Goal: Task Accomplishment & Management: Complete application form

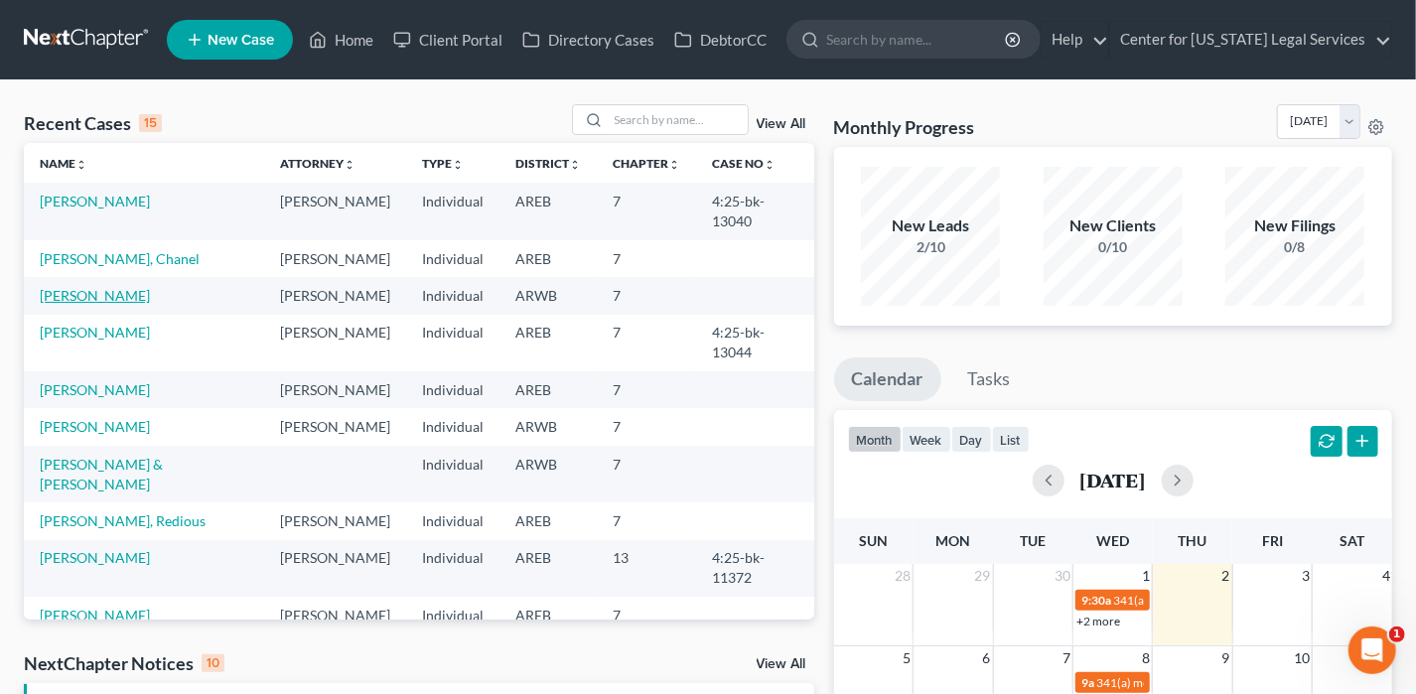
click at [82, 287] on link "[PERSON_NAME]" at bounding box center [95, 295] width 110 height 17
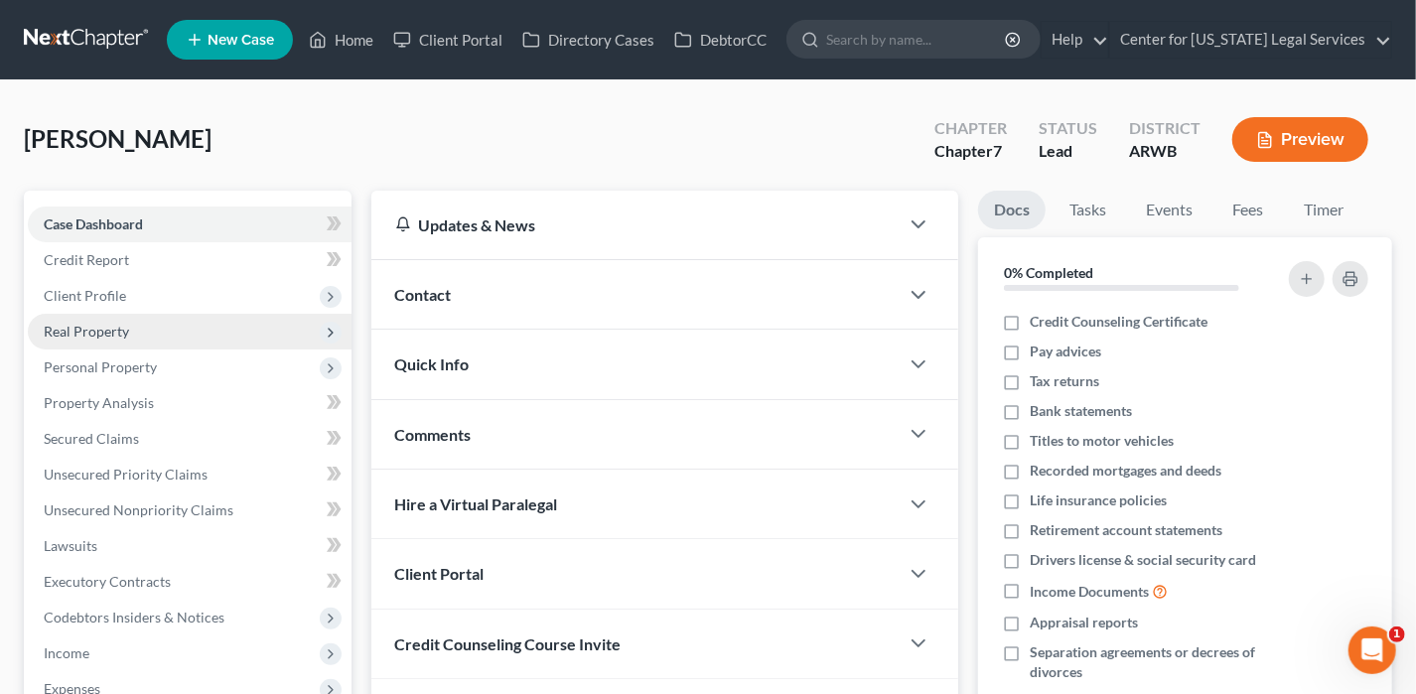
click at [122, 323] on span "Real Property" at bounding box center [86, 331] width 85 height 17
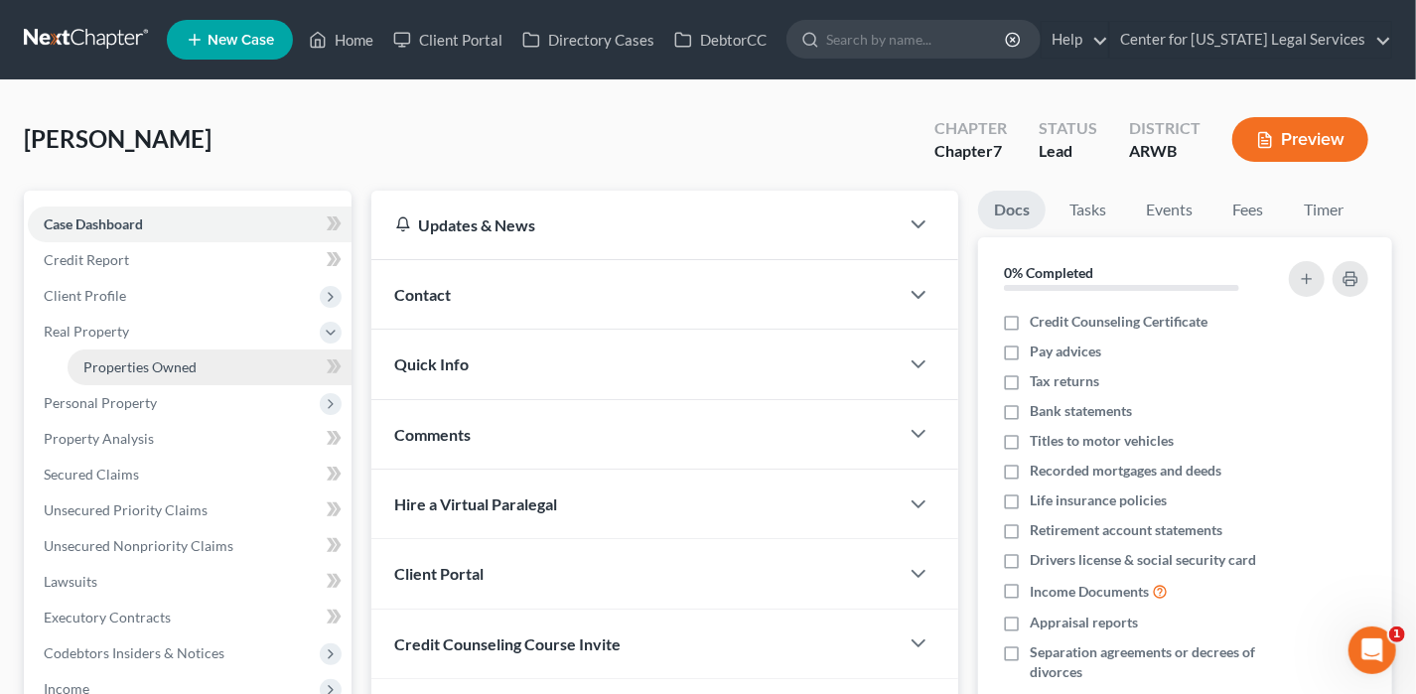
click at [157, 363] on span "Properties Owned" at bounding box center [139, 366] width 113 height 17
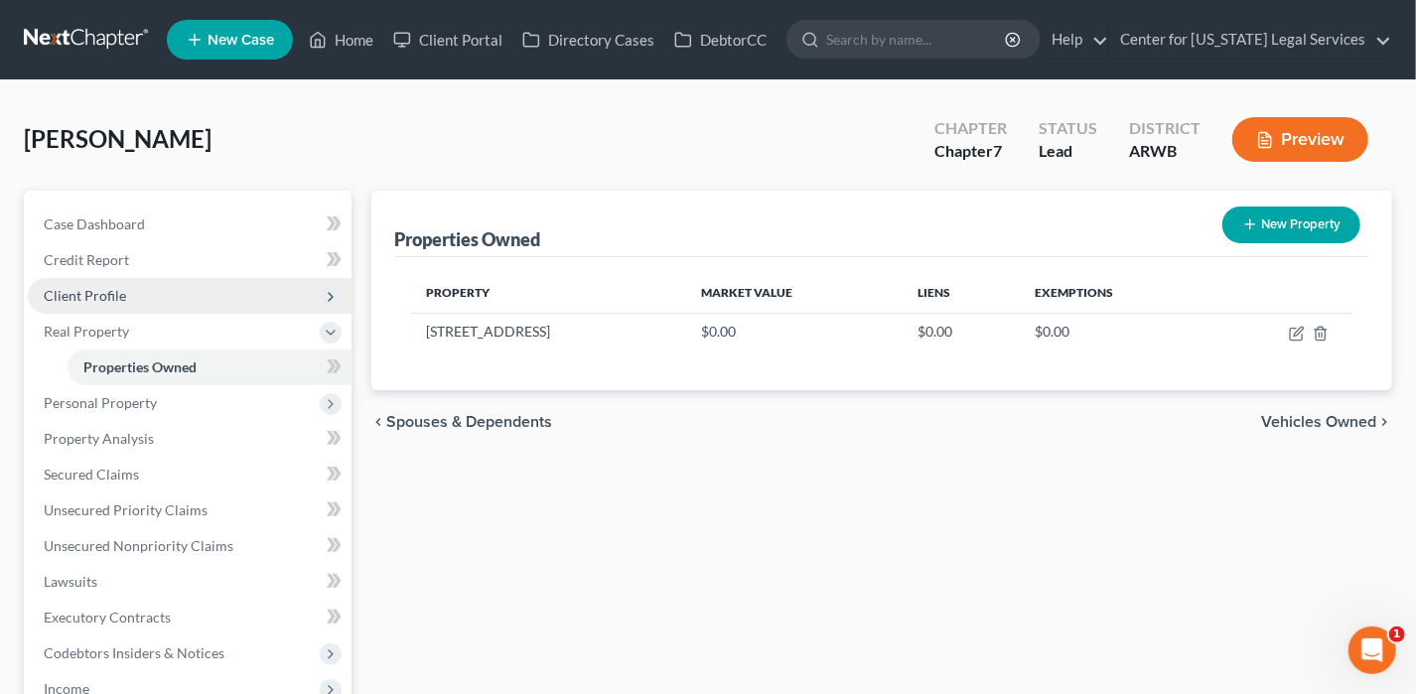
click at [136, 305] on span "Client Profile" at bounding box center [190, 296] width 324 height 36
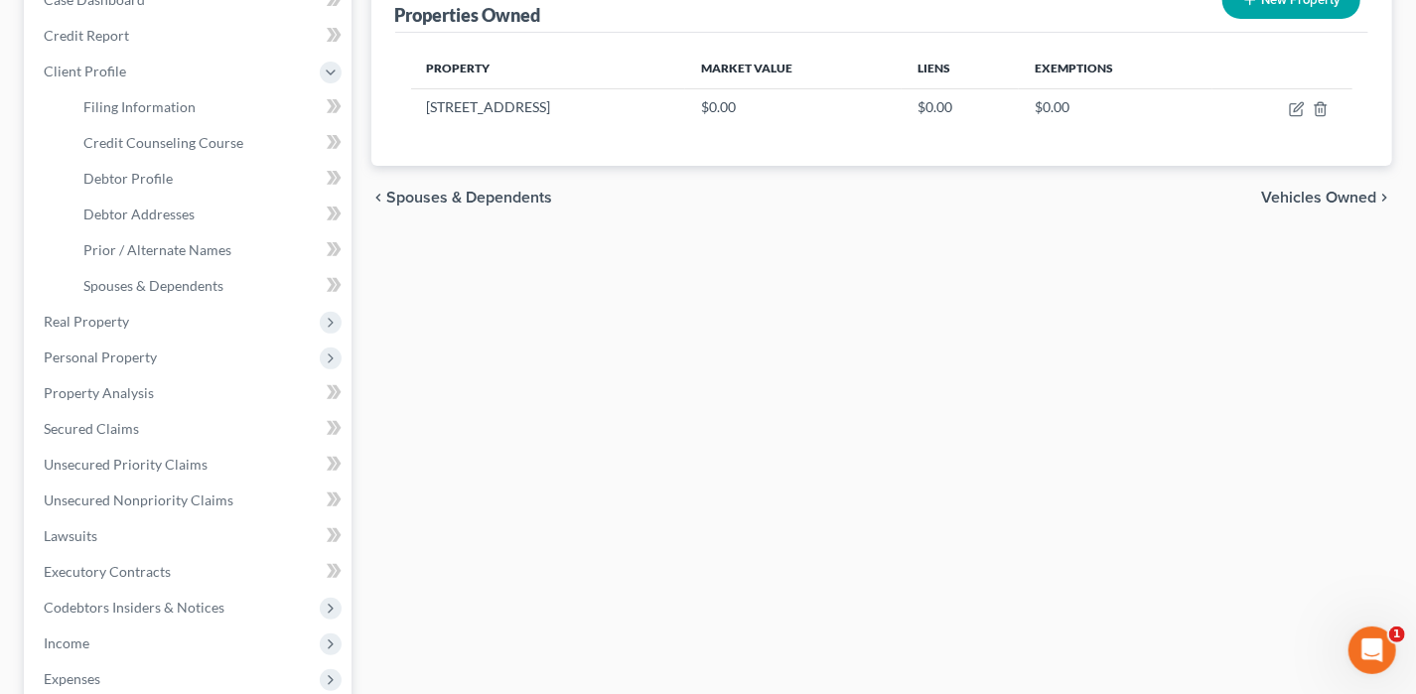
scroll to position [397, 0]
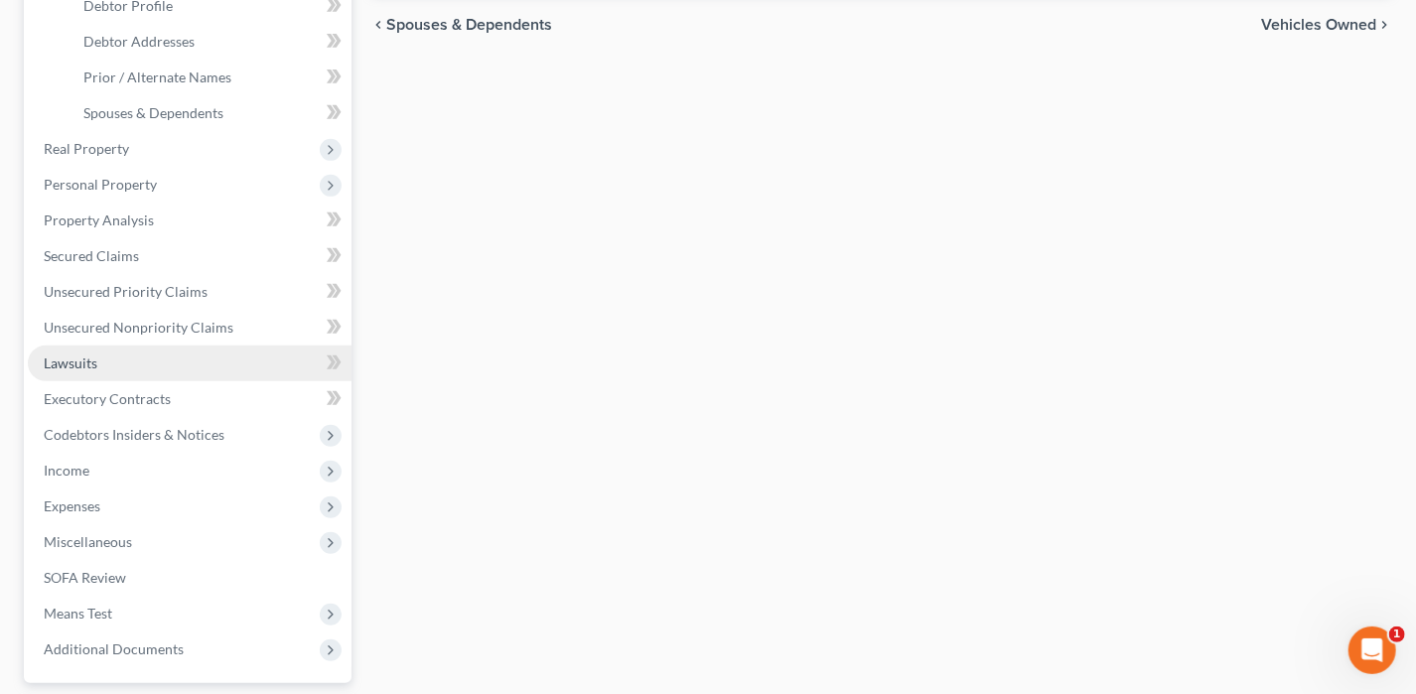
click at [101, 372] on link "Lawsuits" at bounding box center [190, 364] width 324 height 36
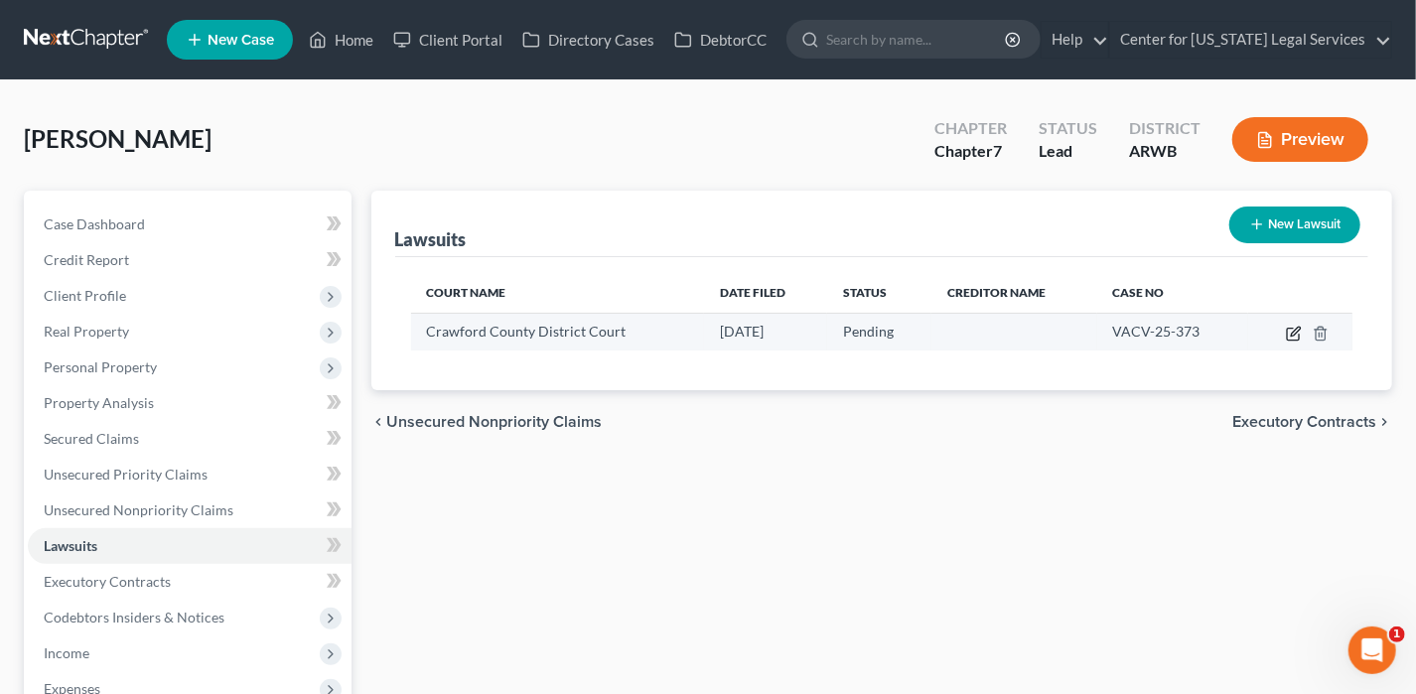
click at [1293, 334] on icon "button" at bounding box center [1295, 331] width 9 height 9
select select "2"
select select "0"
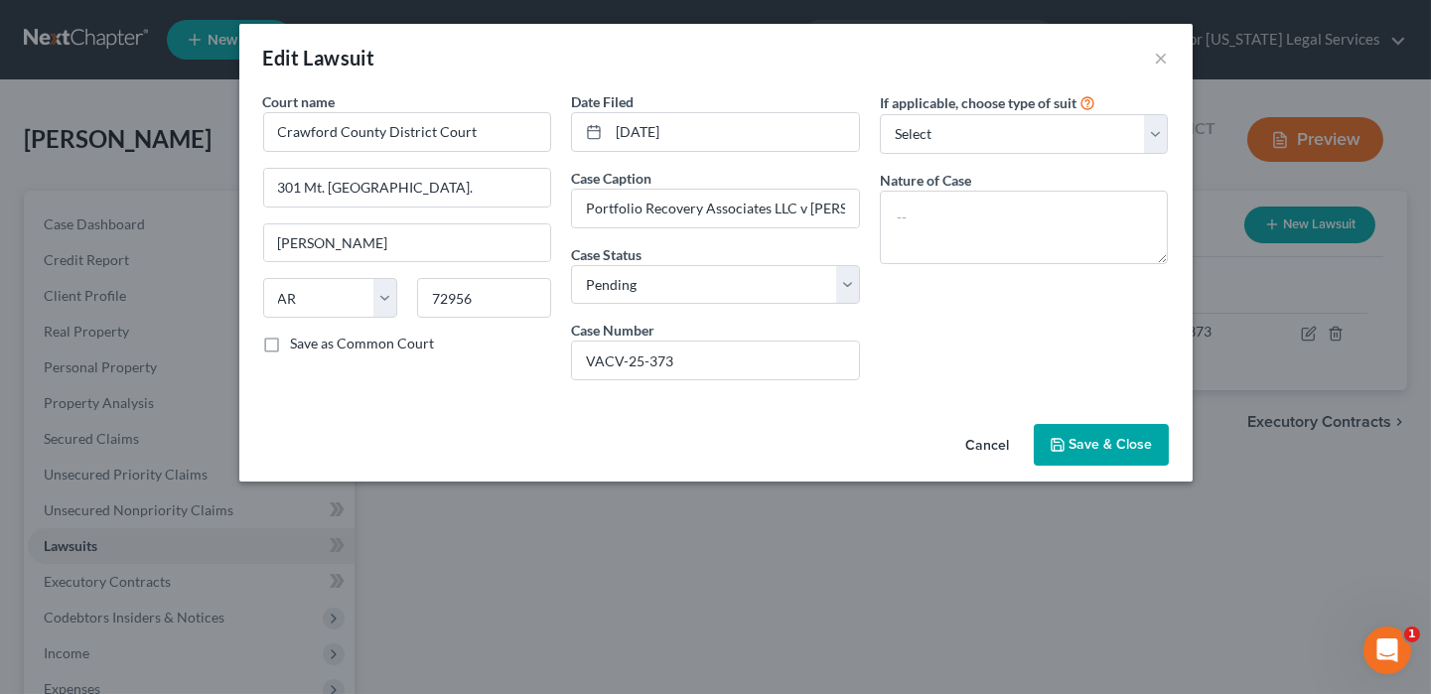
click at [1081, 451] on span "Save & Close" at bounding box center [1110, 444] width 83 height 17
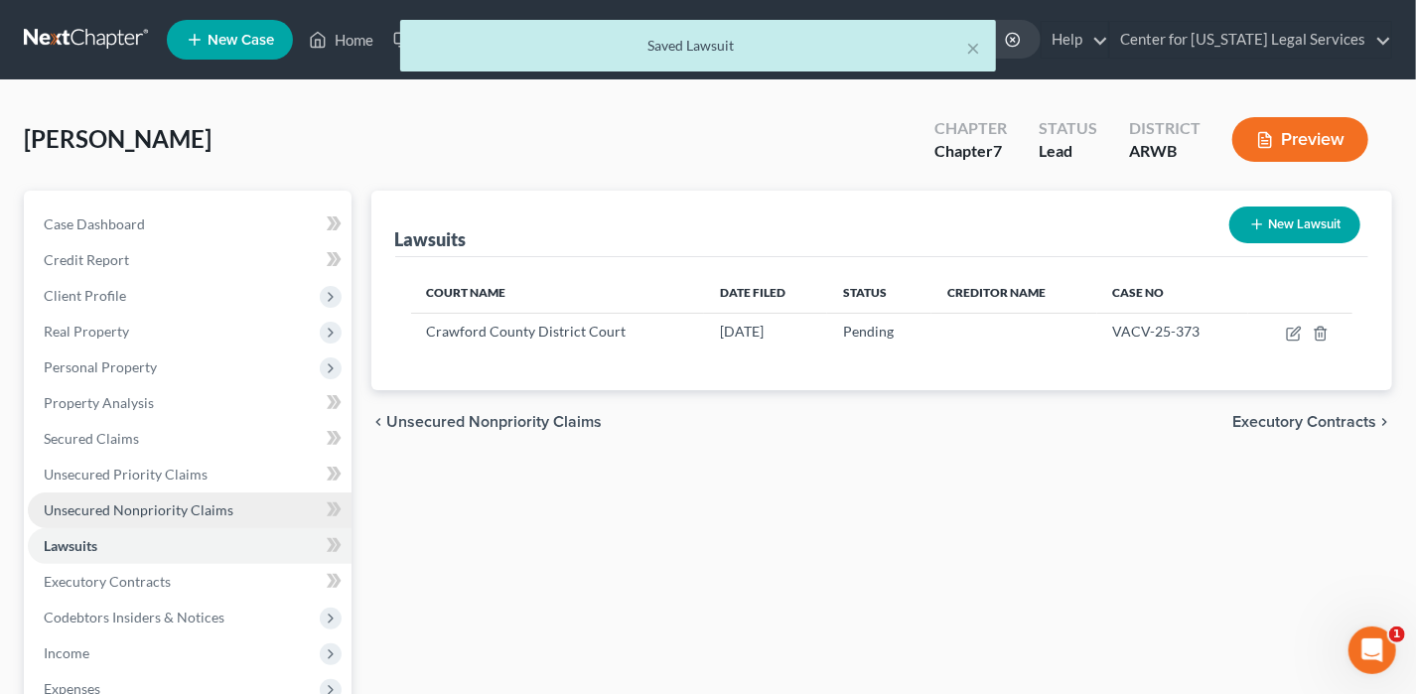
click at [139, 501] on span "Unsecured Nonpriority Claims" at bounding box center [139, 509] width 190 height 17
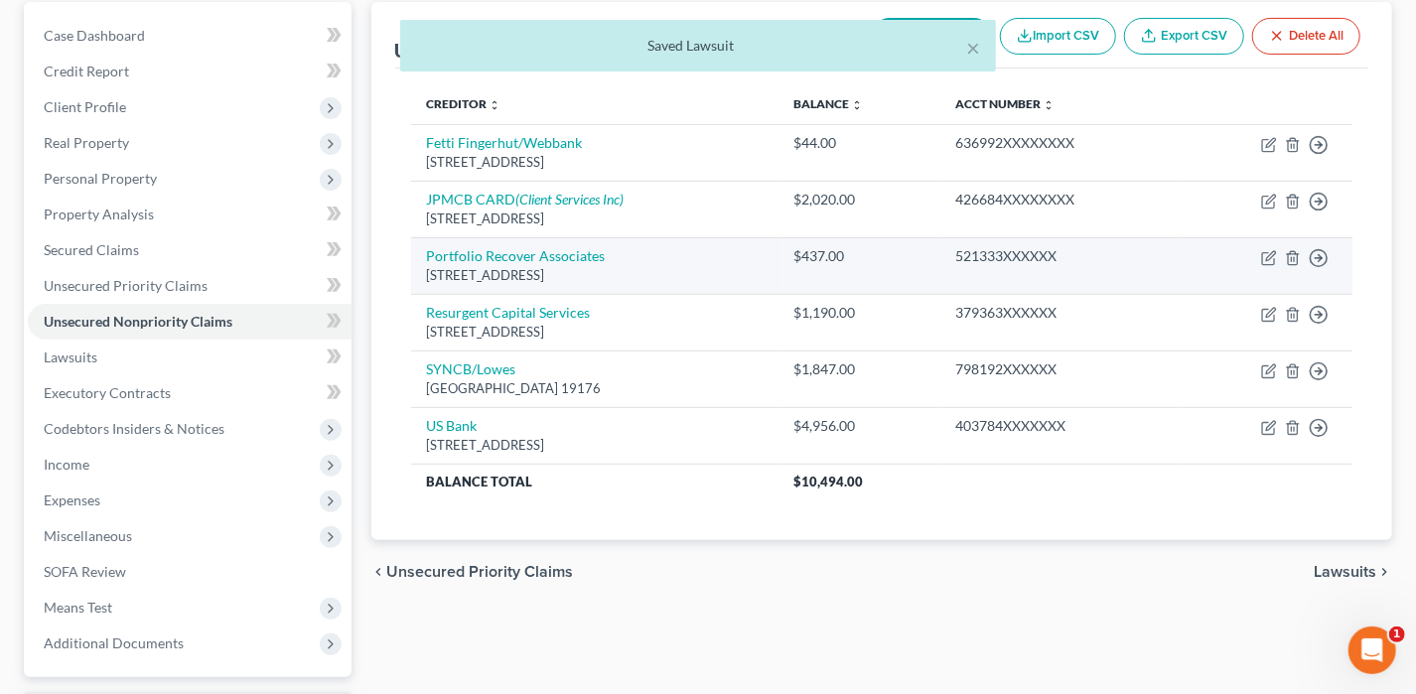
scroll to position [298, 0]
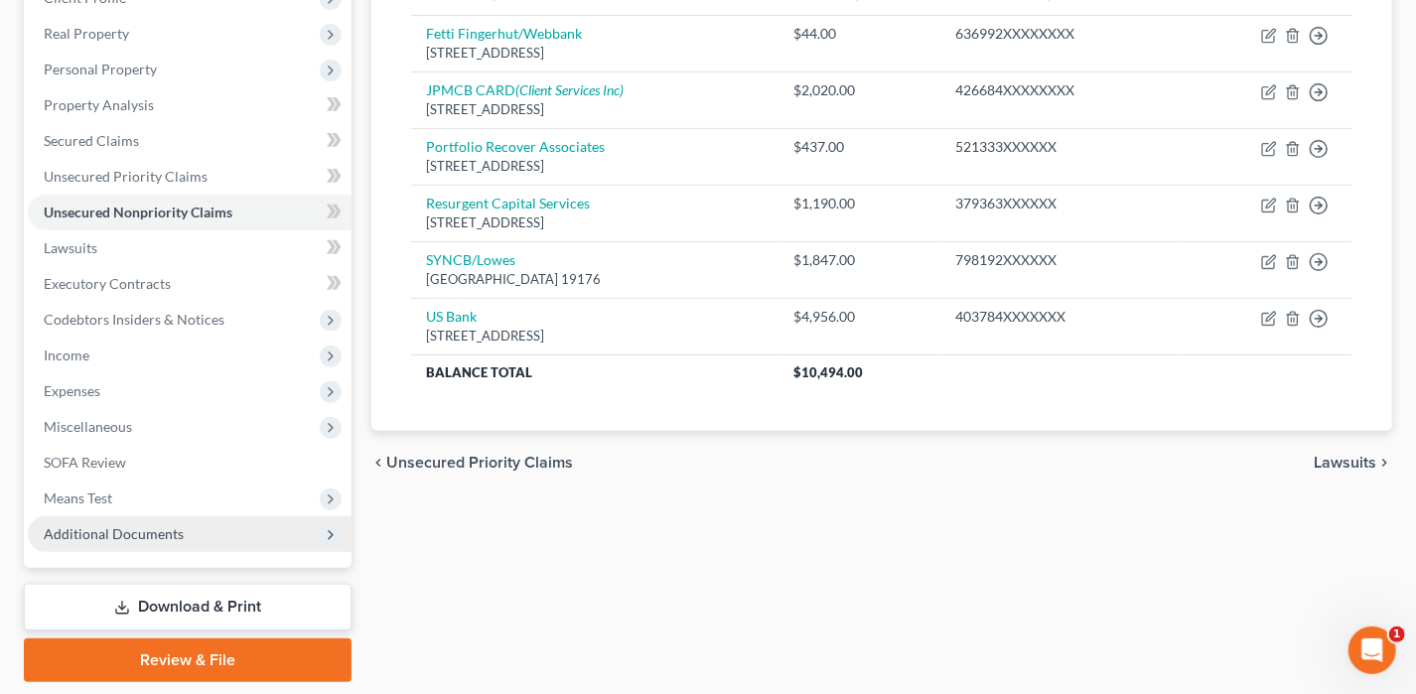
click at [140, 525] on span "Additional Documents" at bounding box center [114, 533] width 140 height 17
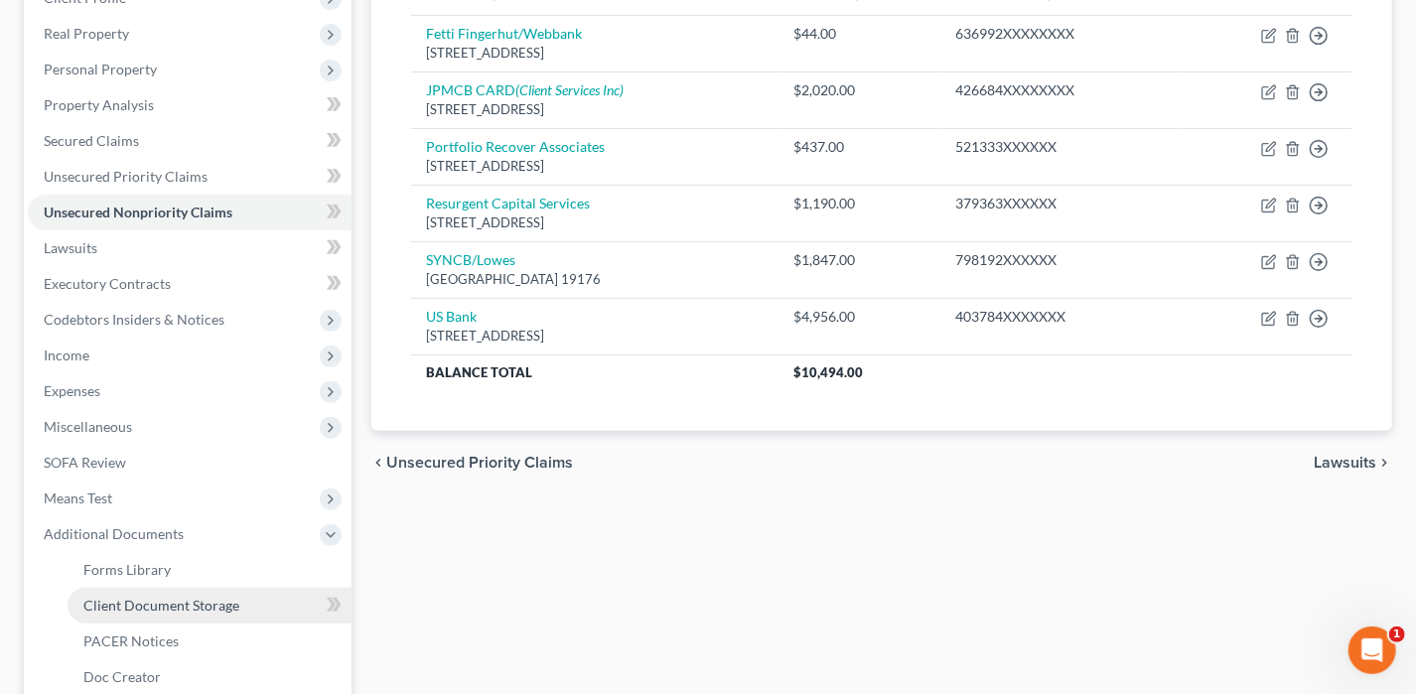
click at [178, 605] on span "Client Document Storage" at bounding box center [161, 605] width 156 height 17
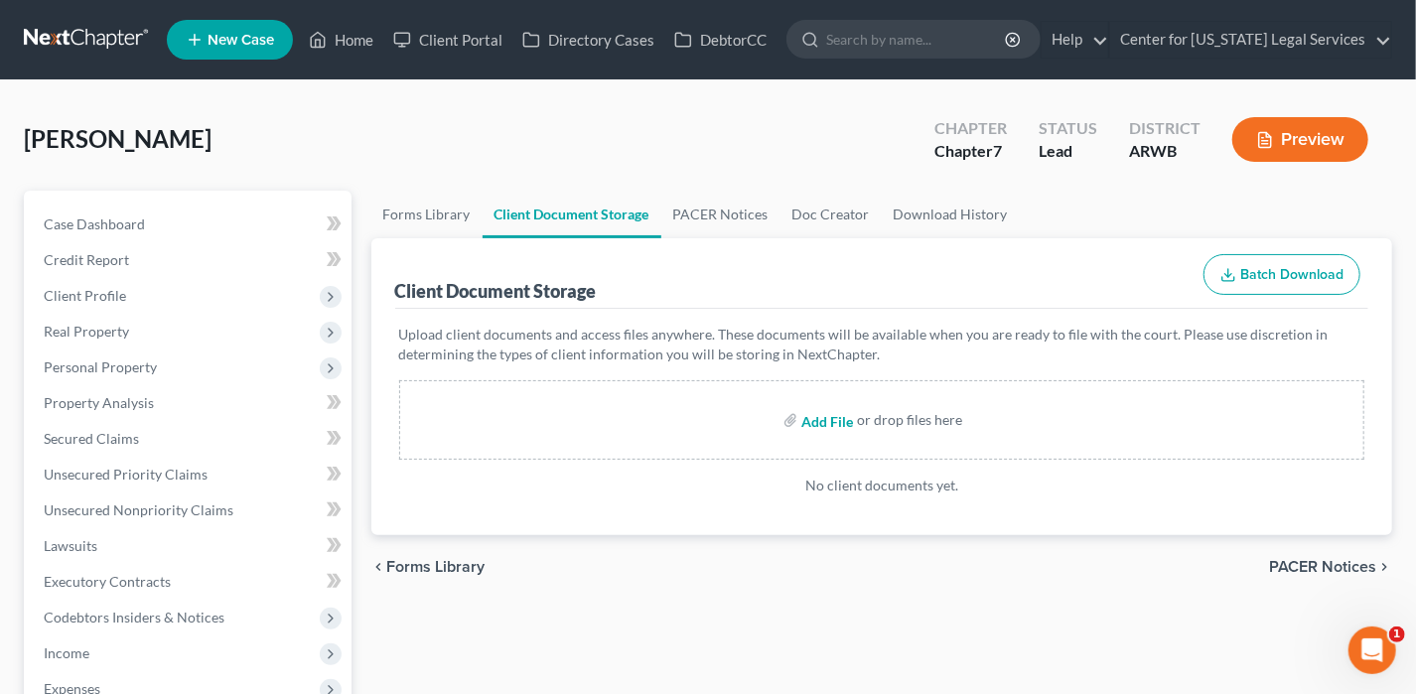
click at [843, 428] on input "file" at bounding box center [825, 420] width 48 height 36
type input "C:\fakepath\Certificate of Credit Counseling [PERSON_NAME].pdf"
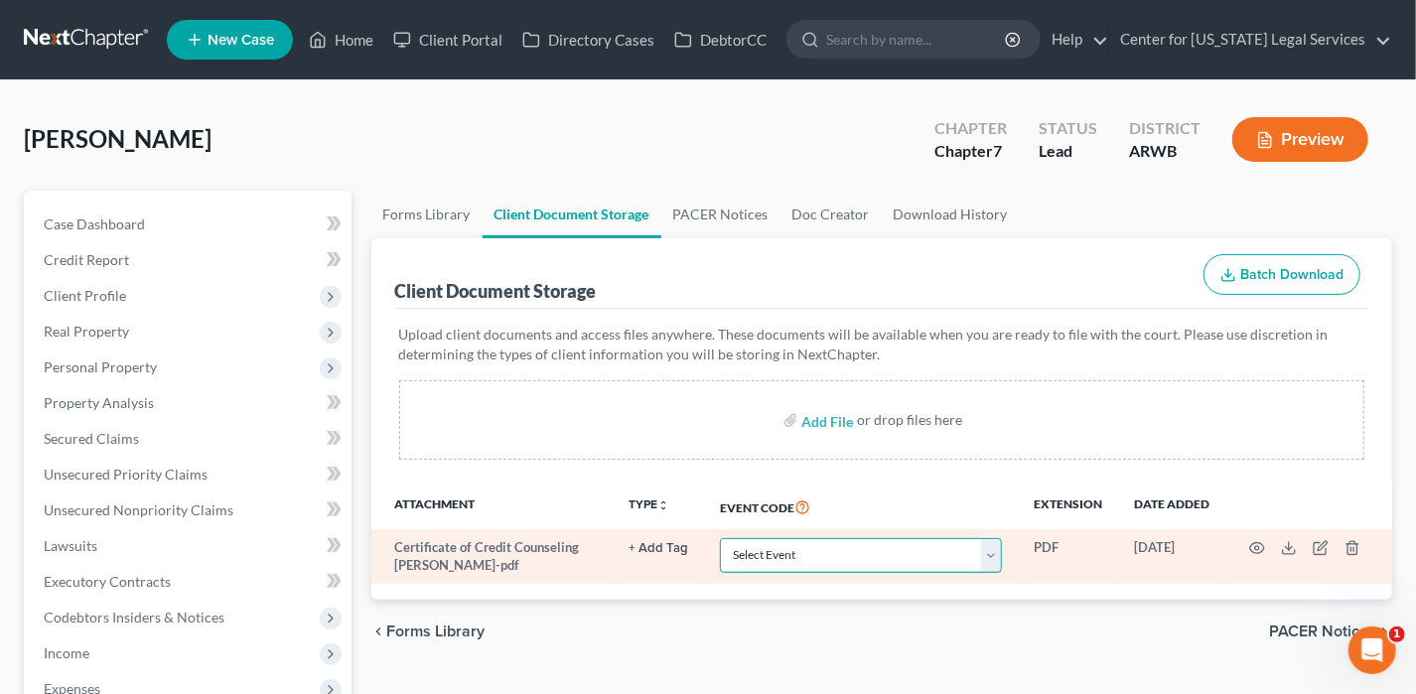
click at [728, 557] on select "Select Event Certificate of Credit Counseling - Debtor Certificate of Credit Co…" at bounding box center [861, 555] width 282 height 35
select select "0"
click at [720, 538] on select "Select Event Certificate of Credit Counseling - Debtor Certificate of Credit Co…" at bounding box center [861, 555] width 282 height 35
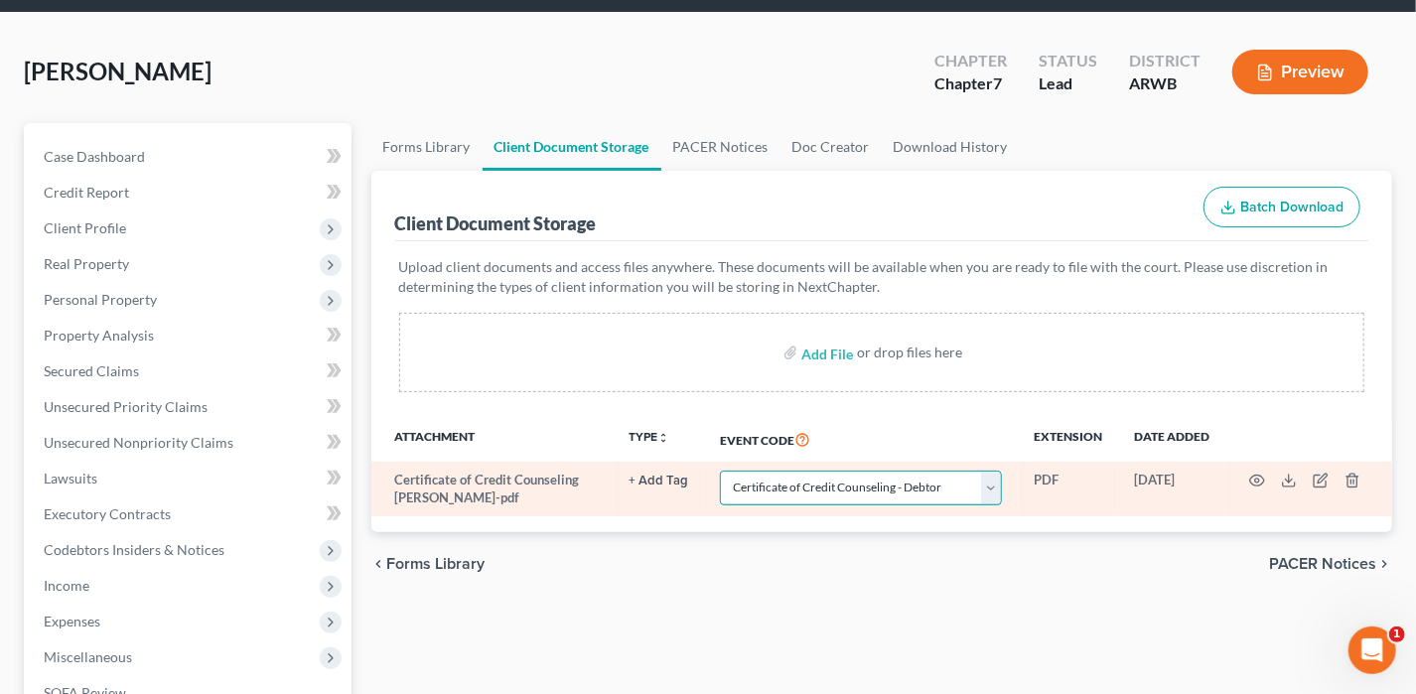
scroll to position [99, 0]
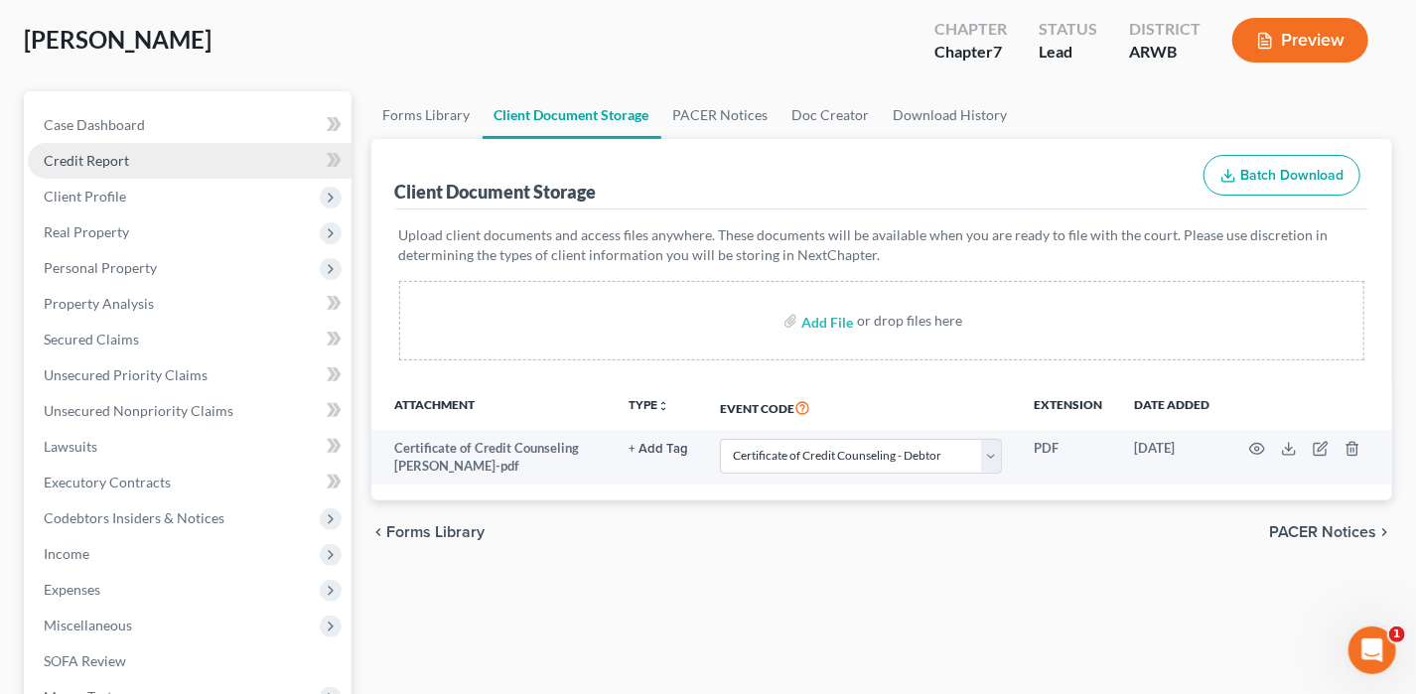
click at [109, 167] on link "Credit Report" at bounding box center [190, 161] width 324 height 36
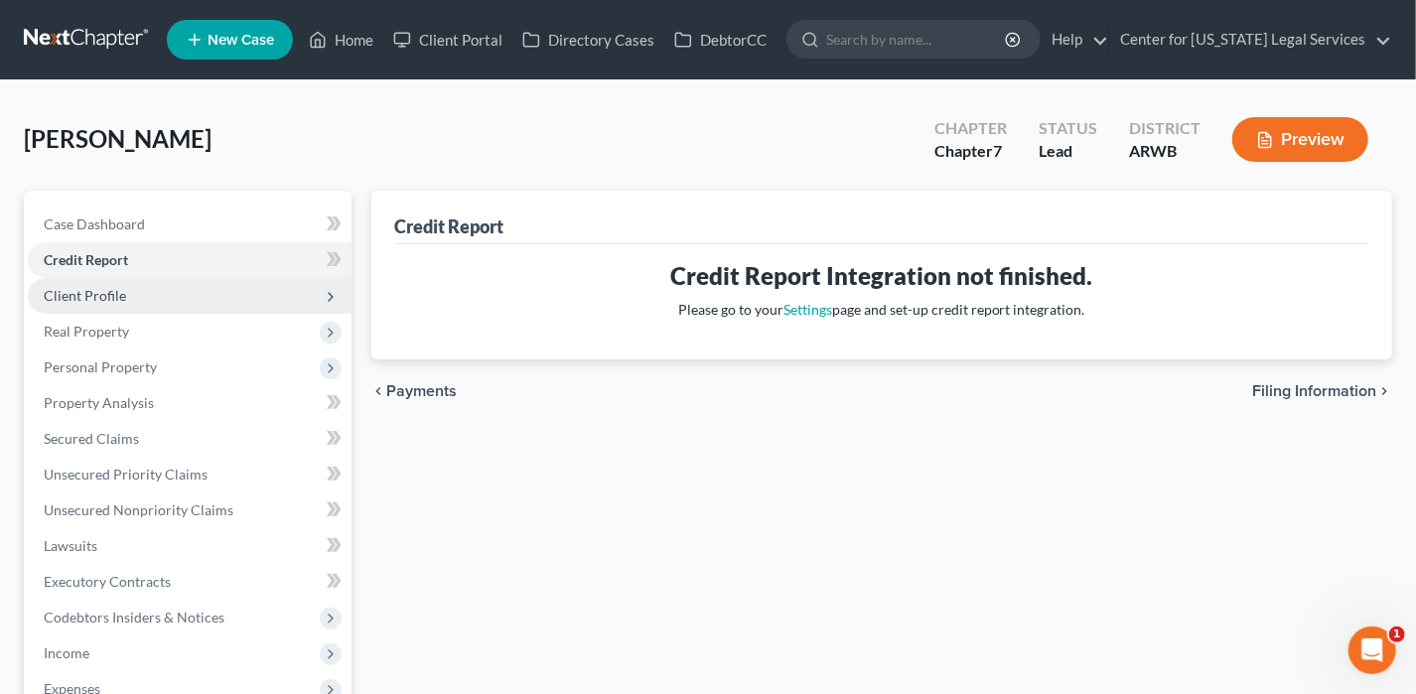
click at [135, 290] on span "Client Profile" at bounding box center [190, 296] width 324 height 36
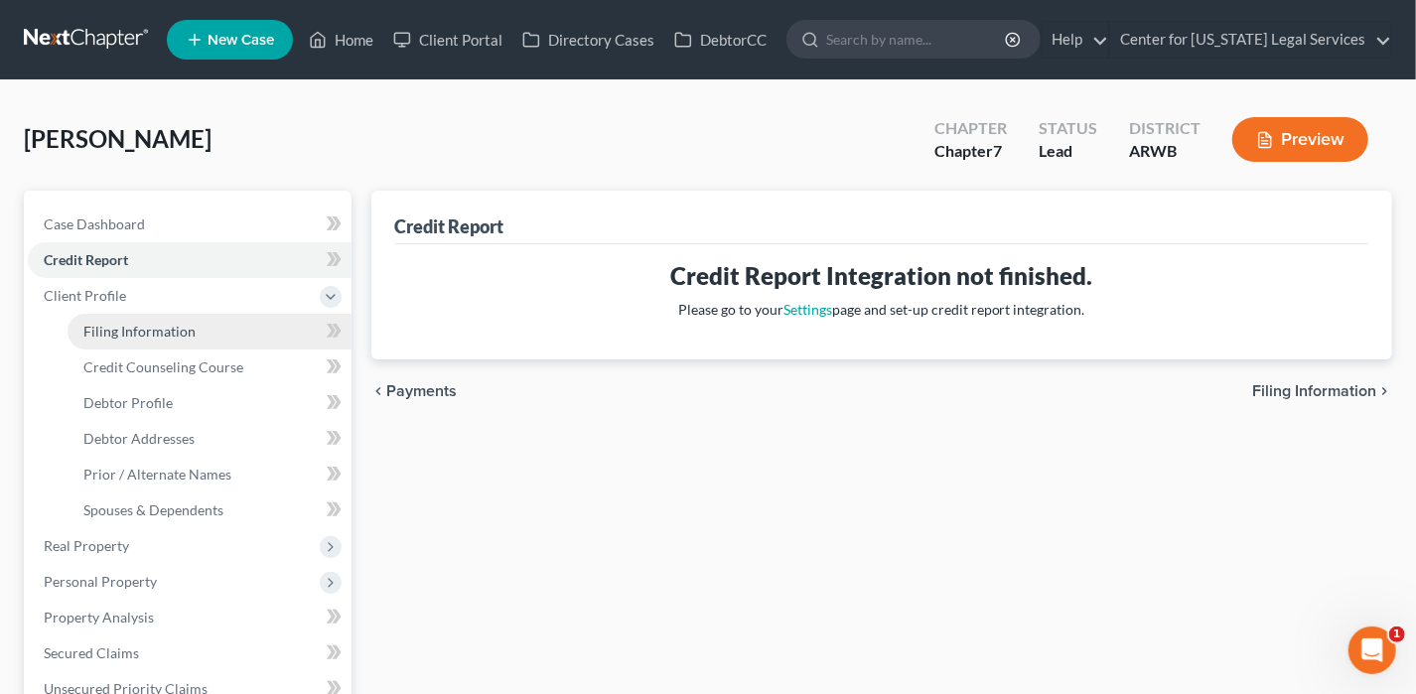
click at [134, 338] on link "Filing Information" at bounding box center [210, 332] width 284 height 36
select select "1"
select select "0"
select select "2"
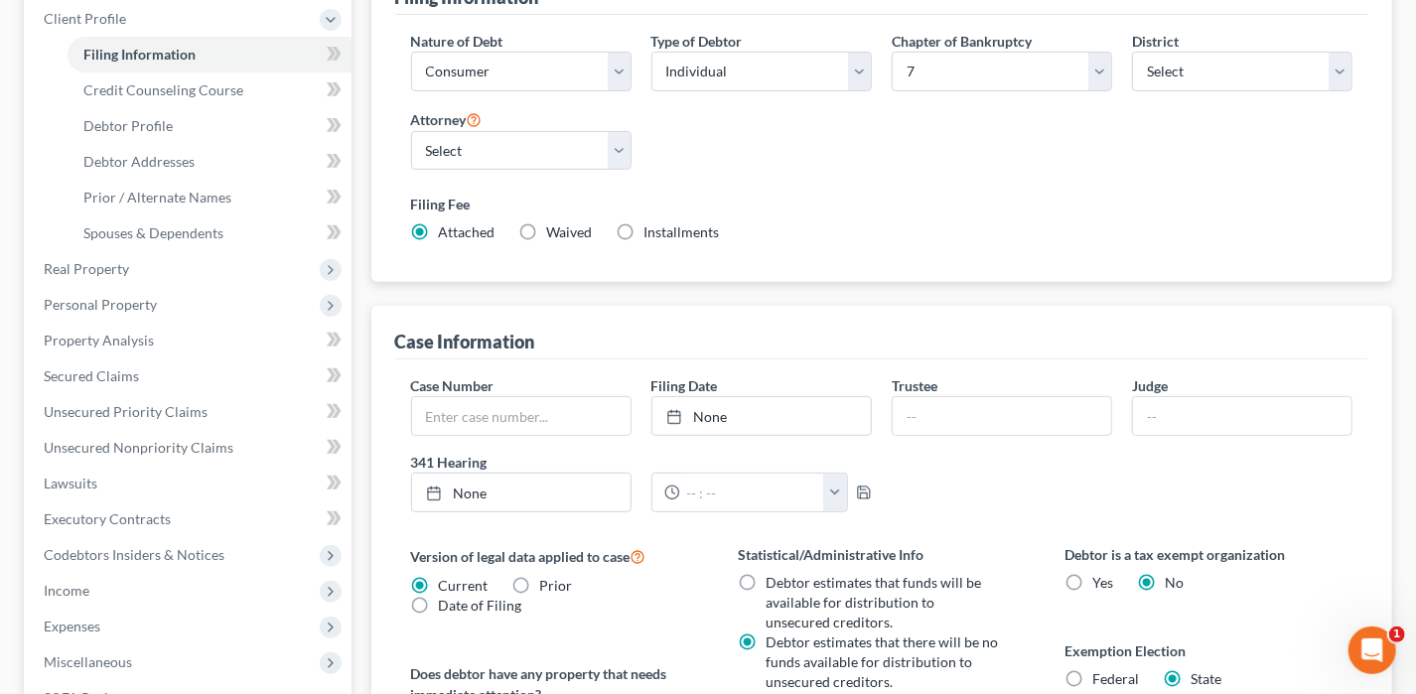
scroll to position [397, 0]
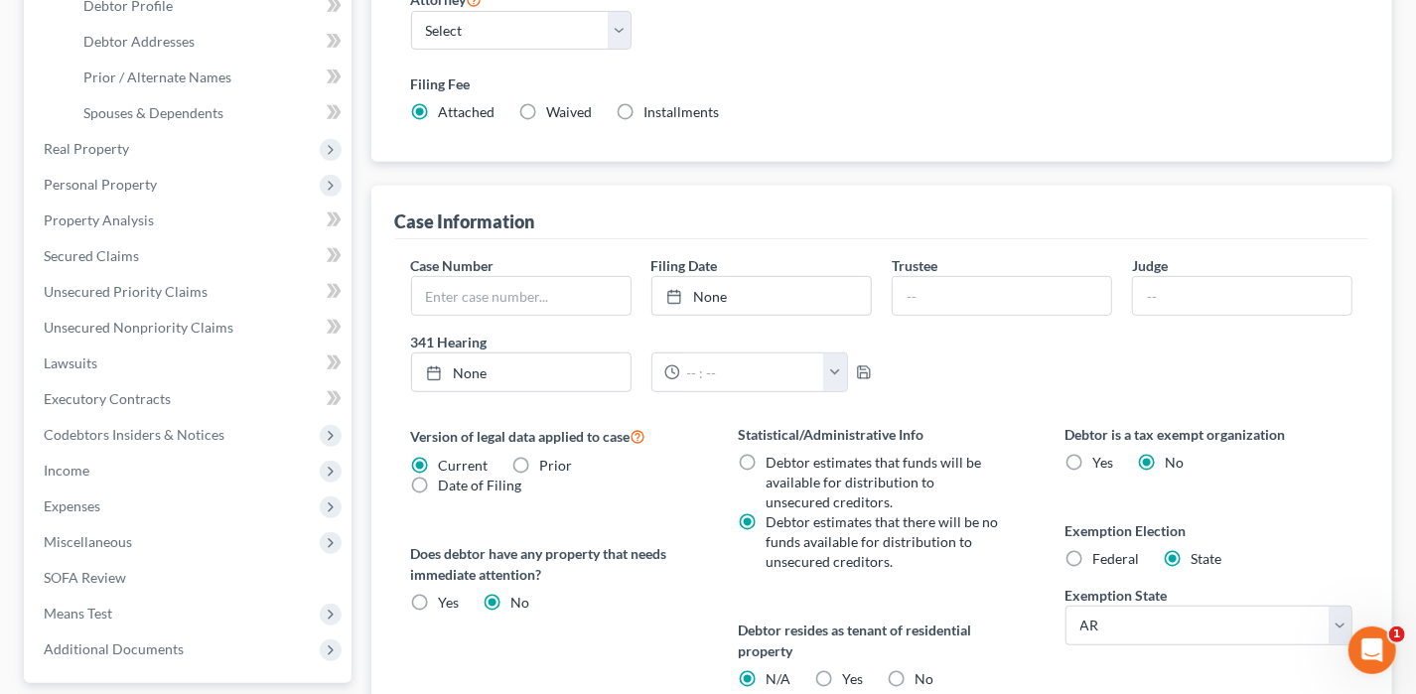
click at [1093, 549] on label "Federal" at bounding box center [1116, 559] width 47 height 20
click at [1101, 549] on input "Federal" at bounding box center [1107, 555] width 13 height 13
radio input "true"
radio input "false"
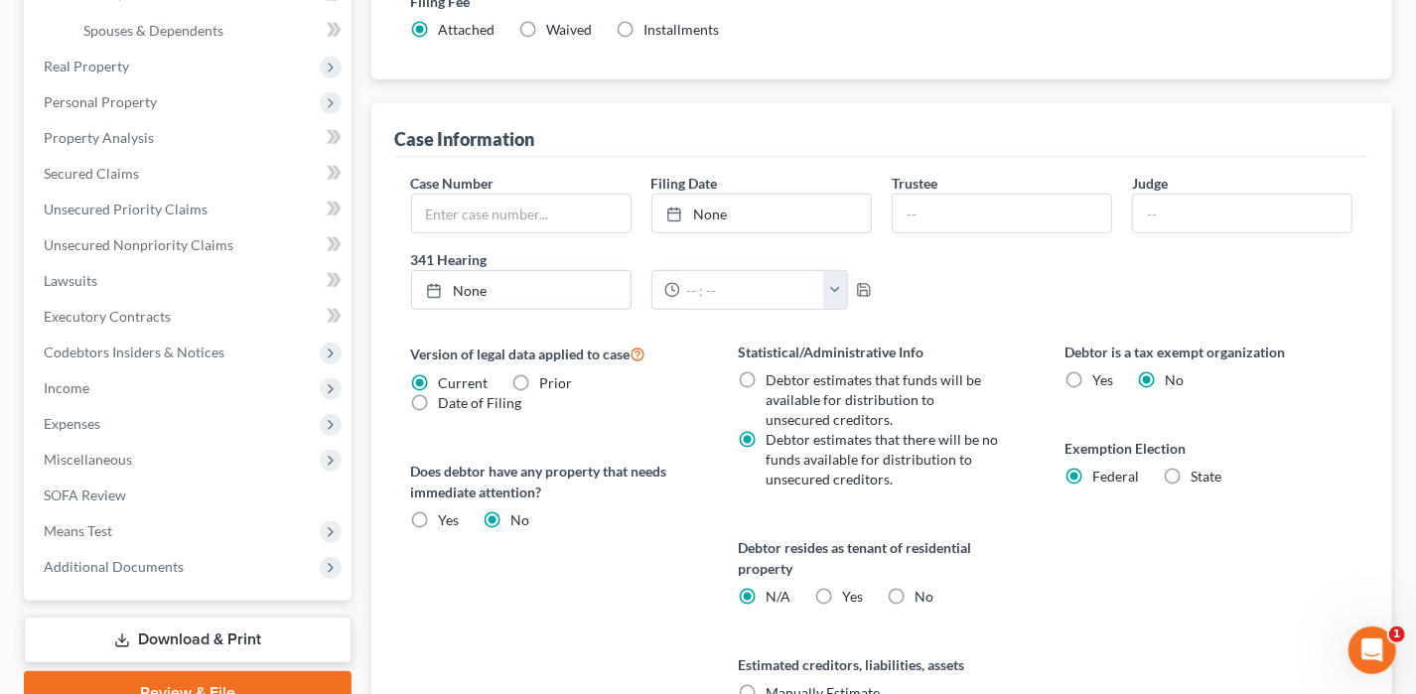
scroll to position [596, 0]
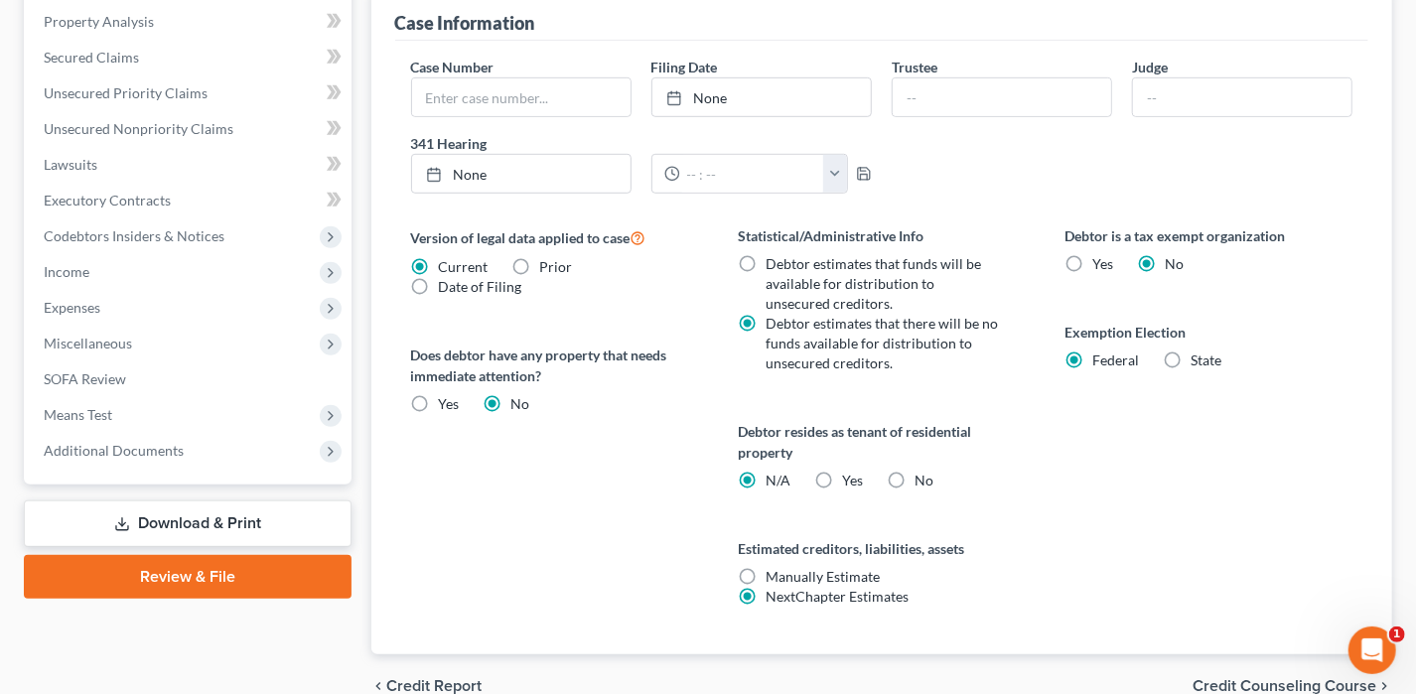
click at [842, 475] on label "Yes Yes" at bounding box center [852, 481] width 21 height 20
click at [850, 475] on input "Yes Yes" at bounding box center [856, 477] width 13 height 13
radio input "true"
radio input "false"
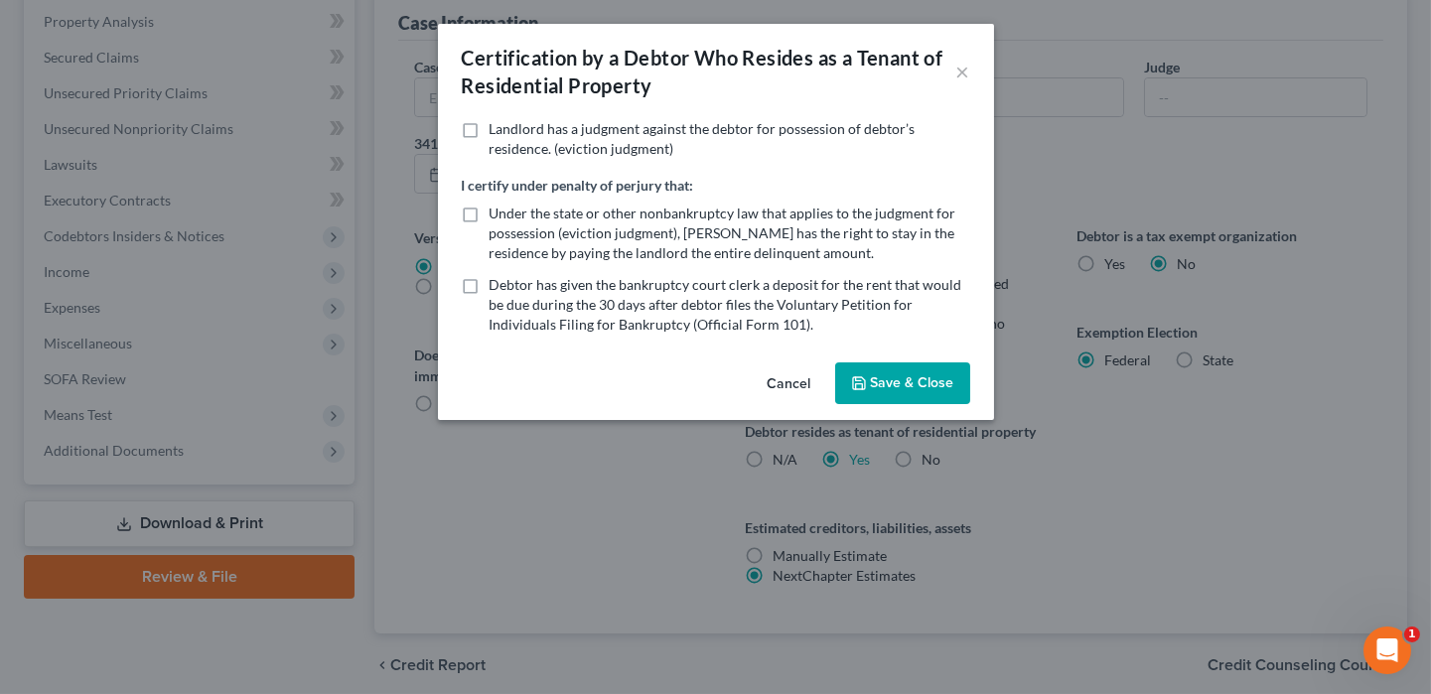
click at [870, 396] on button "Save & Close" at bounding box center [902, 383] width 135 height 42
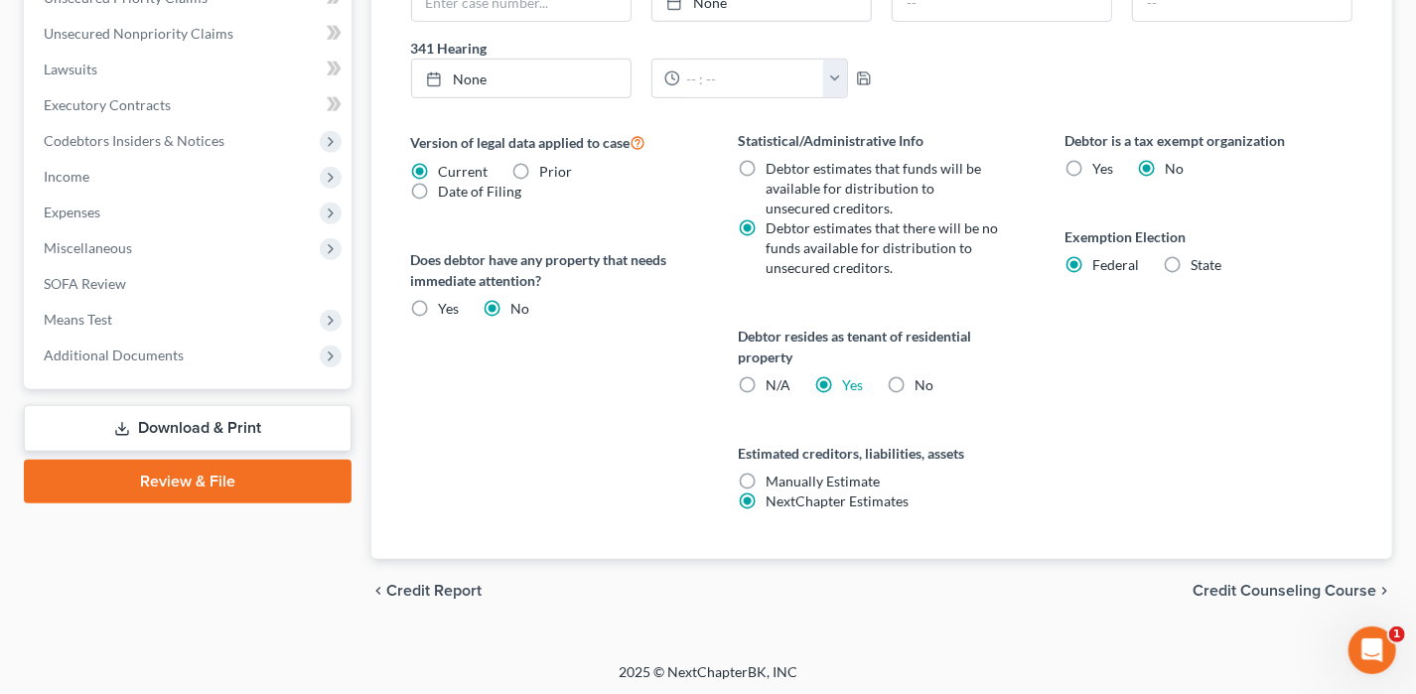
click at [1225, 583] on span "Credit Counseling Course" at bounding box center [1284, 591] width 184 height 16
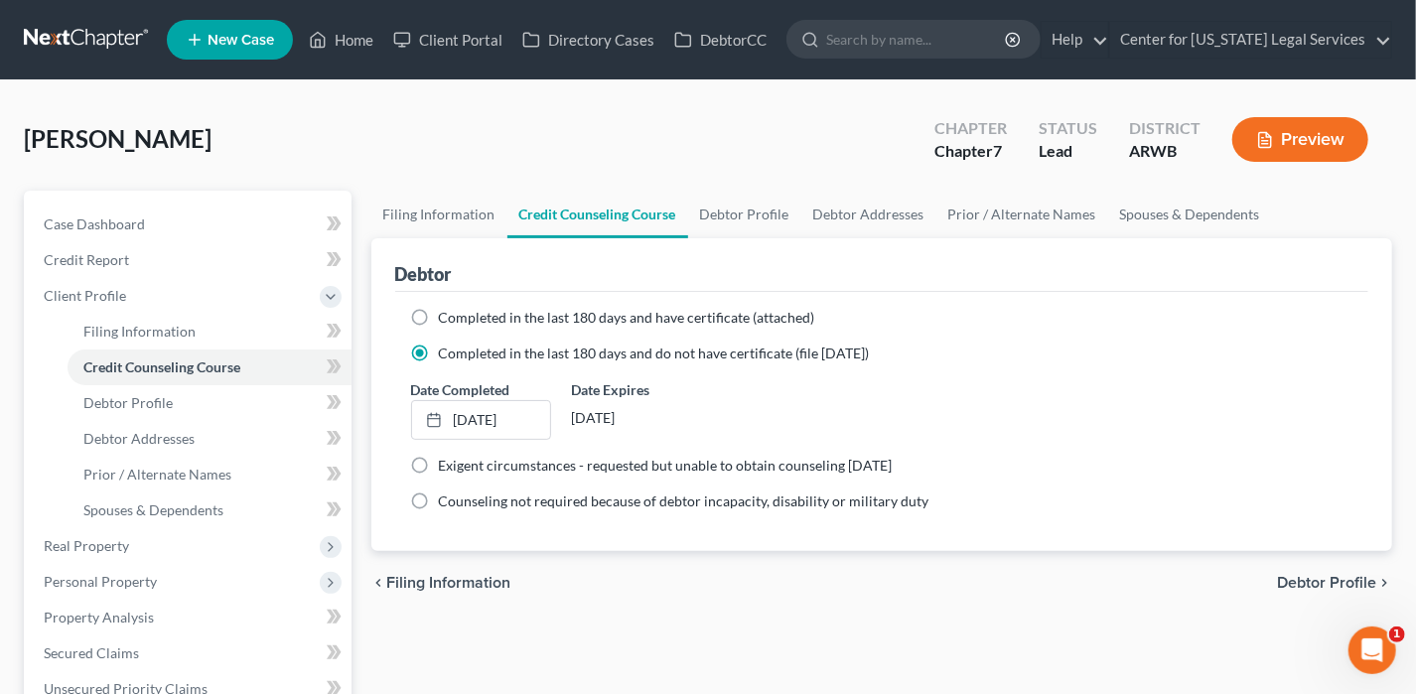
click at [612, 318] on span "Completed in the last 180 days and have certificate (attached)" at bounding box center [627, 317] width 376 height 17
click at [460, 318] on input "Completed in the last 180 days and have certificate (attached)" at bounding box center [453, 314] width 13 height 13
radio input "true"
radio input "false"
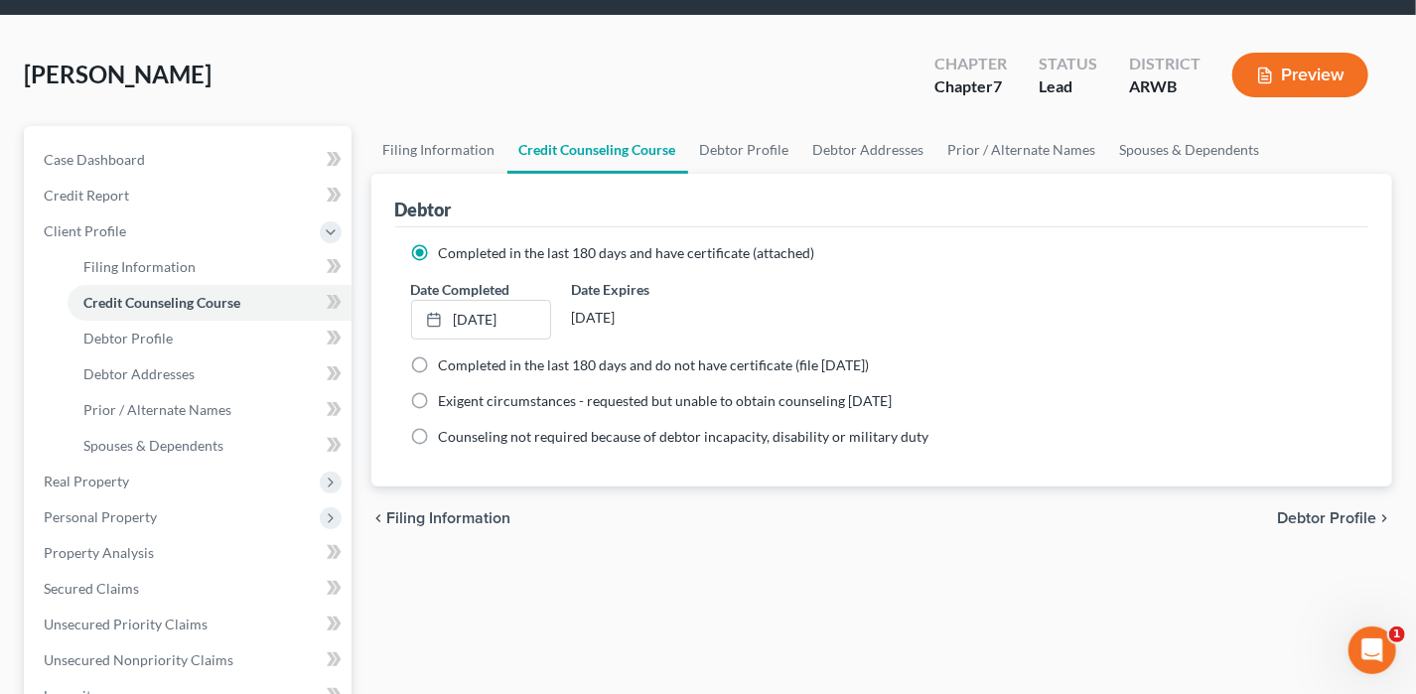
scroll to position [99, 0]
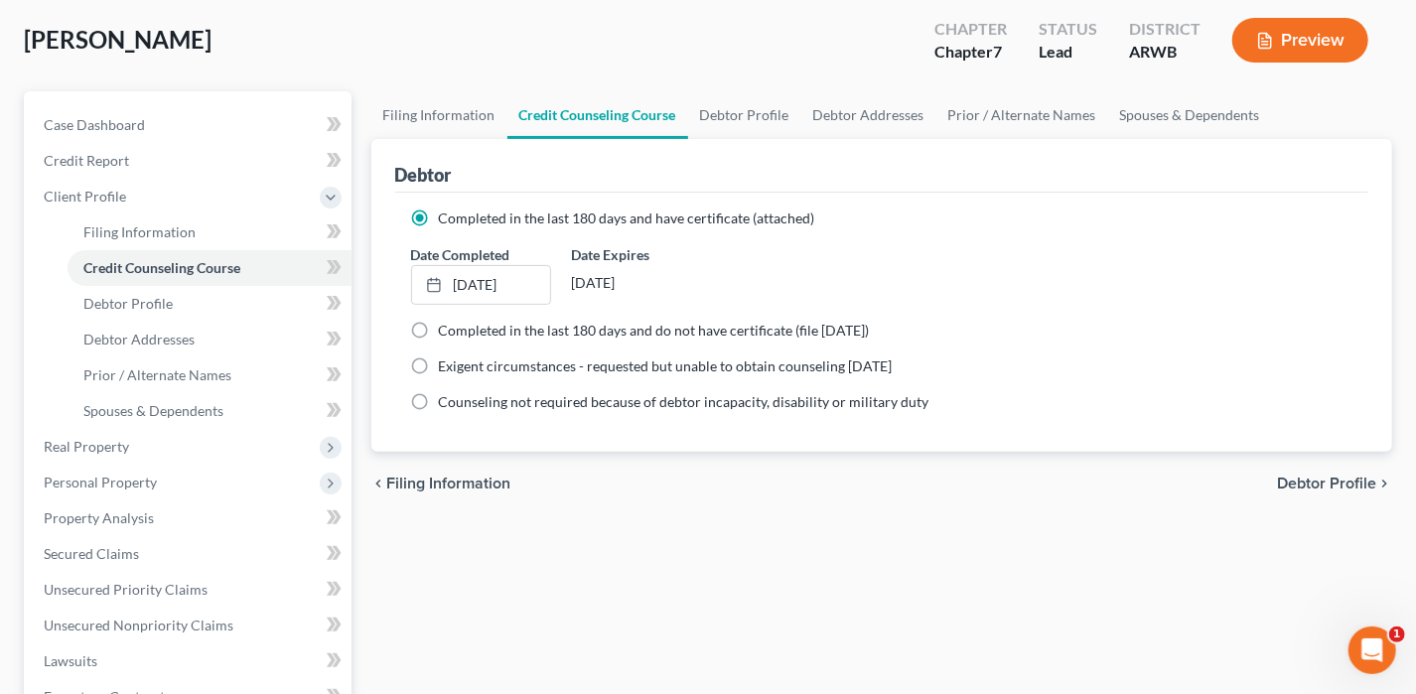
click at [1350, 483] on span "Debtor Profile" at bounding box center [1326, 484] width 99 height 16
select select "0"
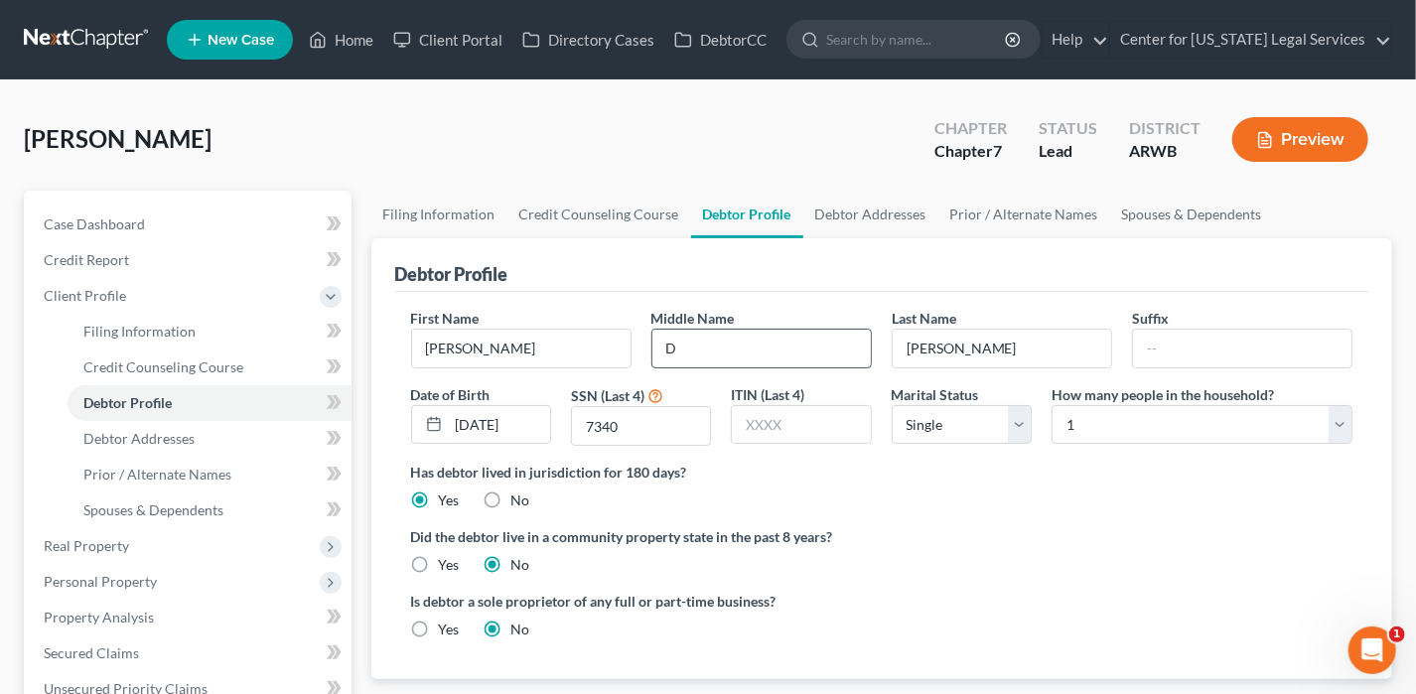
click at [775, 354] on input "D" at bounding box center [761, 349] width 218 height 38
type input "D."
click at [979, 282] on div "Debtor Profile" at bounding box center [882, 265] width 974 height 54
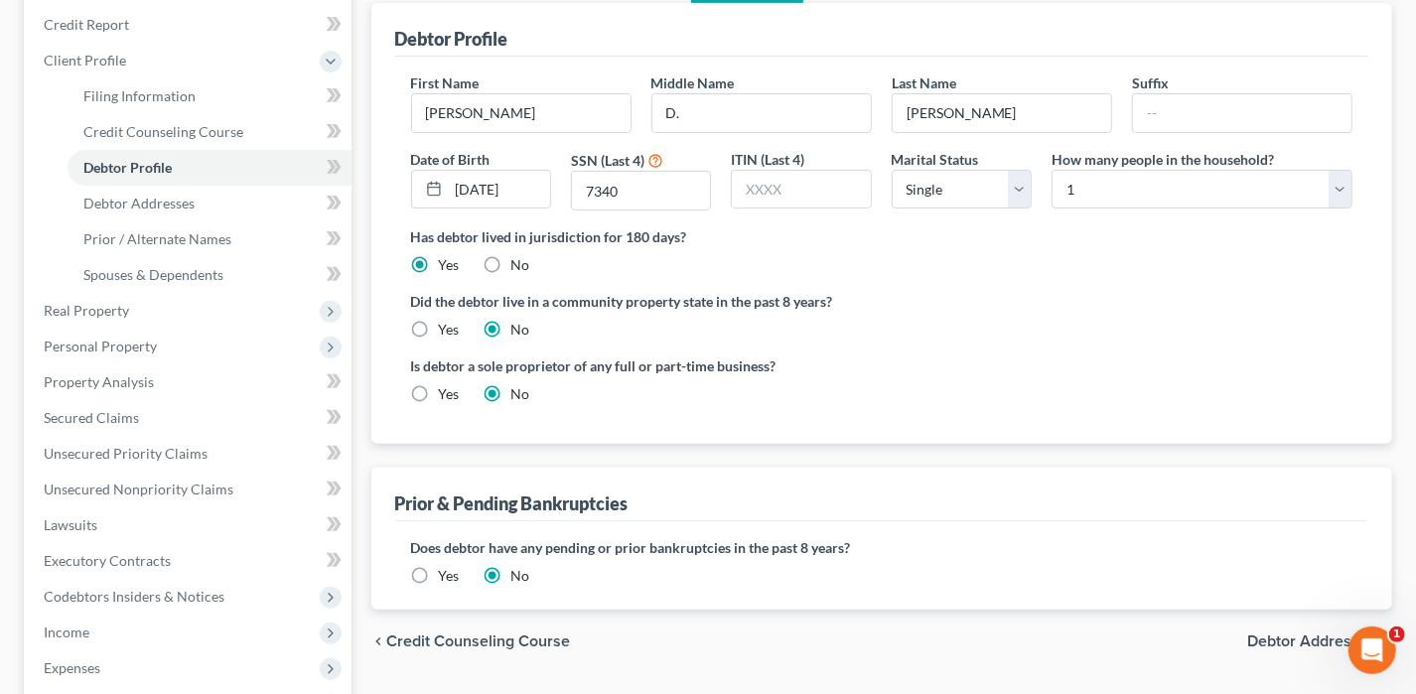
scroll to position [298, 0]
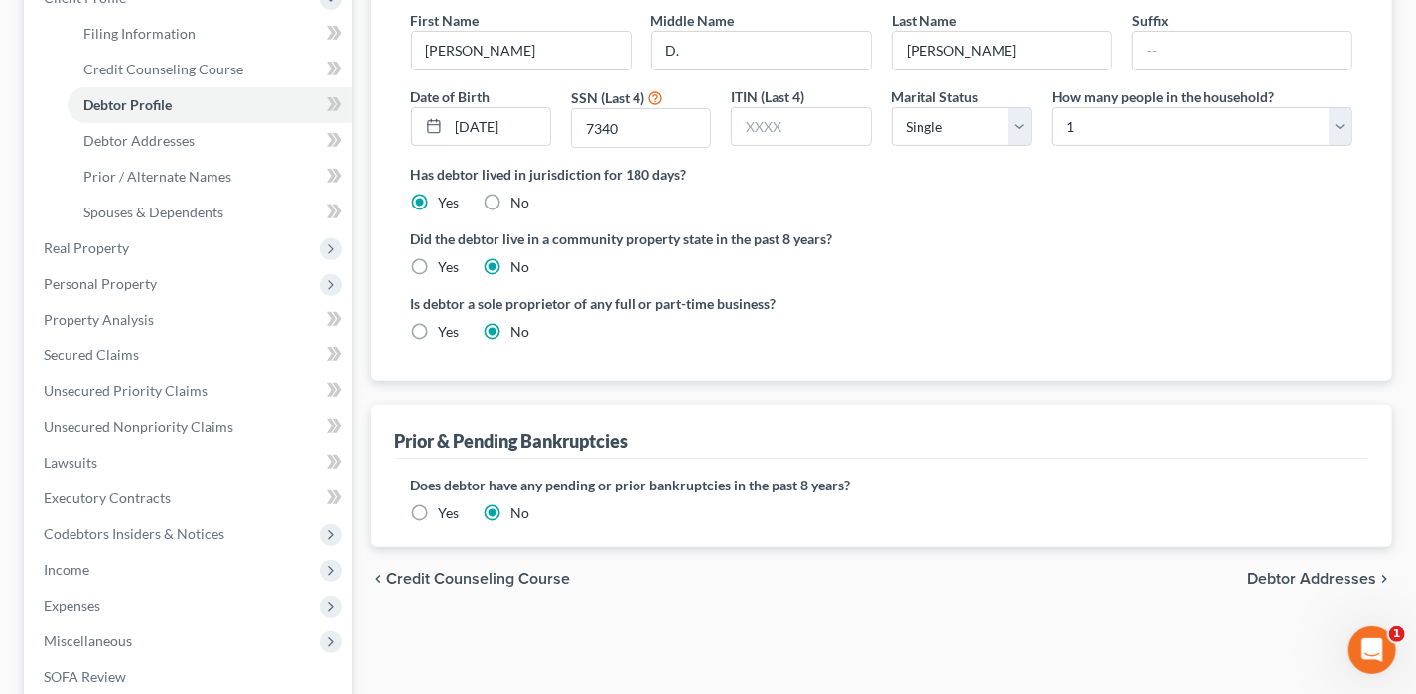
click at [1350, 578] on span "Debtor Addresses" at bounding box center [1311, 579] width 129 height 16
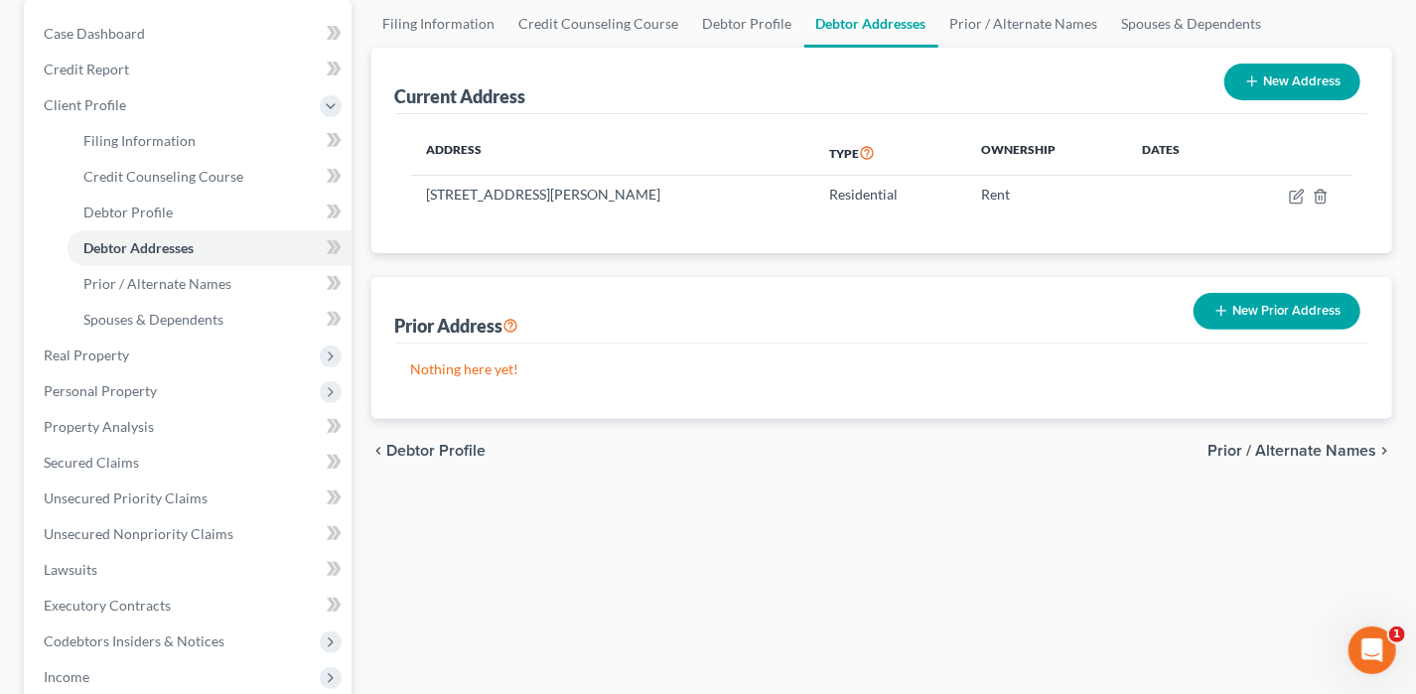
scroll to position [199, 0]
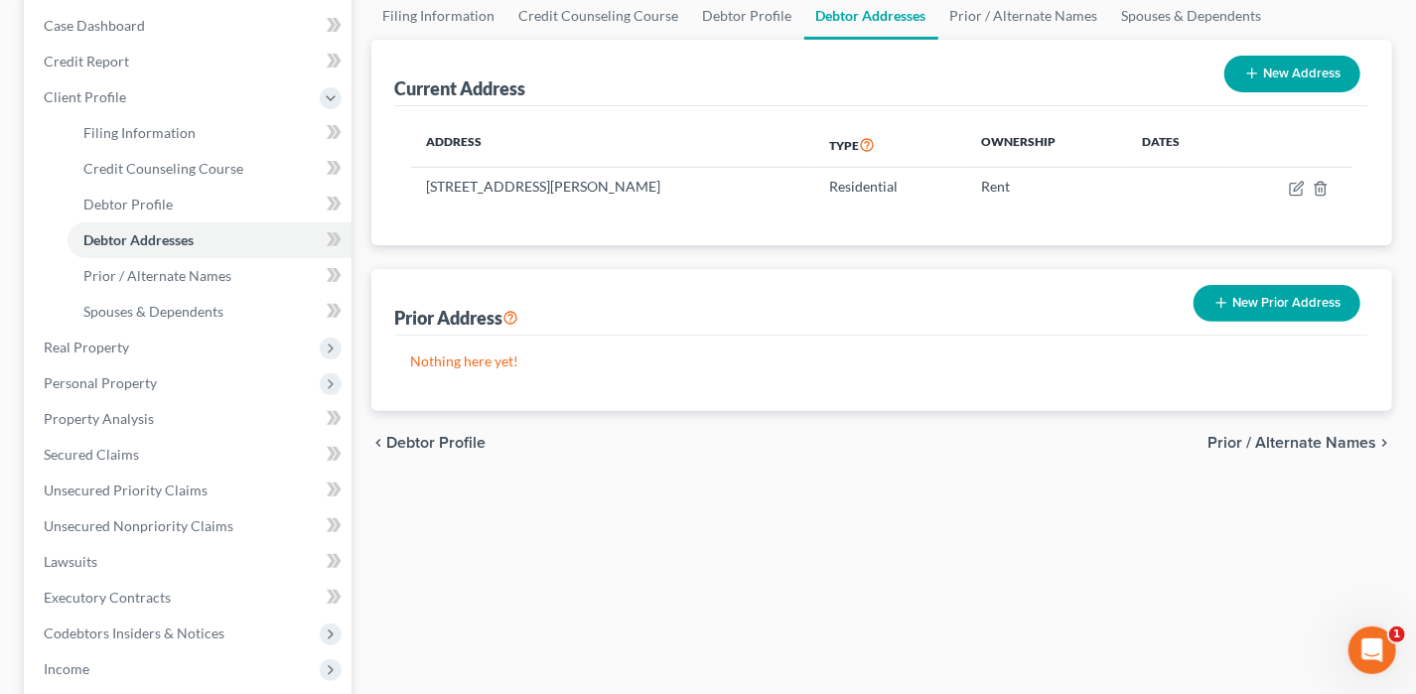
click at [1256, 444] on span "Prior / Alternate Names" at bounding box center [1291, 443] width 169 height 16
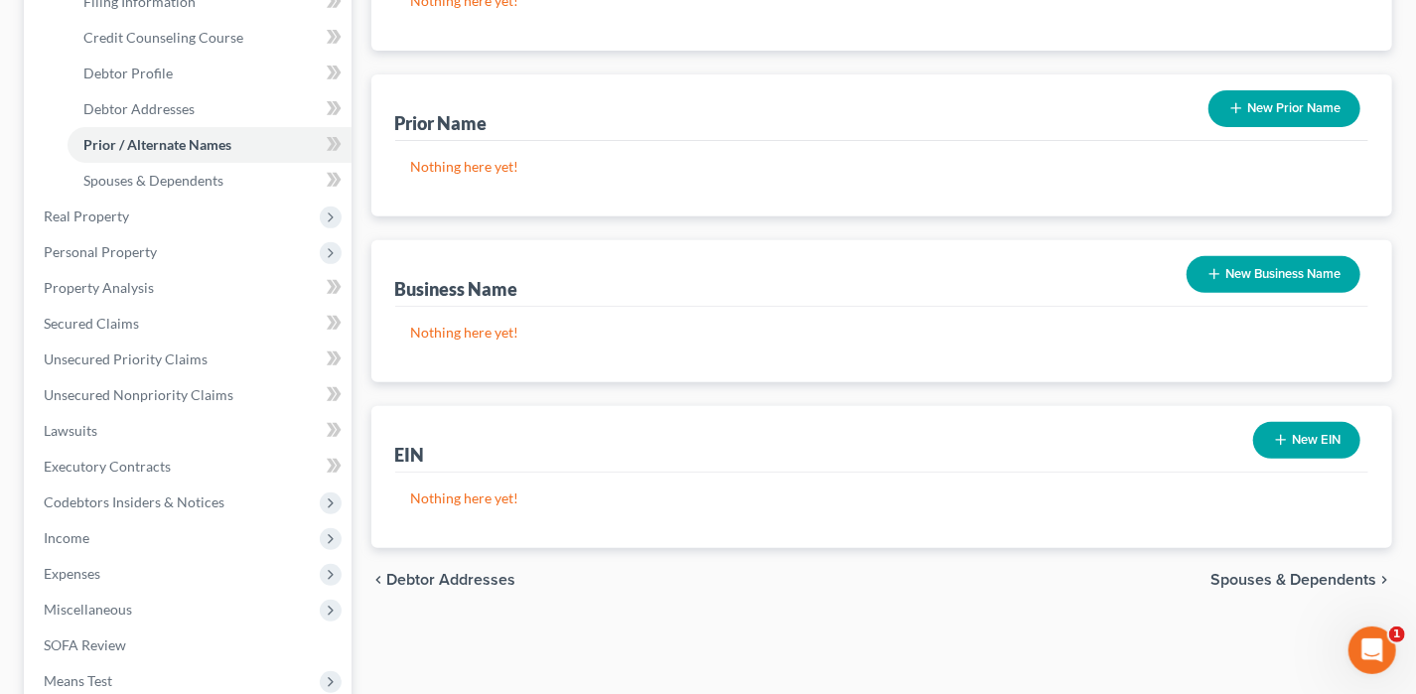
scroll to position [397, 0]
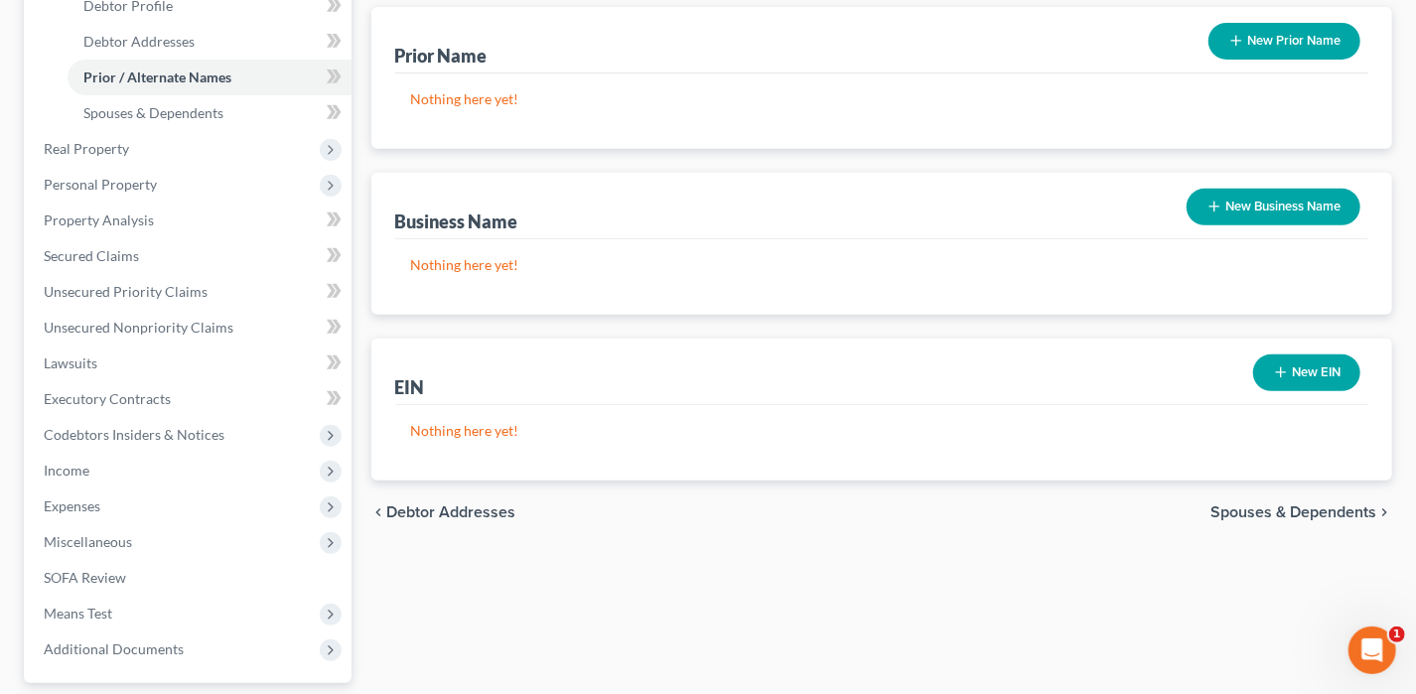
click at [1306, 507] on span "Spouses & Dependents" at bounding box center [1293, 512] width 166 height 16
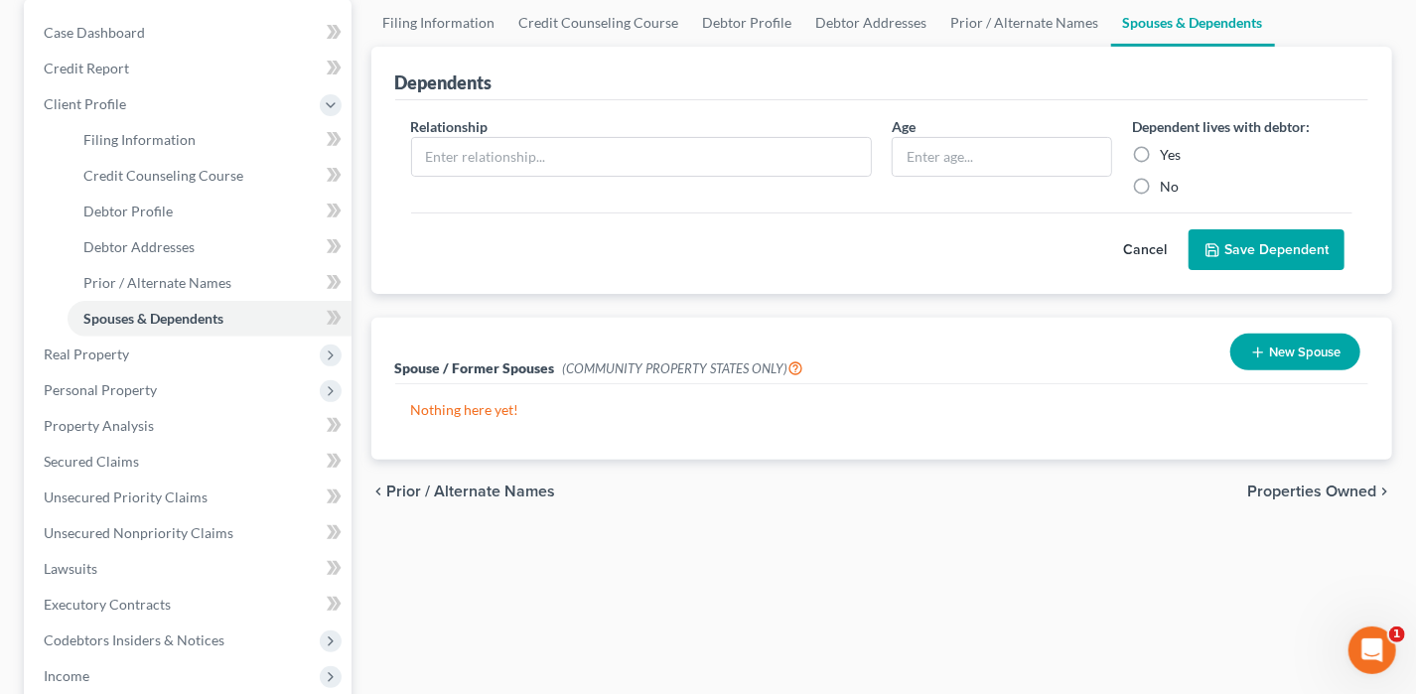
scroll to position [199, 0]
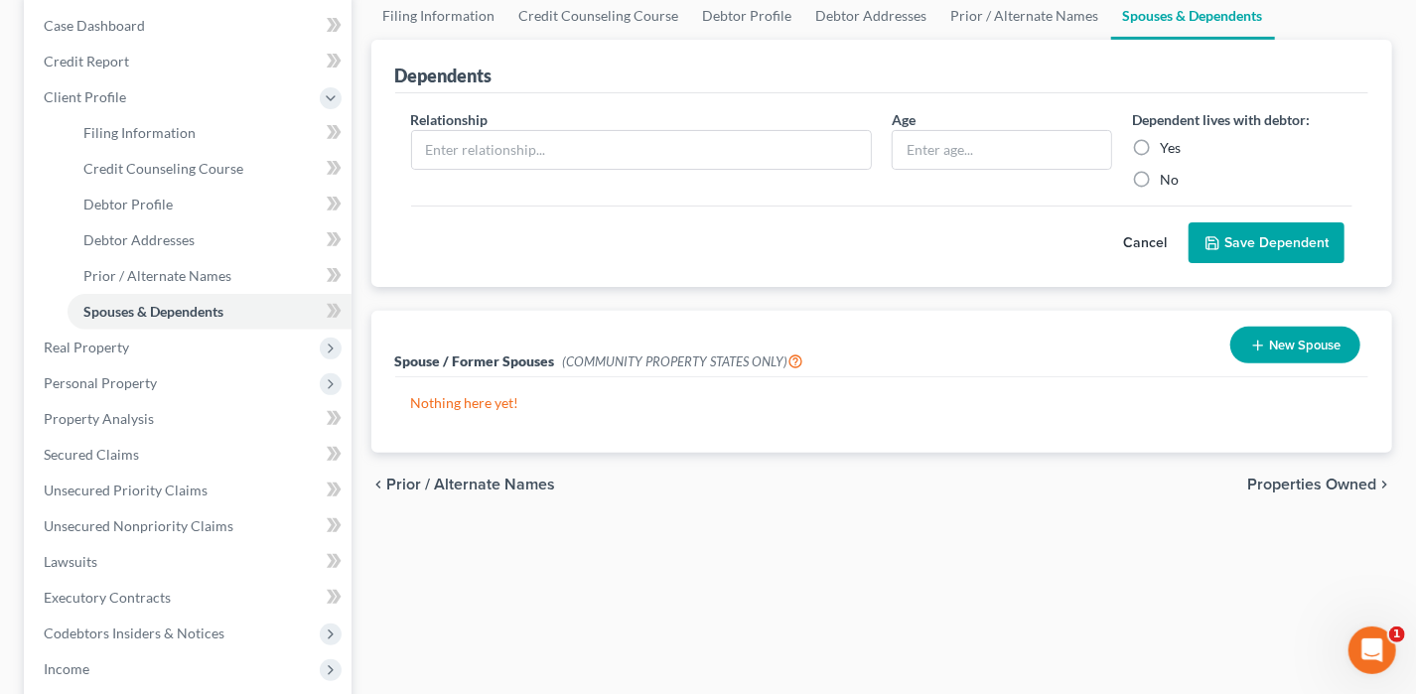
click at [1324, 491] on div "chevron_left Prior / Alternate Names Properties Owned chevron_right" at bounding box center [882, 485] width 1022 height 64
click at [1324, 488] on span "Properties Owned" at bounding box center [1311, 485] width 129 height 16
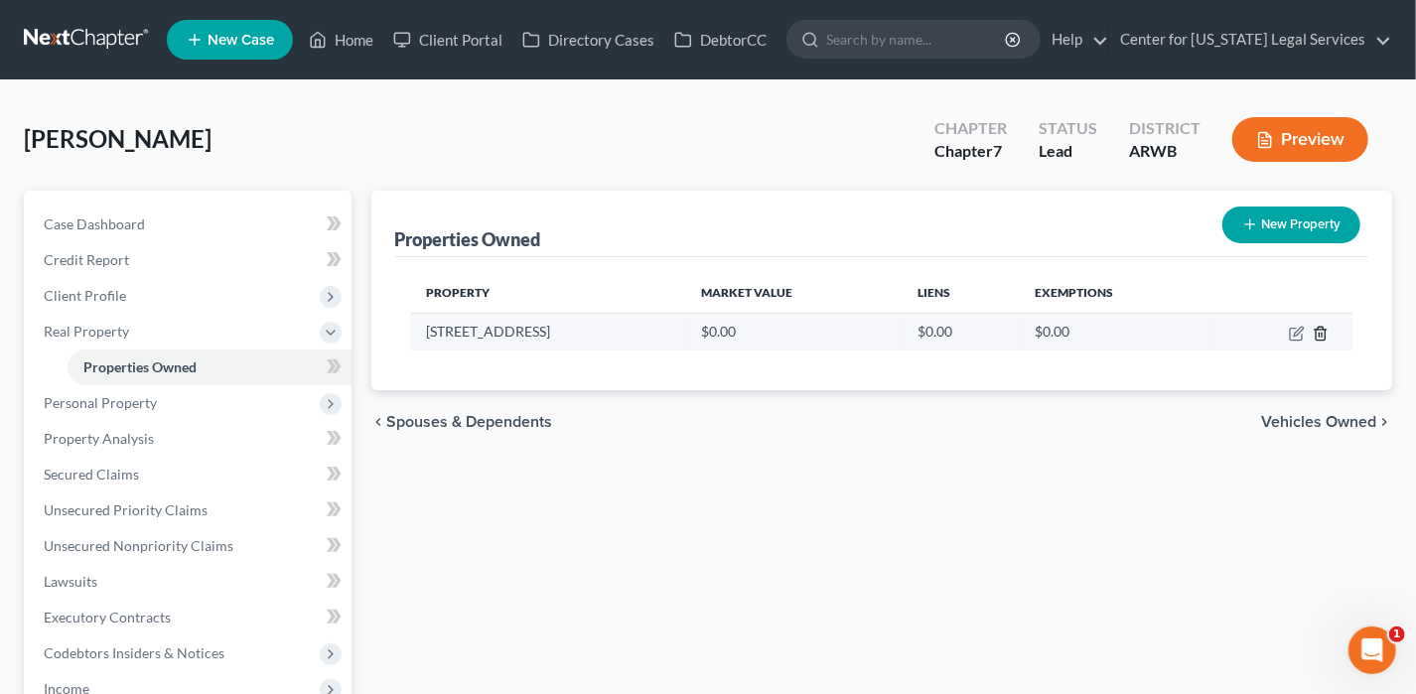
click at [1328, 330] on icon "button" at bounding box center [1321, 334] width 16 height 16
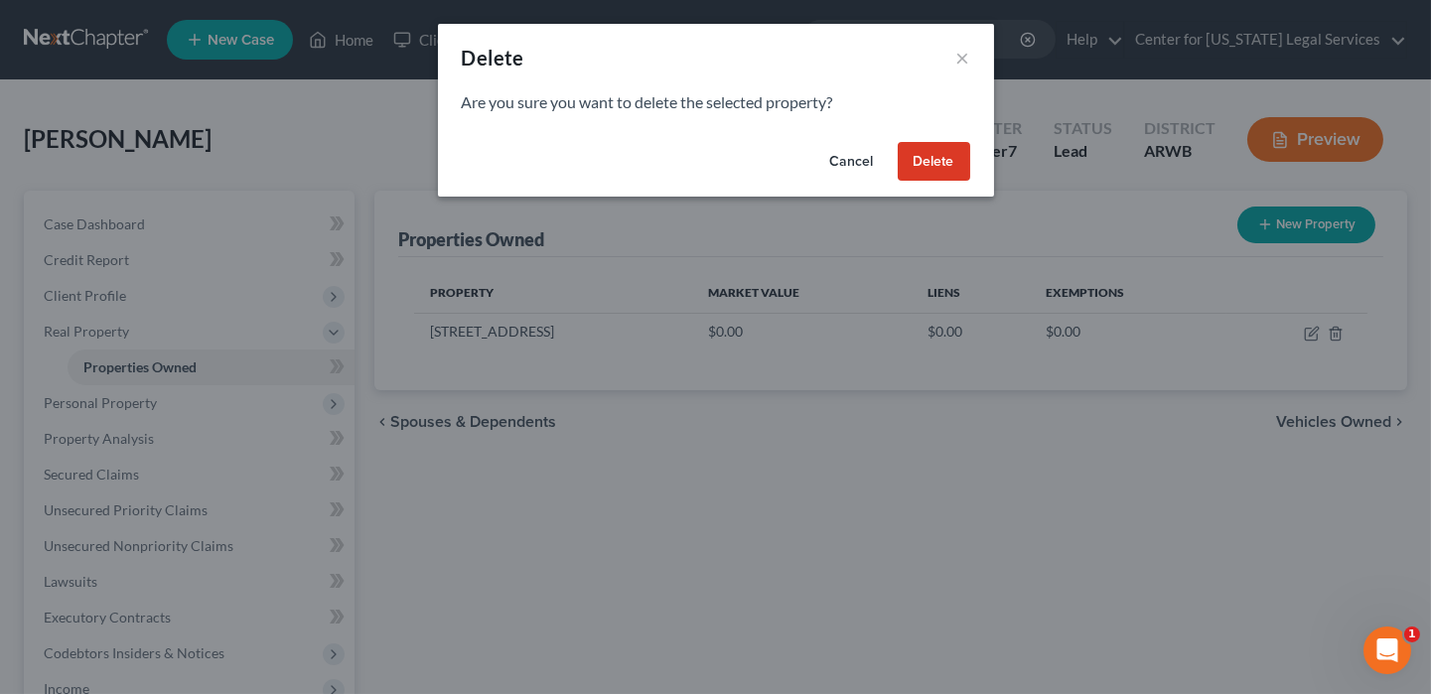
click at [931, 164] on button "Delete" at bounding box center [934, 162] width 72 height 40
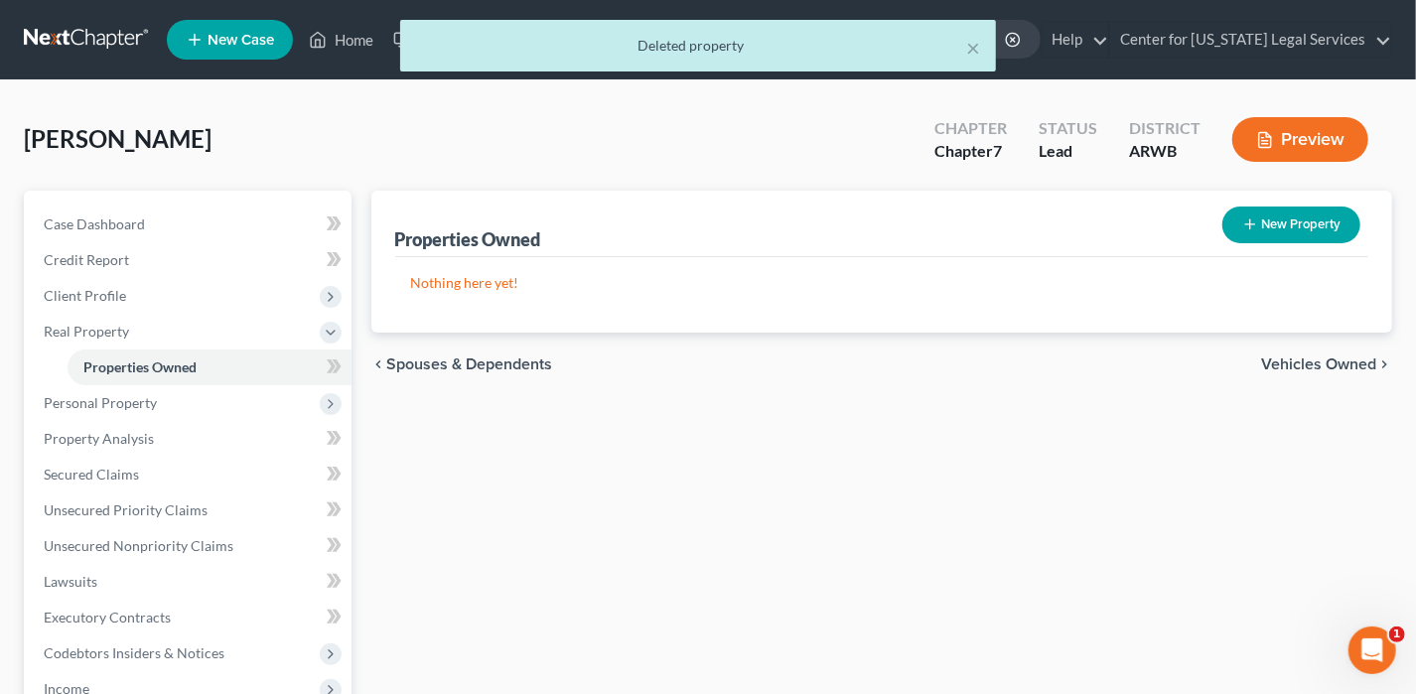
click at [1324, 359] on span "Vehicles Owned" at bounding box center [1318, 364] width 115 height 16
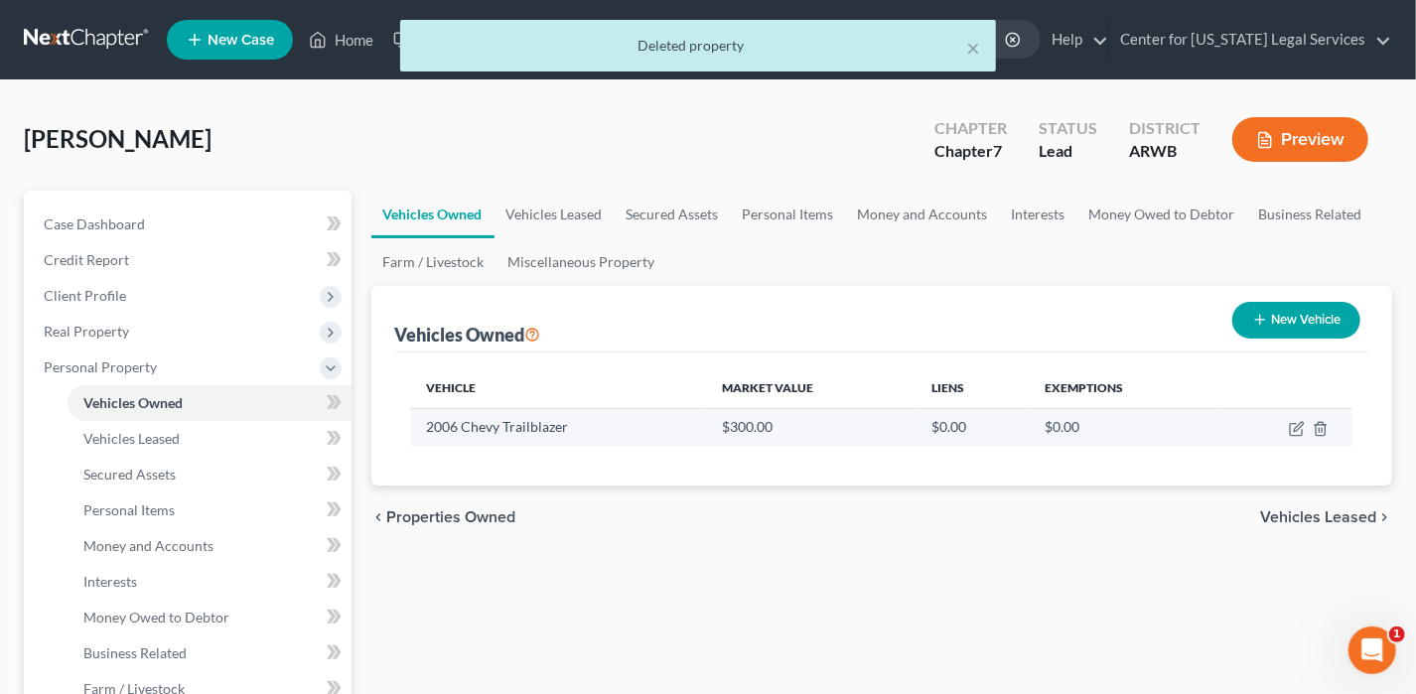
click at [1288, 432] on td at bounding box center [1284, 427] width 135 height 38
click at [1292, 429] on icon "button" at bounding box center [1297, 429] width 16 height 16
select select "0"
select select "20"
select select "3"
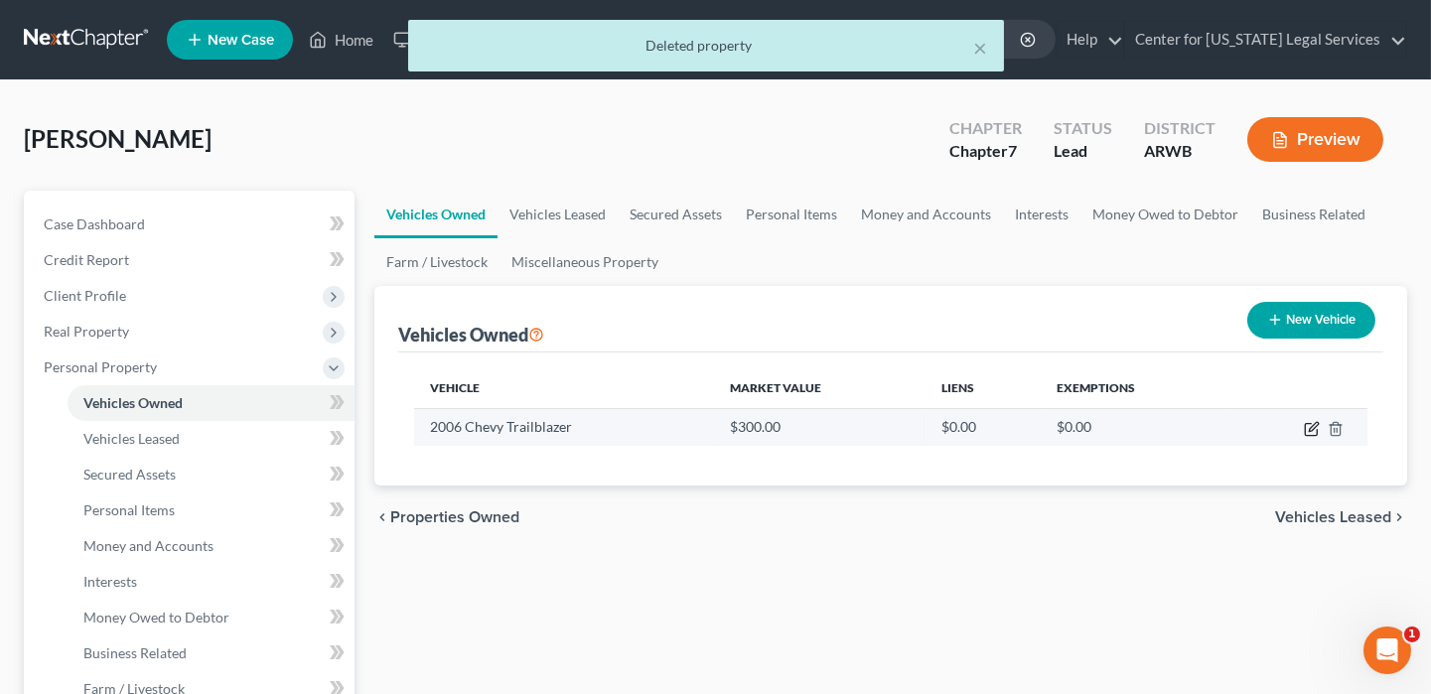
select select "0"
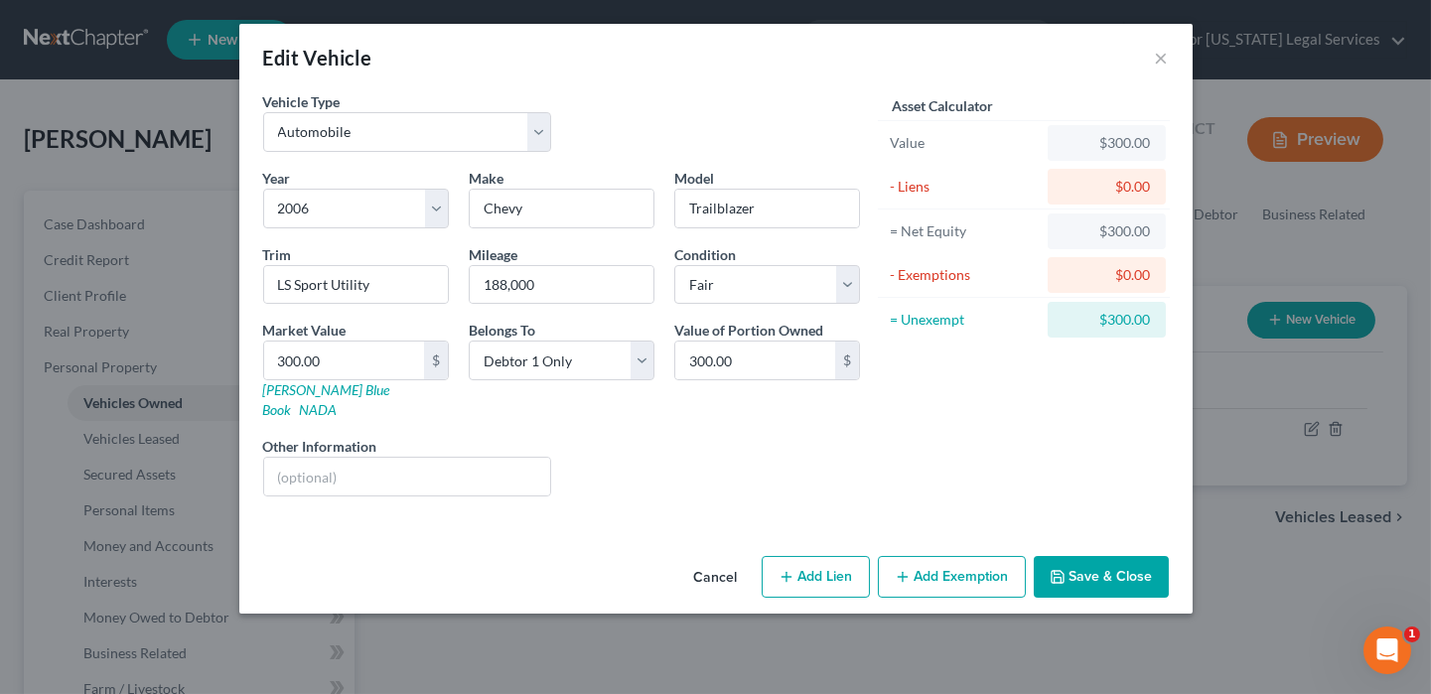
click at [964, 556] on button "Add Exemption" at bounding box center [952, 577] width 148 height 42
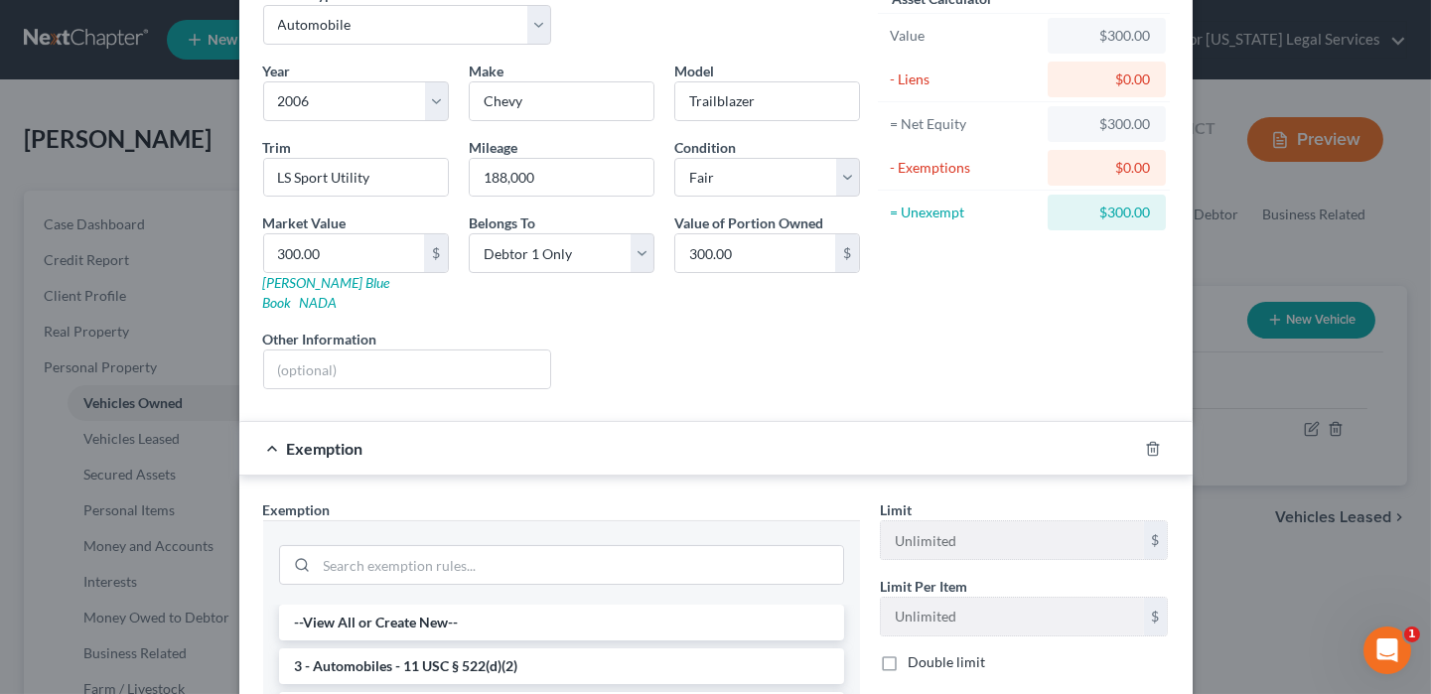
scroll to position [199, 0]
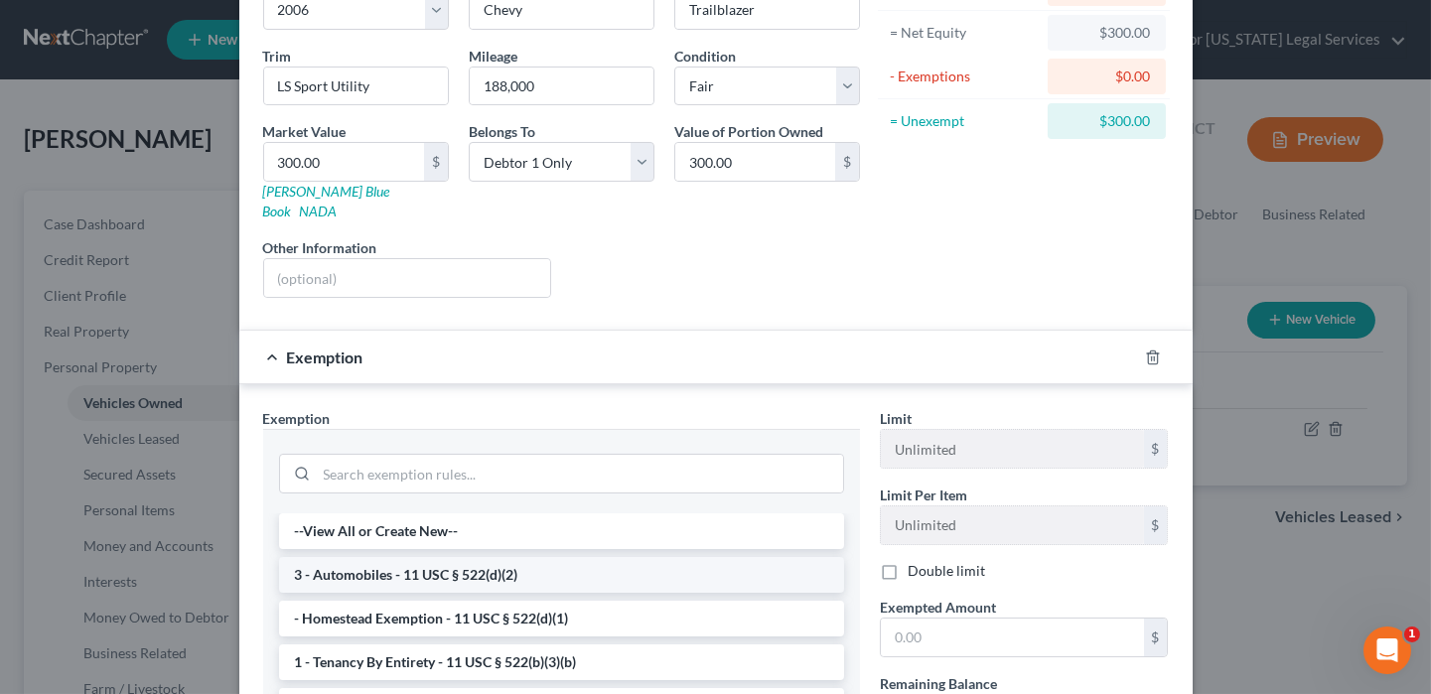
click at [358, 557] on li "3 - Automobiles - 11 USC § 522(d)(2)" at bounding box center [561, 575] width 565 height 36
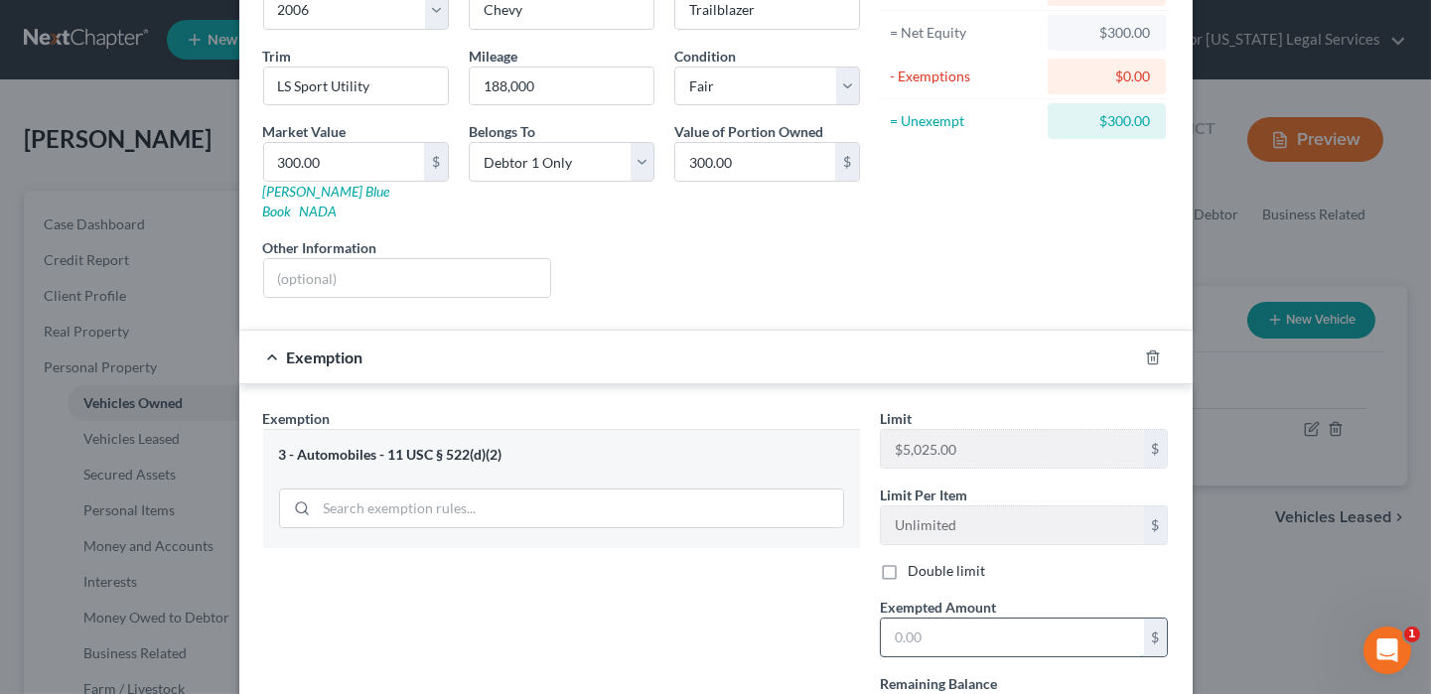
click at [911, 619] on input "text" at bounding box center [1012, 638] width 263 height 38
type input "300"
click at [800, 613] on div "Exemption Set must be selected for CA. Exemption * 3 - Automobiles - 11 USC § 5…" at bounding box center [561, 578] width 617 height 341
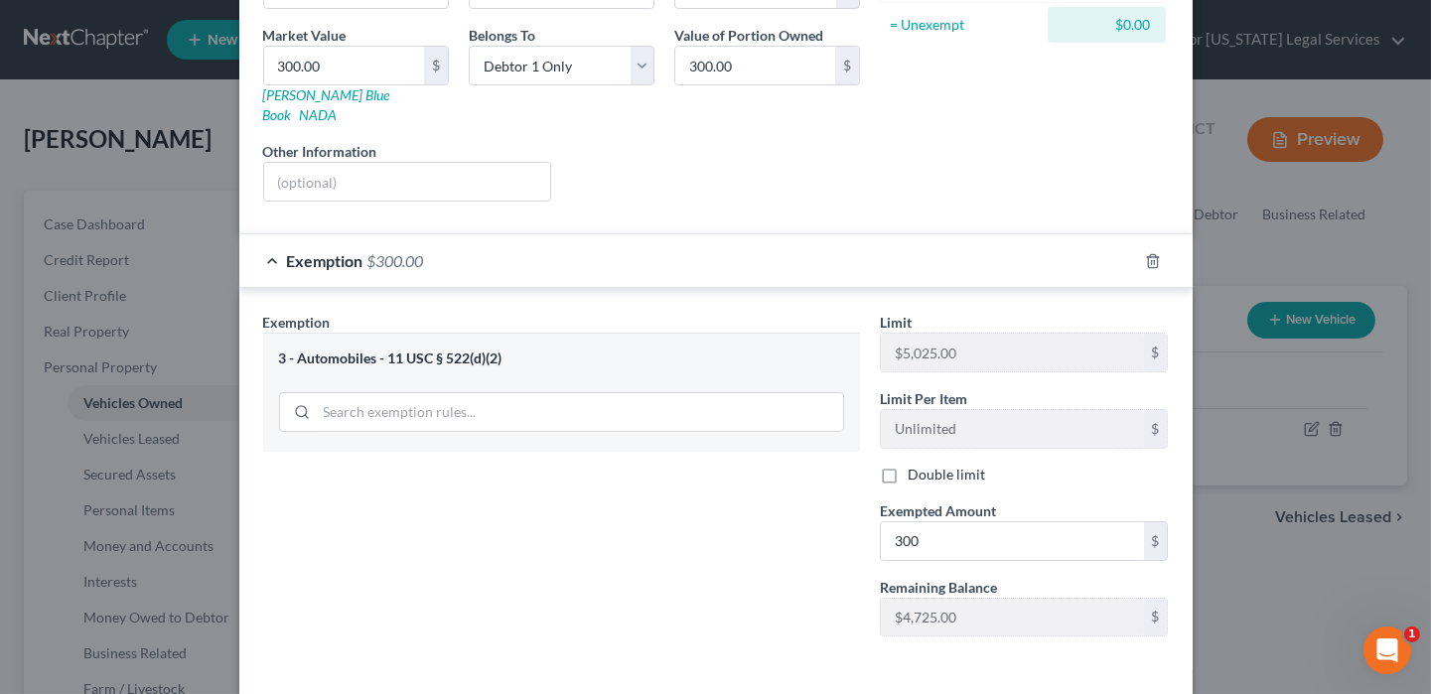
scroll to position [353, 0]
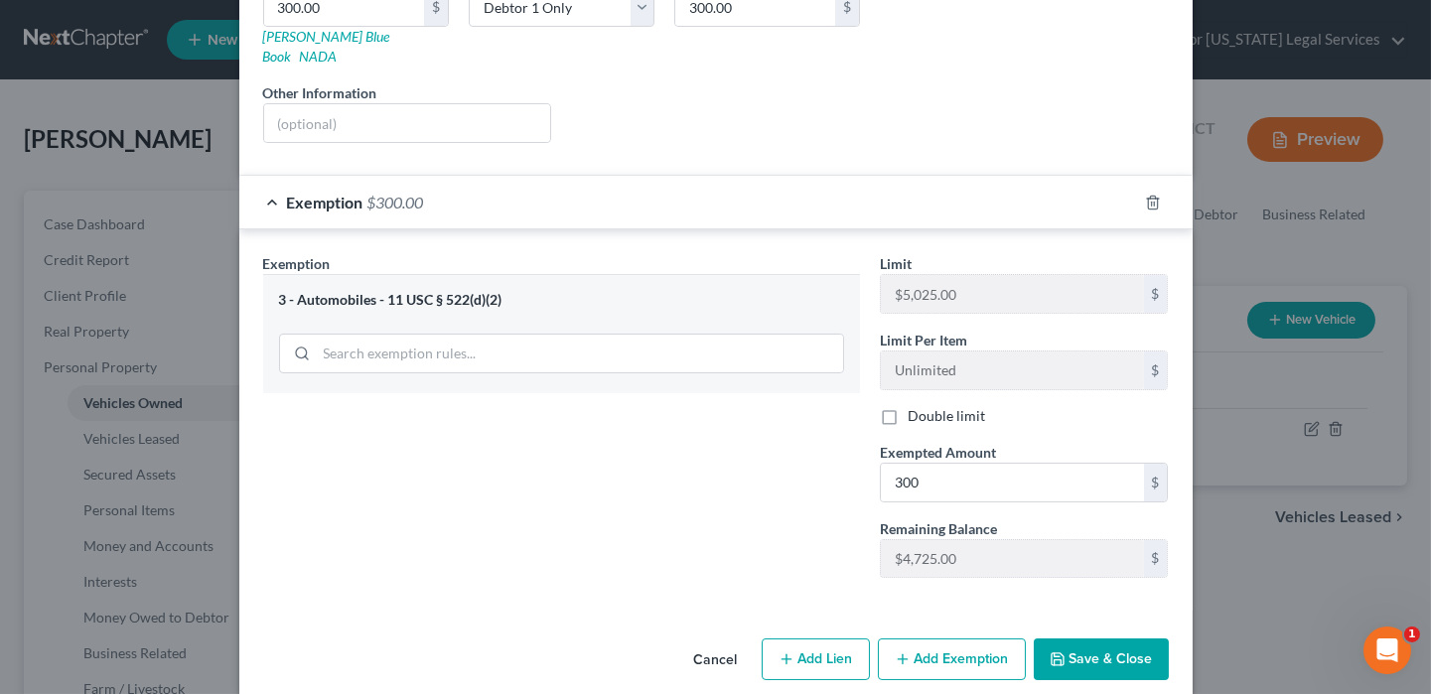
click at [1043, 638] on button "Save & Close" at bounding box center [1101, 659] width 135 height 42
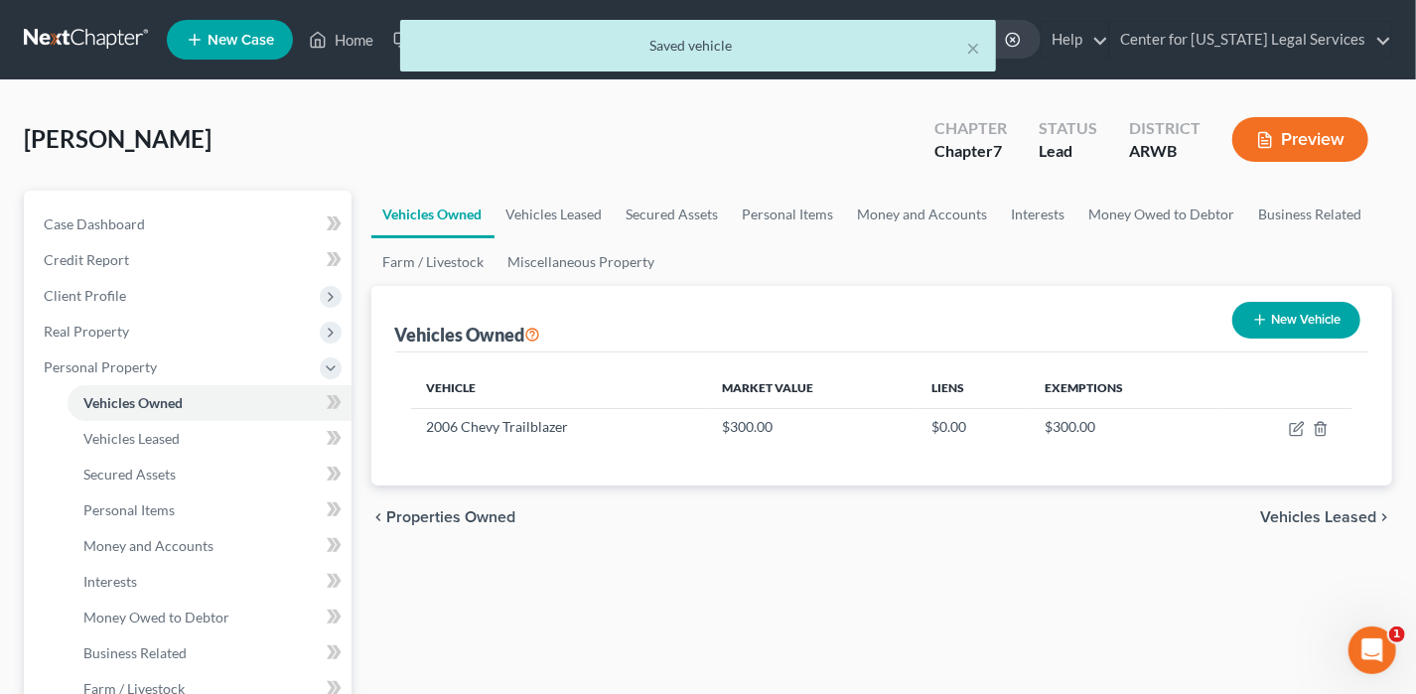
click at [1300, 521] on span "Vehicles Leased" at bounding box center [1318, 517] width 116 height 16
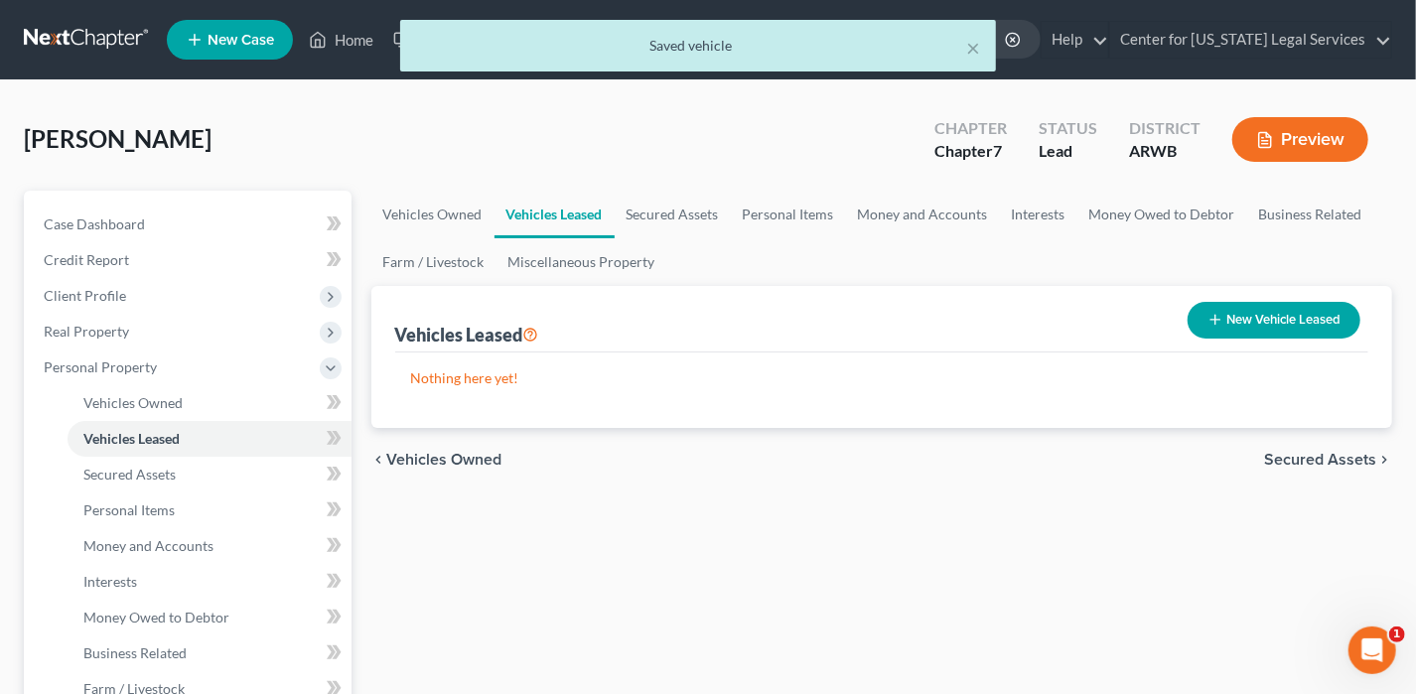
click at [1317, 452] on span "Secured Assets" at bounding box center [1320, 460] width 112 height 16
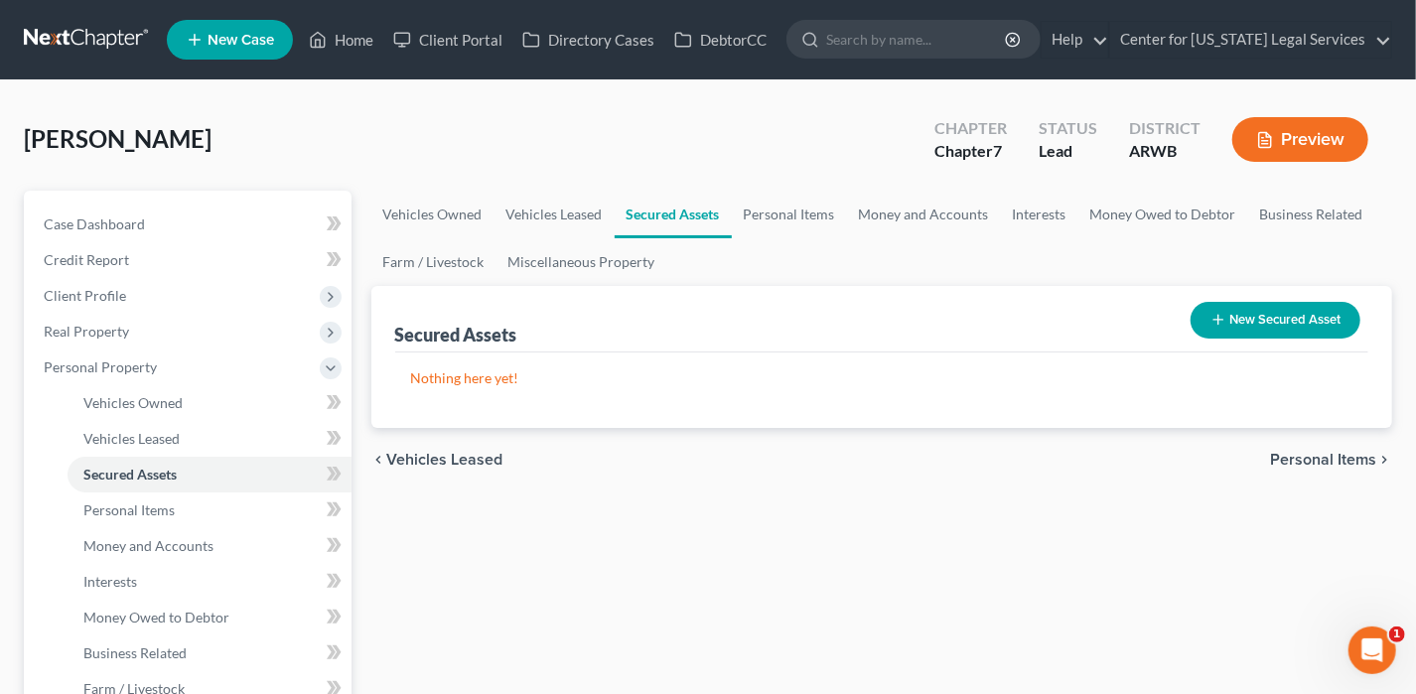
click at [1311, 464] on span "Personal Items" at bounding box center [1323, 460] width 106 height 16
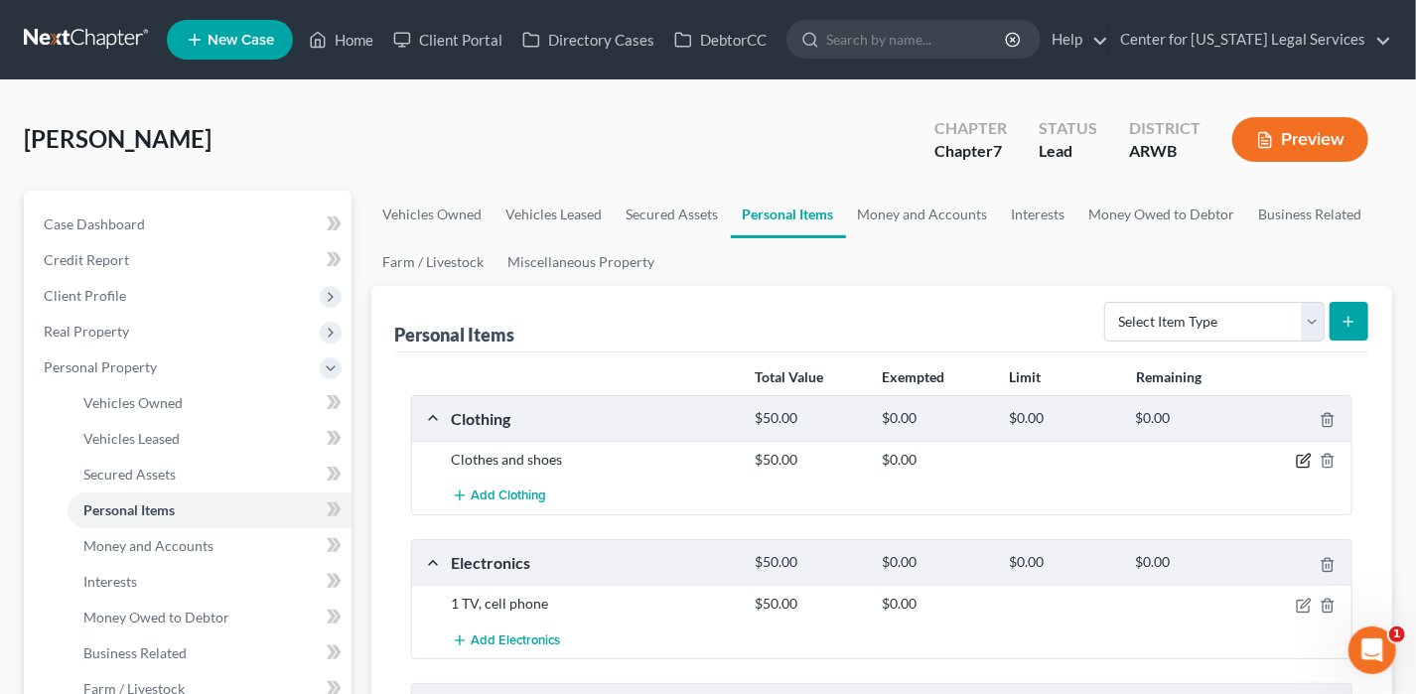
click at [1297, 465] on icon "button" at bounding box center [1303, 462] width 12 height 12
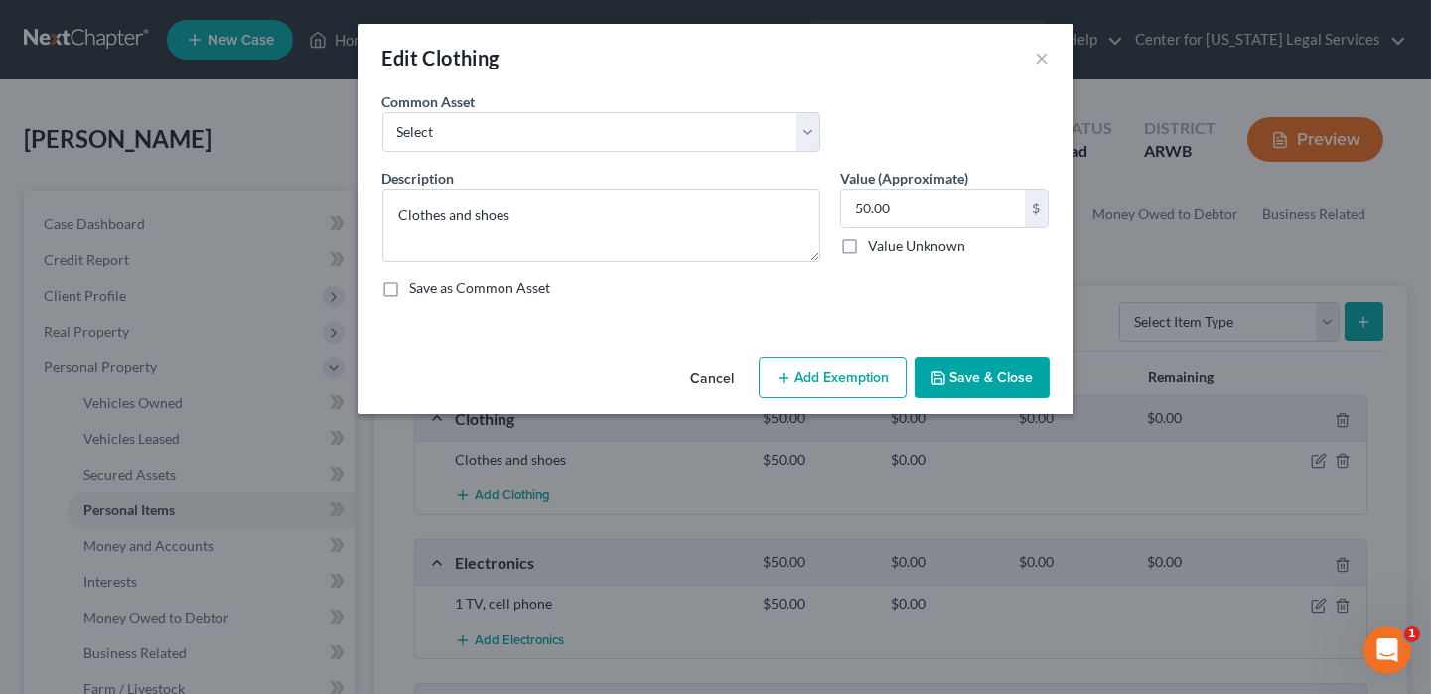
click at [838, 396] on button "Add Exemption" at bounding box center [833, 378] width 148 height 42
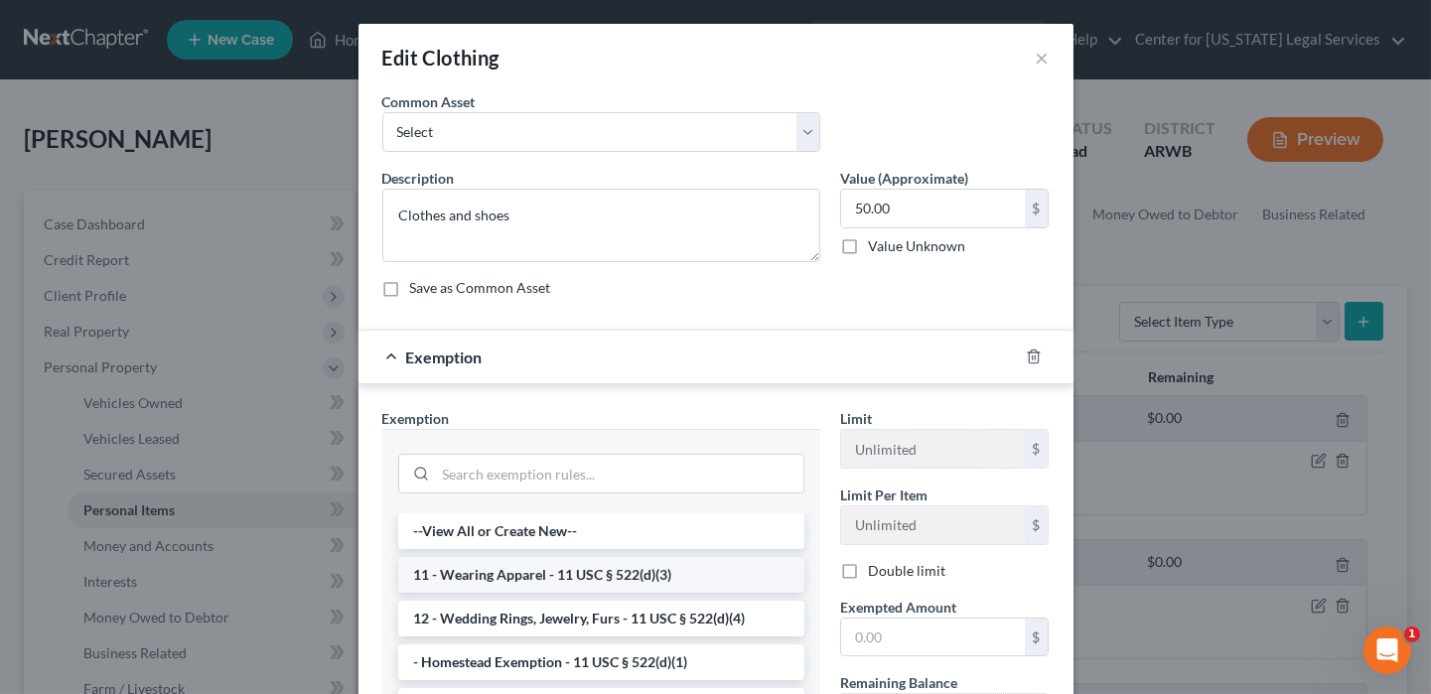
click at [468, 571] on li "11 - Wearing Apparel - 11 USC § 522(d)(3)" at bounding box center [601, 575] width 406 height 36
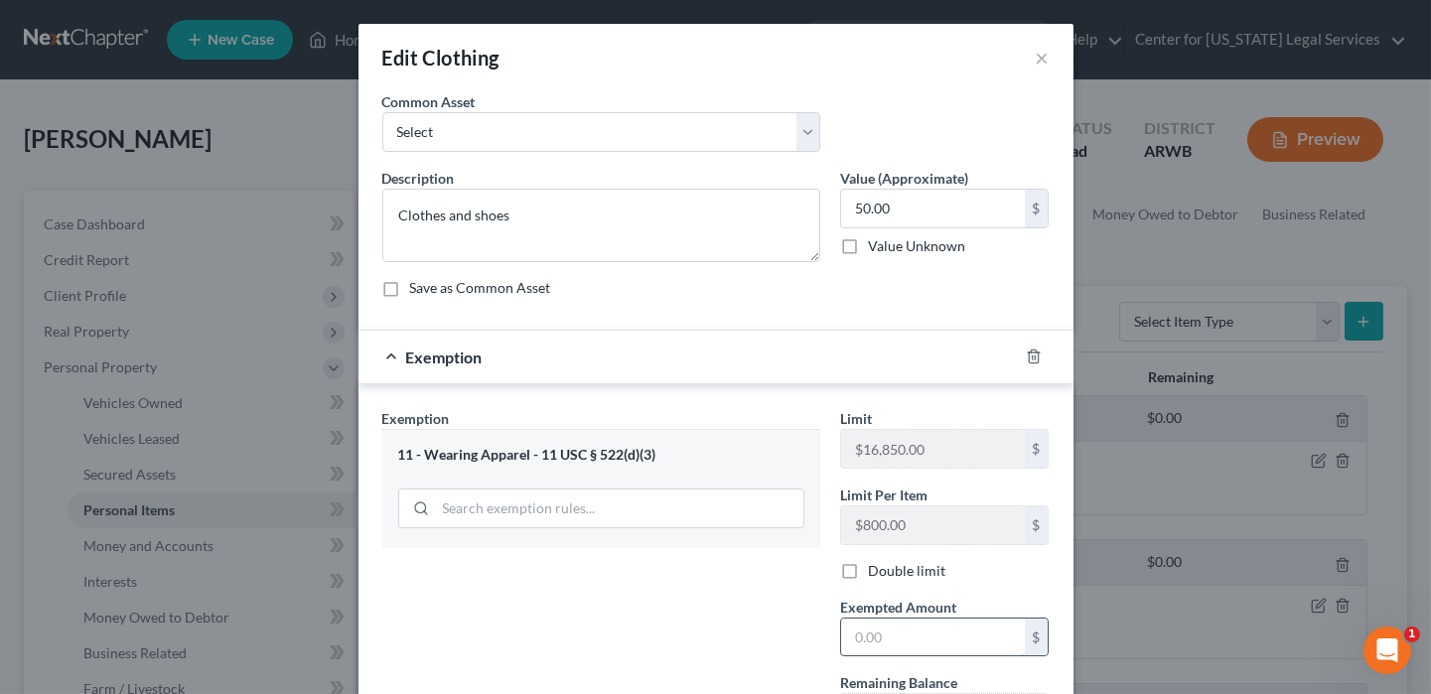
click at [929, 623] on input "text" at bounding box center [933, 638] width 184 height 38
type input "50"
click at [641, 621] on div "Exemption Set must be selected for CA. Exemption * 11 - Wearing Apparel - 11 US…" at bounding box center [601, 578] width 458 height 341
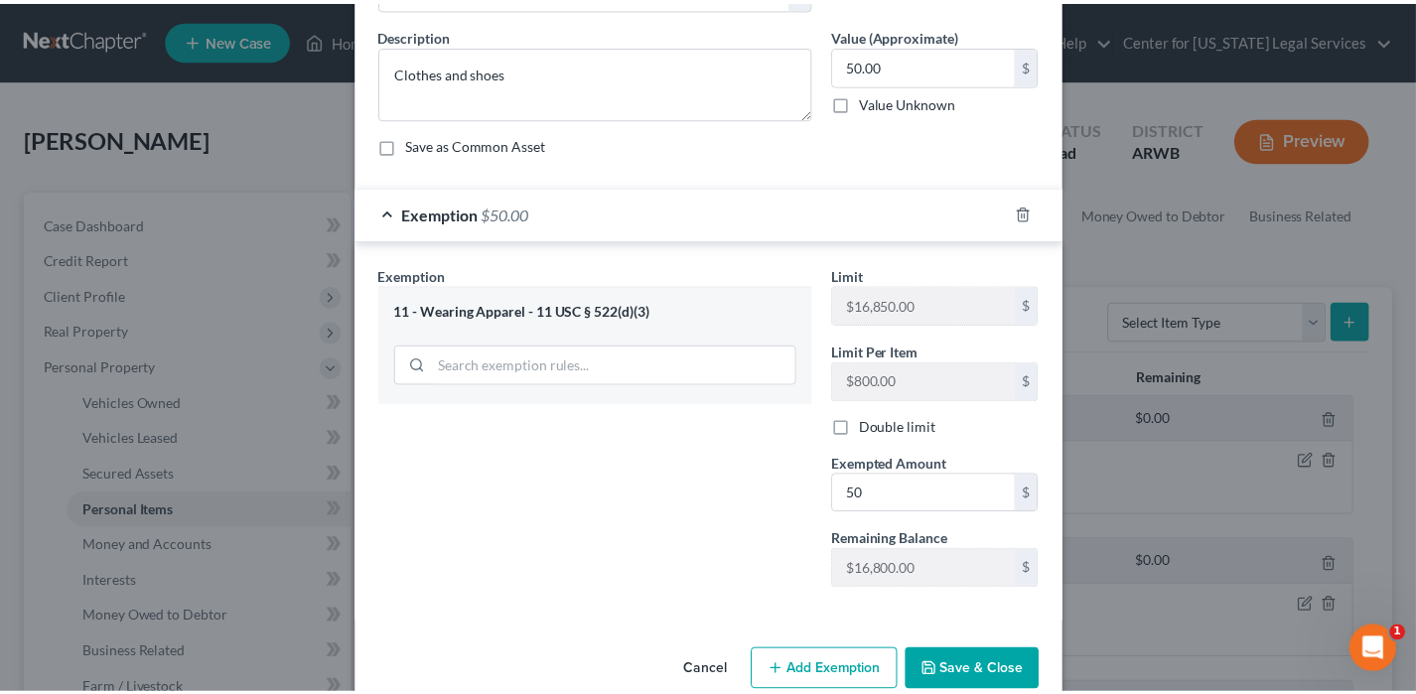
scroll to position [177, 0]
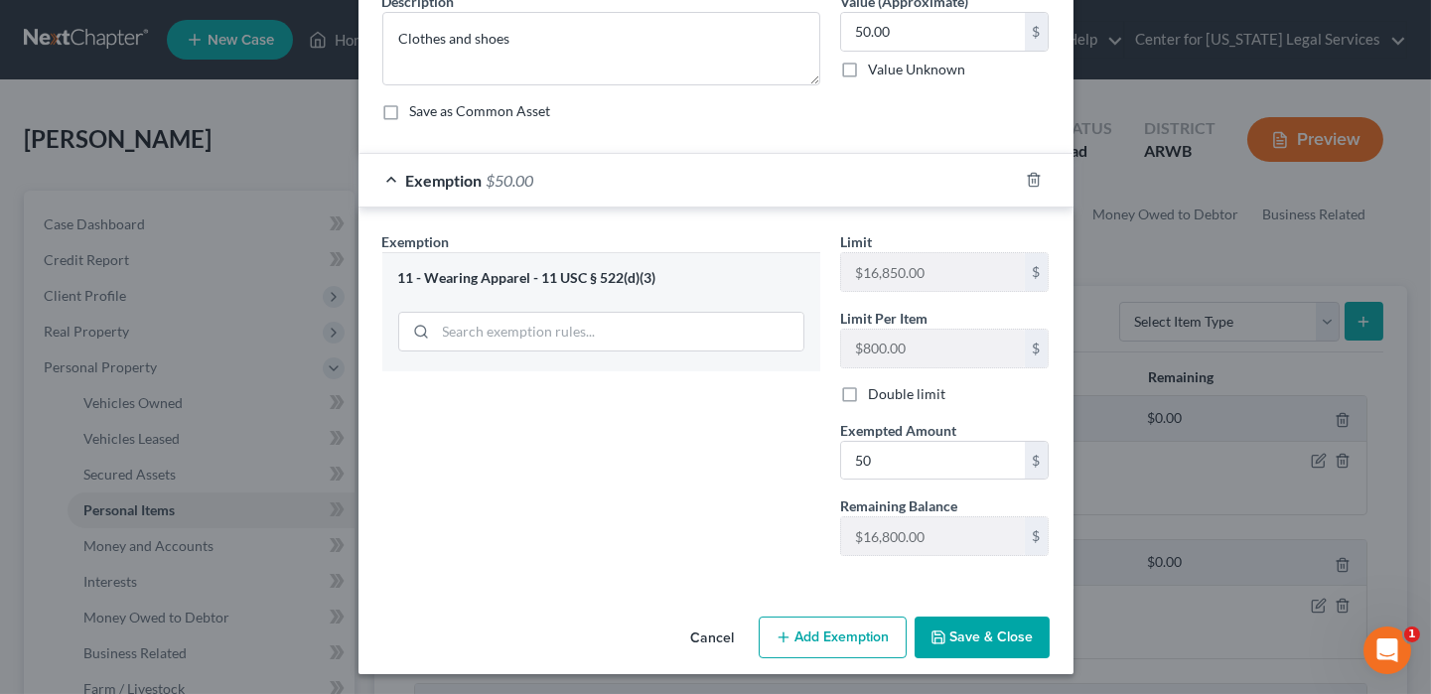
click at [941, 627] on button "Save & Close" at bounding box center [981, 638] width 135 height 42
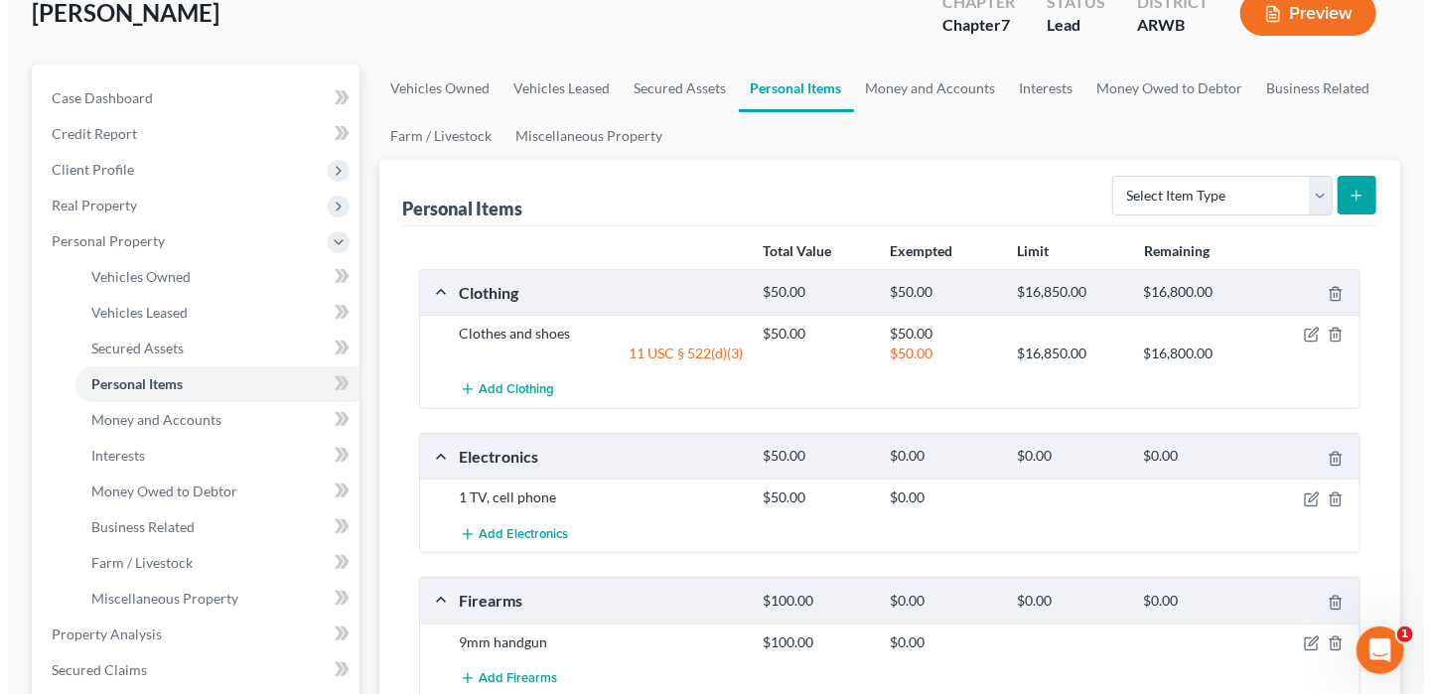
scroll to position [298, 0]
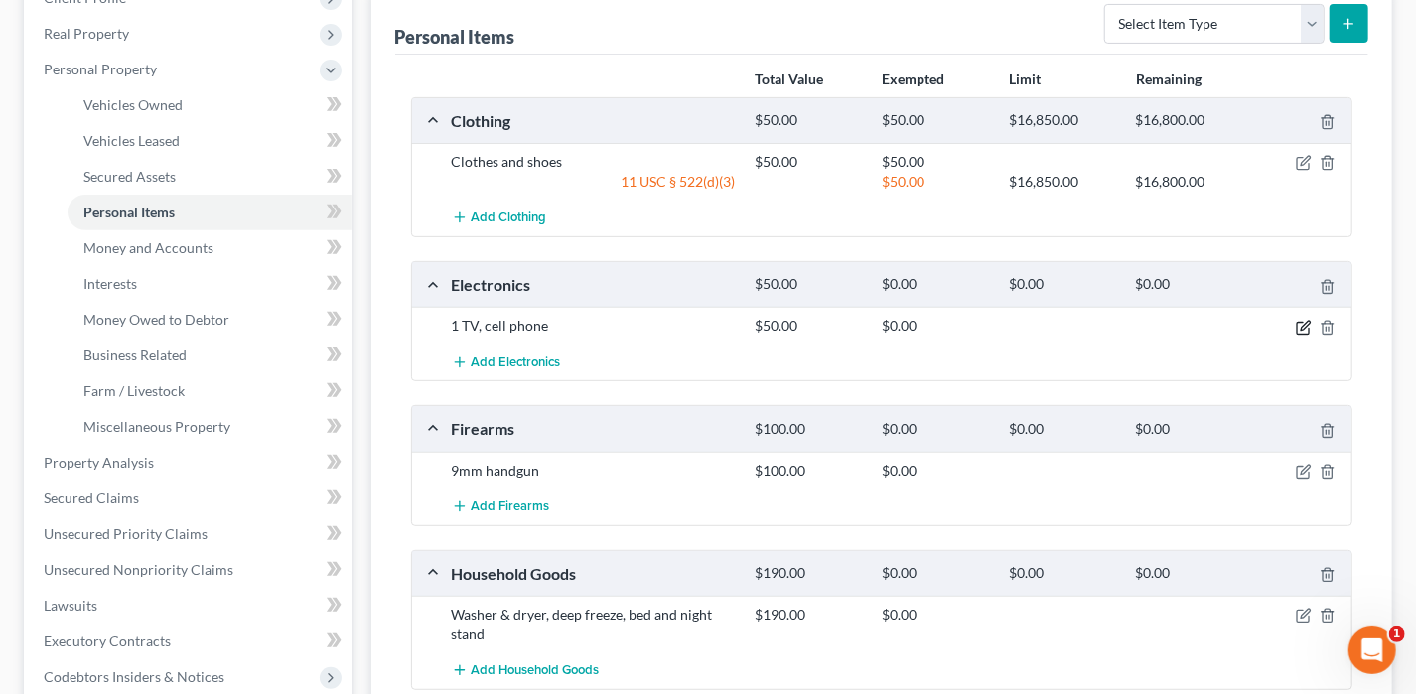
click at [1300, 321] on icon "button" at bounding box center [1304, 328] width 16 height 16
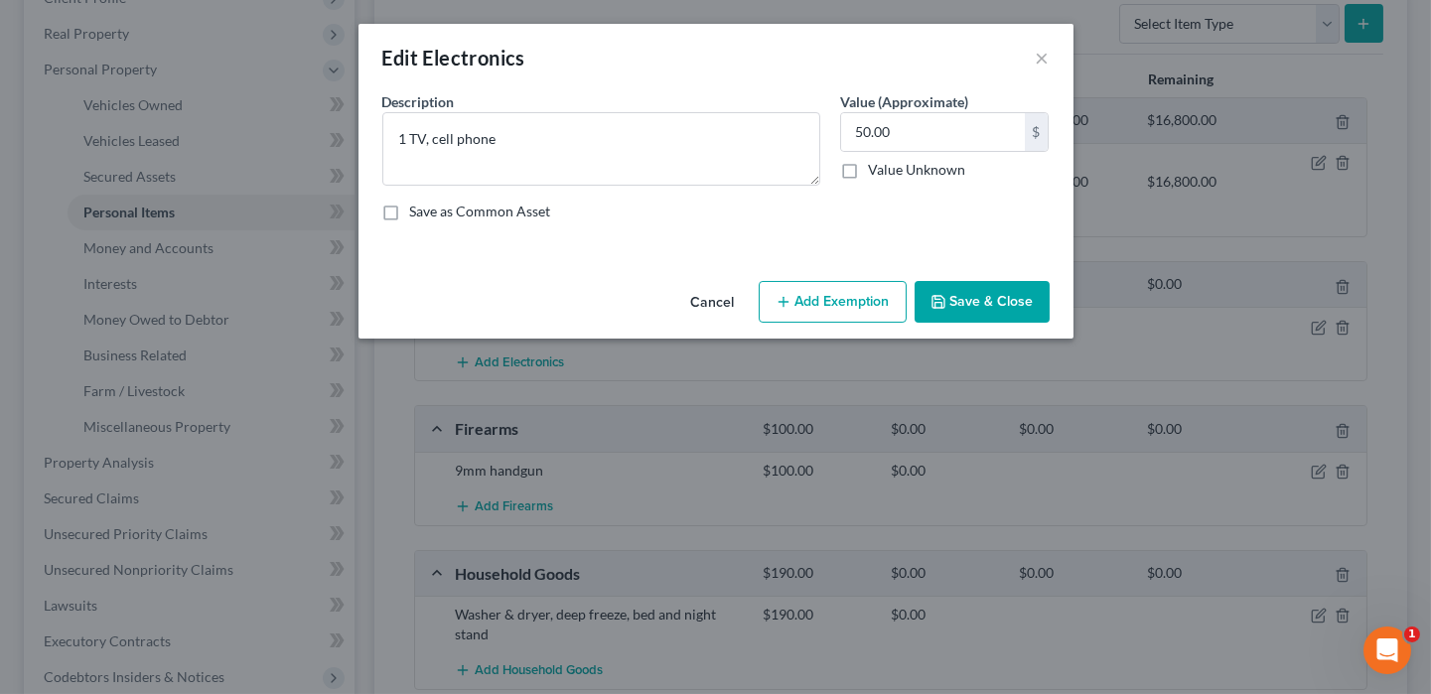
click at [815, 310] on button "Add Exemption" at bounding box center [833, 302] width 148 height 42
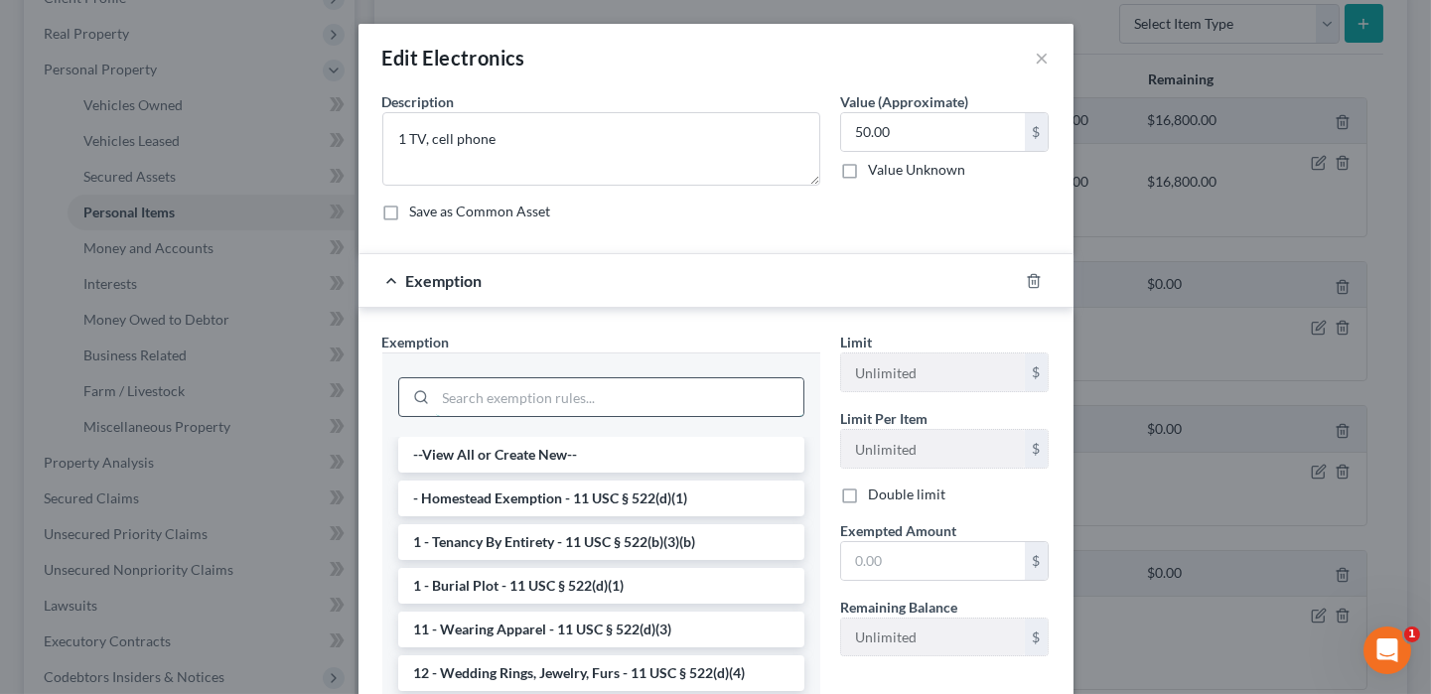
click at [629, 400] on input "search" at bounding box center [619, 397] width 367 height 38
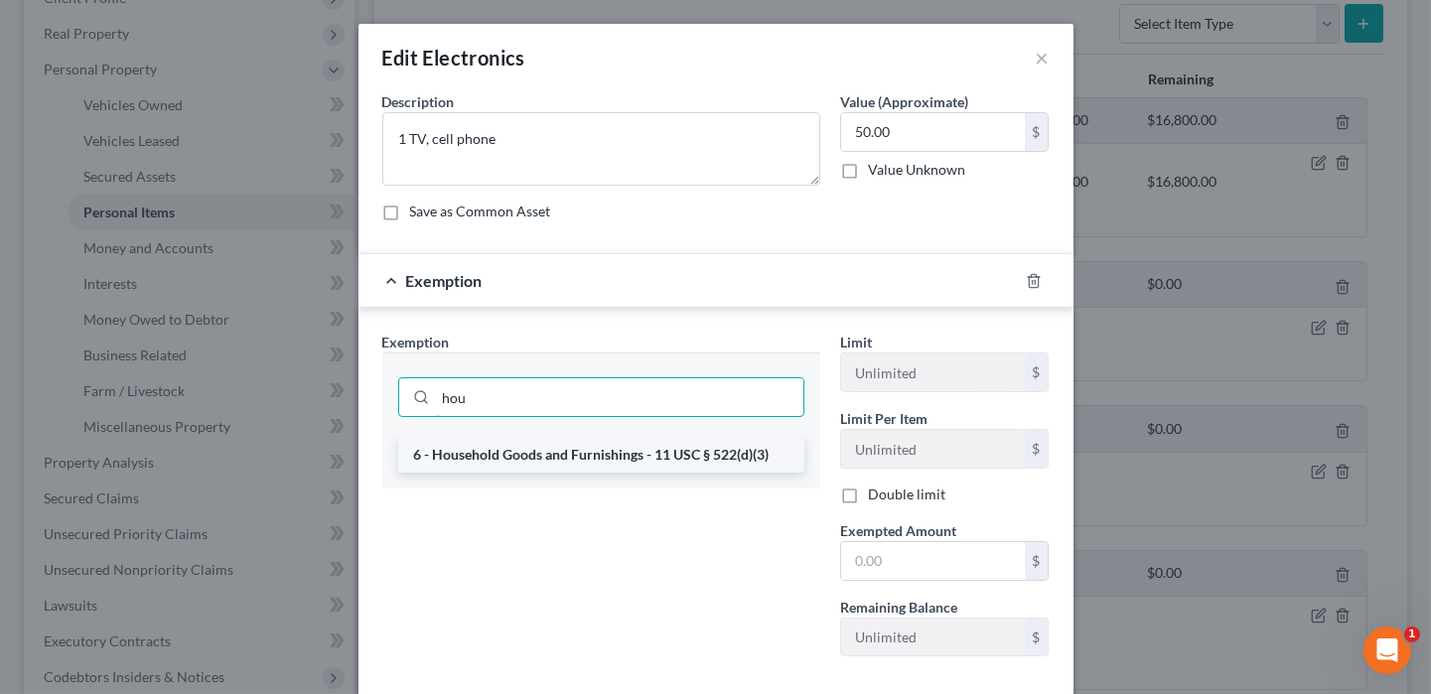
type input "hou"
click at [623, 457] on li "6 - Household Goods and Furnishings - 11 USC § 522(d)(3)" at bounding box center [601, 455] width 406 height 36
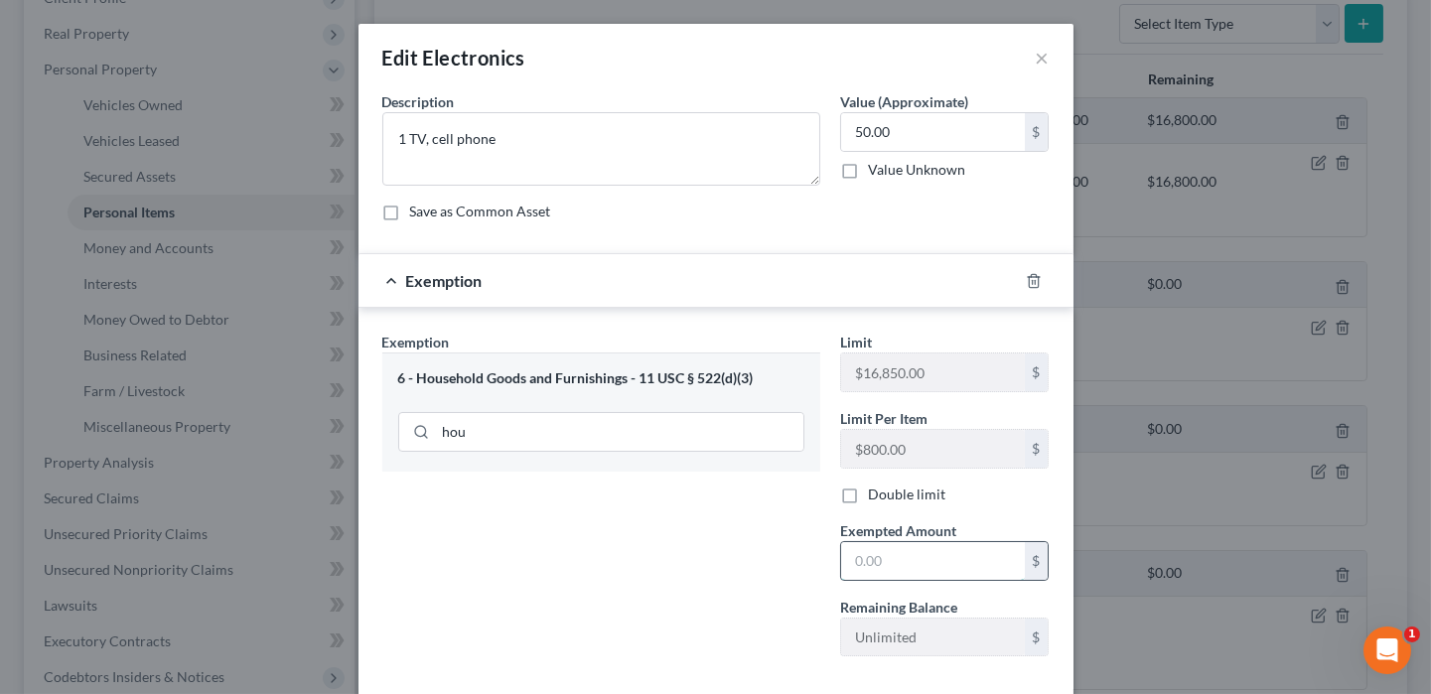
click at [882, 553] on input "text" at bounding box center [933, 561] width 184 height 38
type input "50"
drag, startPoint x: 653, startPoint y: 659, endPoint x: 680, endPoint y: 629, distance: 40.8
click at [656, 657] on div "Exemption Set must be selected for CA. Exemption * 6 - Household Goods and Furn…" at bounding box center [601, 502] width 458 height 341
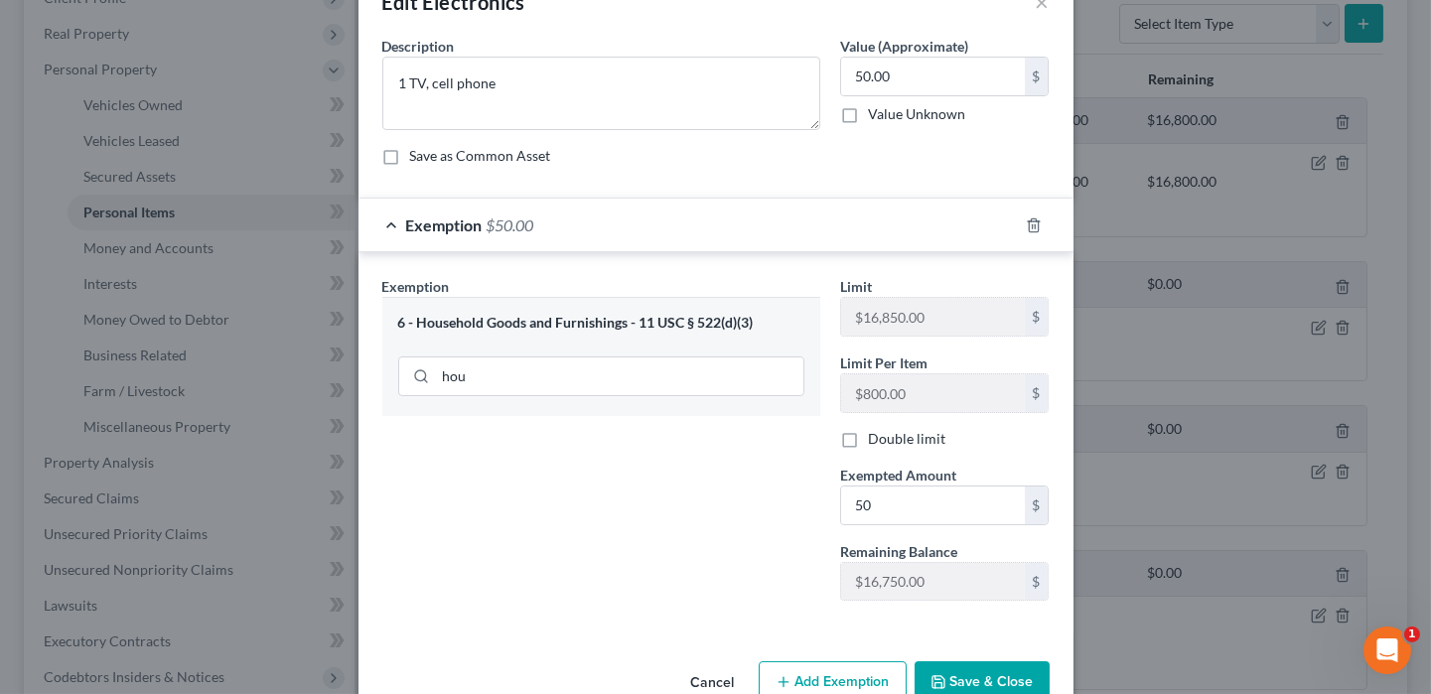
scroll to position [100, 0]
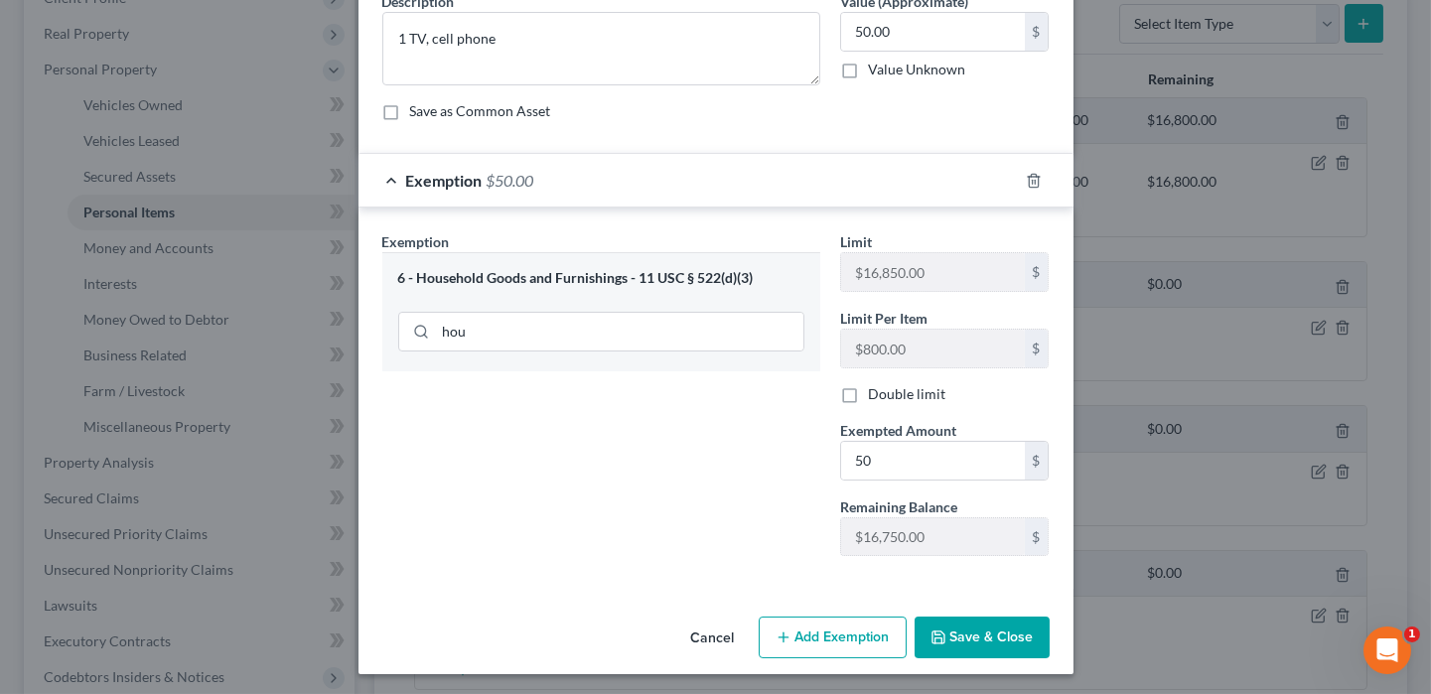
click at [970, 620] on button "Save & Close" at bounding box center [981, 638] width 135 height 42
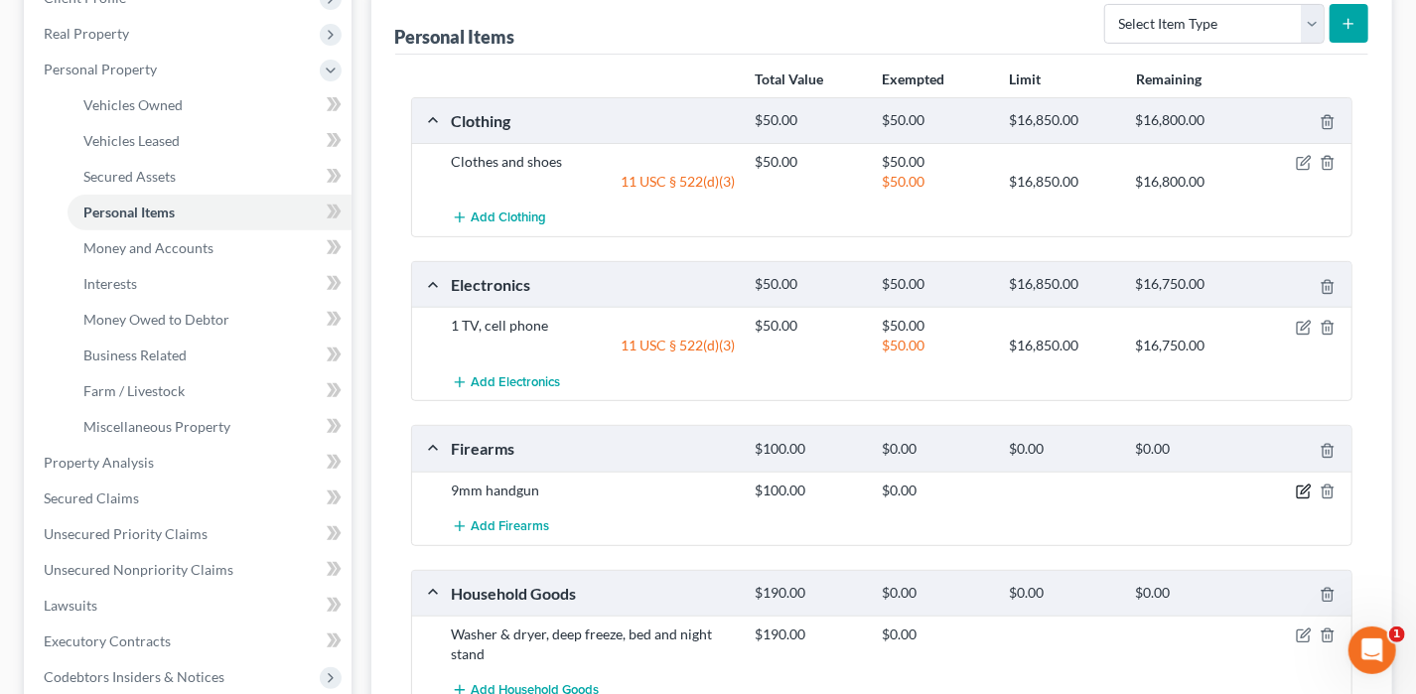
click at [1308, 485] on icon "button" at bounding box center [1305, 489] width 9 height 9
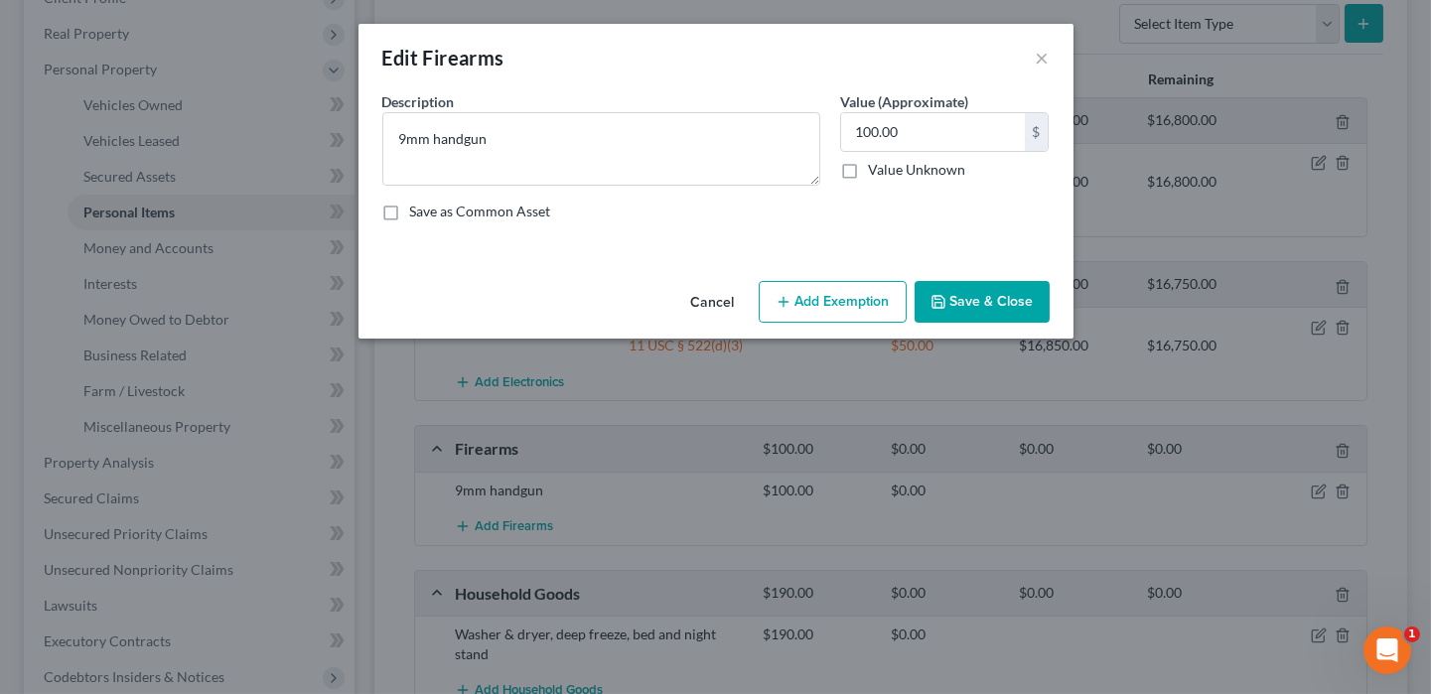
click at [838, 318] on button "Add Exemption" at bounding box center [833, 302] width 148 height 42
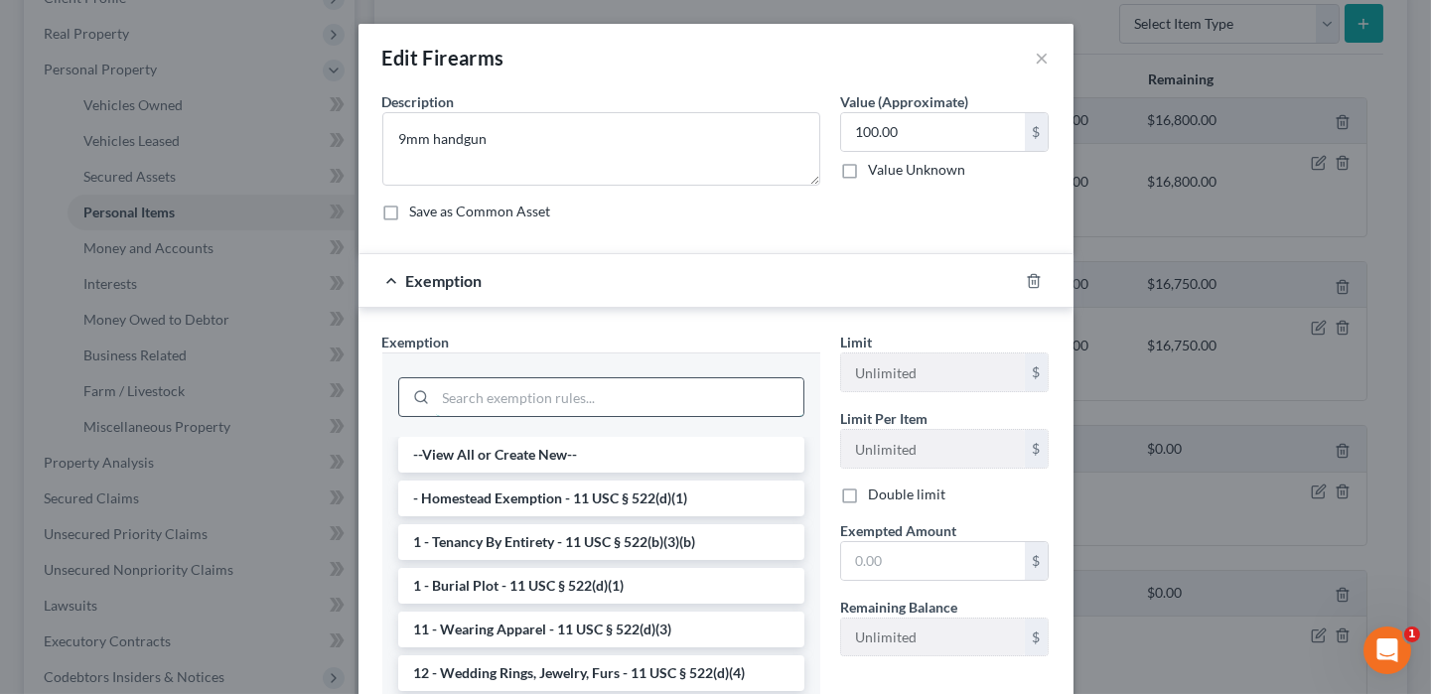
click at [694, 405] on input "search" at bounding box center [619, 397] width 367 height 38
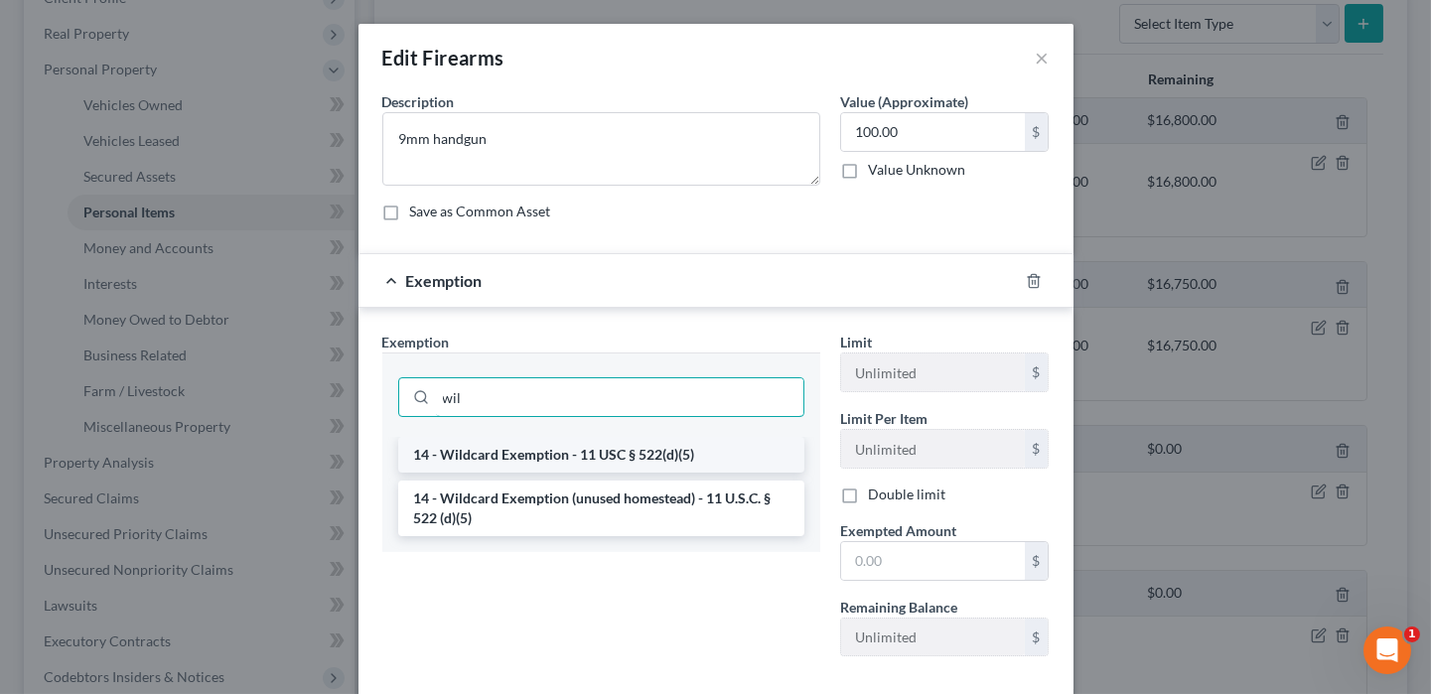
type input "wil"
click at [664, 459] on li "14 - Wildcard Exemption - 11 USC § 522(d)(5)" at bounding box center [601, 455] width 406 height 36
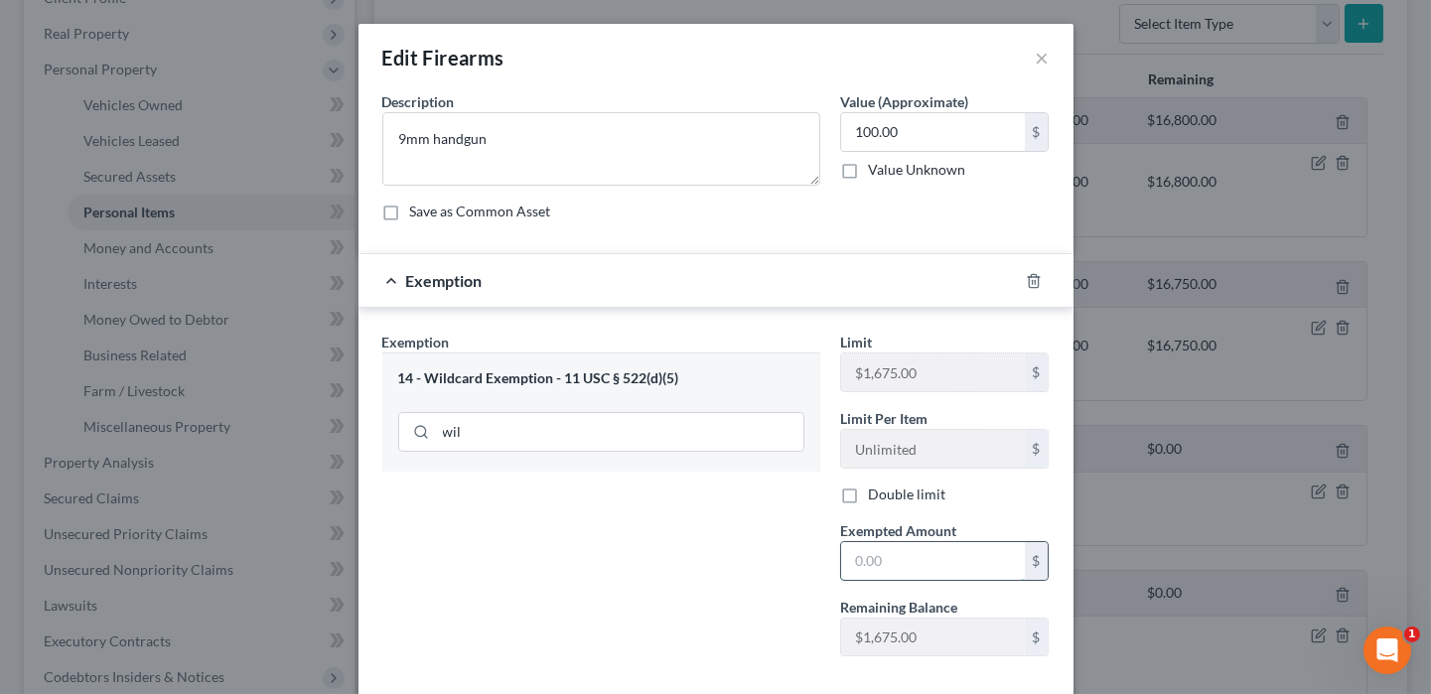
click at [868, 572] on input "text" at bounding box center [933, 561] width 184 height 38
type input "100"
click at [788, 596] on div "Exemption Set must be selected for CA. Exemption * 14 - Wildcard Exemption - 11…" at bounding box center [601, 502] width 458 height 341
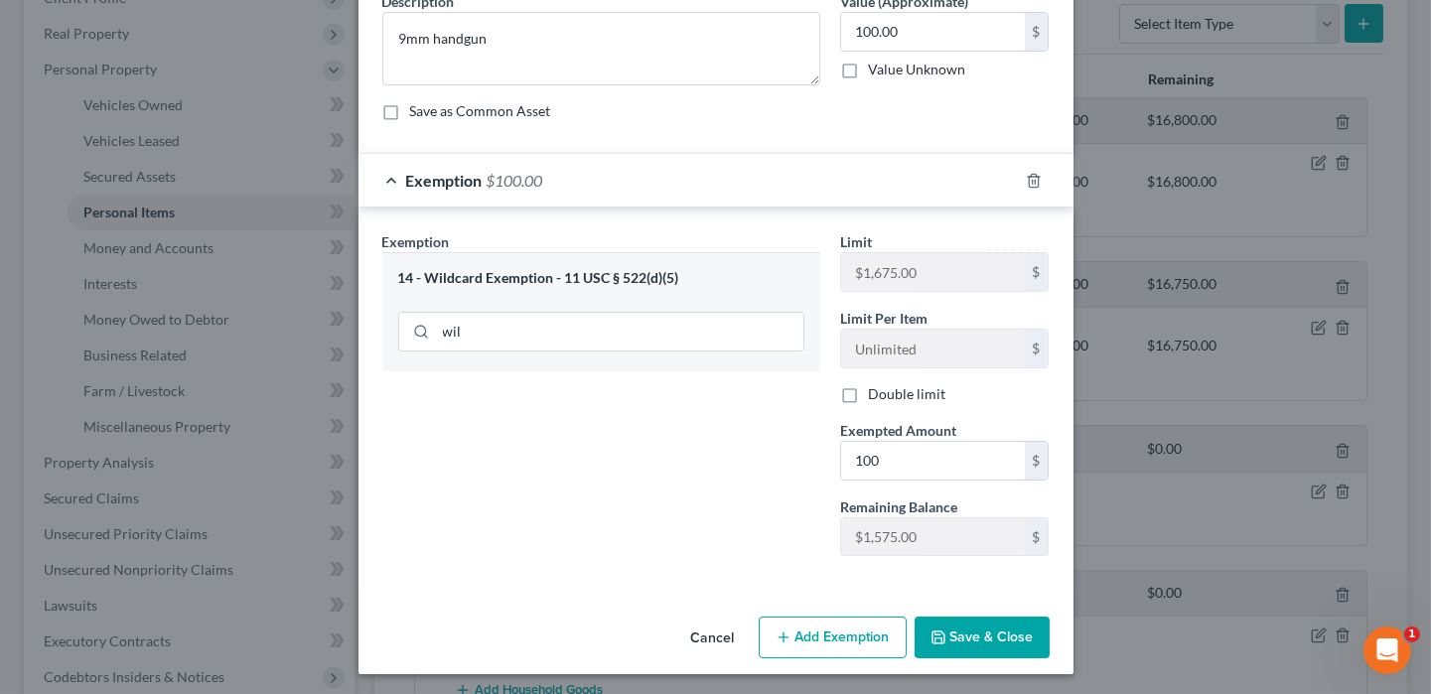
click at [988, 646] on button "Save & Close" at bounding box center [981, 638] width 135 height 42
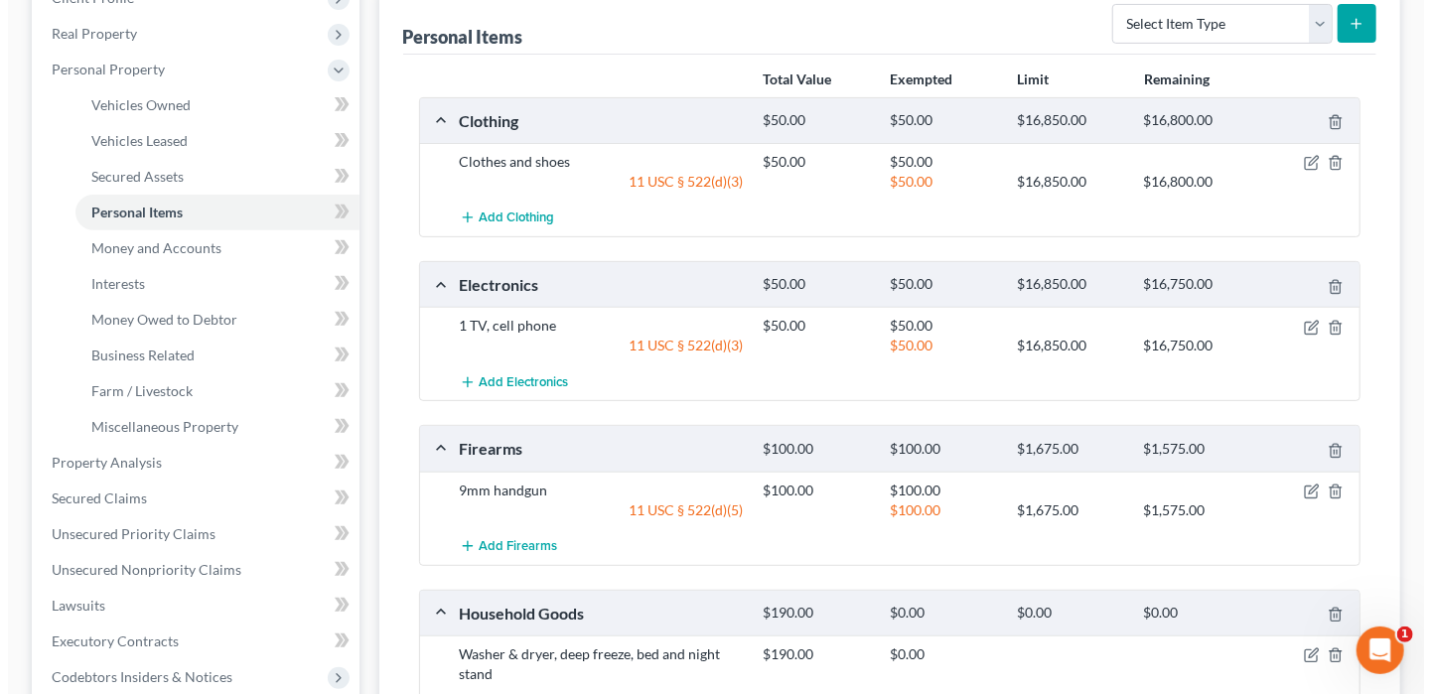
scroll to position [397, 0]
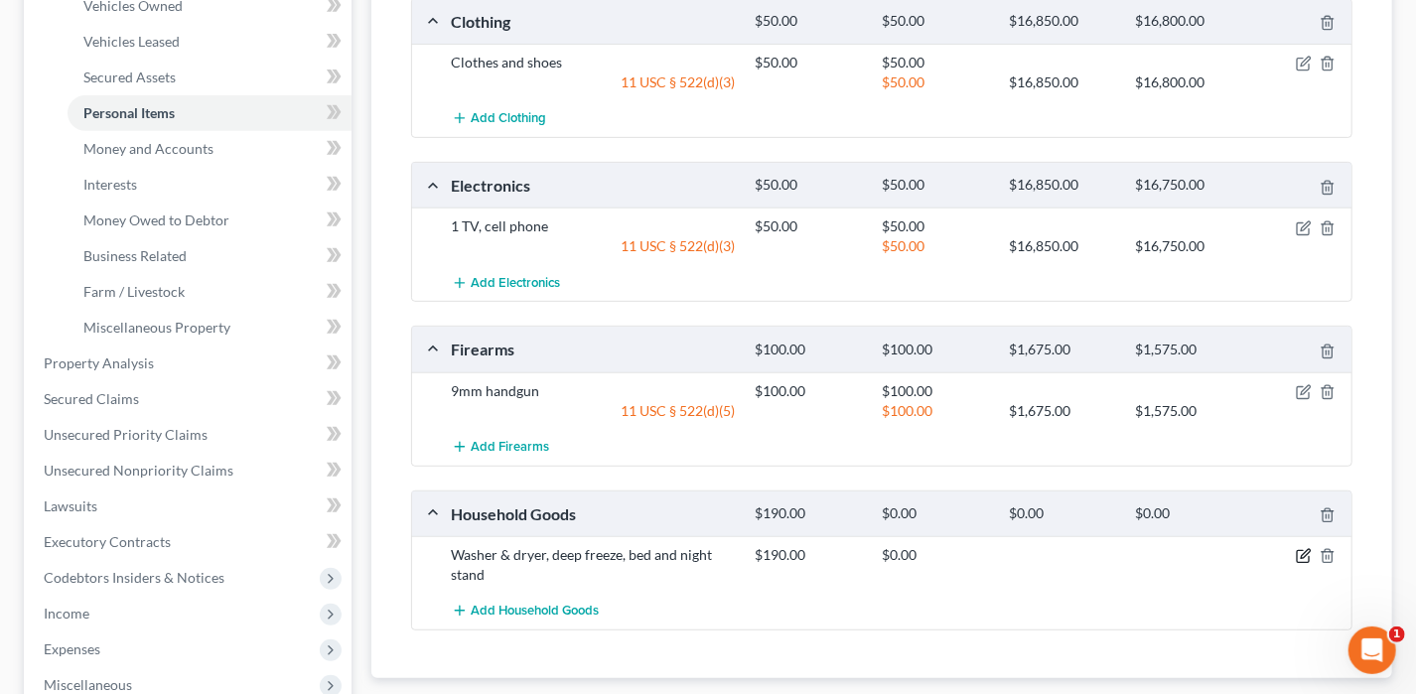
click at [1304, 550] on icon "button" at bounding box center [1305, 554] width 9 height 9
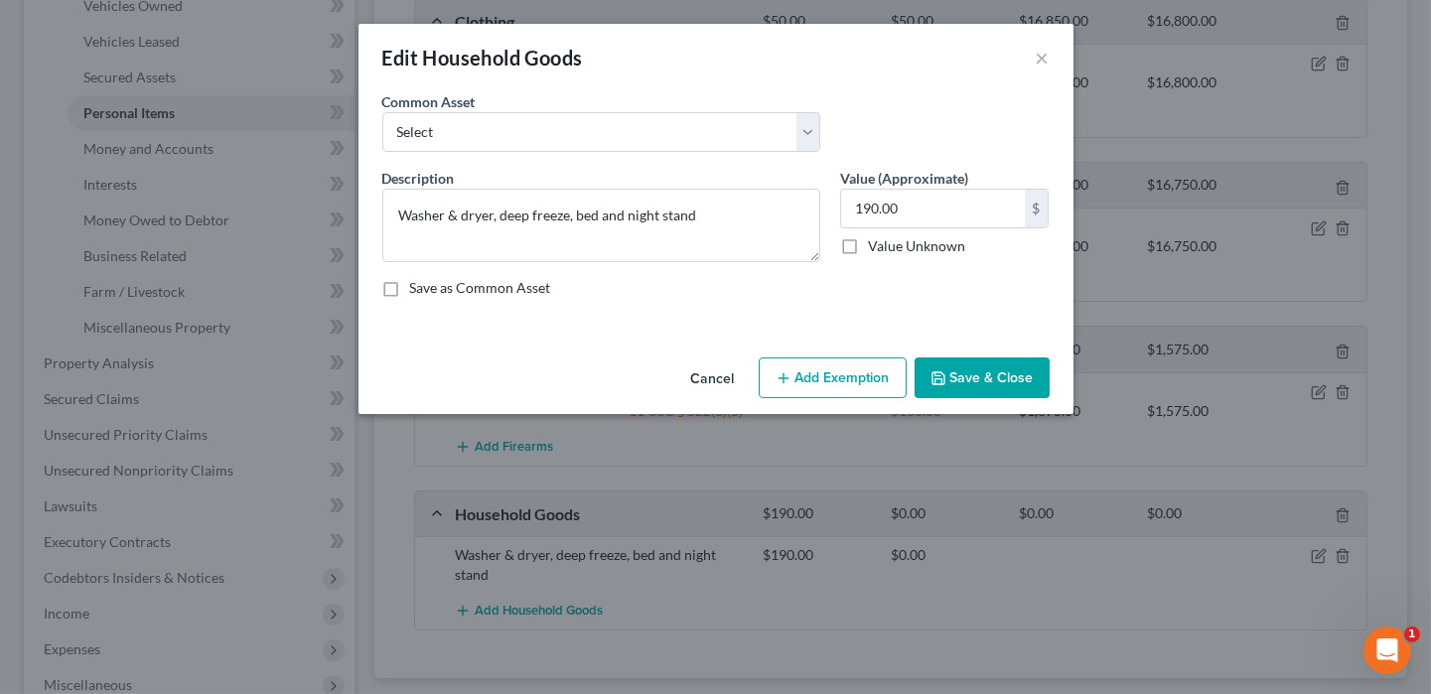
click at [798, 386] on button "Add Exemption" at bounding box center [833, 378] width 148 height 42
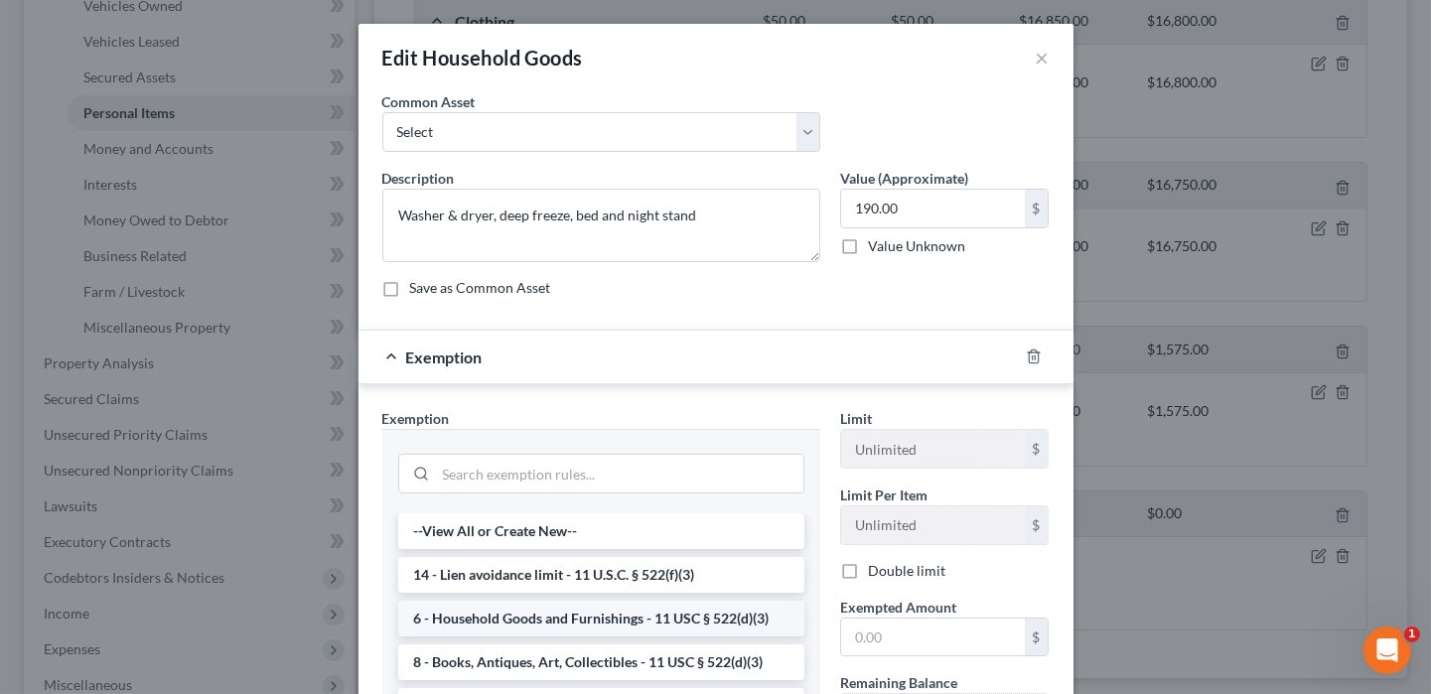
click at [560, 610] on li "6 - Household Goods and Furnishings - 11 USC § 522(d)(3)" at bounding box center [601, 619] width 406 height 36
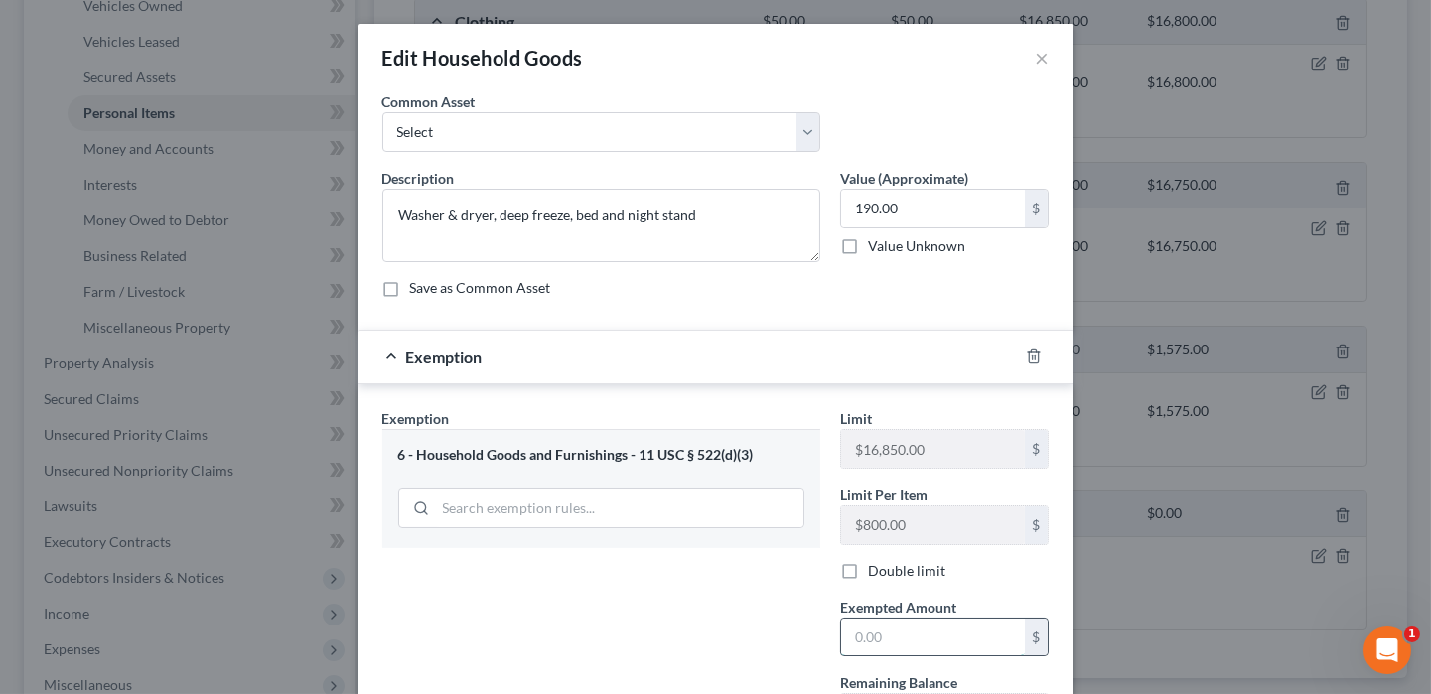
click at [865, 628] on input "text" at bounding box center [933, 638] width 184 height 38
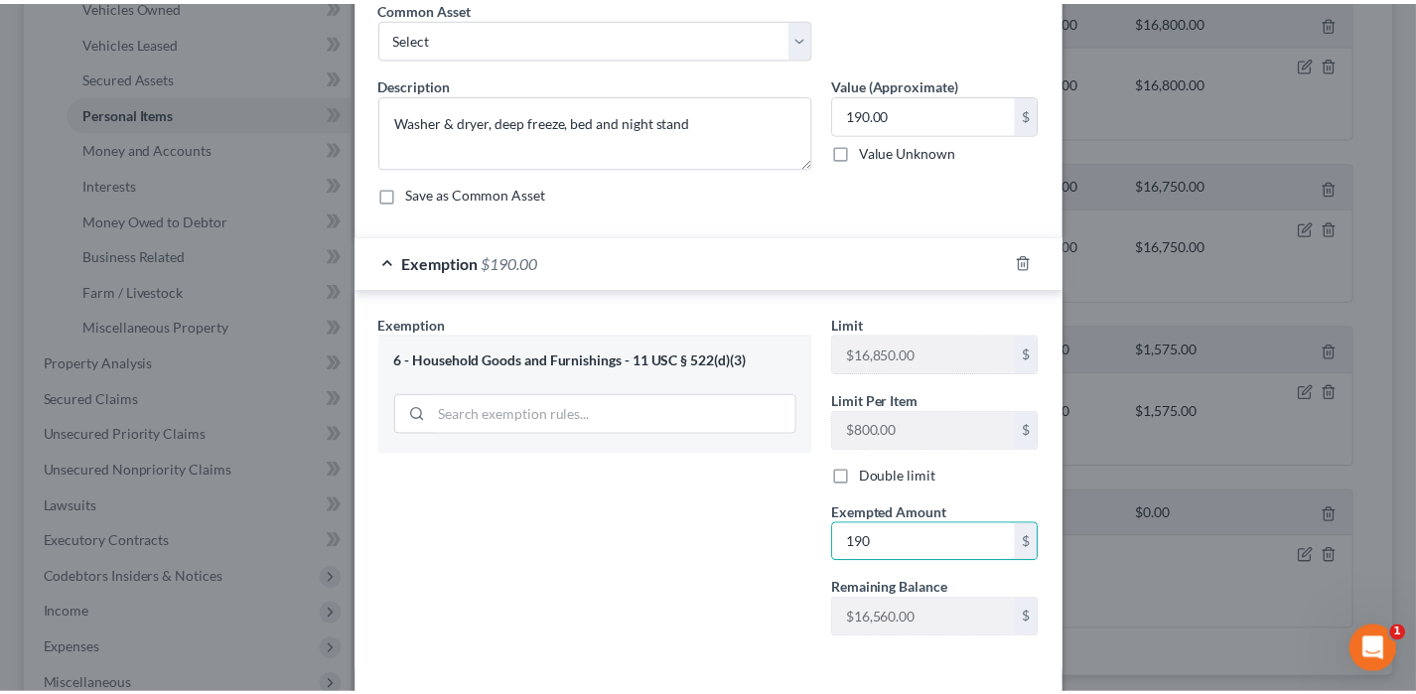
scroll to position [177, 0]
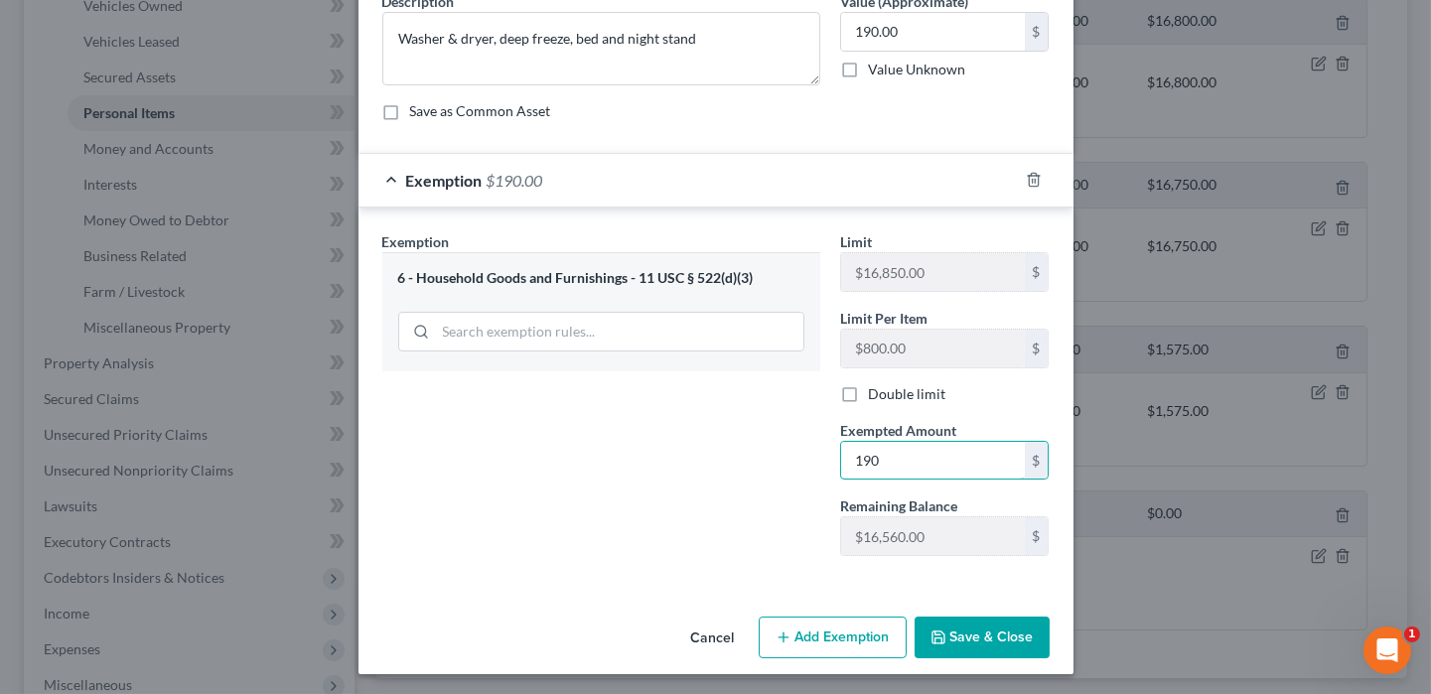
type input "190"
click at [971, 629] on button "Save & Close" at bounding box center [981, 638] width 135 height 42
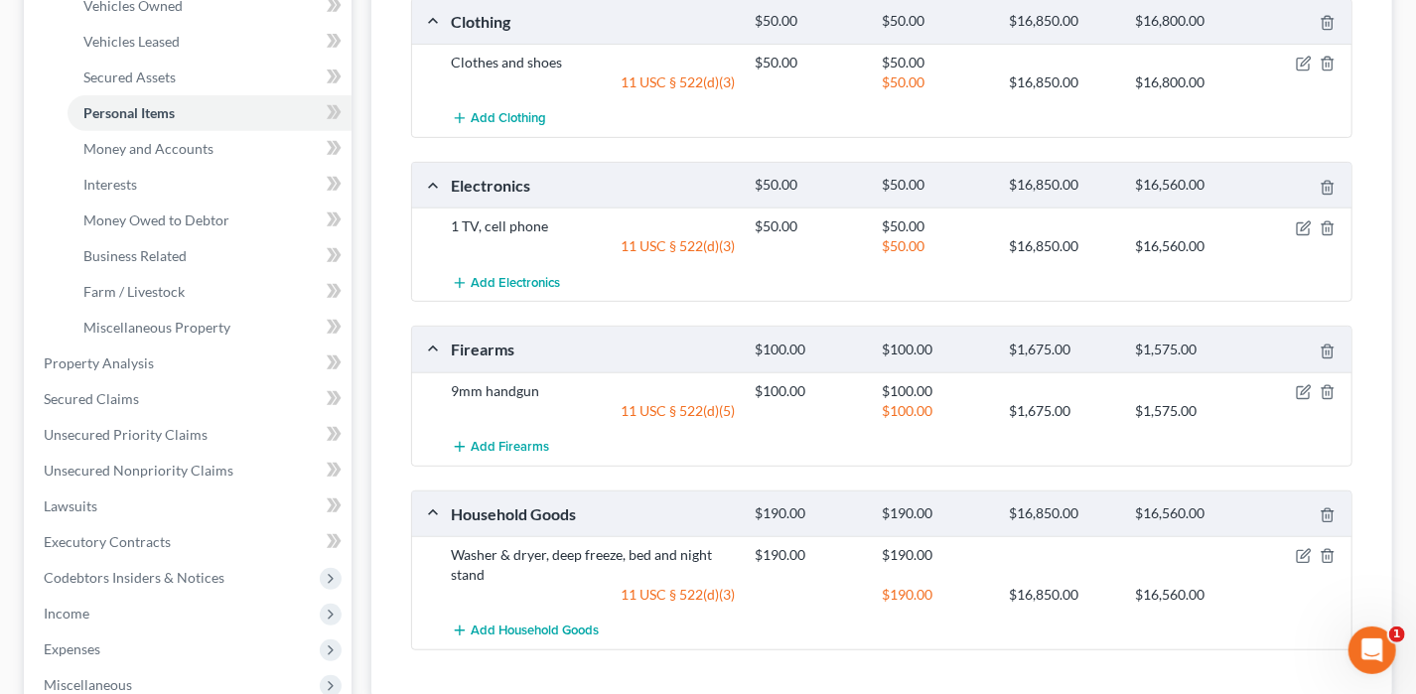
scroll to position [496, 0]
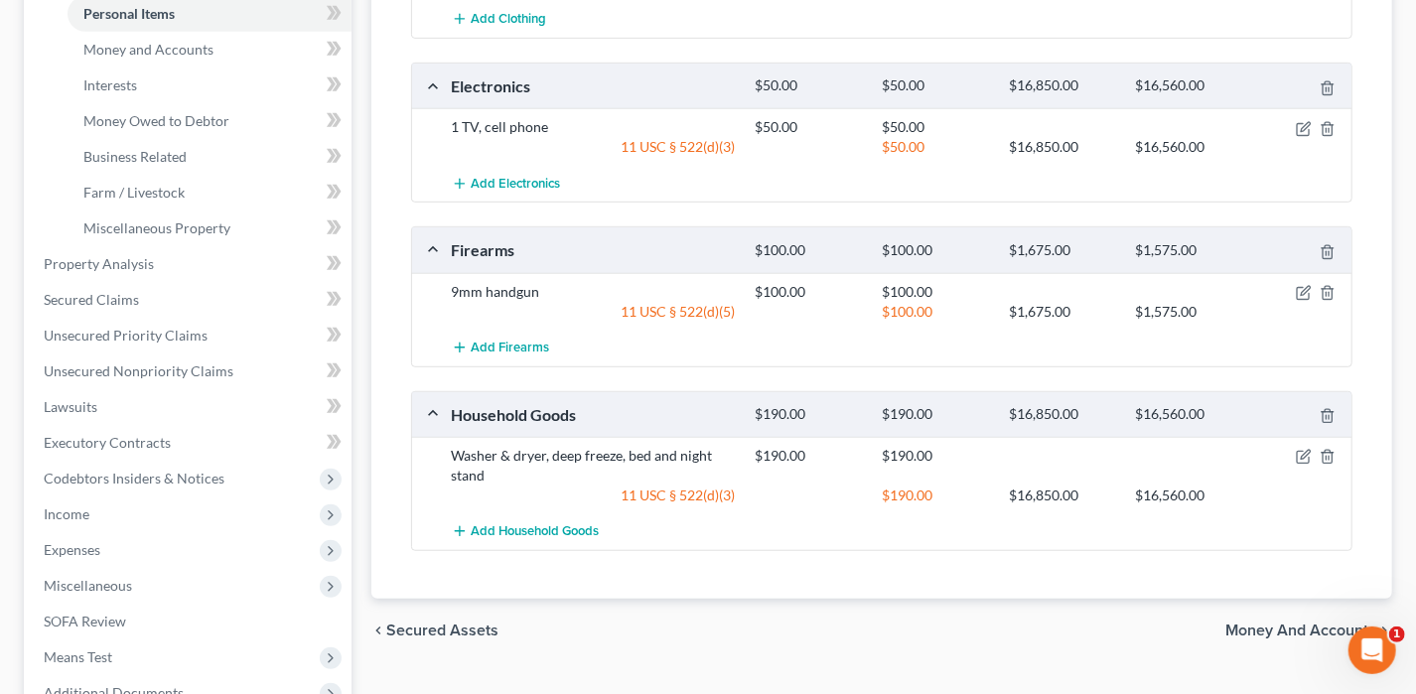
click at [1241, 623] on span "Money and Accounts" at bounding box center [1300, 631] width 151 height 16
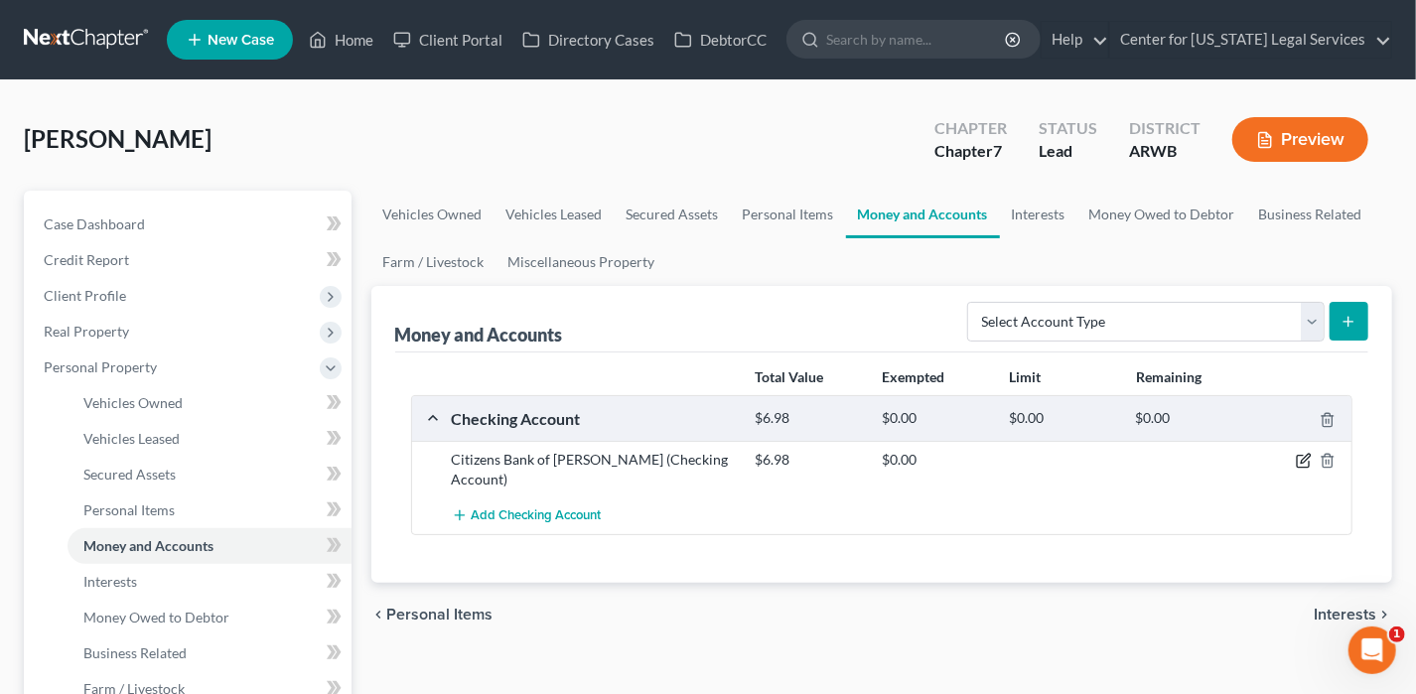
click at [1304, 461] on icon "button" at bounding box center [1304, 461] width 16 height 16
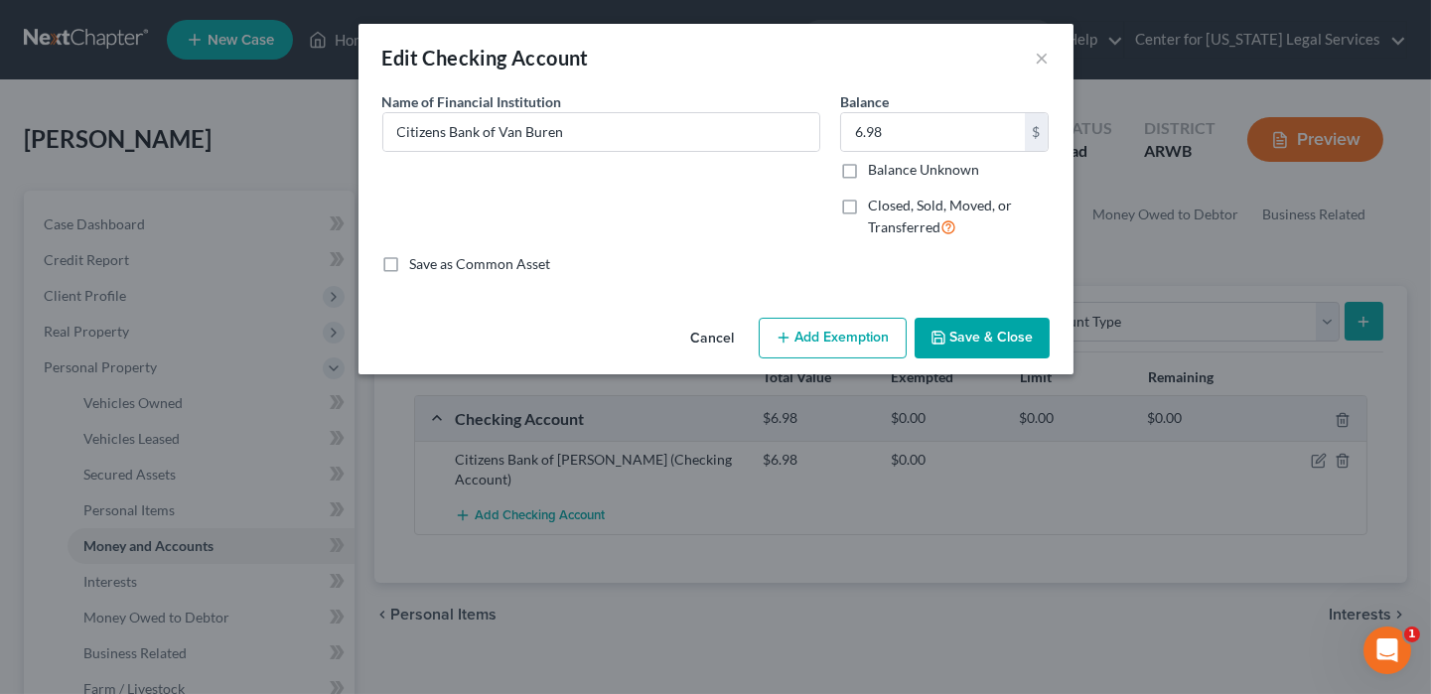
click at [774, 340] on button "Add Exemption" at bounding box center [833, 339] width 148 height 42
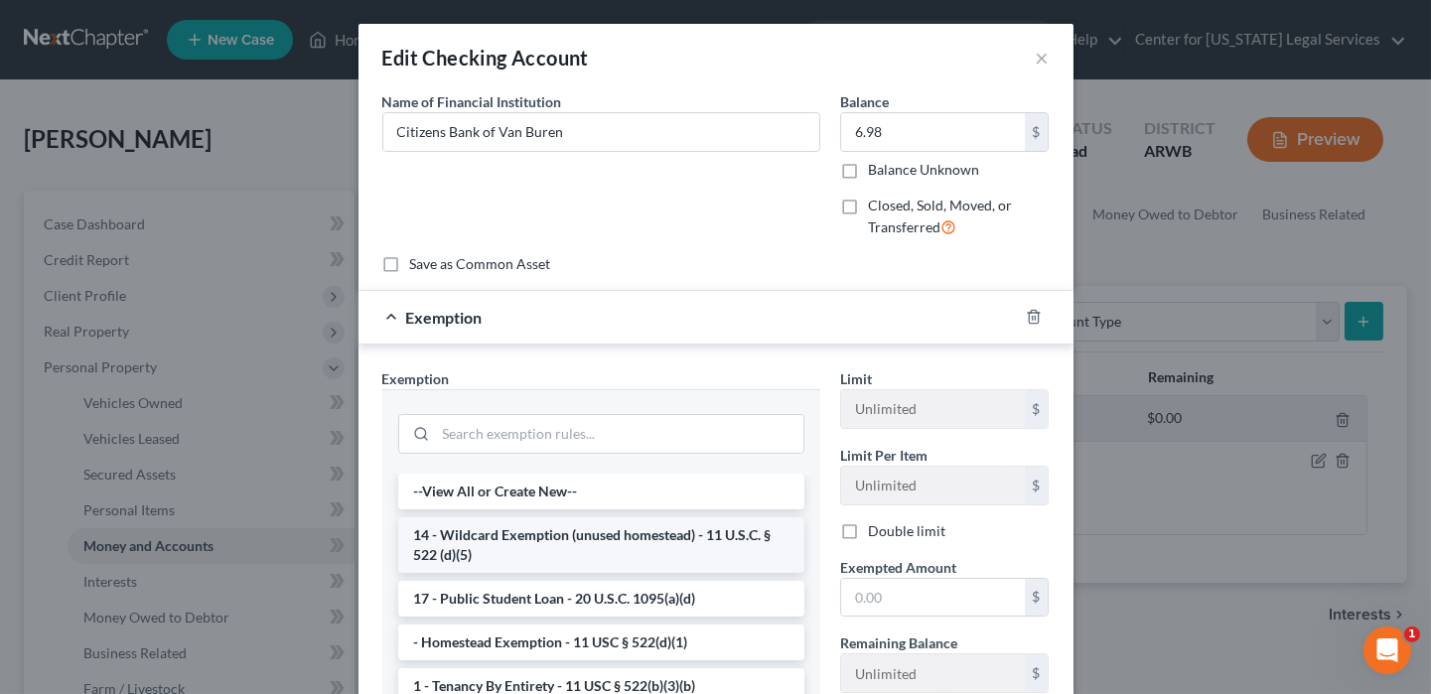
click at [554, 552] on li "14 - Wildcard Exemption (unused homestead) - 11 U.S.C. § 522 (d)(5)" at bounding box center [601, 545] width 406 height 56
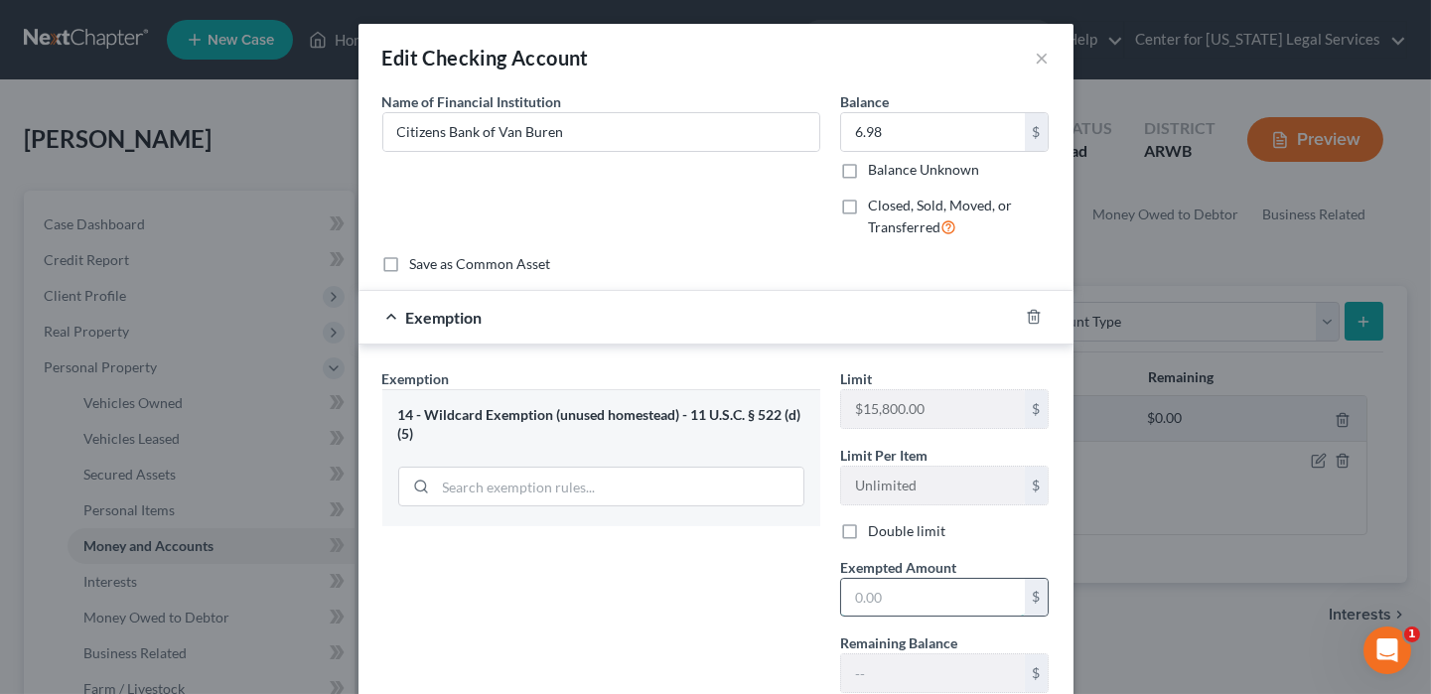
click at [869, 607] on input "text" at bounding box center [933, 598] width 184 height 38
type input "6.98"
click at [773, 588] on div "Exemption Set must be selected for CA. Exemption * 14 - Wildcard Exemption (unu…" at bounding box center [601, 538] width 458 height 341
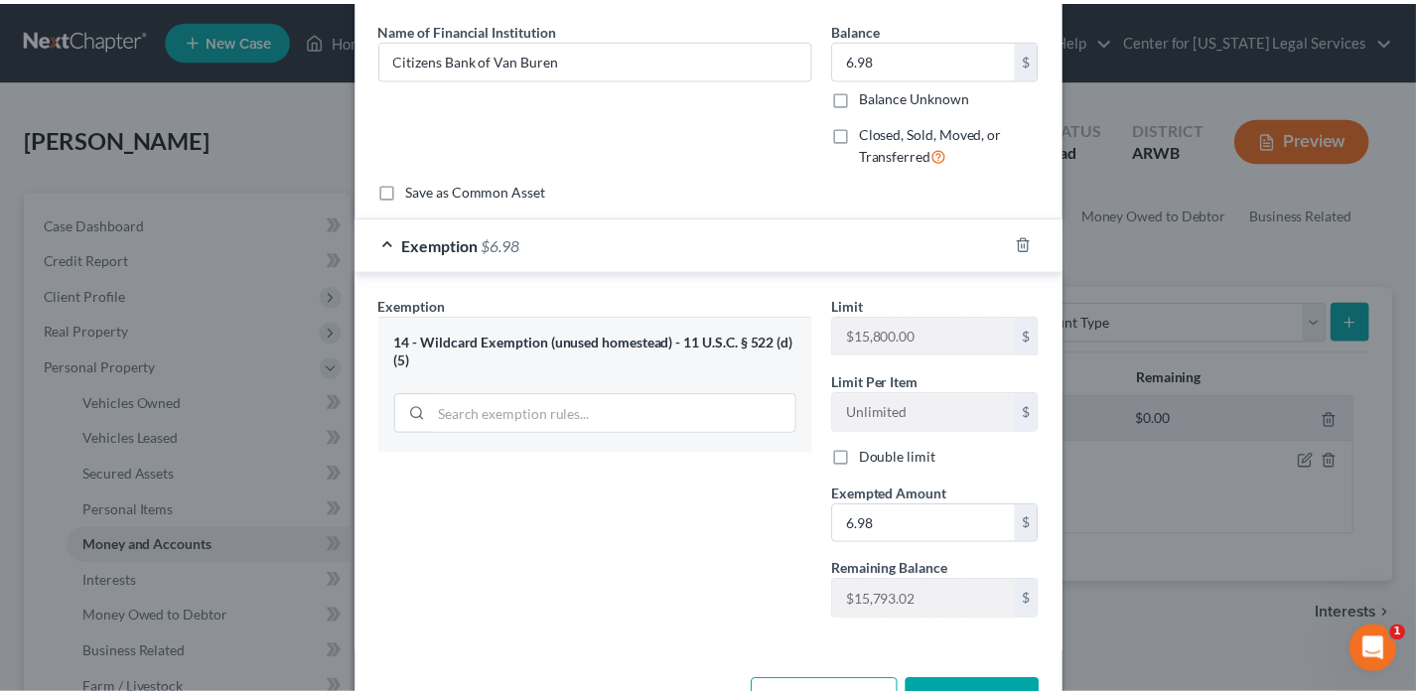
scroll to position [137, 0]
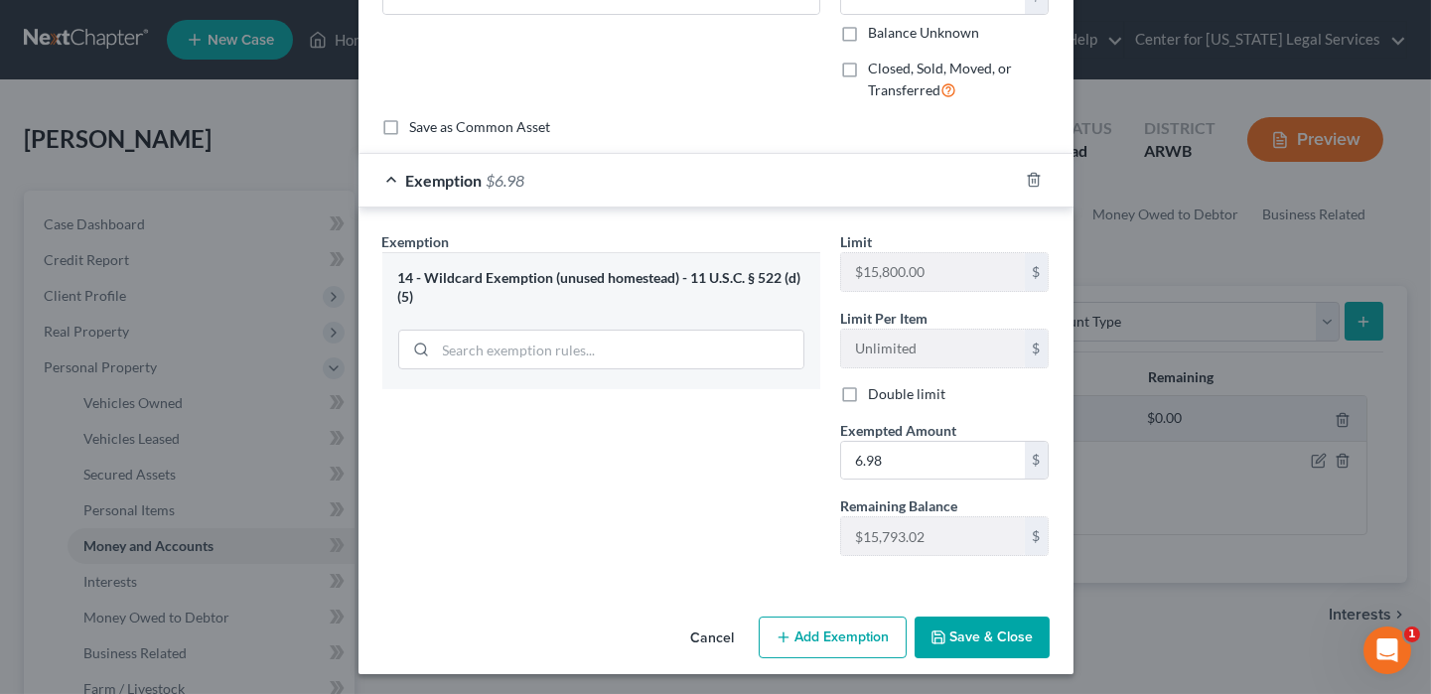
click at [957, 617] on button "Save & Close" at bounding box center [981, 638] width 135 height 42
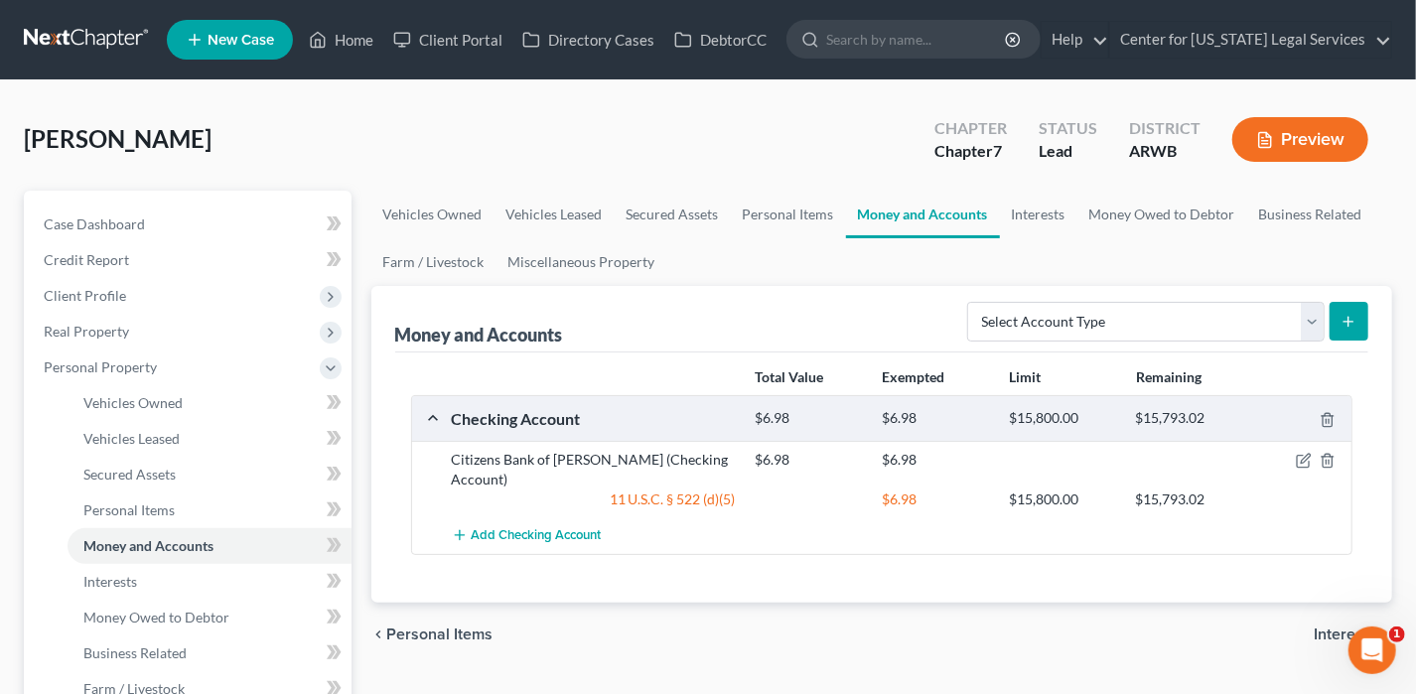
click at [1318, 627] on span "Interests" at bounding box center [1345, 635] width 63 height 16
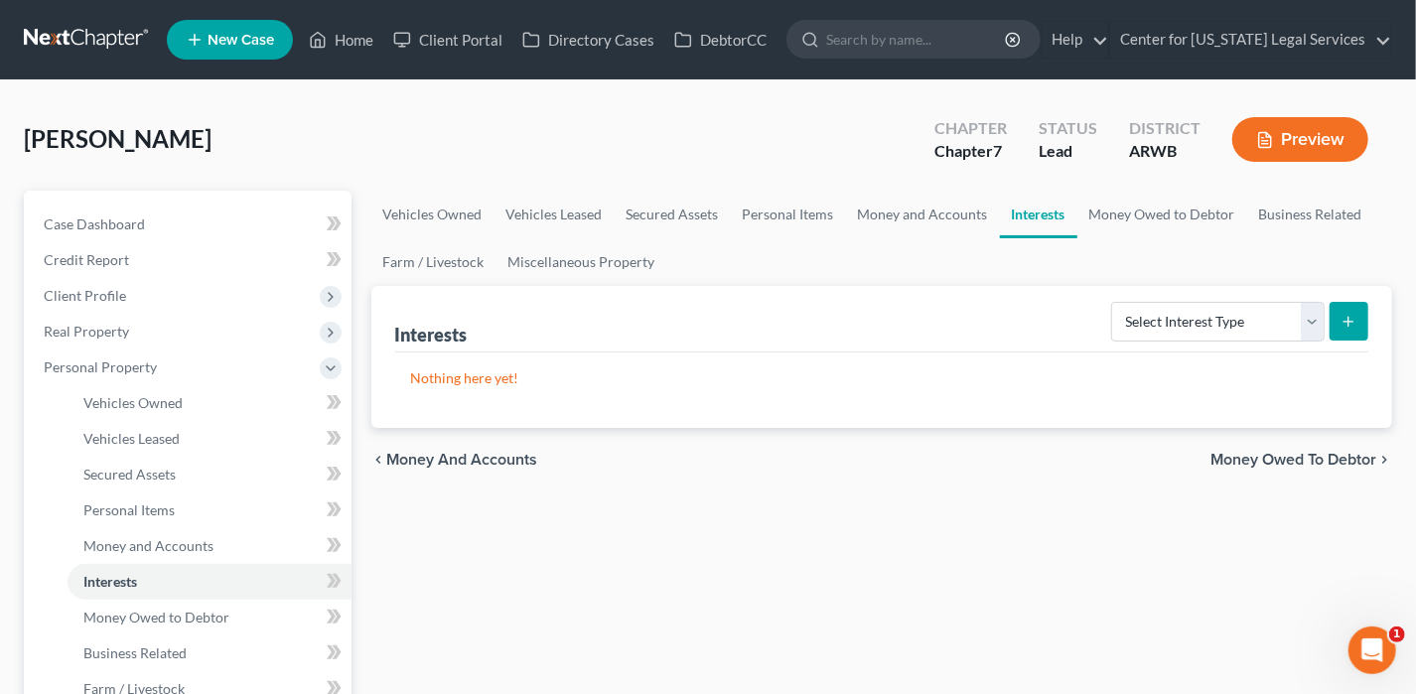
click at [1324, 468] on div "chevron_left Money and Accounts Money Owed to Debtor chevron_right" at bounding box center [882, 460] width 1022 height 64
click at [1324, 463] on span "Money Owed to Debtor" at bounding box center [1293, 460] width 166 height 16
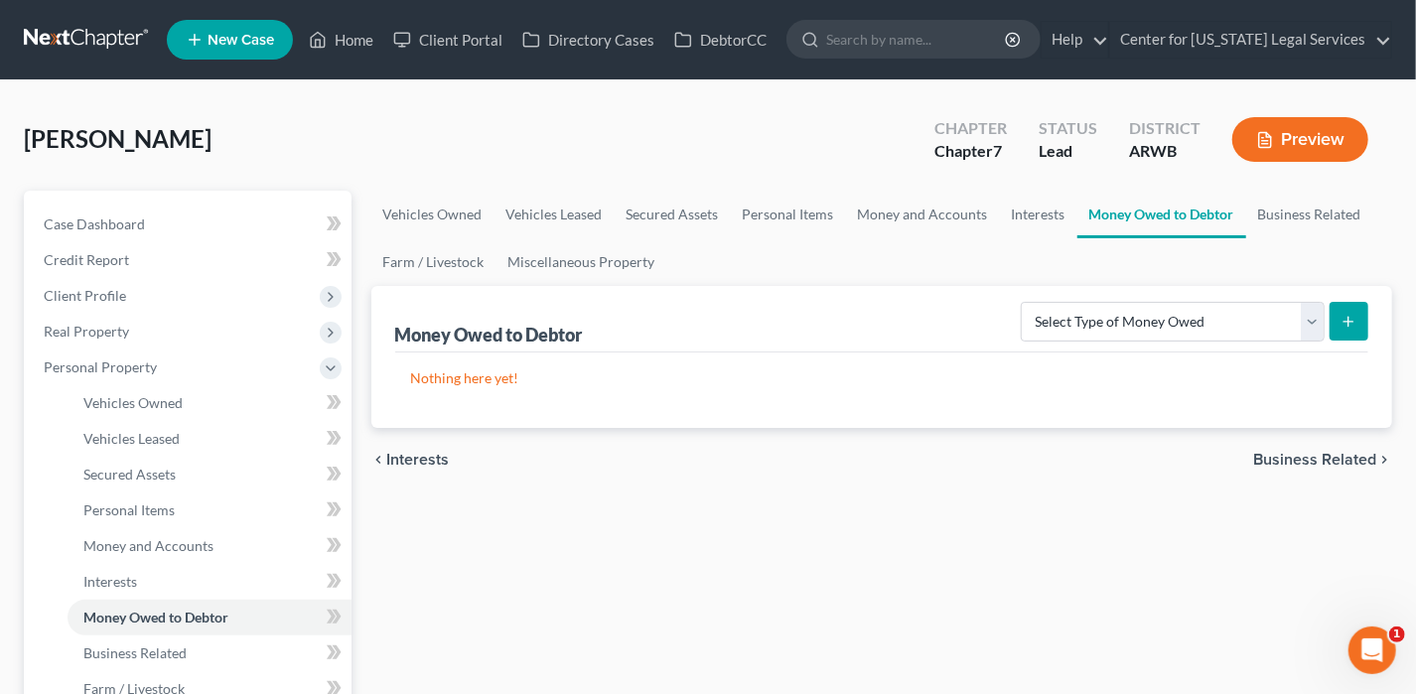
click at [1319, 464] on span "Business Related" at bounding box center [1314, 460] width 123 height 16
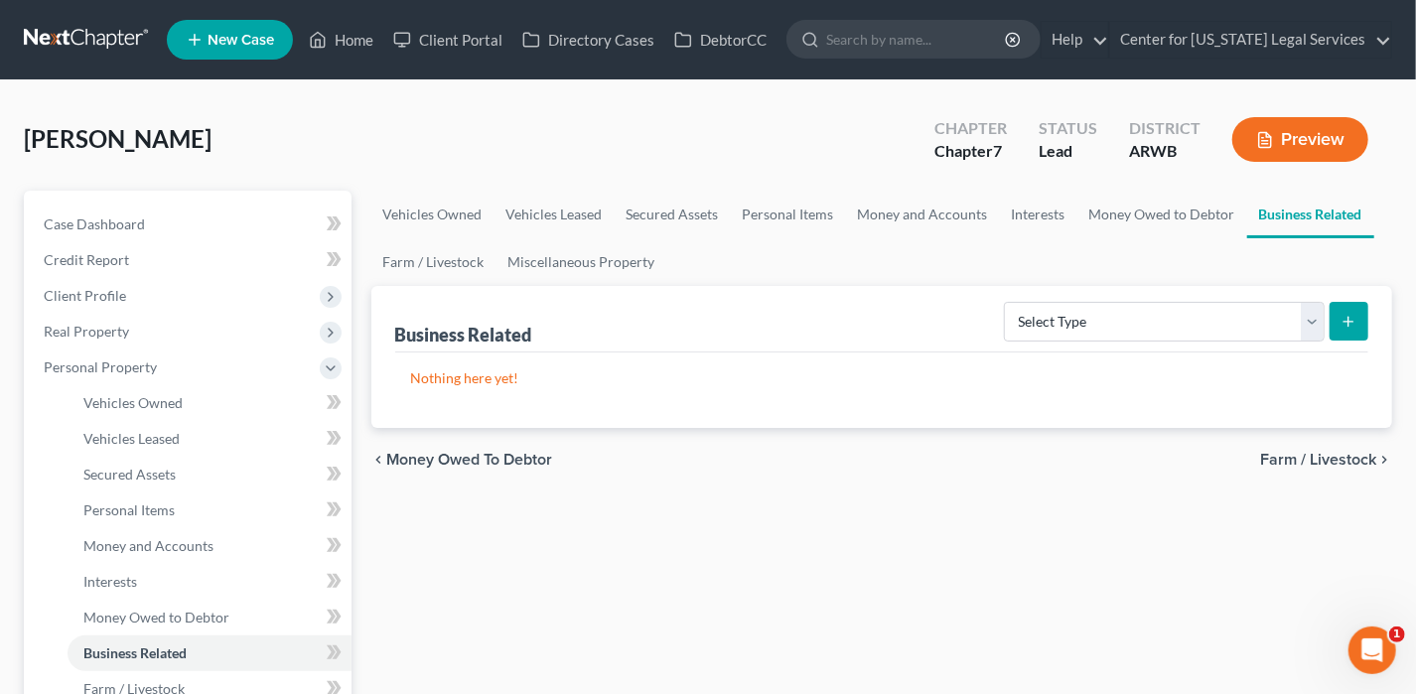
click at [1319, 464] on span "Farm / Livestock" at bounding box center [1318, 460] width 116 height 16
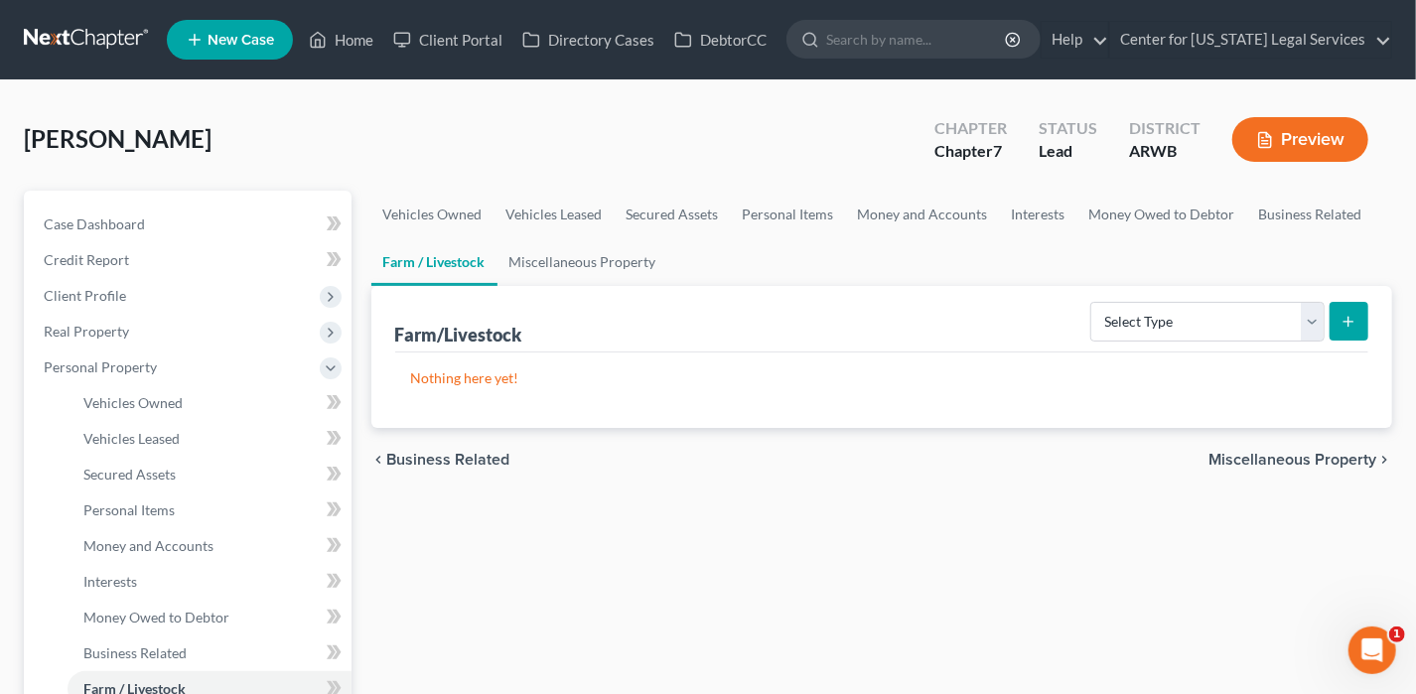
click at [1319, 464] on span "Miscellaneous Property" at bounding box center [1292, 460] width 168 height 16
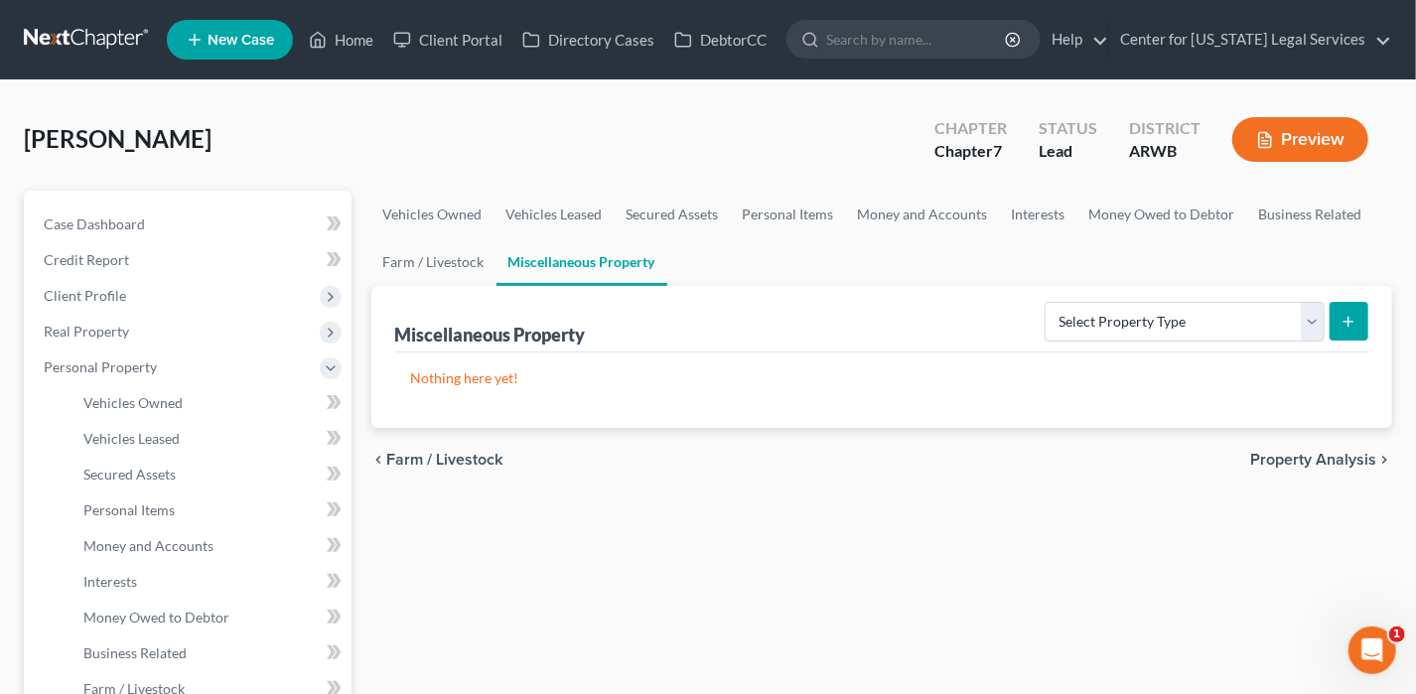
click at [1319, 464] on span "Property Analysis" at bounding box center [1313, 460] width 126 height 16
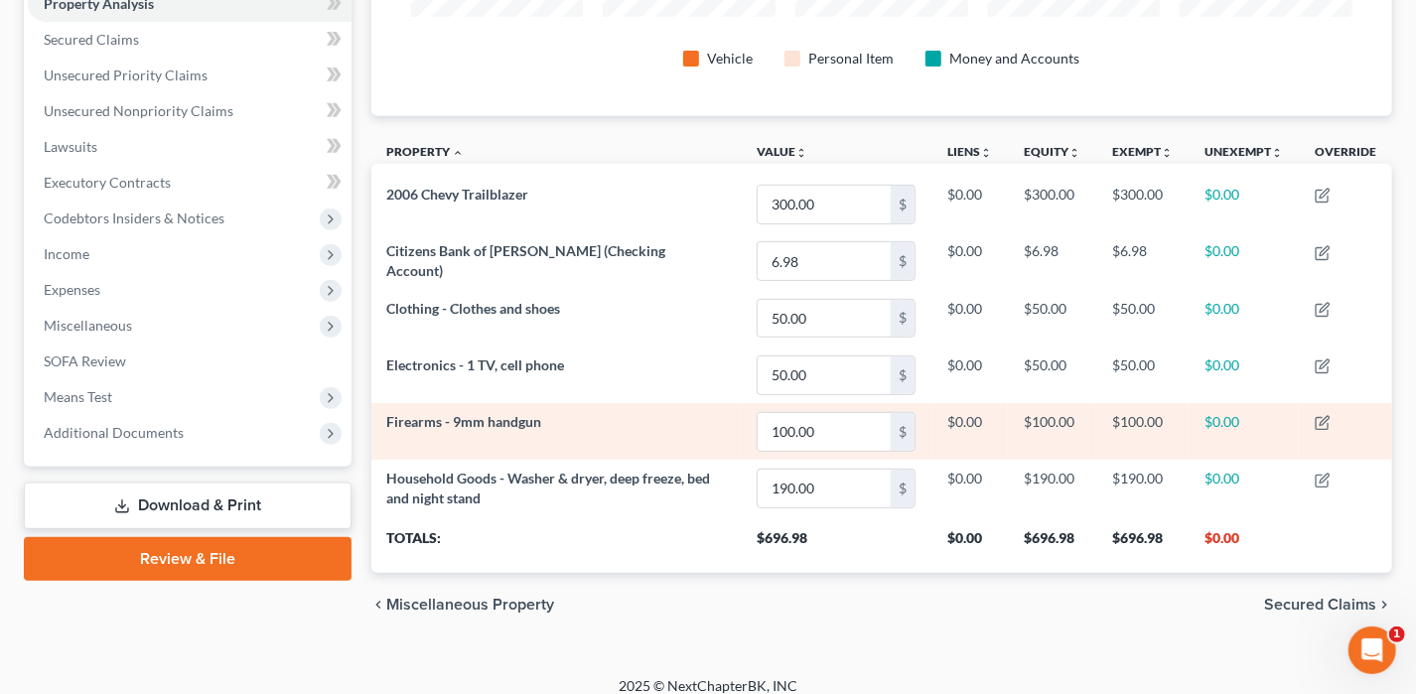
scroll to position [412, 0]
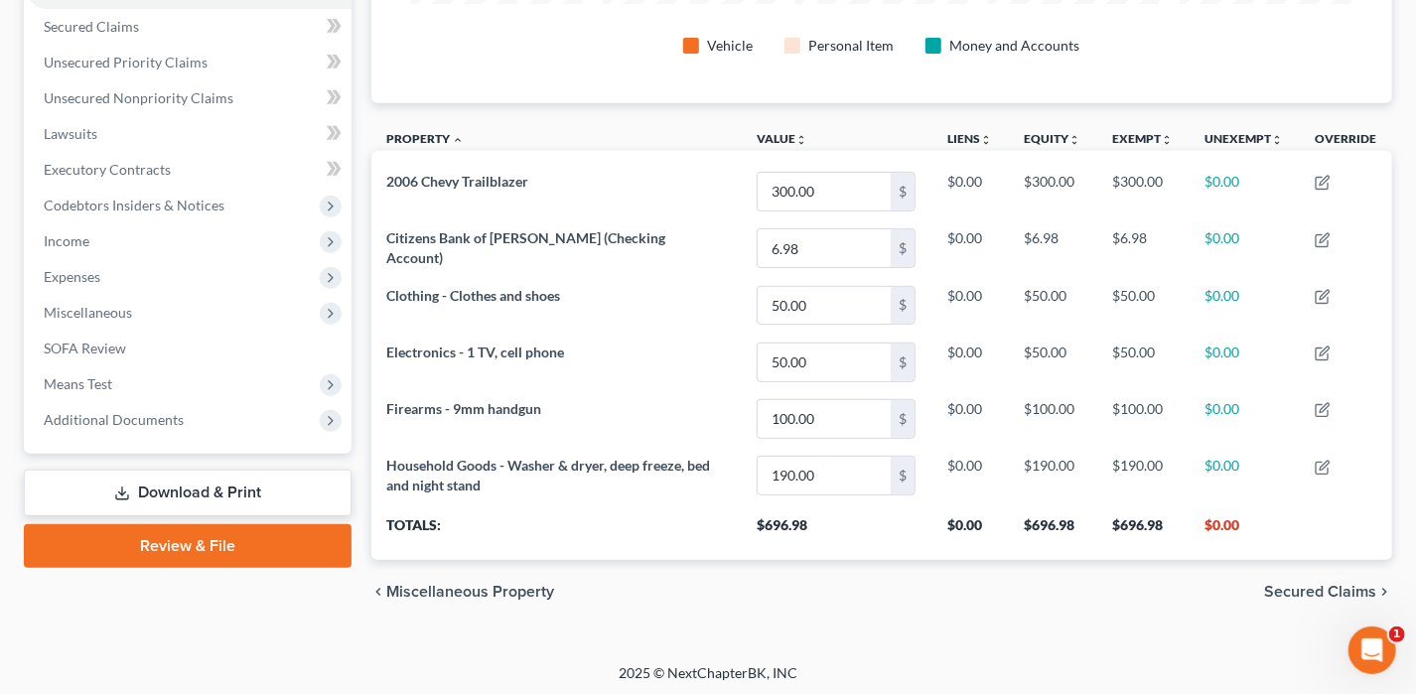
click at [1298, 594] on span "Secured Claims" at bounding box center [1320, 592] width 112 height 16
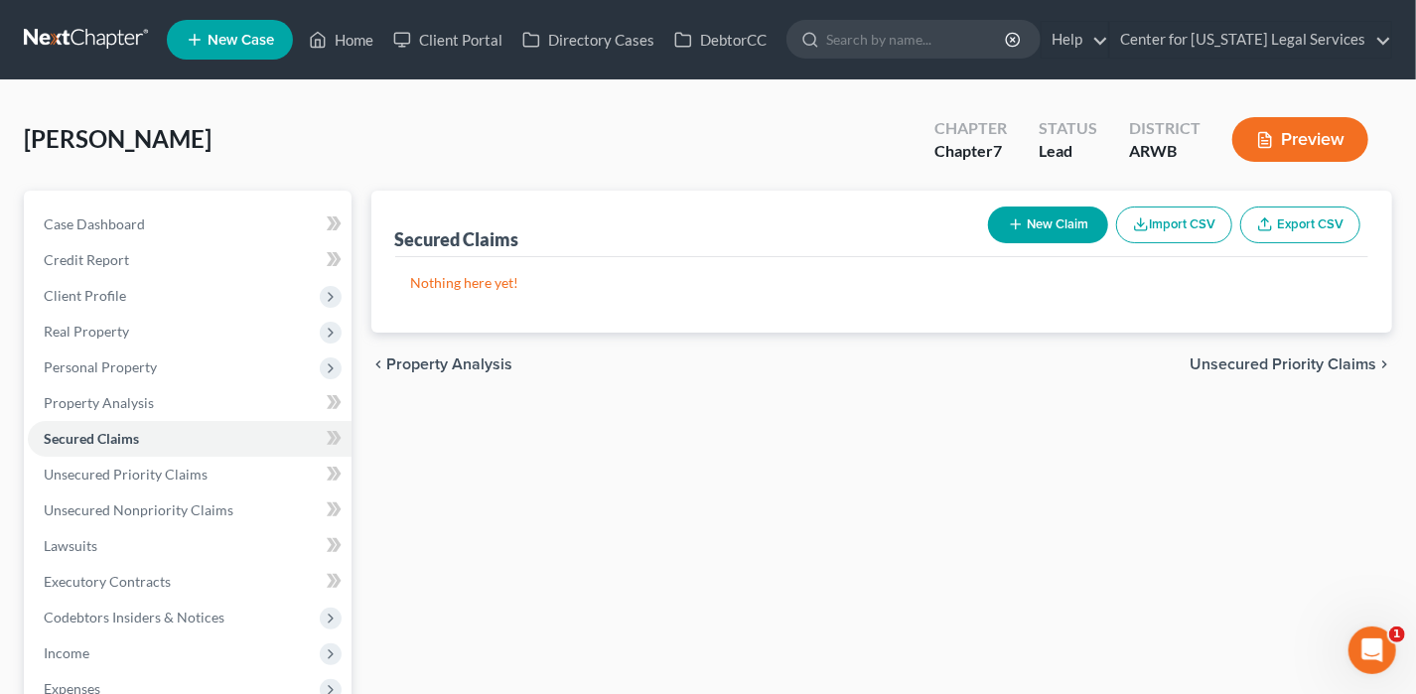
scroll to position [199, 0]
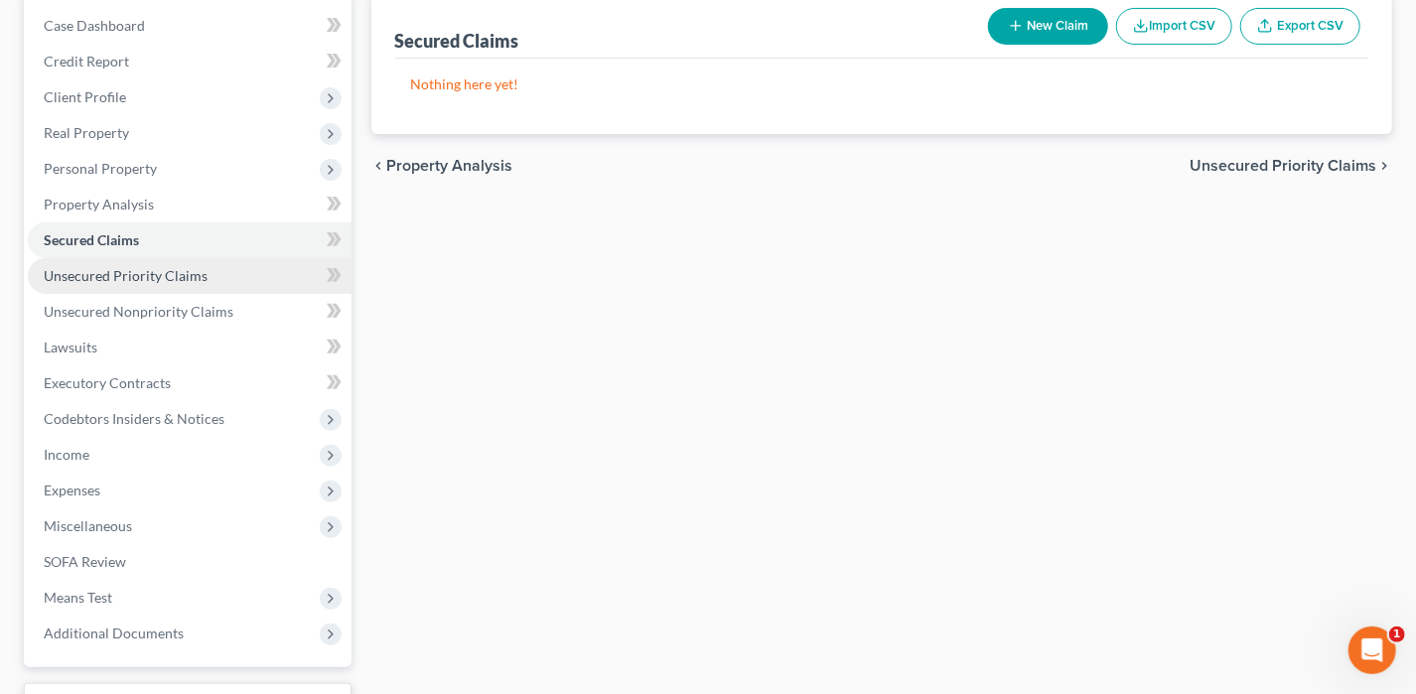
click at [118, 273] on span "Unsecured Priority Claims" at bounding box center [126, 275] width 164 height 17
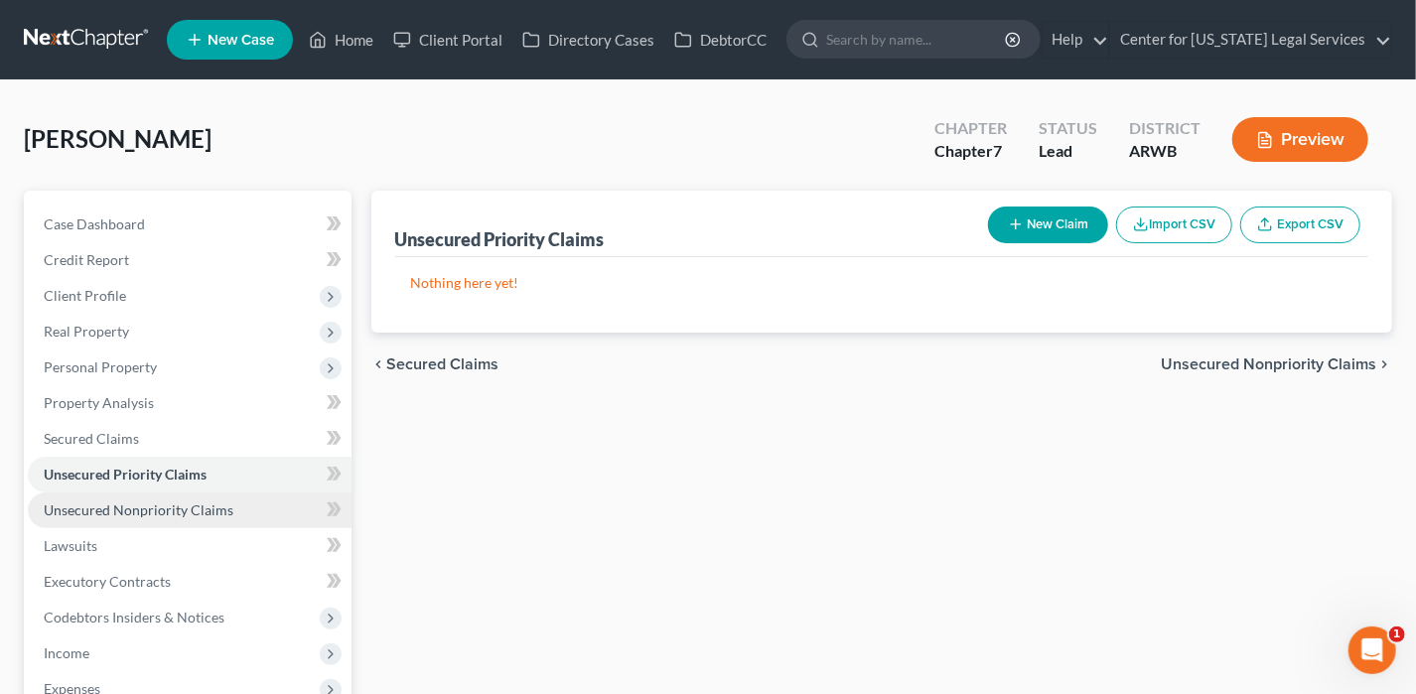
click at [224, 512] on span "Unsecured Nonpriority Claims" at bounding box center [139, 509] width 190 height 17
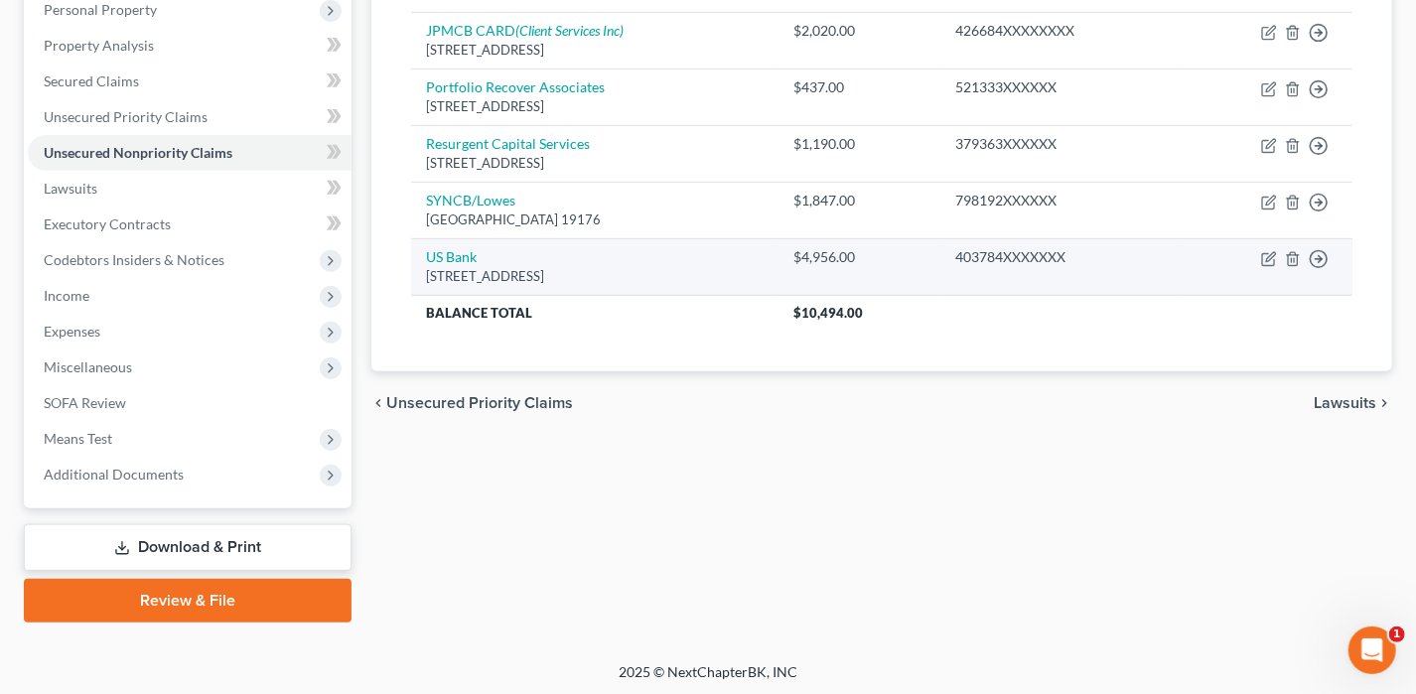
scroll to position [258, 0]
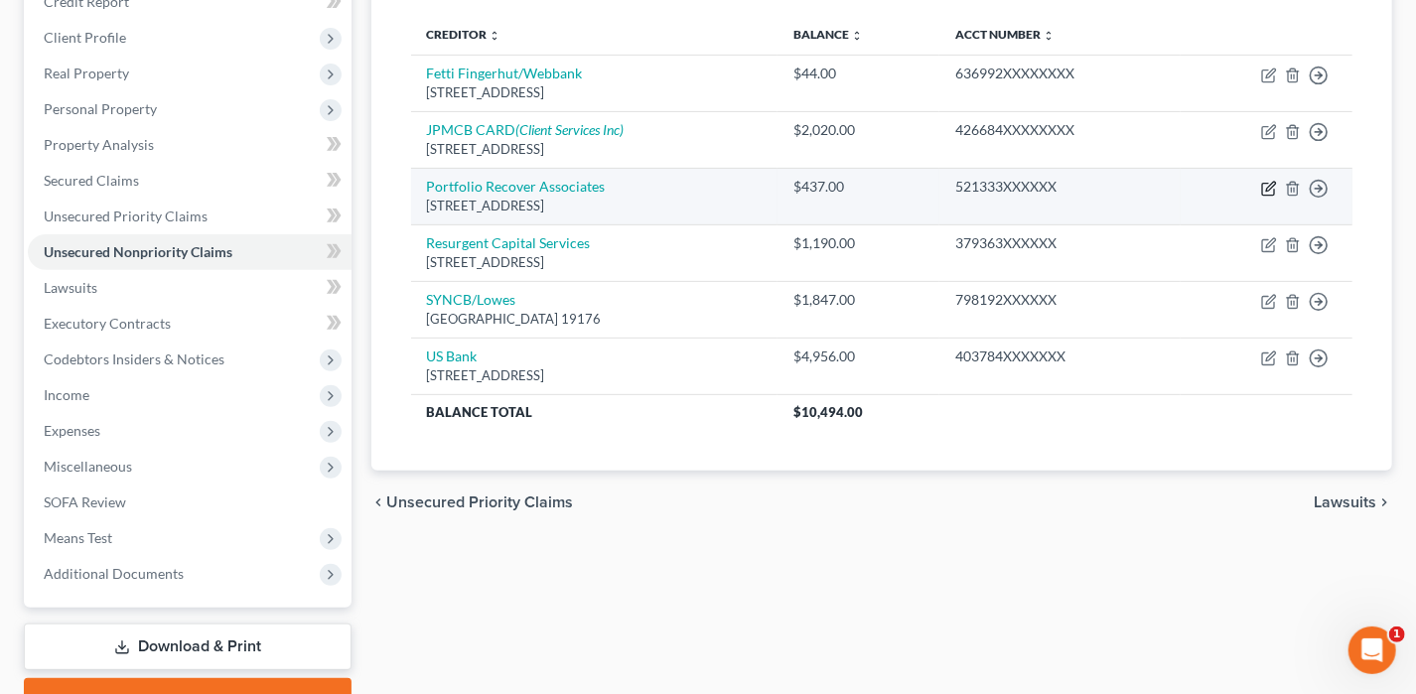
click at [1266, 185] on icon "button" at bounding box center [1270, 186] width 9 height 9
select select "48"
select select "1"
select select "0"
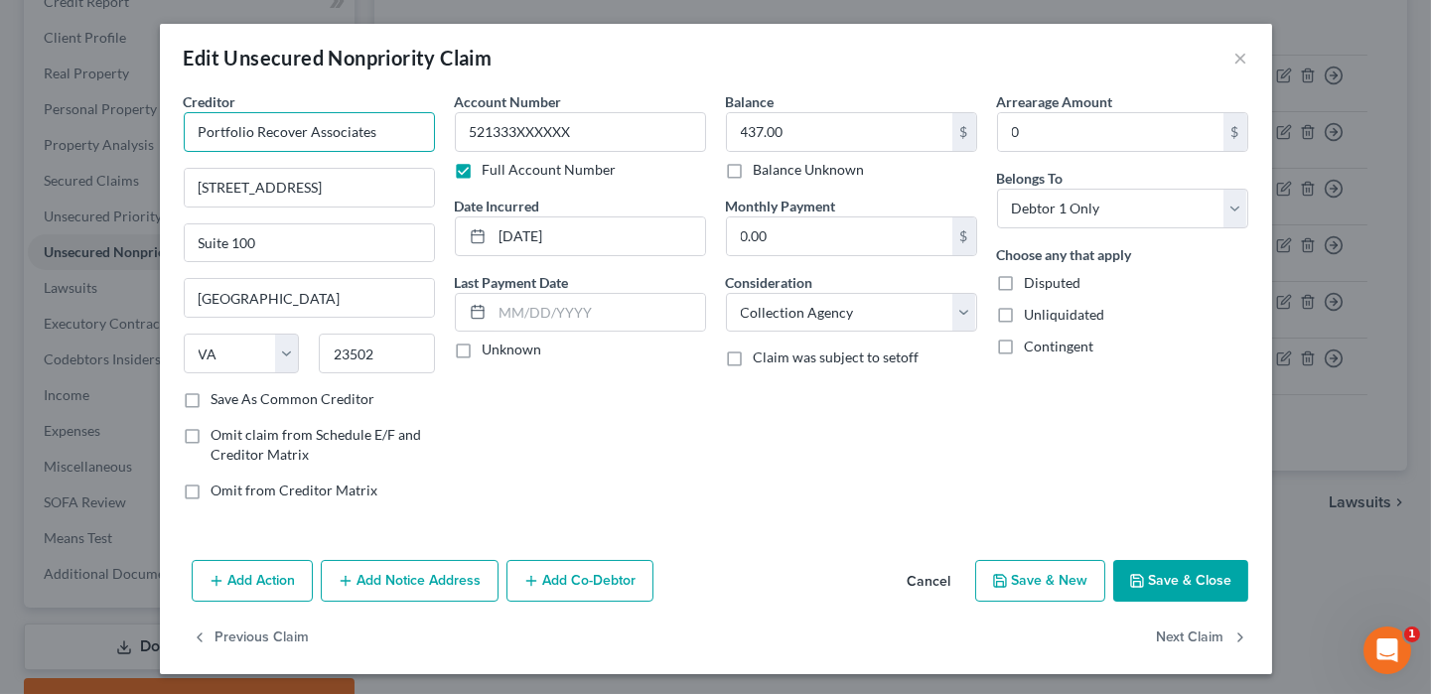
click at [298, 137] on input "Portfolio Recover Associates" at bounding box center [309, 132] width 251 height 40
click at [643, 430] on div "Account Number 521333XXXXXX Full Account Number Date Incurred [DATE] Last Payme…" at bounding box center [580, 303] width 271 height 425
click at [385, 130] on input "Portfolio Recovery Associates" at bounding box center [309, 132] width 251 height 40
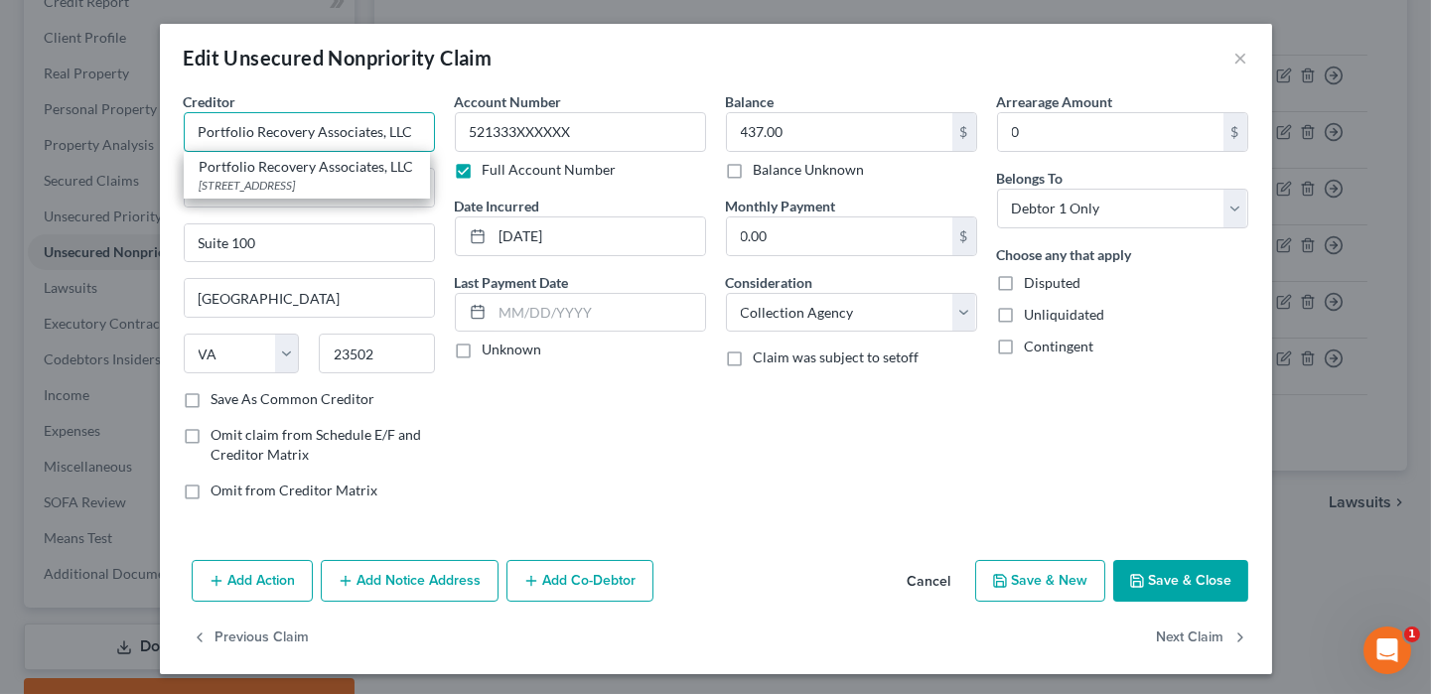
type input "Portfolio Recovery Associates, LLC"
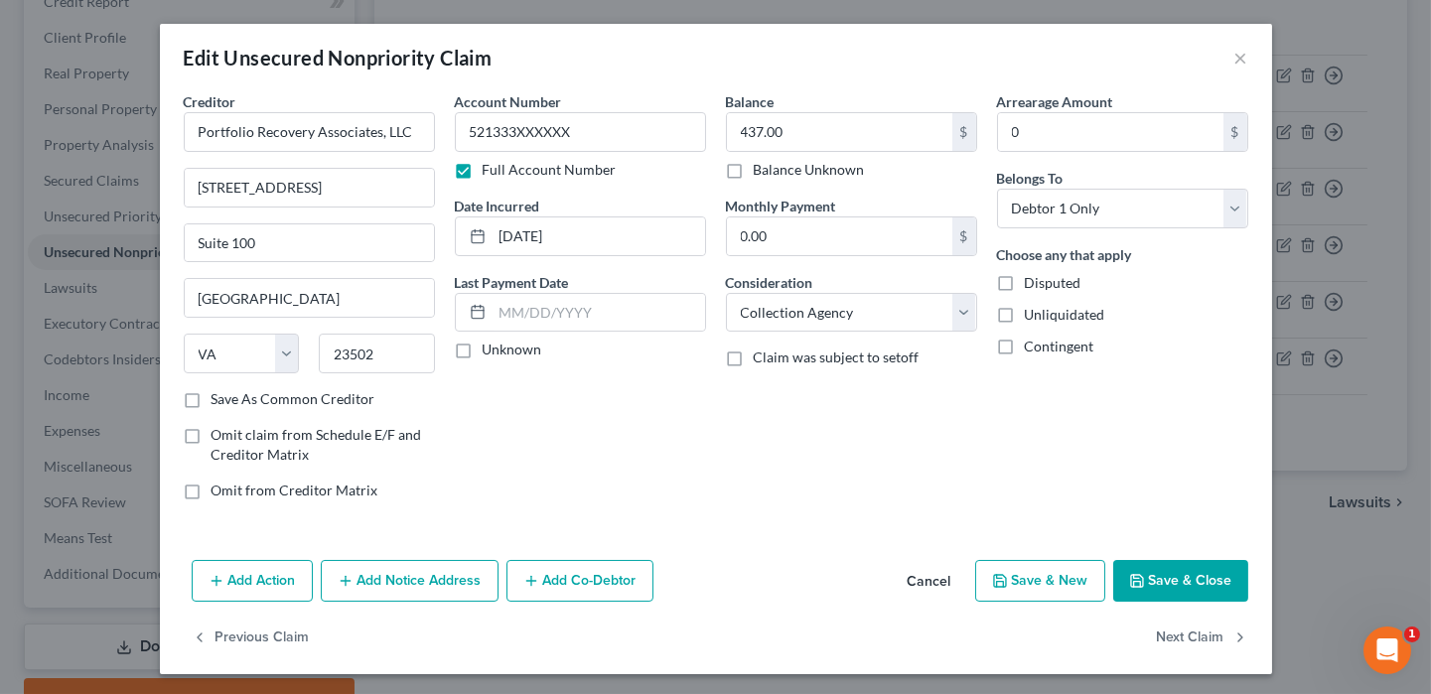
click at [1191, 591] on button "Save & Close" at bounding box center [1180, 581] width 135 height 42
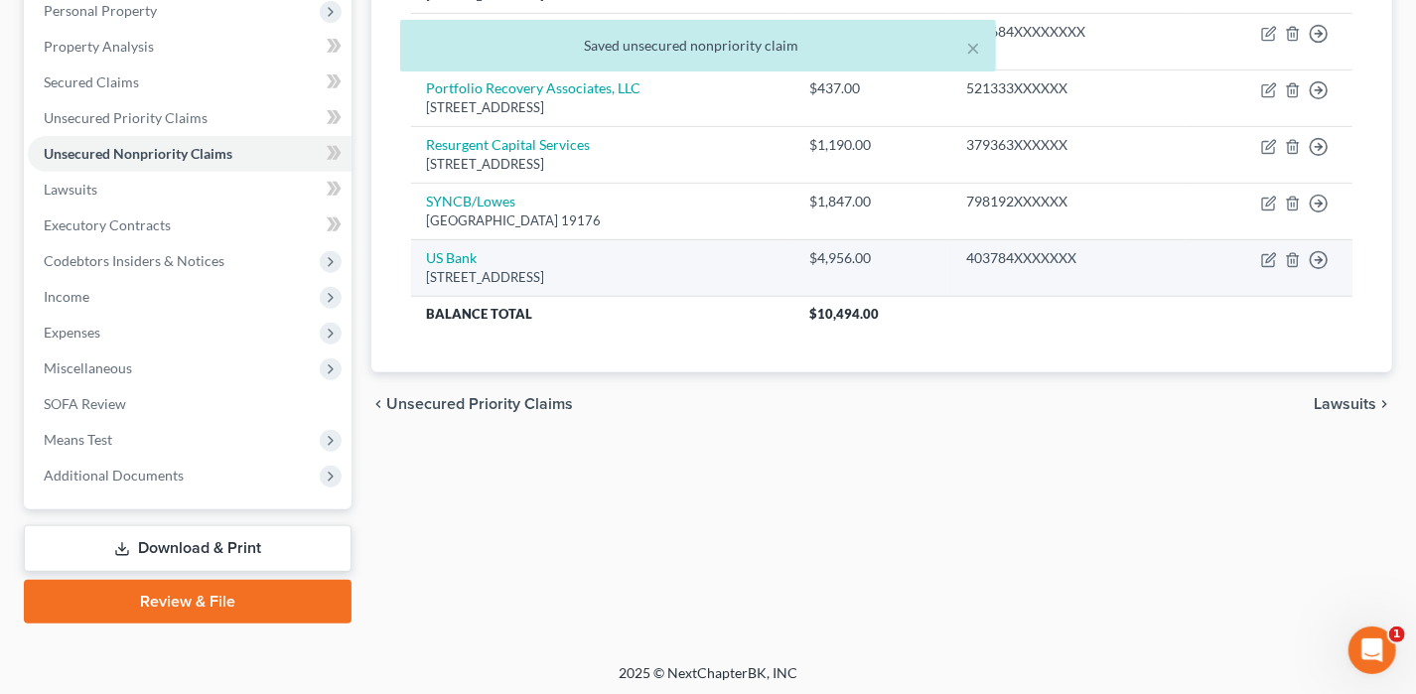
scroll to position [357, 0]
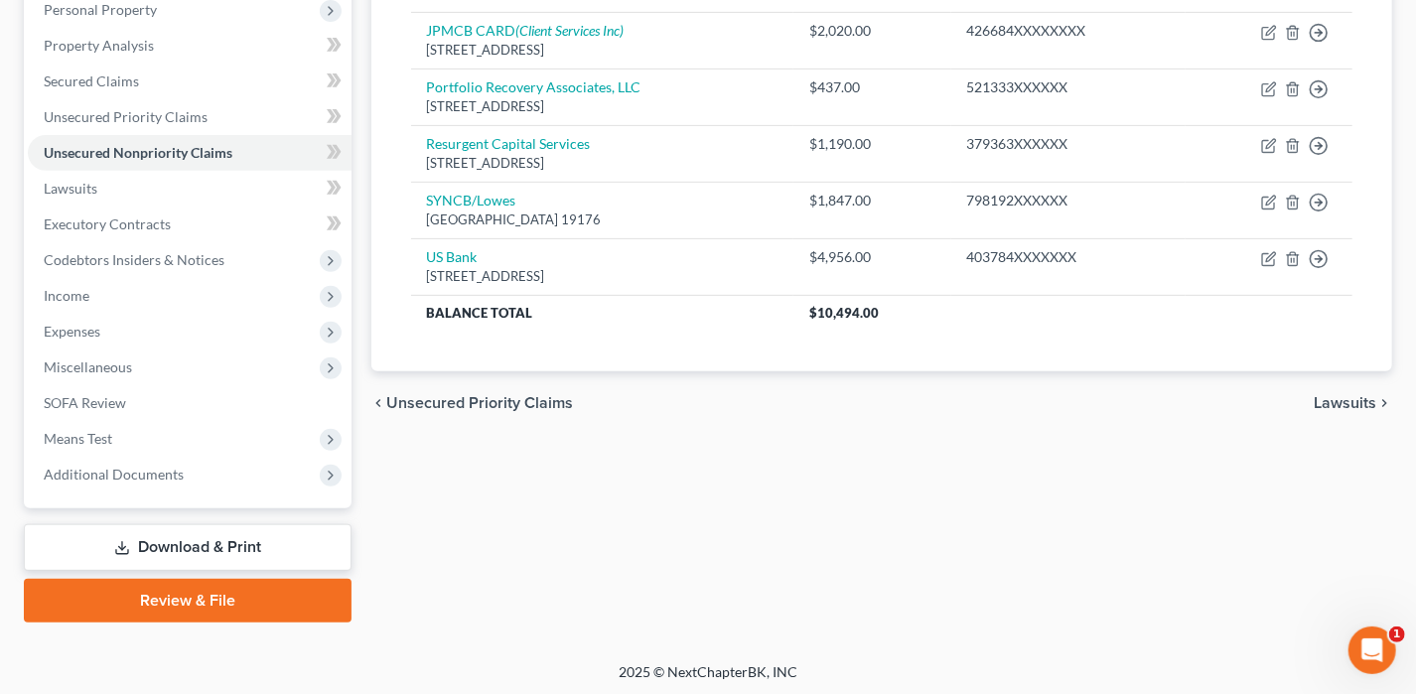
click at [1346, 395] on span "Lawsuits" at bounding box center [1345, 403] width 63 height 16
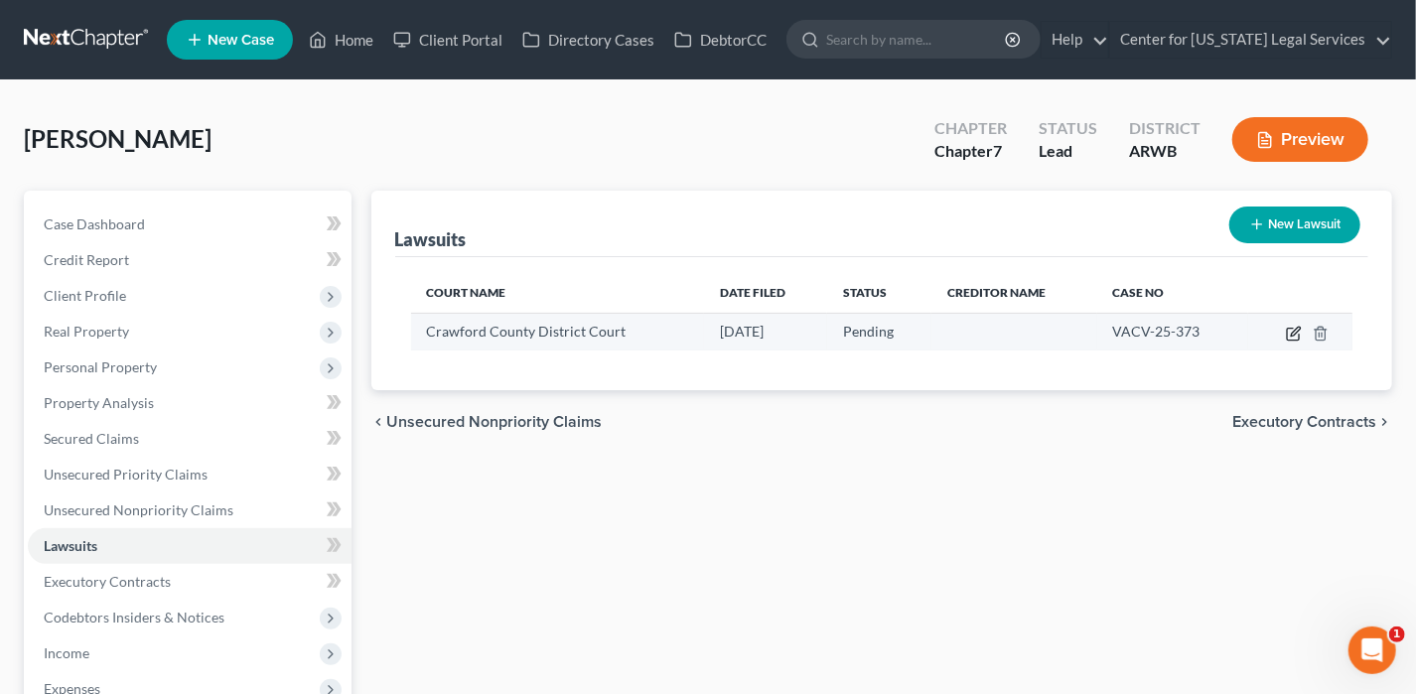
click at [1290, 338] on icon "button" at bounding box center [1293, 335] width 12 height 12
select select "2"
select select "0"
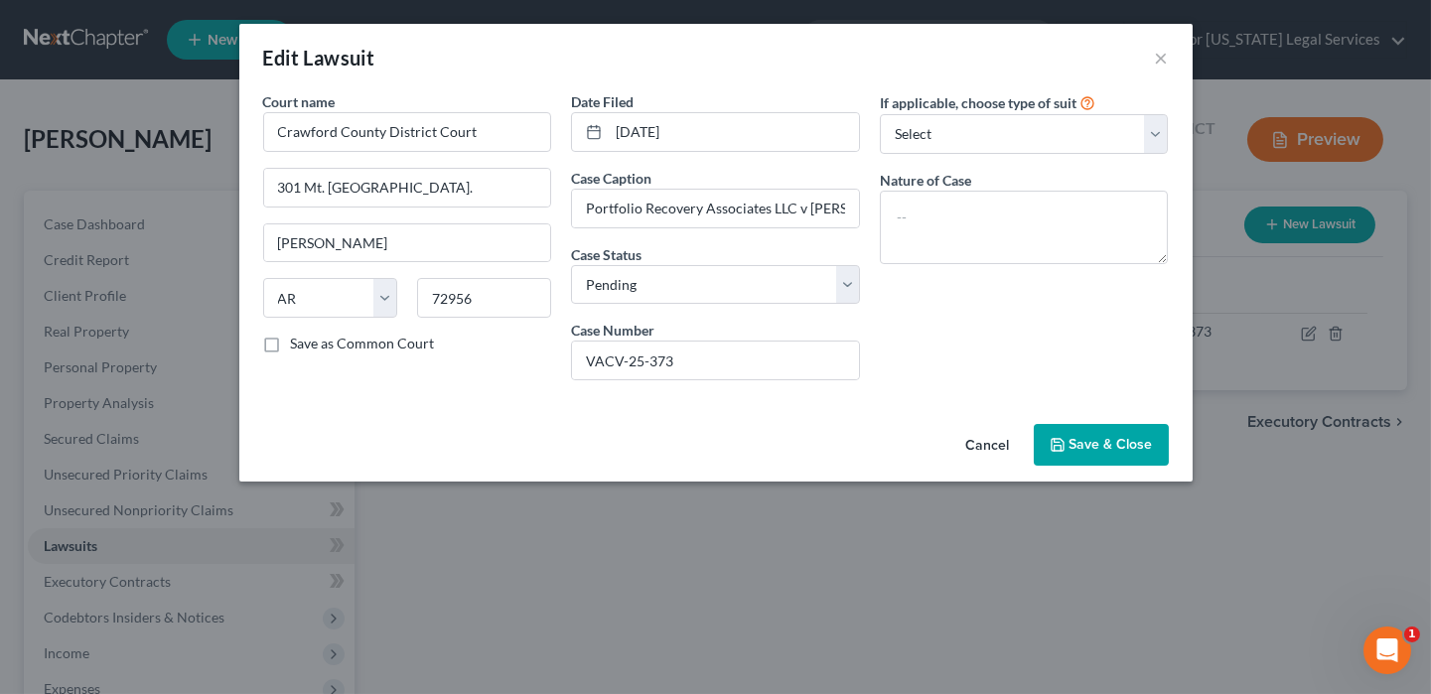
click at [1139, 433] on button "Save & Close" at bounding box center [1101, 445] width 135 height 42
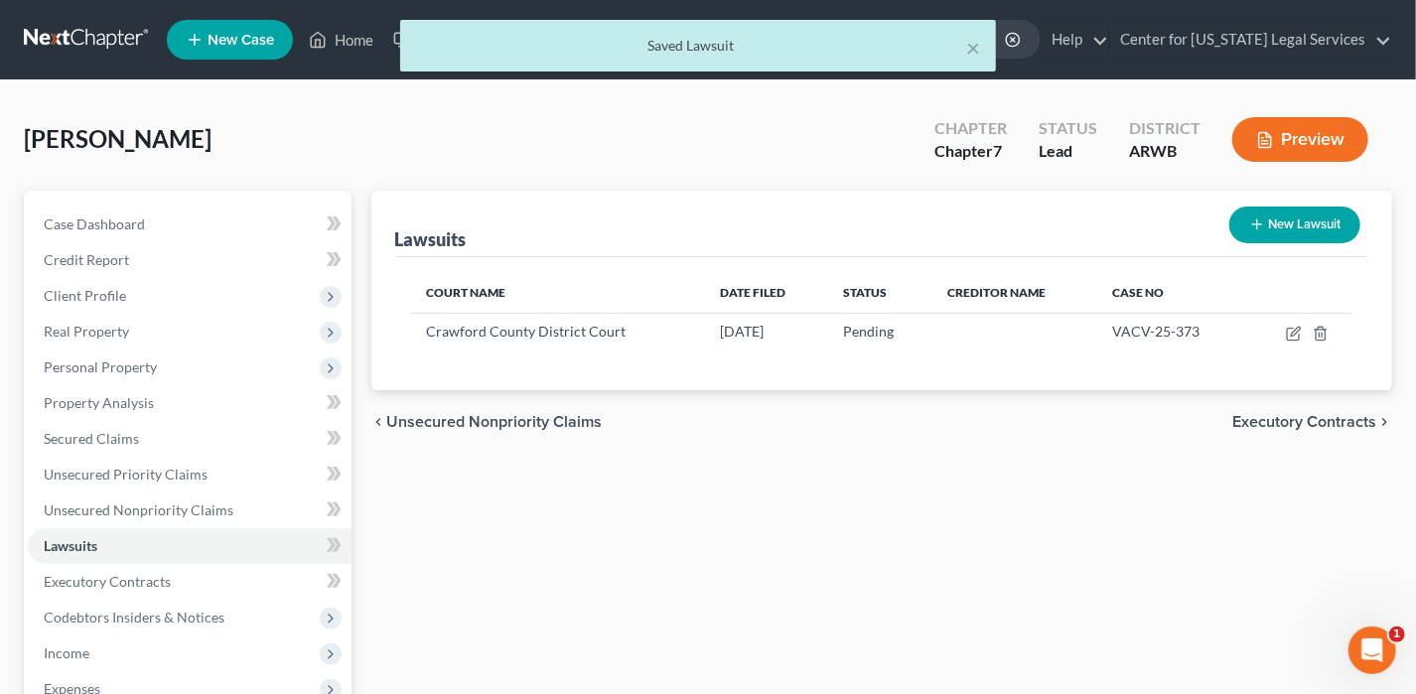
click at [1316, 415] on span "Executory Contracts" at bounding box center [1304, 422] width 144 height 16
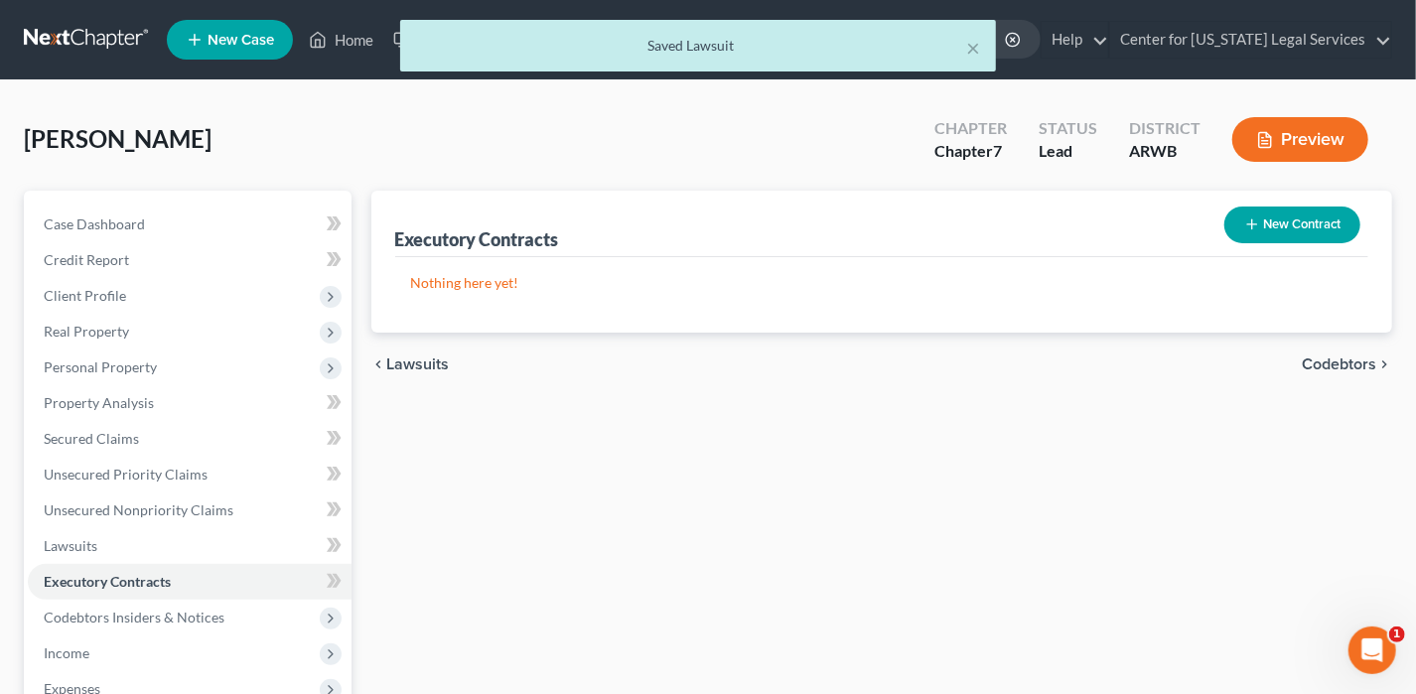
click at [1329, 344] on div "chevron_left Lawsuits Codebtors chevron_right" at bounding box center [882, 365] width 1022 height 64
click at [1334, 358] on span "Codebtors" at bounding box center [1339, 364] width 74 height 16
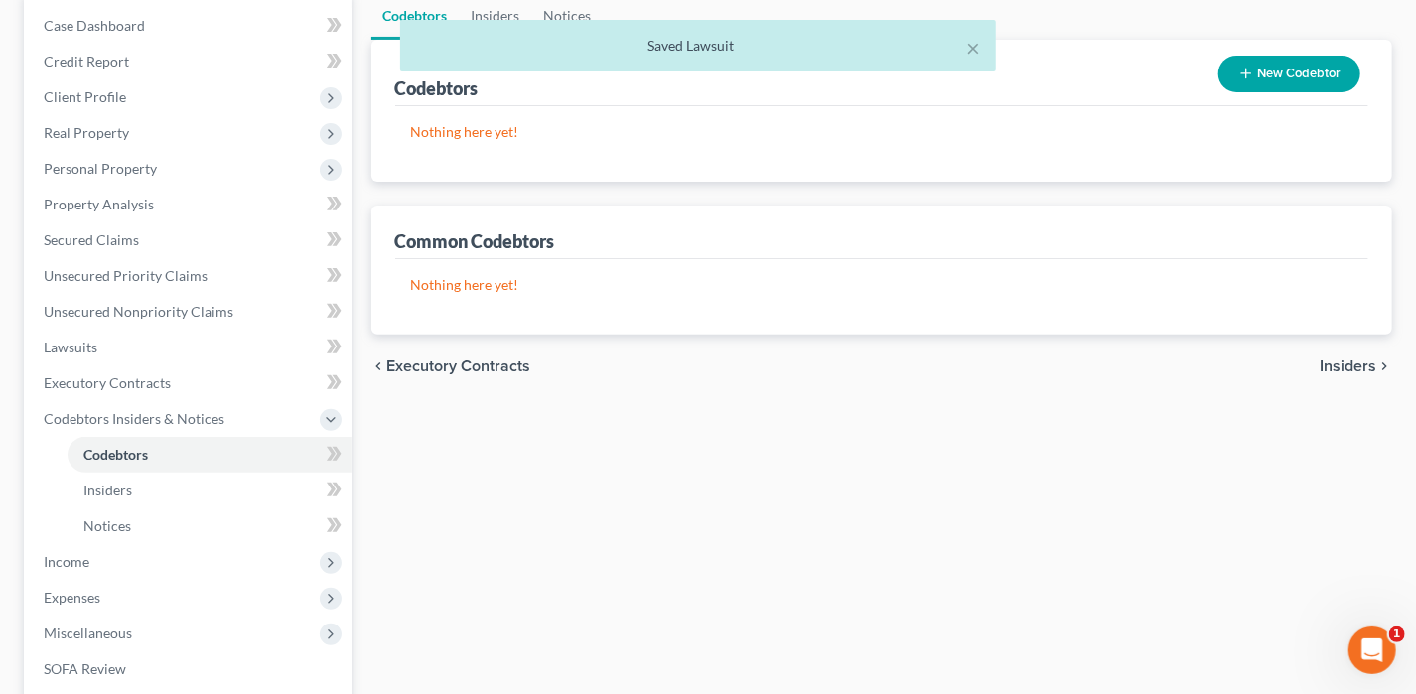
click at [1337, 361] on span "Insiders" at bounding box center [1348, 366] width 57 height 16
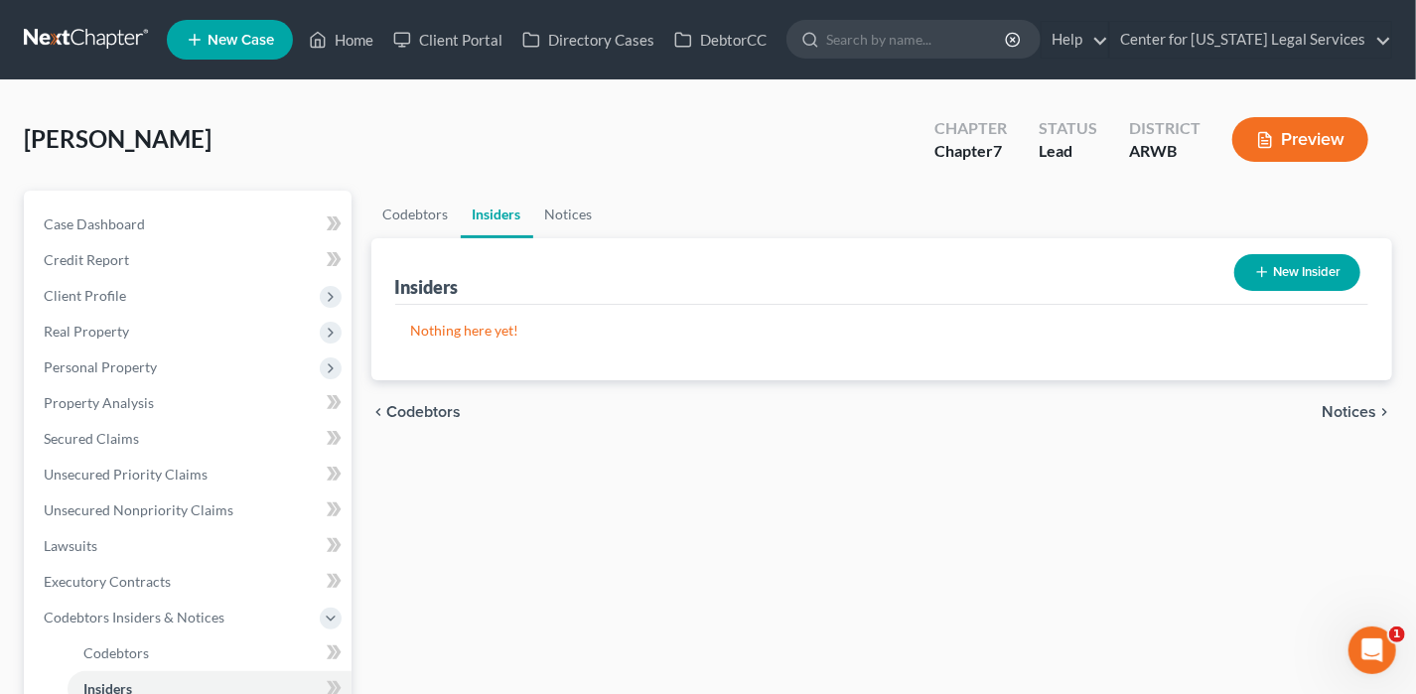
click at [1328, 404] on span "Notices" at bounding box center [1349, 412] width 55 height 16
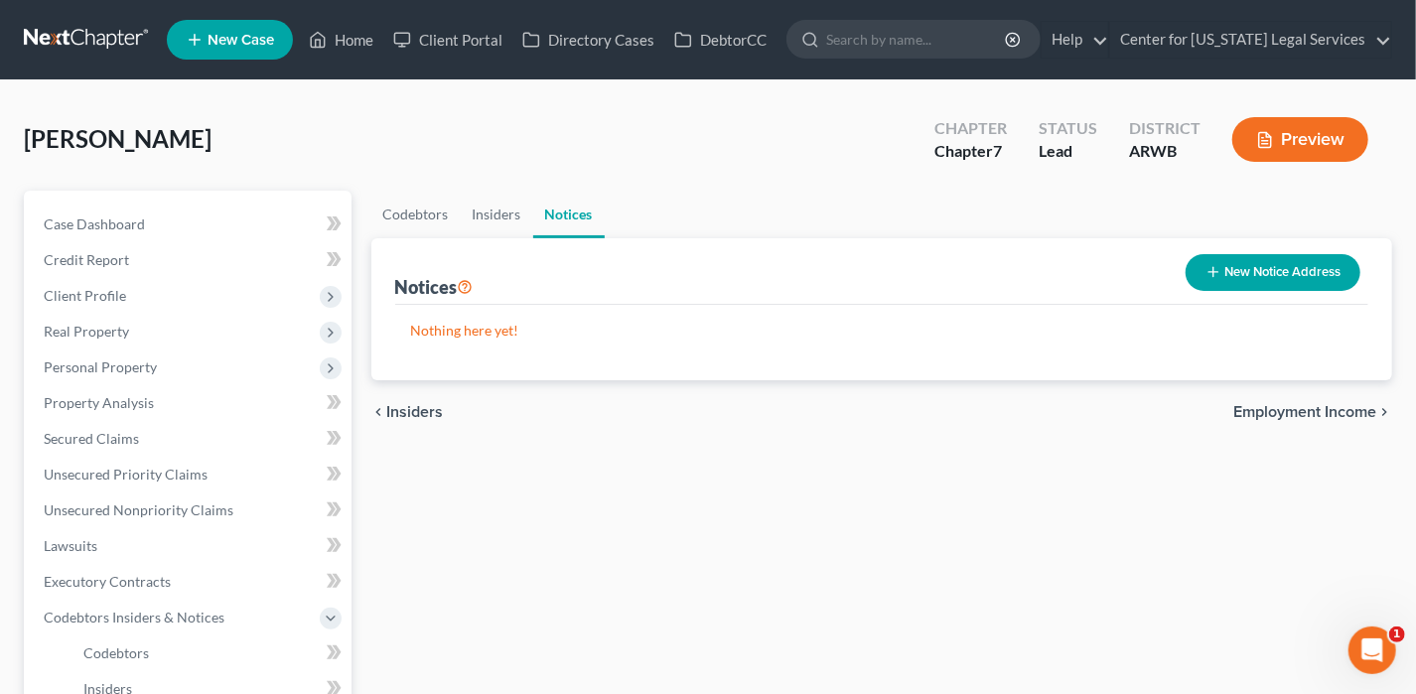
click at [1328, 404] on span "Employment Income" at bounding box center [1304, 412] width 143 height 16
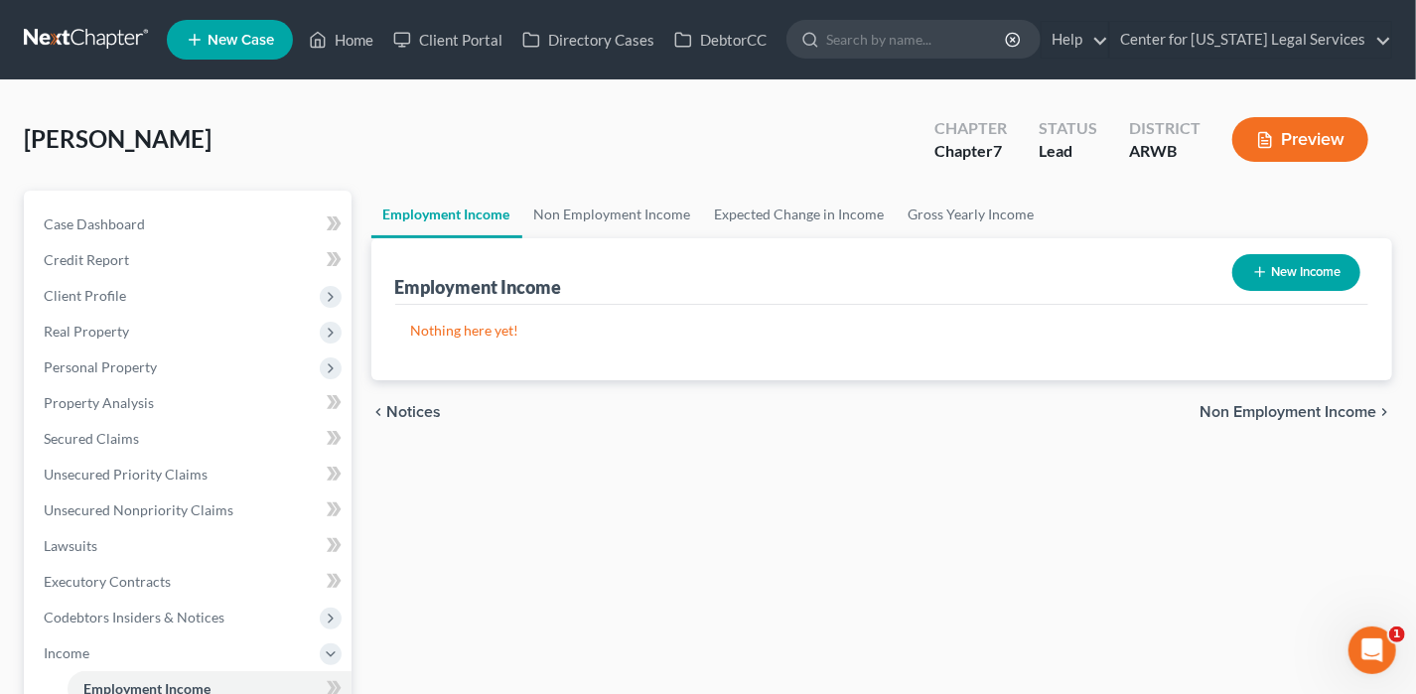
click at [1328, 404] on span "Non Employment Income" at bounding box center [1287, 412] width 177 height 16
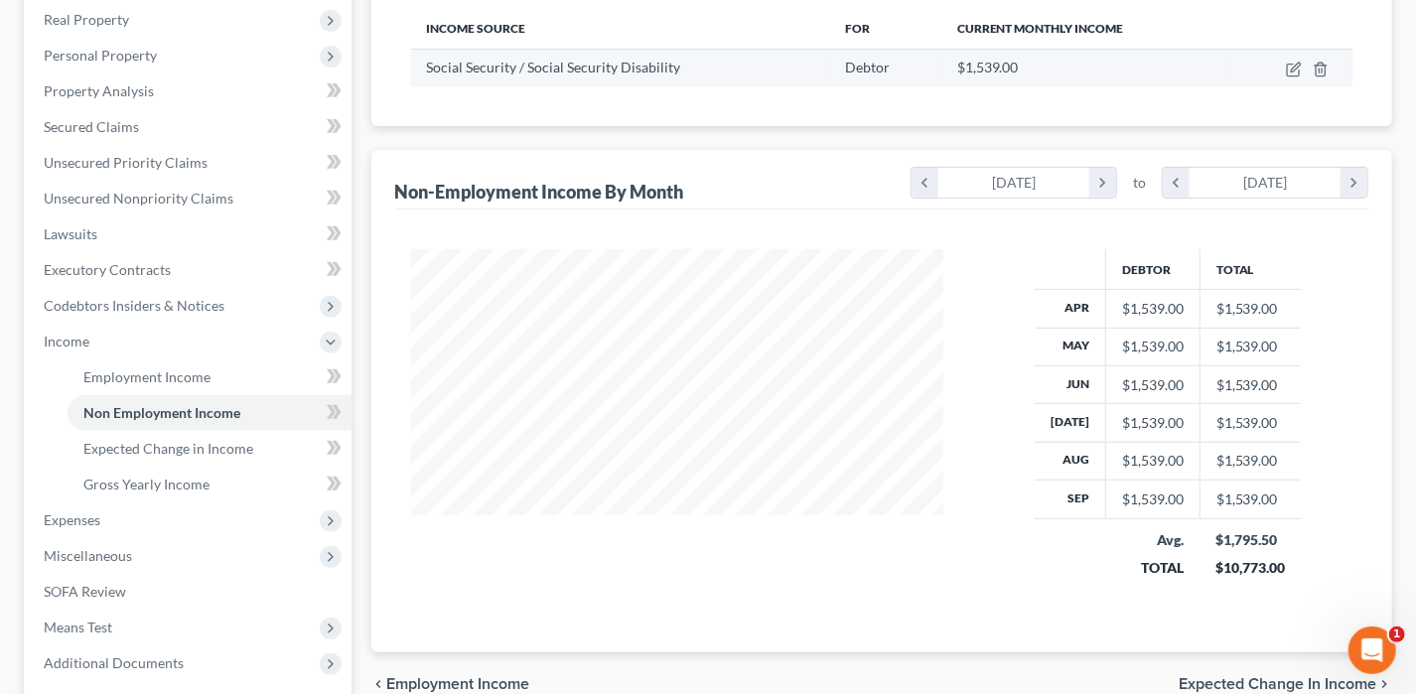
scroll to position [397, 0]
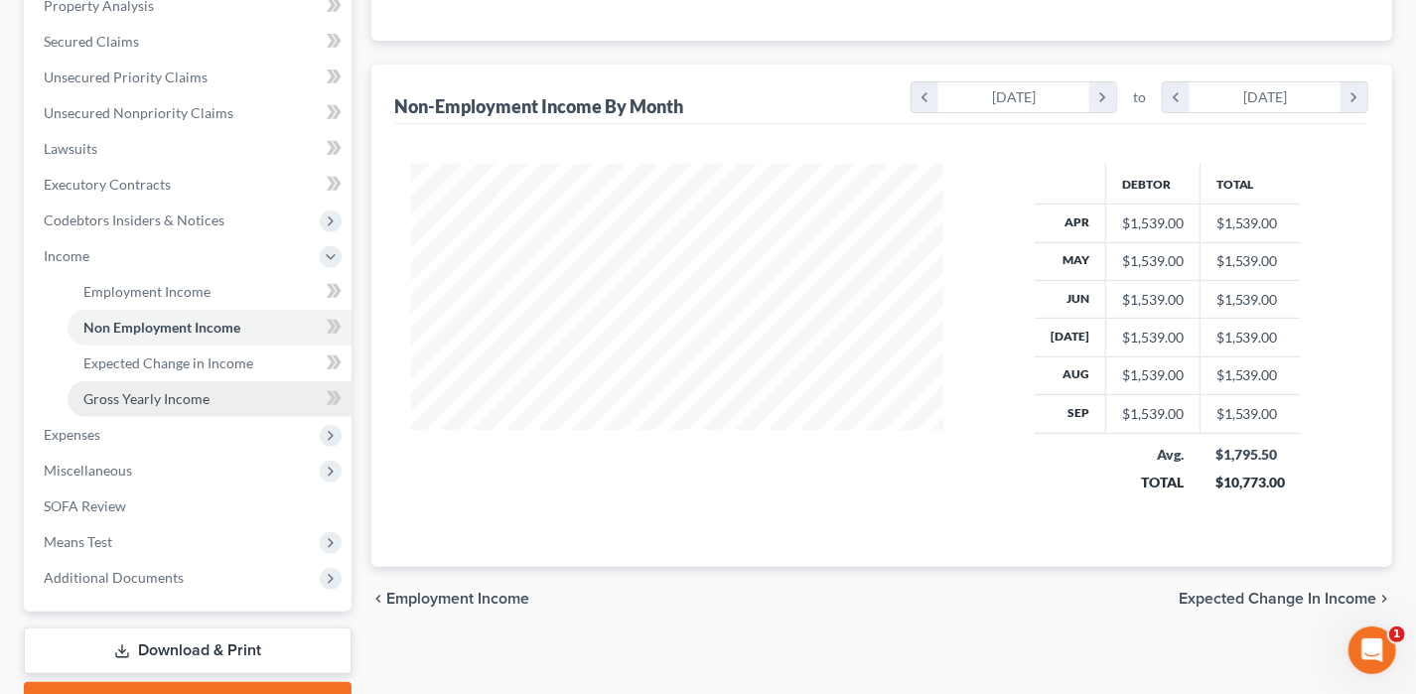
click at [140, 404] on span "Gross Yearly Income" at bounding box center [146, 398] width 126 height 17
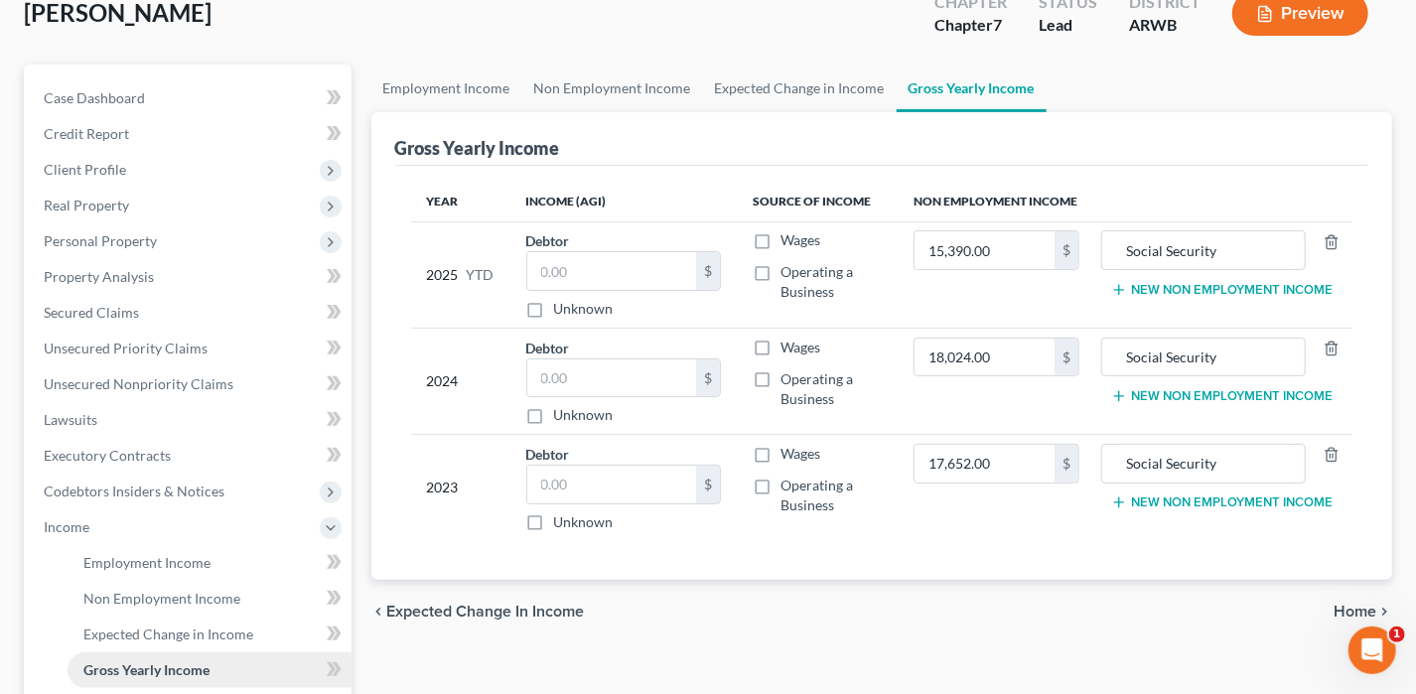
scroll to position [298, 0]
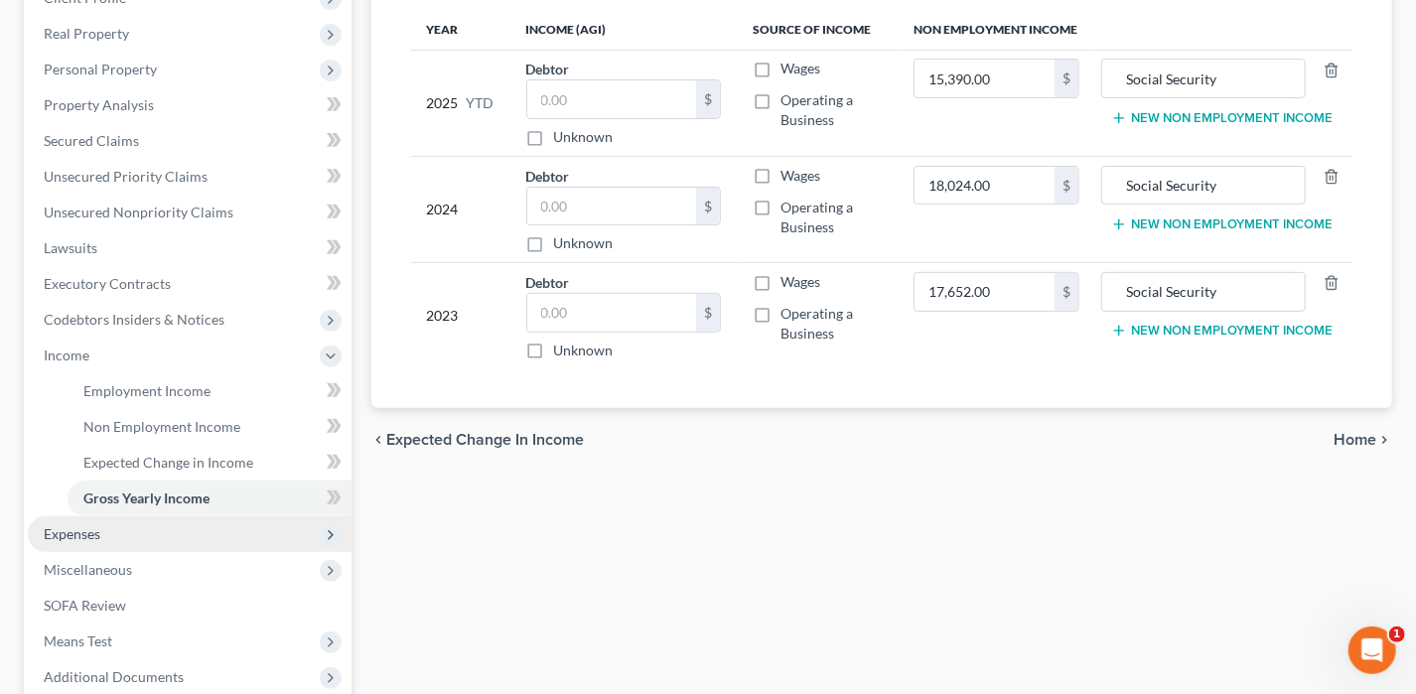
click at [105, 520] on span "Expenses" at bounding box center [190, 534] width 324 height 36
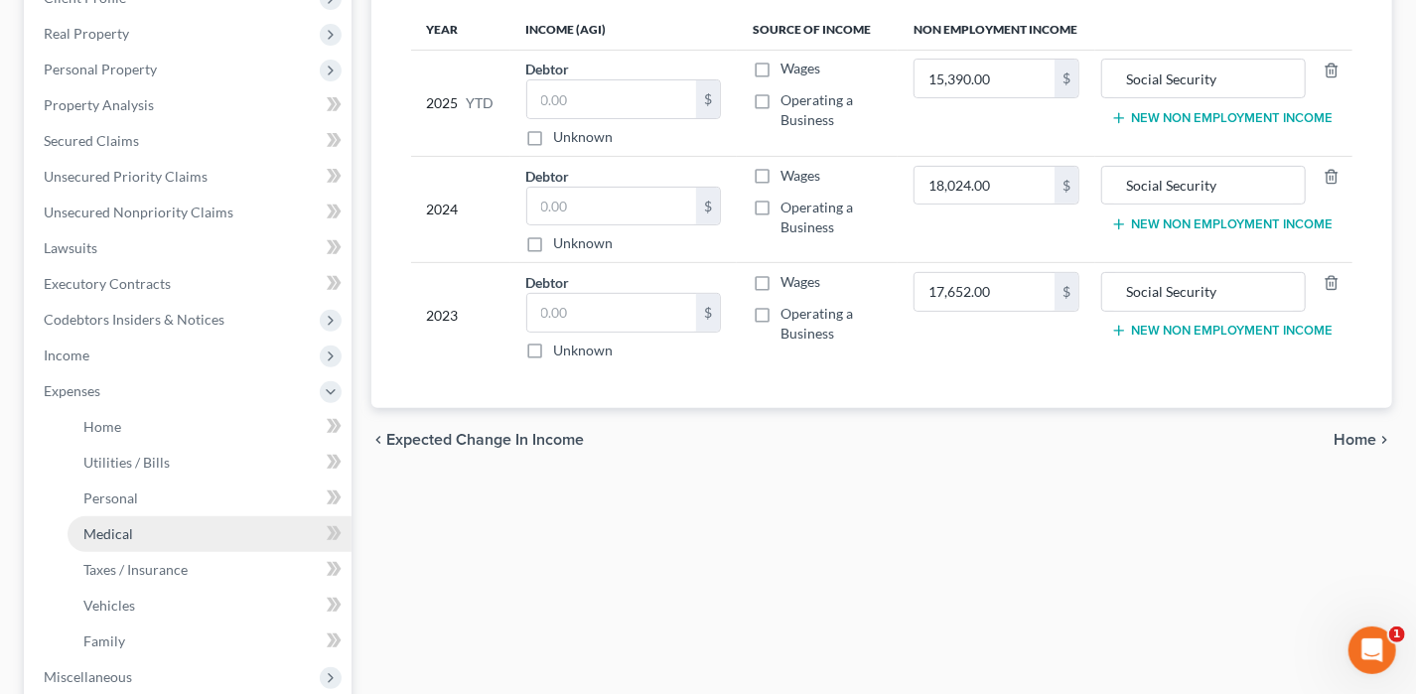
click at [84, 537] on span "Medical" at bounding box center [108, 533] width 50 height 17
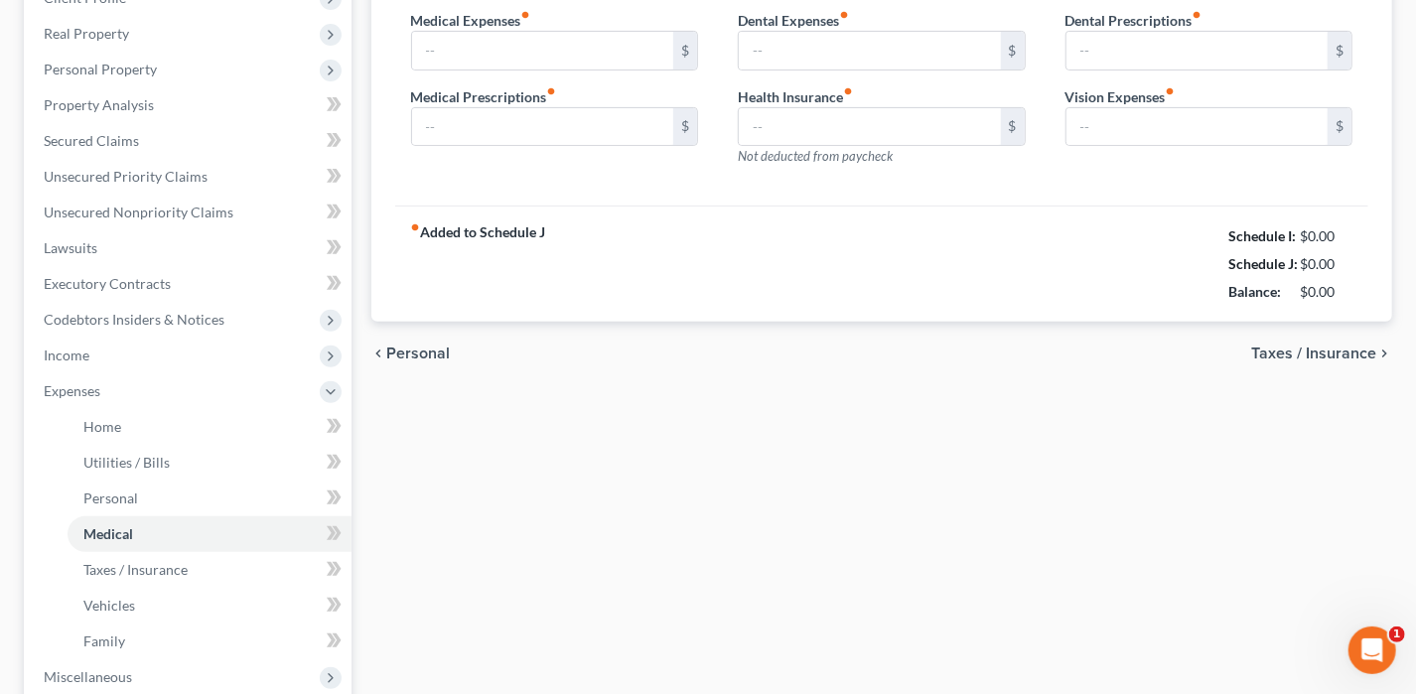
scroll to position [218, 0]
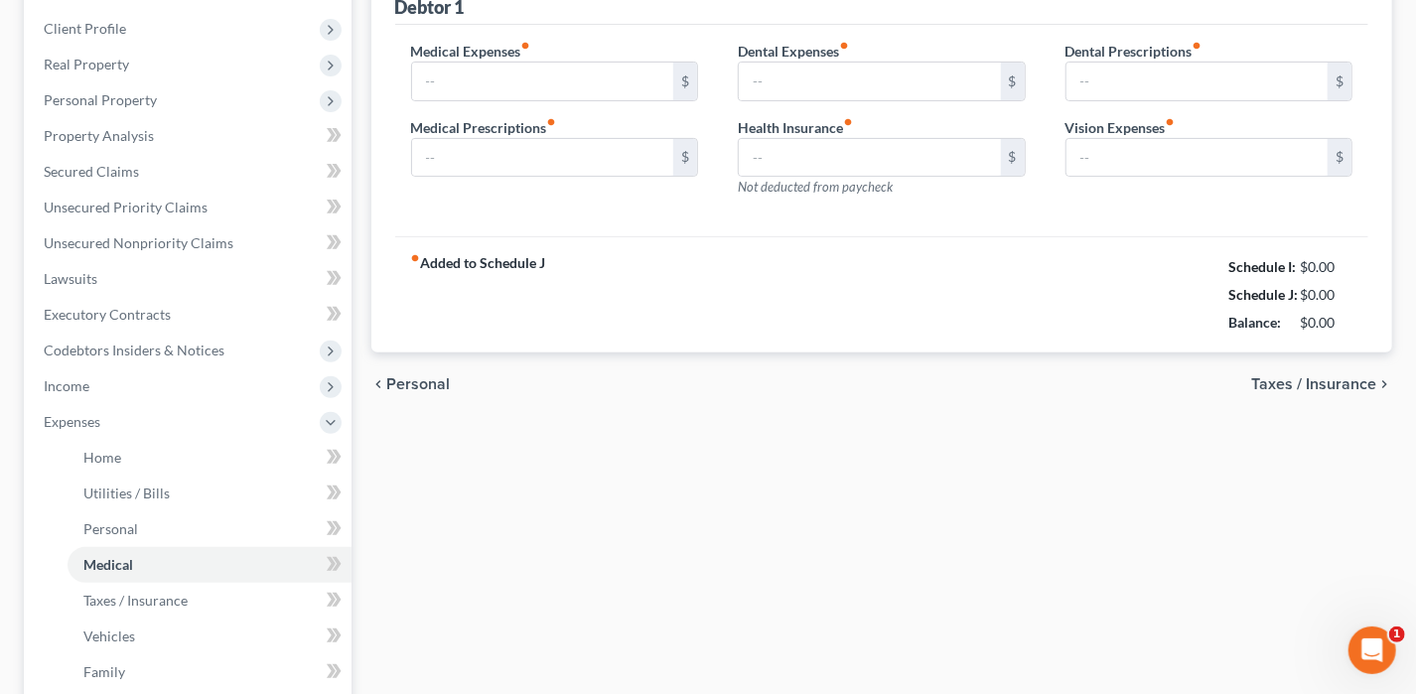
type input "0.00"
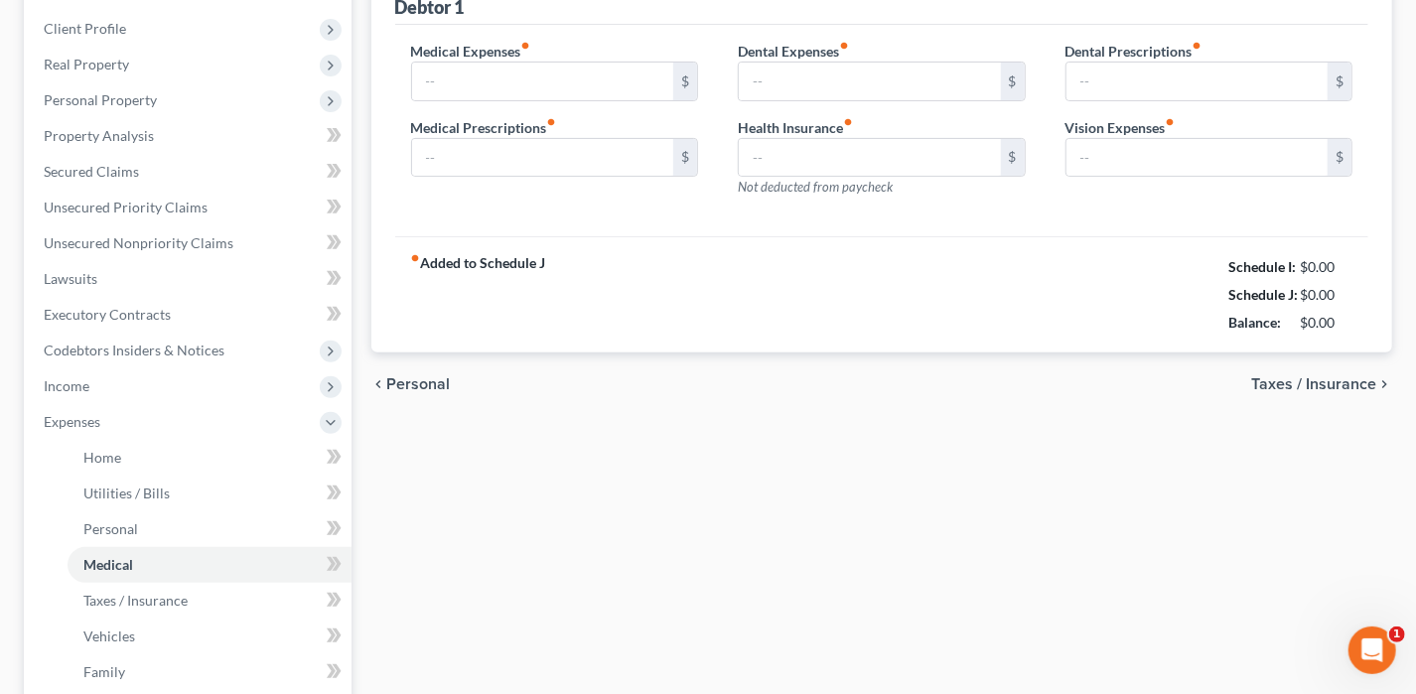
type input "0.00"
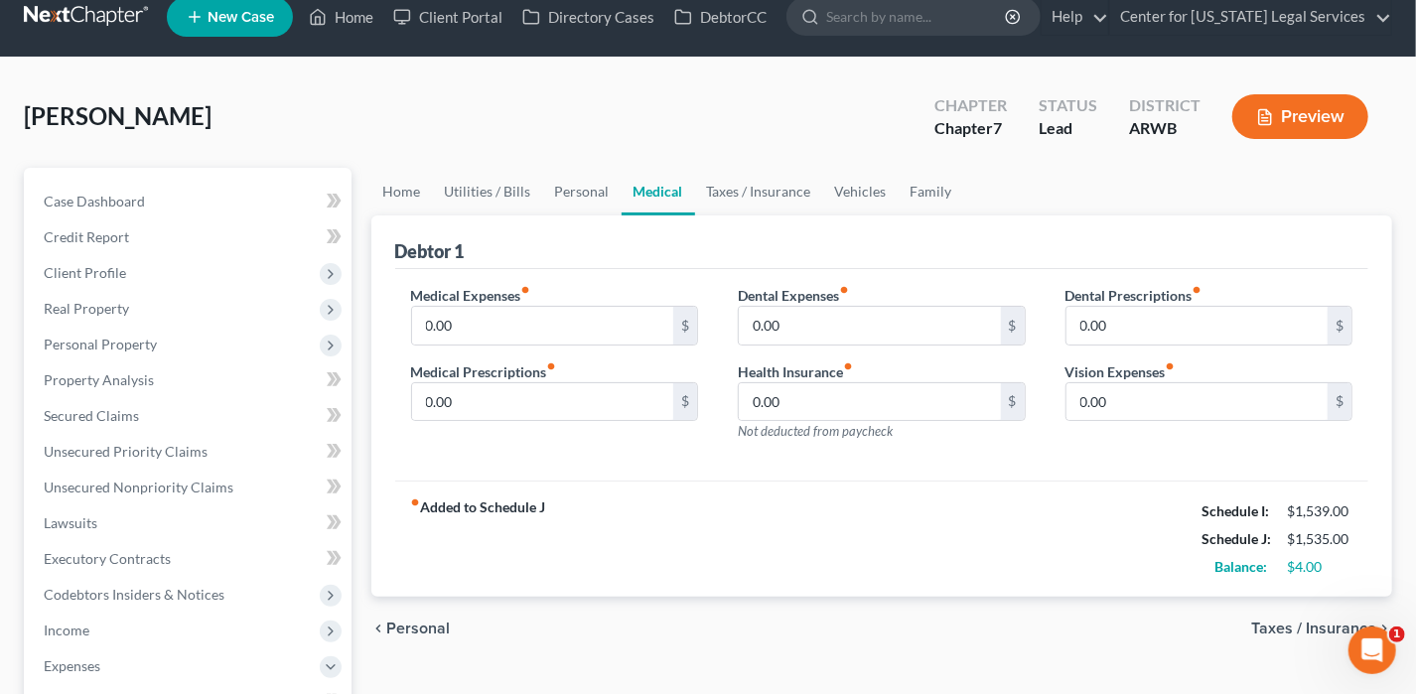
scroll to position [0, 0]
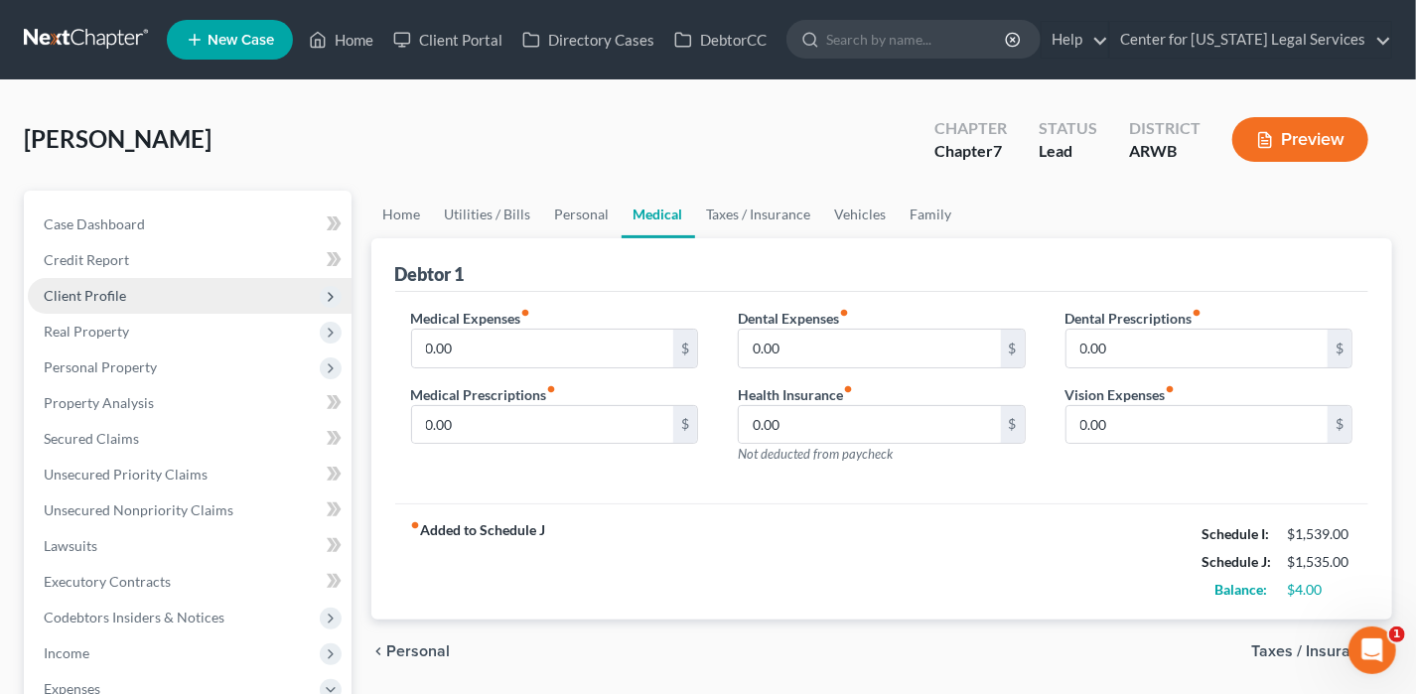
click at [119, 297] on span "Client Profile" at bounding box center [85, 295] width 82 height 17
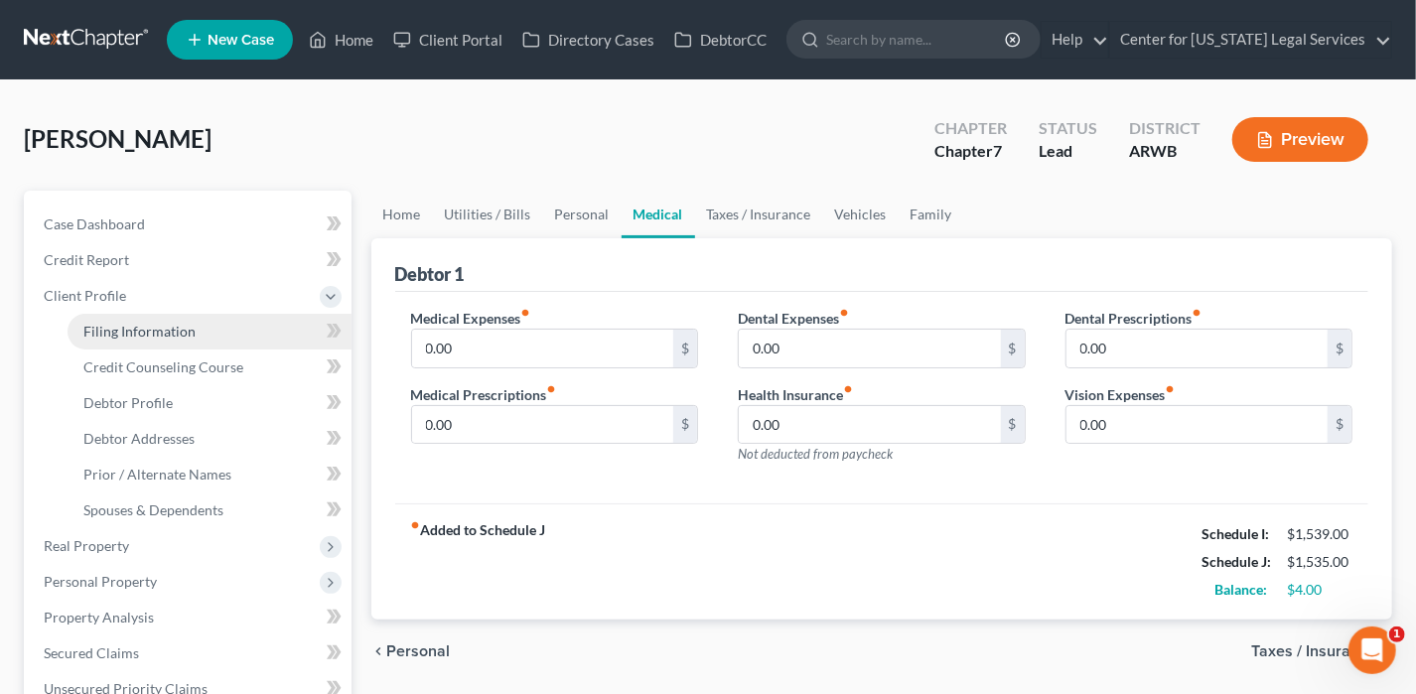
click at [189, 341] on link "Filing Information" at bounding box center [210, 332] width 284 height 36
select select "1"
select select "0"
select select "6"
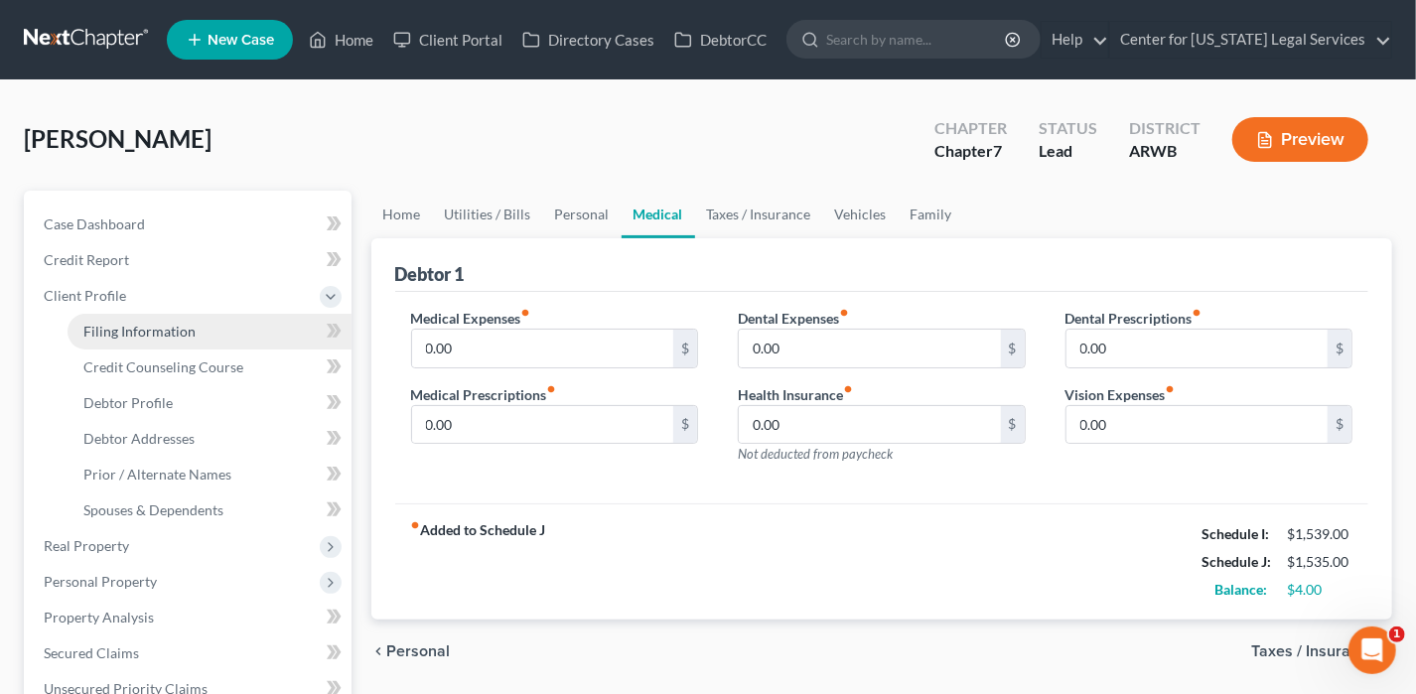
select select "5"
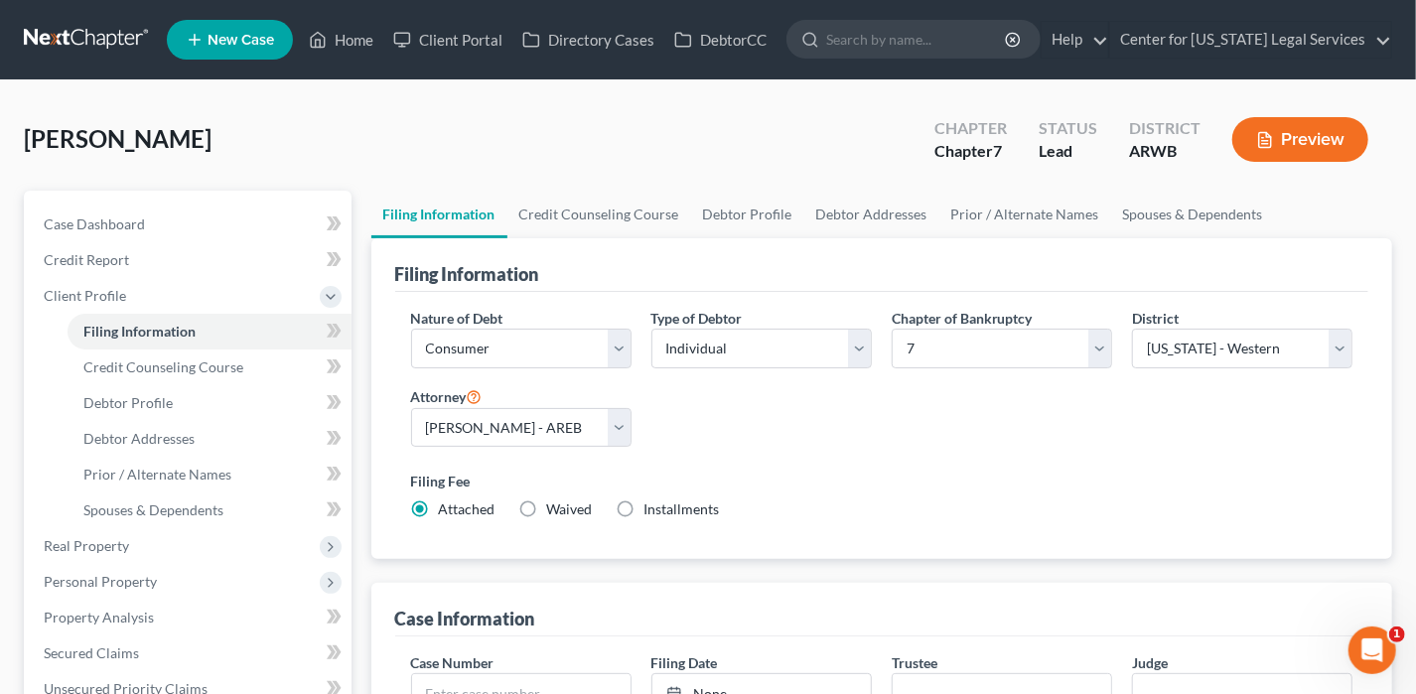
click at [547, 499] on label "Waived Waived" at bounding box center [570, 509] width 46 height 20
click at [555, 499] on input "Waived Waived" at bounding box center [561, 505] width 13 height 13
radio input "true"
radio input "false"
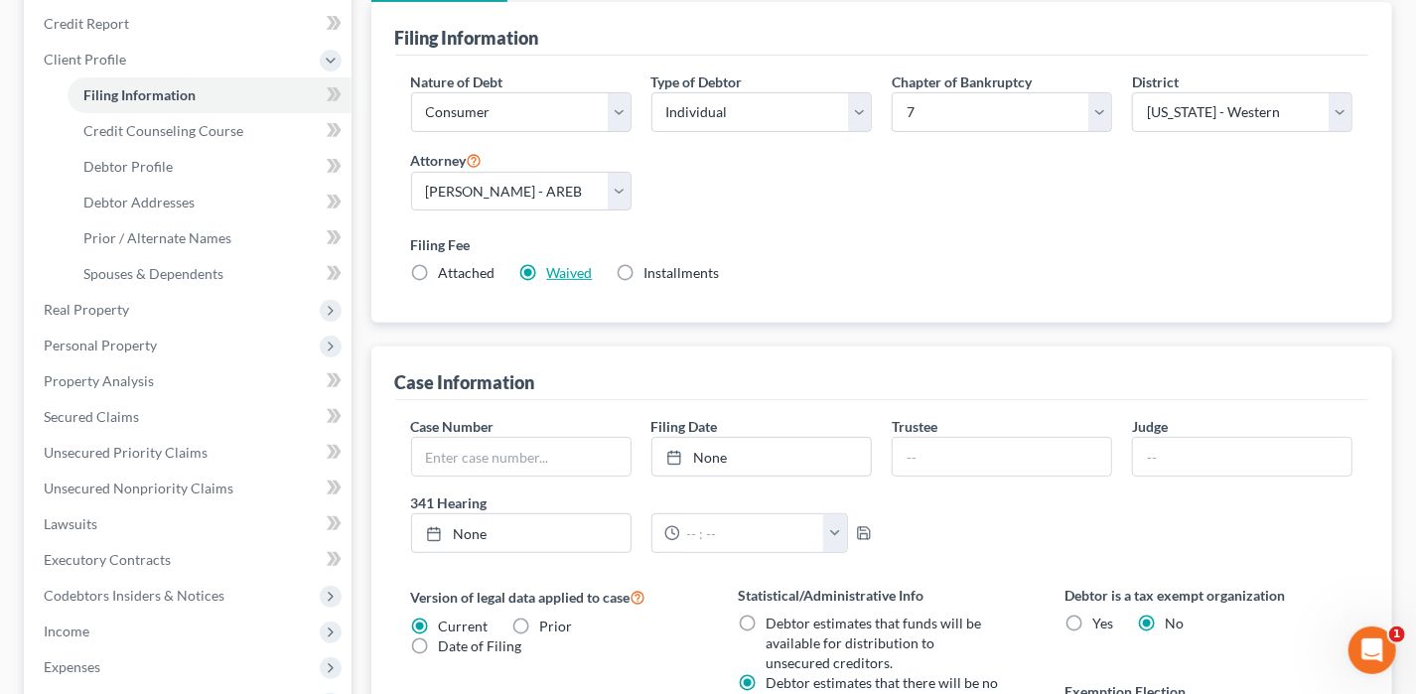
scroll to position [596, 0]
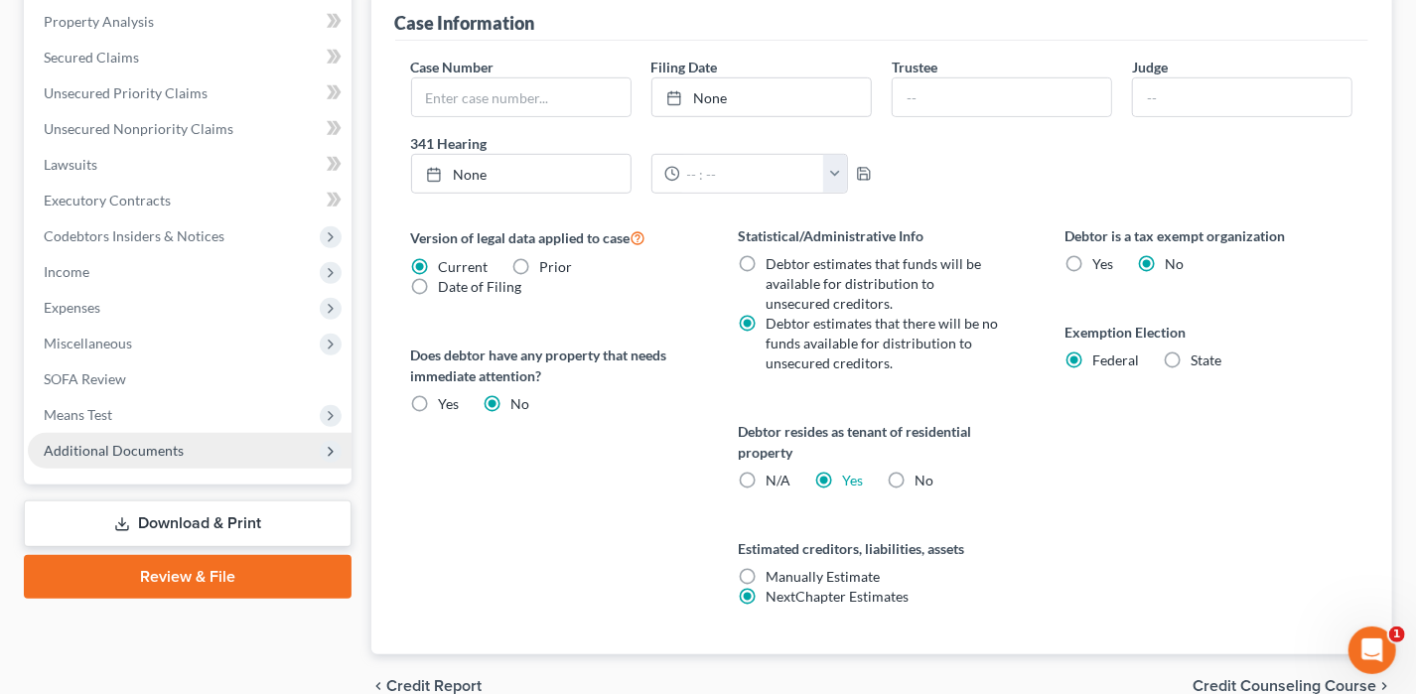
click at [94, 463] on span "Additional Documents" at bounding box center [190, 451] width 324 height 36
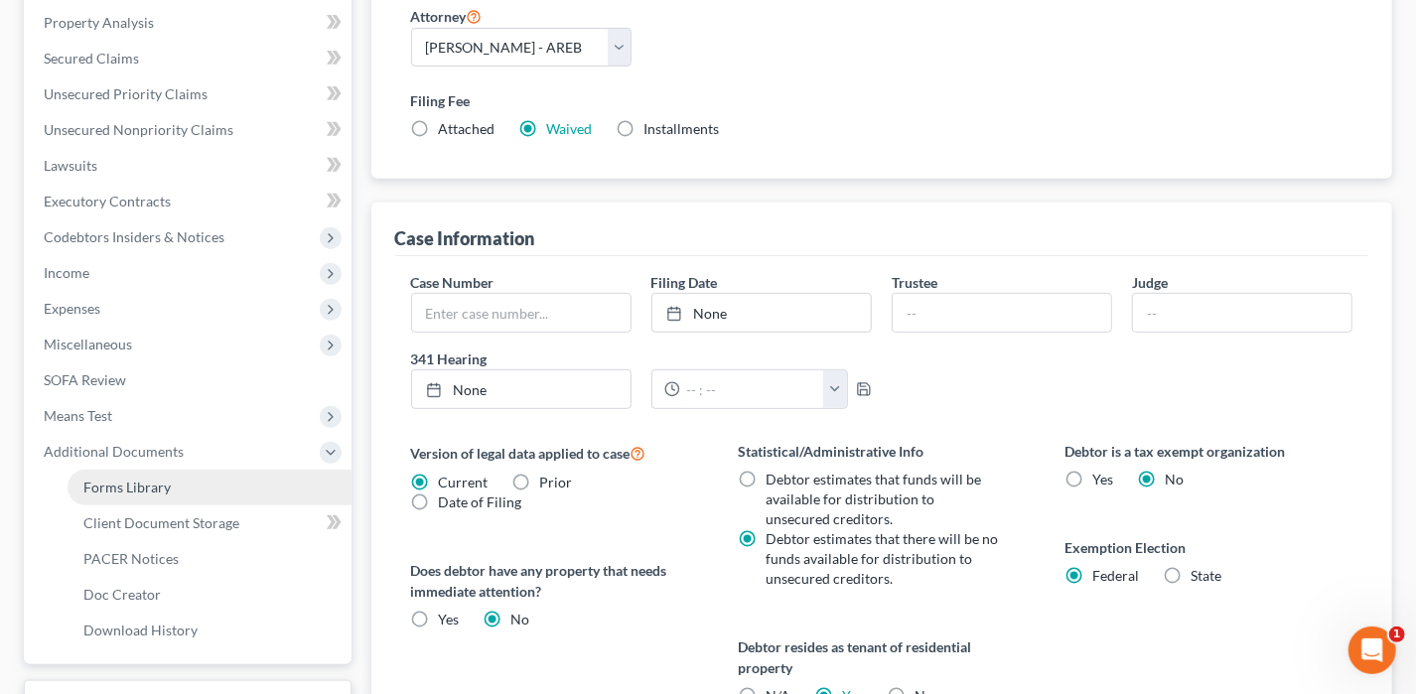
click at [154, 479] on span "Forms Library" at bounding box center [126, 487] width 87 height 17
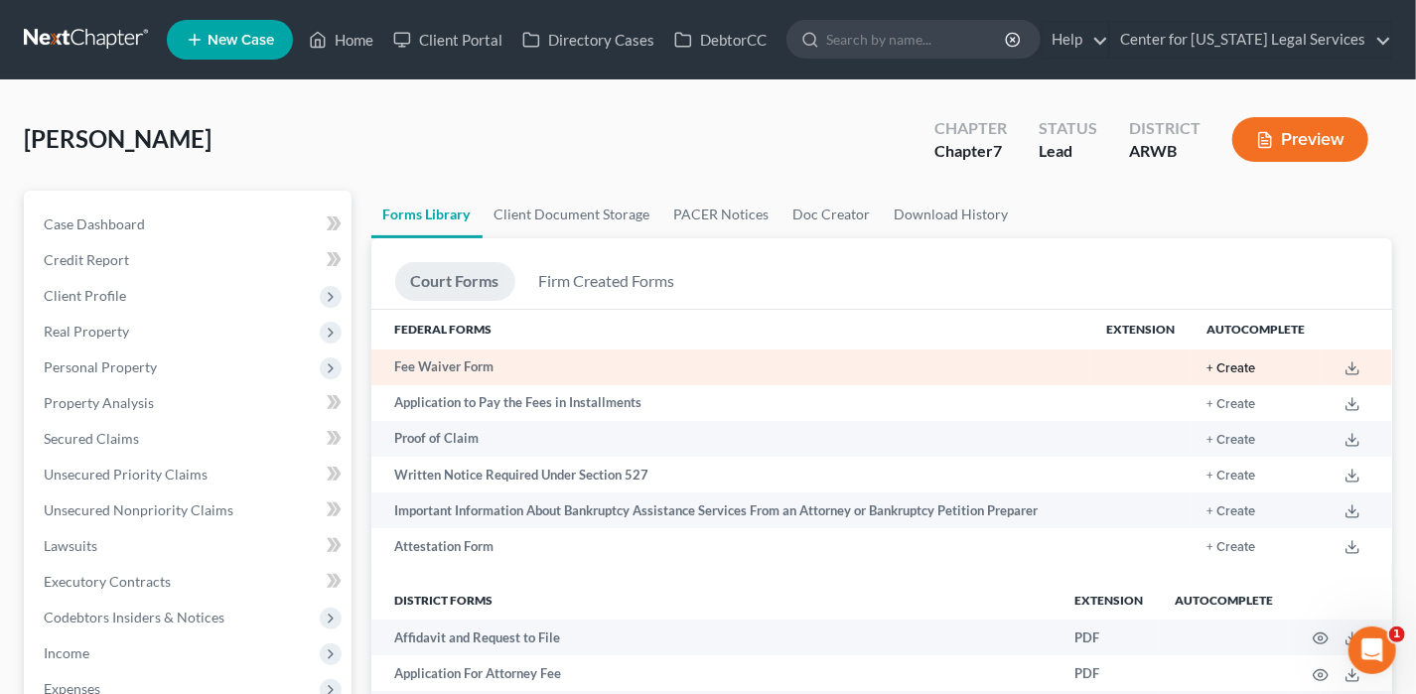
click at [1229, 368] on button "+ Create" at bounding box center [1230, 368] width 49 height 13
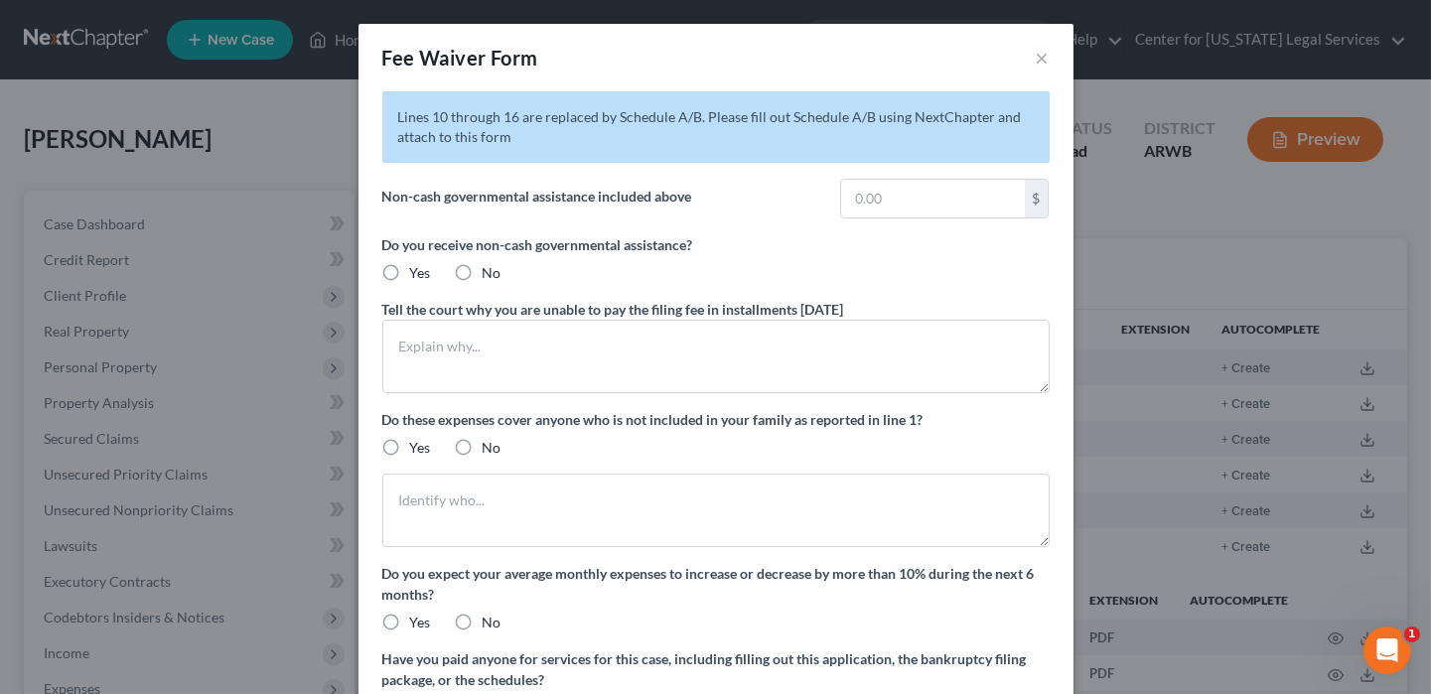
click at [483, 273] on label "No" at bounding box center [492, 273] width 19 height 20
click at [490, 273] on input "No" at bounding box center [496, 269] width 13 height 13
radio input "true"
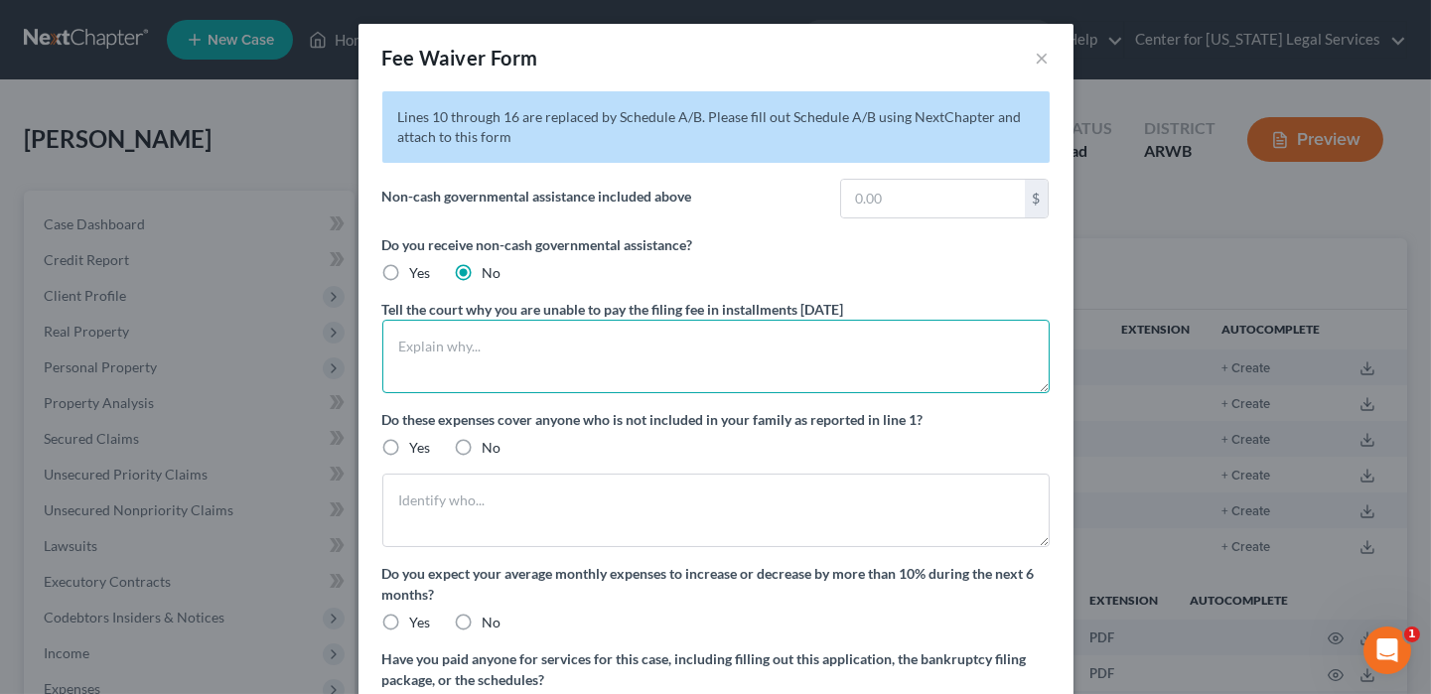
click at [466, 354] on textarea at bounding box center [715, 356] width 667 height 73
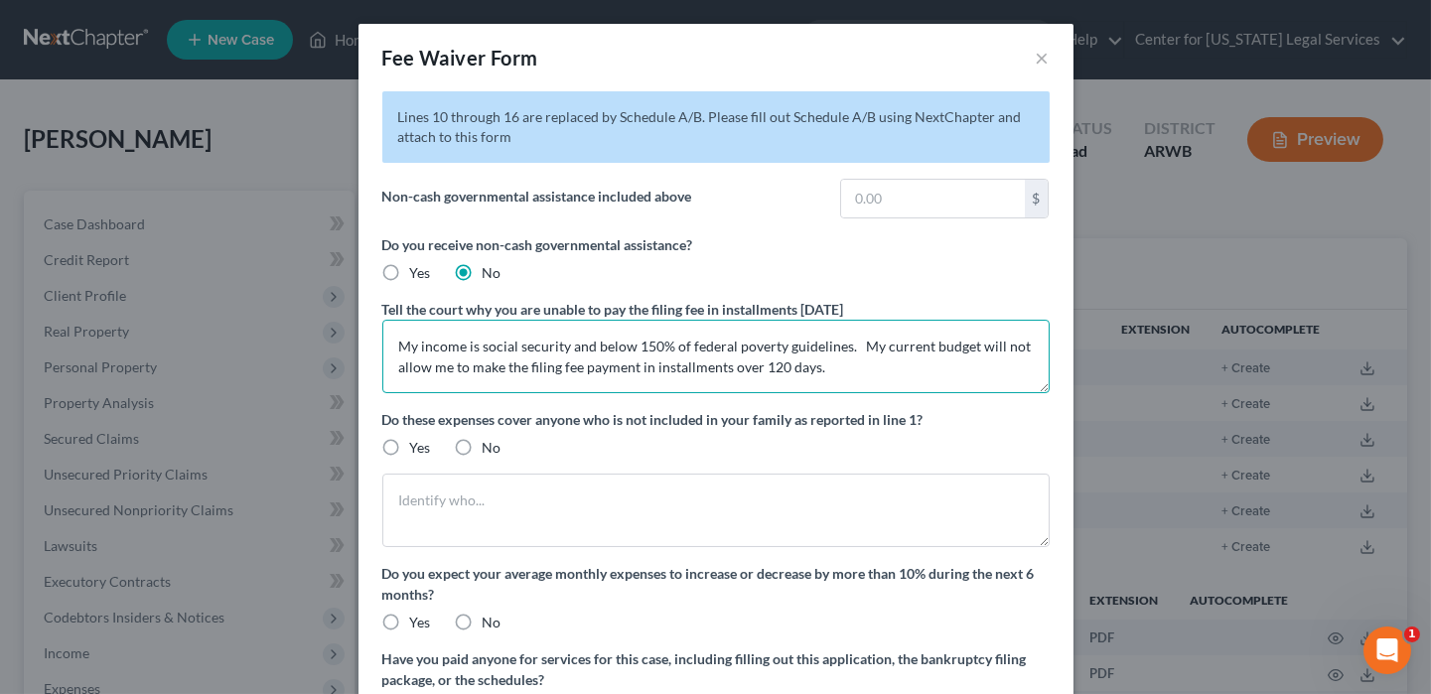
type textarea "My income is social security and below 150% of federal poverty guidelines. My c…"
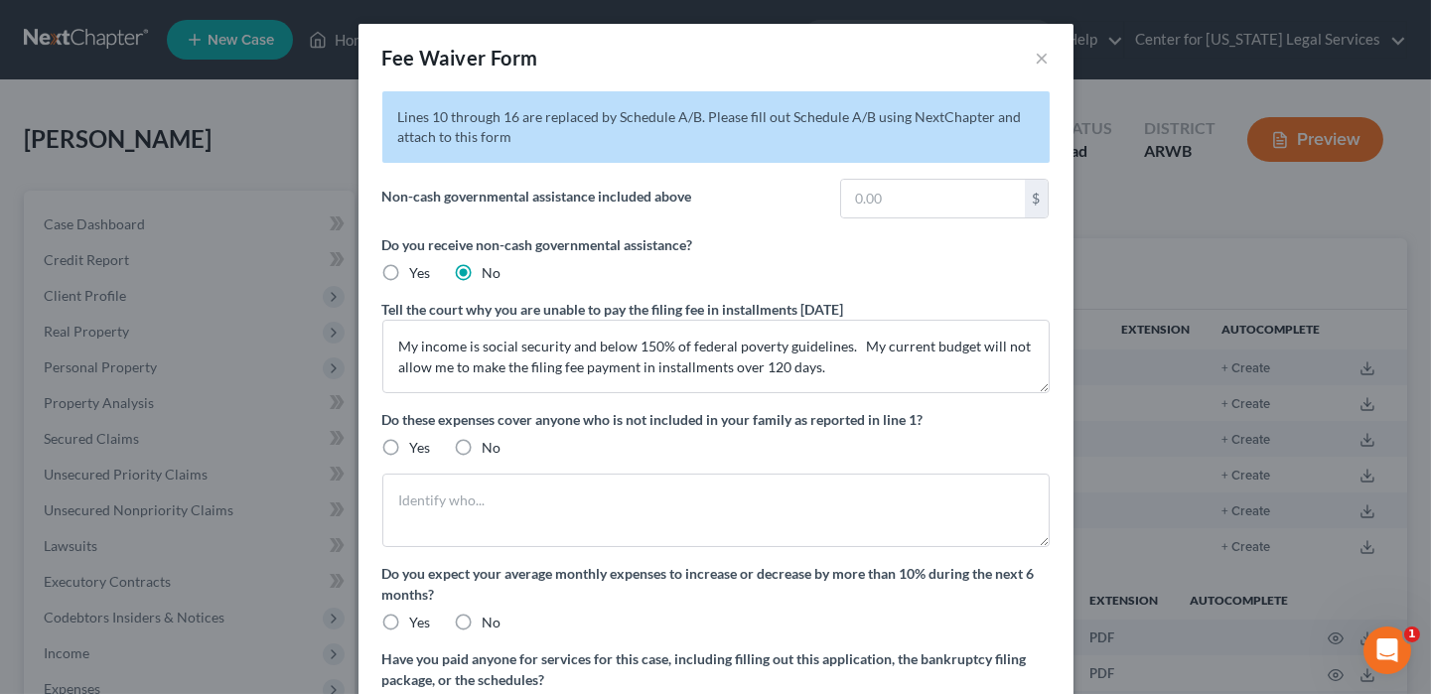
click at [483, 448] on label "No" at bounding box center [492, 448] width 19 height 20
click at [490, 448] on input "No" at bounding box center [496, 444] width 13 height 13
radio input "true"
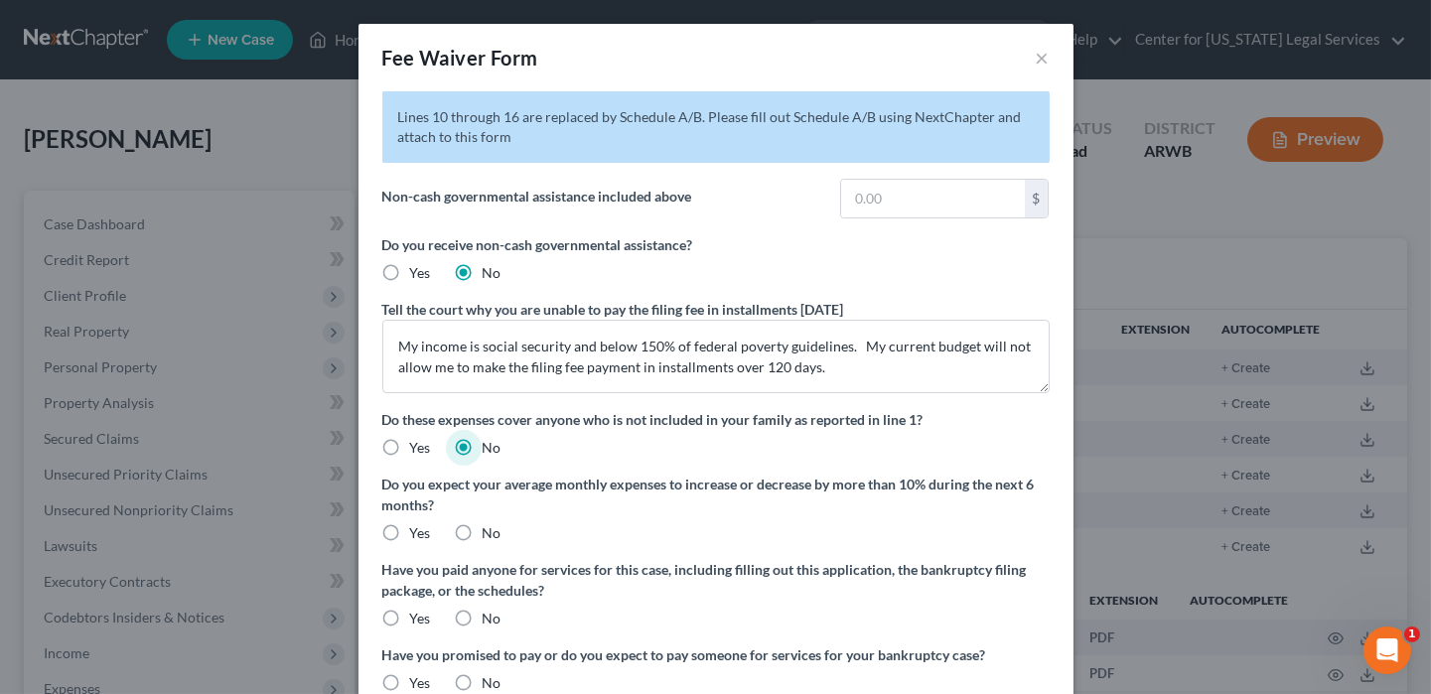
scroll to position [99, 0]
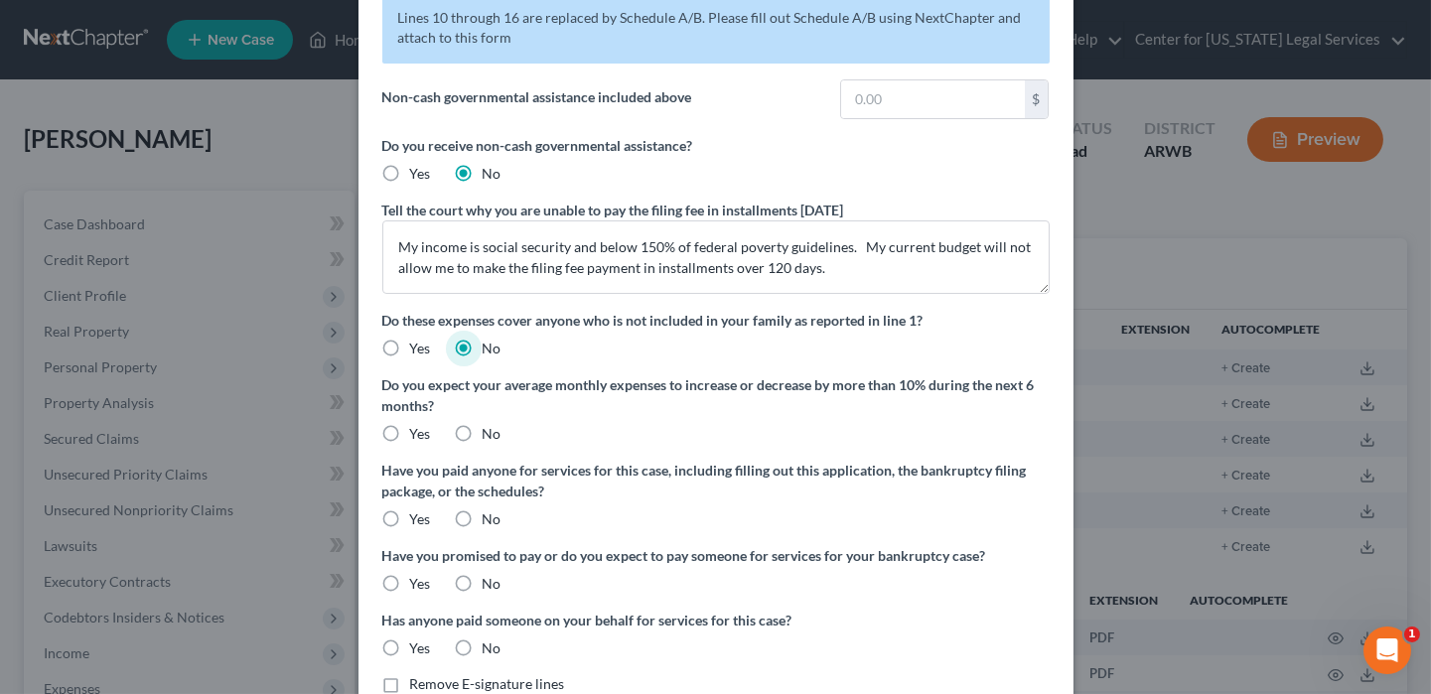
click at [483, 434] on label "No" at bounding box center [492, 434] width 19 height 20
click at [490, 434] on input "No" at bounding box center [496, 430] width 13 height 13
radio input "true"
click at [483, 512] on label "No" at bounding box center [492, 519] width 19 height 20
click at [490, 512] on input "No" at bounding box center [496, 515] width 13 height 13
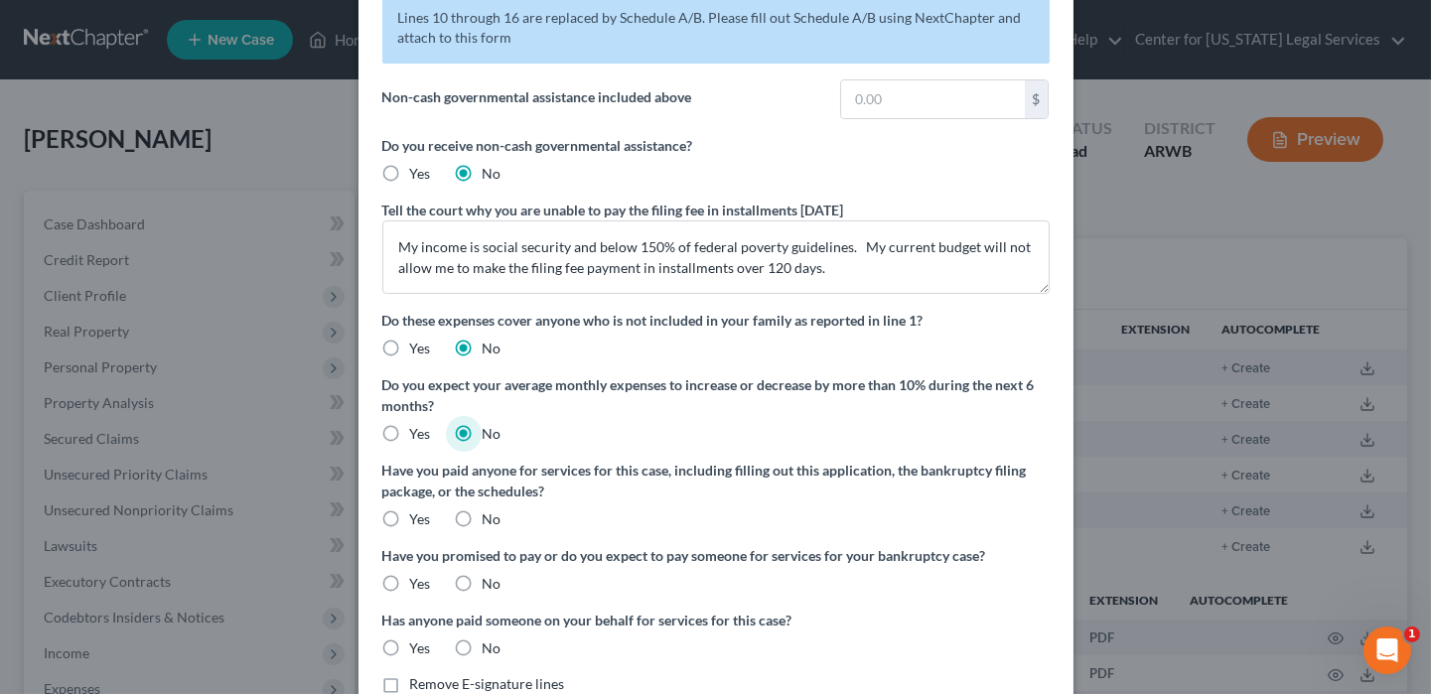
radio input "true"
click at [483, 581] on label "No" at bounding box center [492, 584] width 19 height 20
click at [490, 581] on input "No" at bounding box center [496, 580] width 13 height 13
radio input "true"
click at [483, 653] on label "No" at bounding box center [492, 648] width 19 height 20
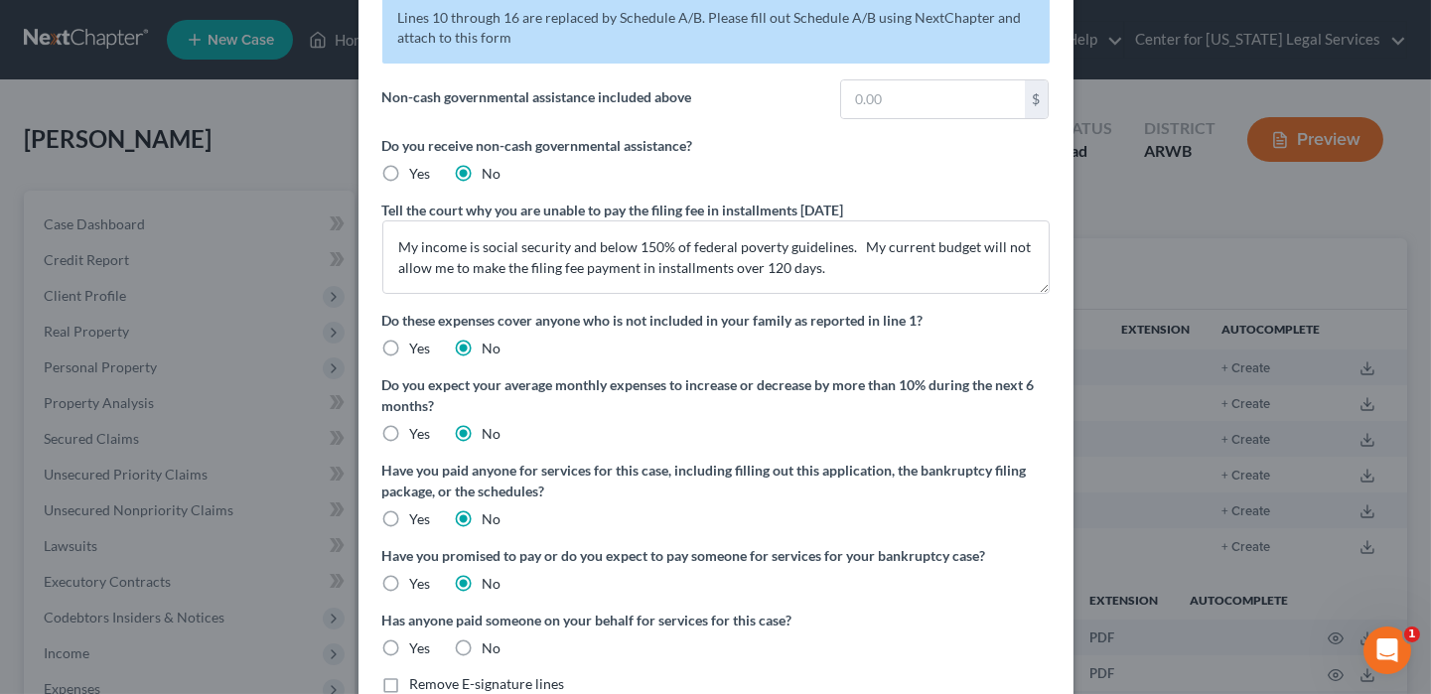
click at [490, 651] on input "No" at bounding box center [496, 644] width 13 height 13
radio input "true"
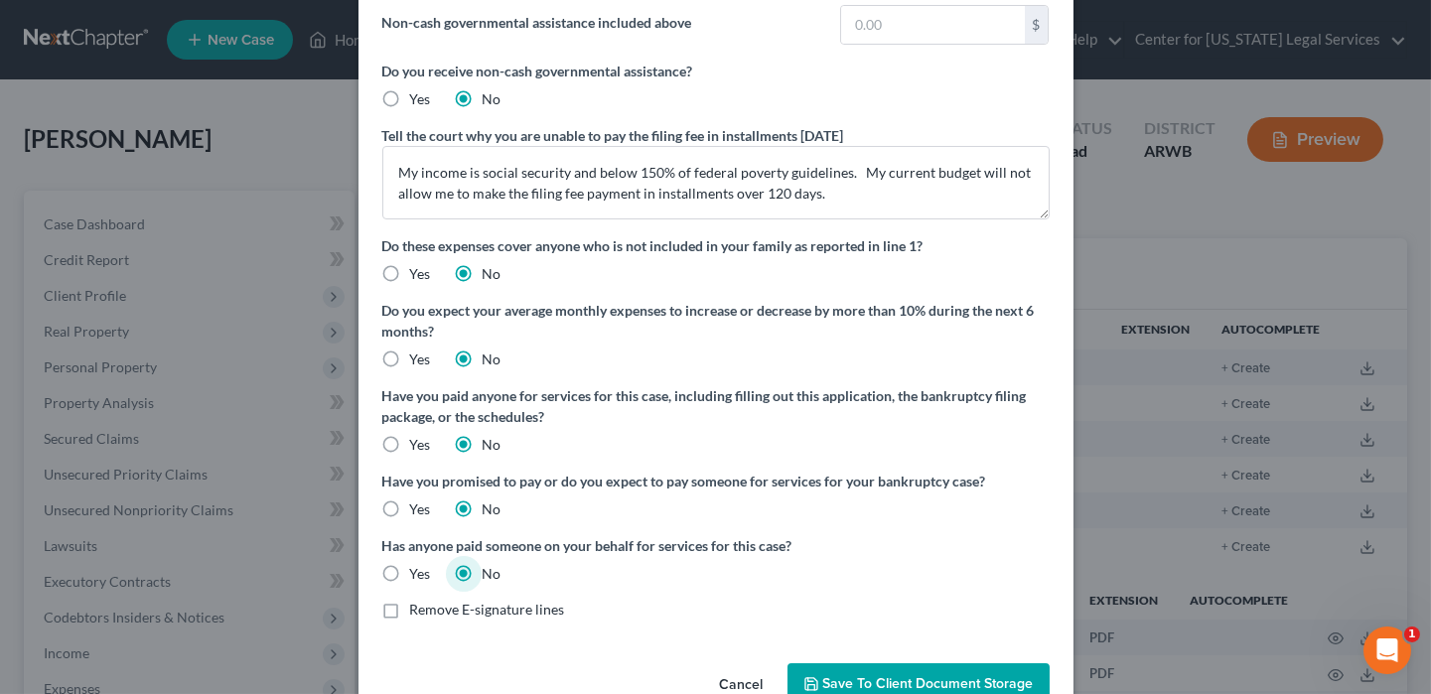
scroll to position [222, 0]
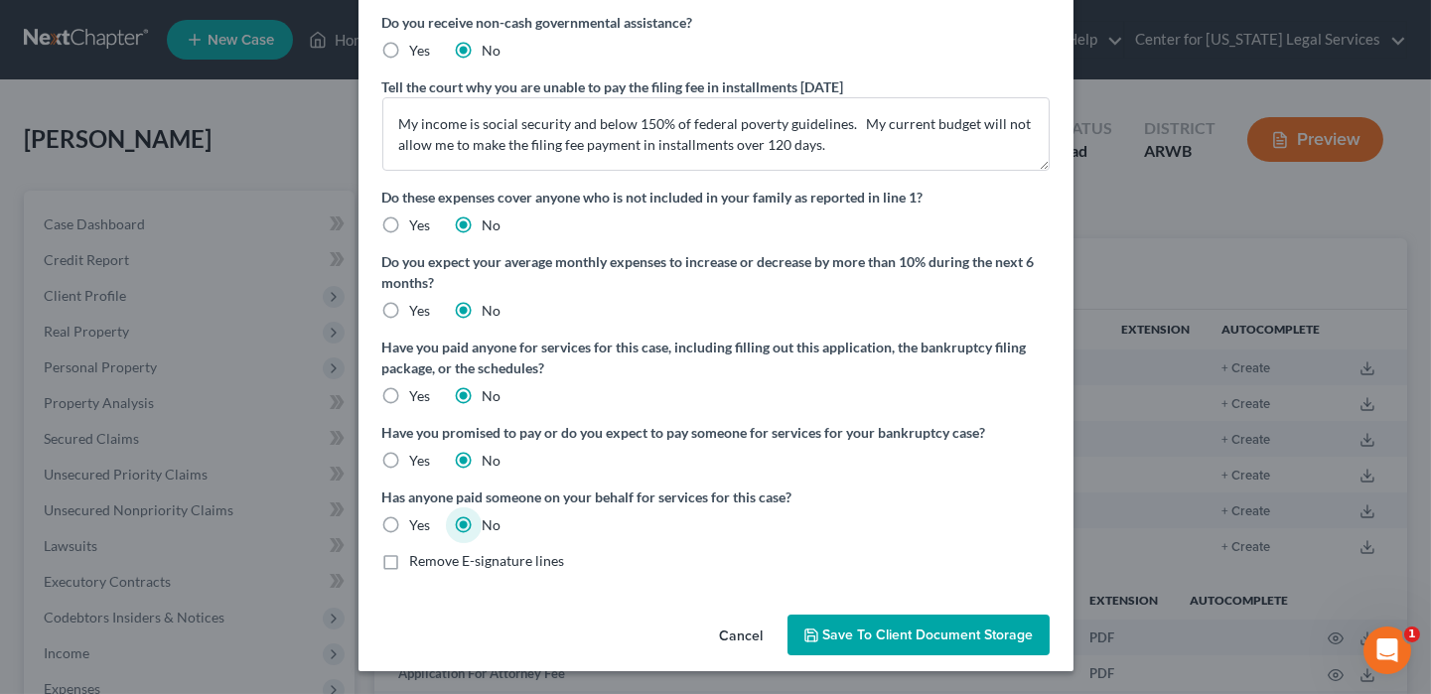
click at [953, 639] on span "Save to Client Document Storage" at bounding box center [928, 635] width 210 height 17
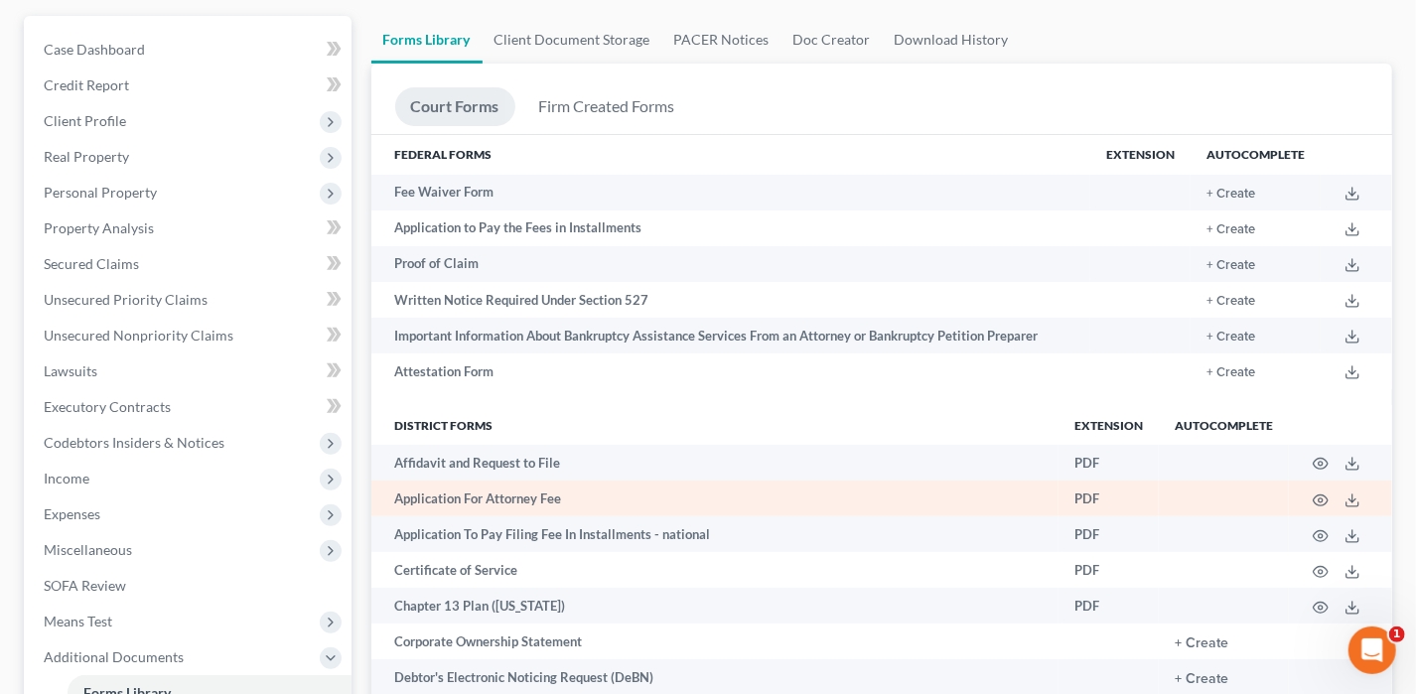
scroll to position [199, 0]
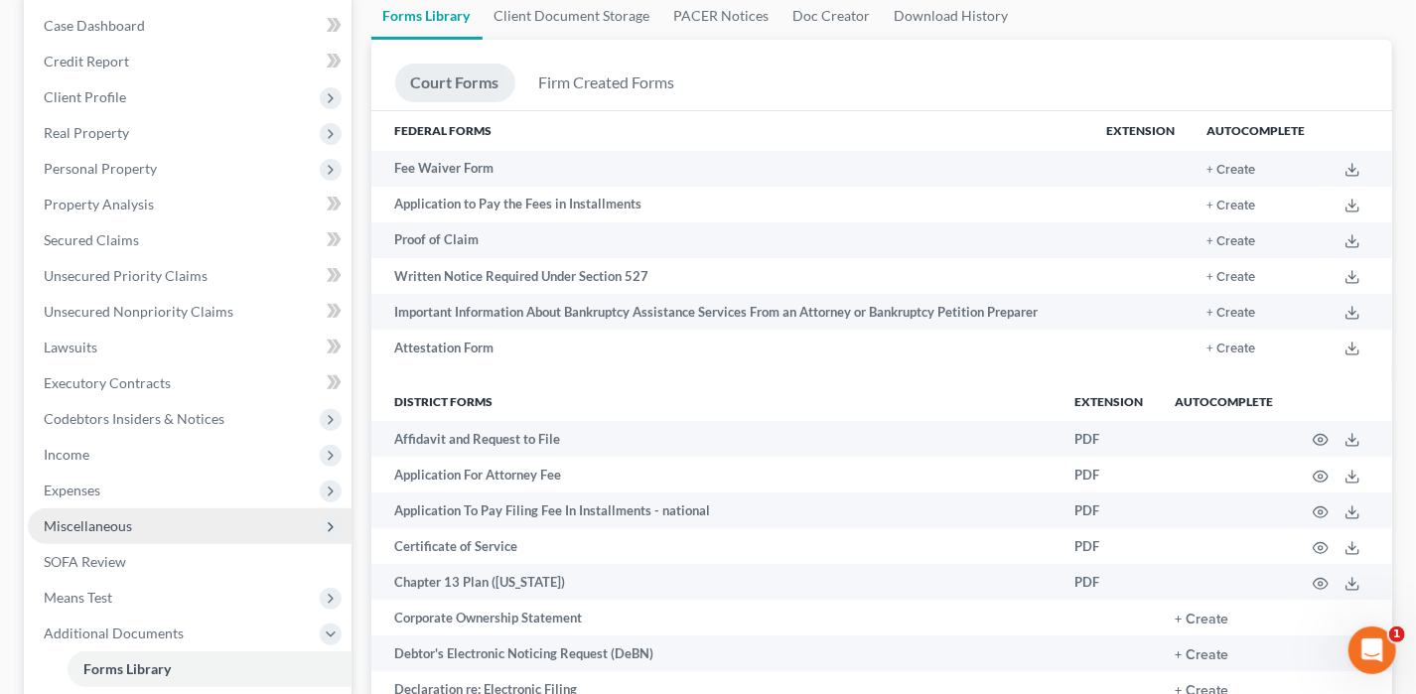
click at [101, 529] on span "Miscellaneous" at bounding box center [88, 525] width 88 height 17
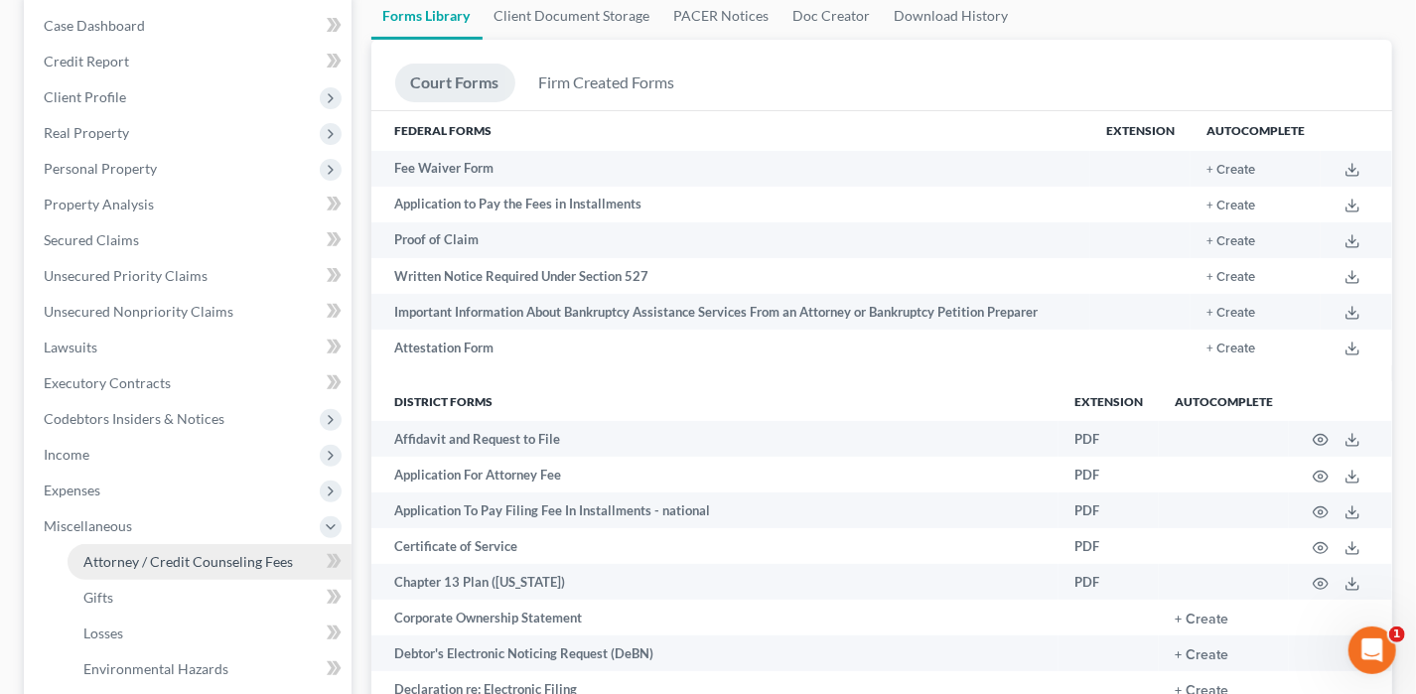
click at [167, 559] on span "Attorney / Credit Counseling Fees" at bounding box center [188, 561] width 210 height 17
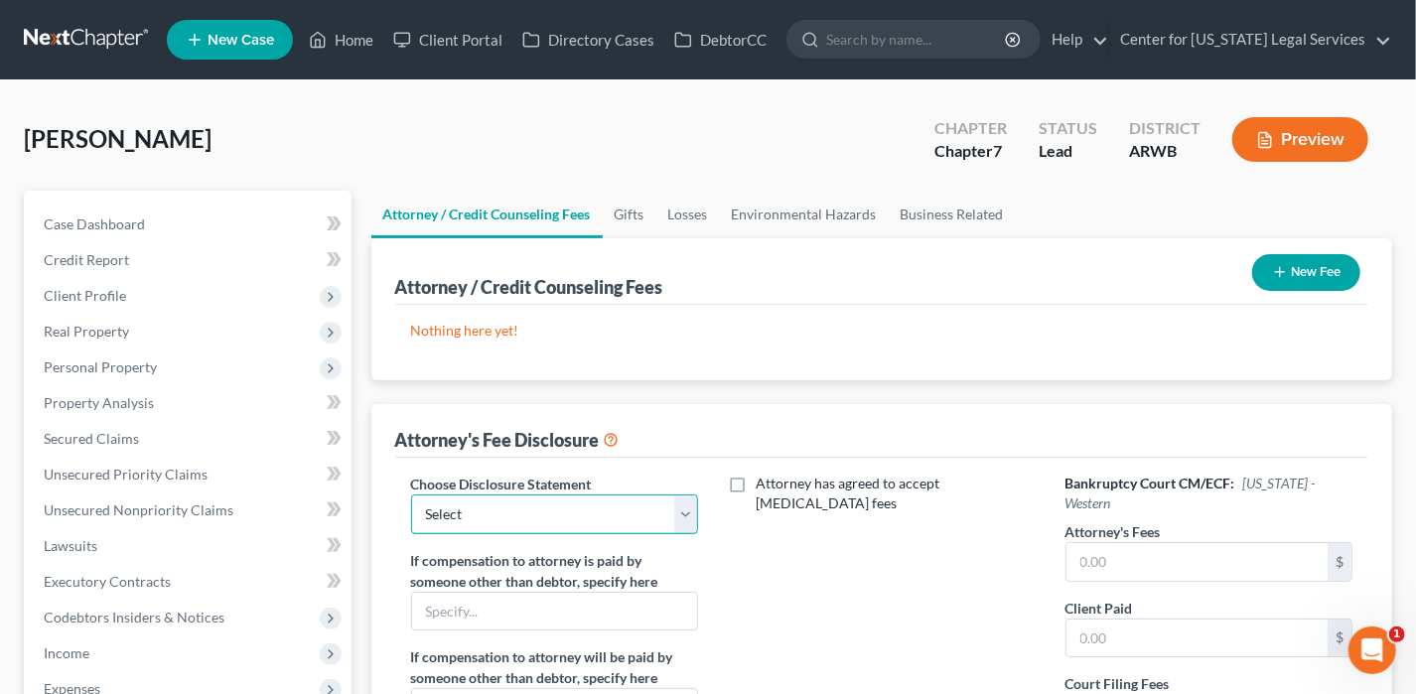
click at [524, 517] on select "Select Disclosure Disclosure" at bounding box center [555, 514] width 288 height 40
select select "0"
click at [411, 494] on select "Select Disclosure Disclosure" at bounding box center [555, 514] width 288 height 40
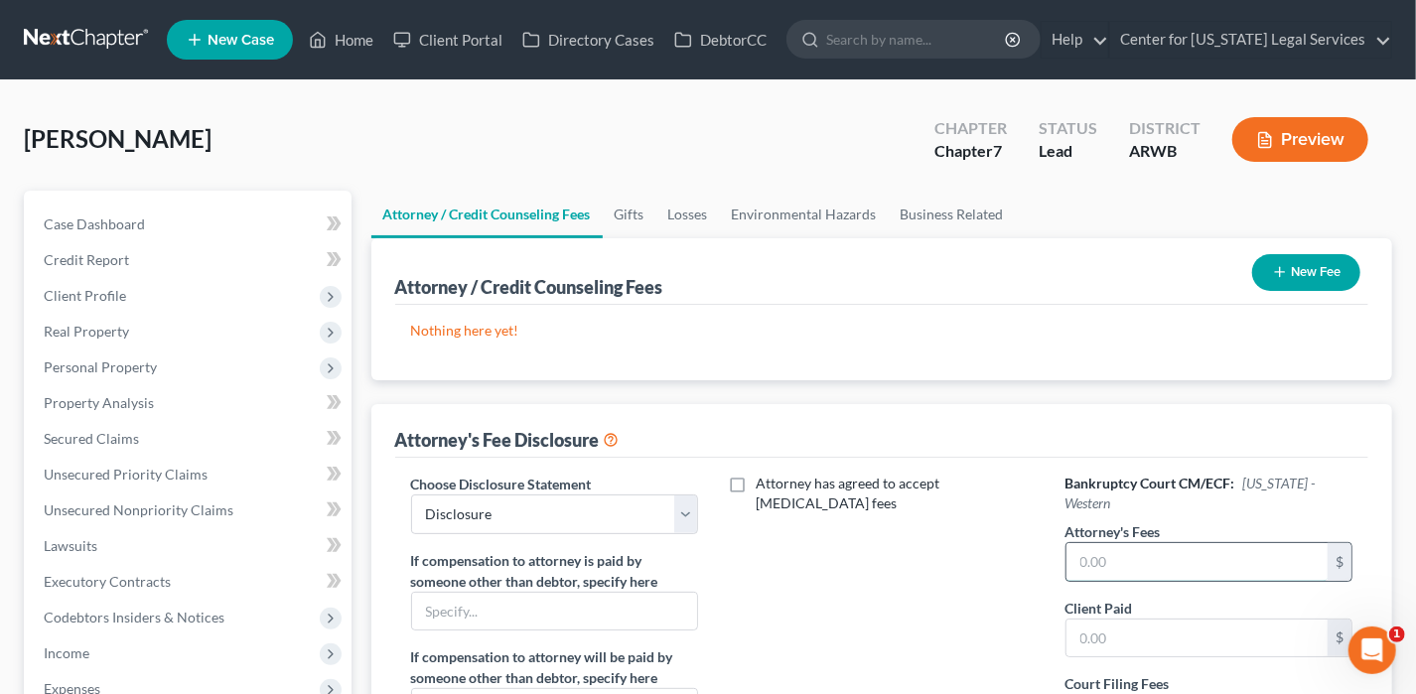
click at [1255, 543] on input "text" at bounding box center [1197, 562] width 262 height 38
type input "0"
click at [1118, 632] on input "text" at bounding box center [1197, 639] width 262 height 38
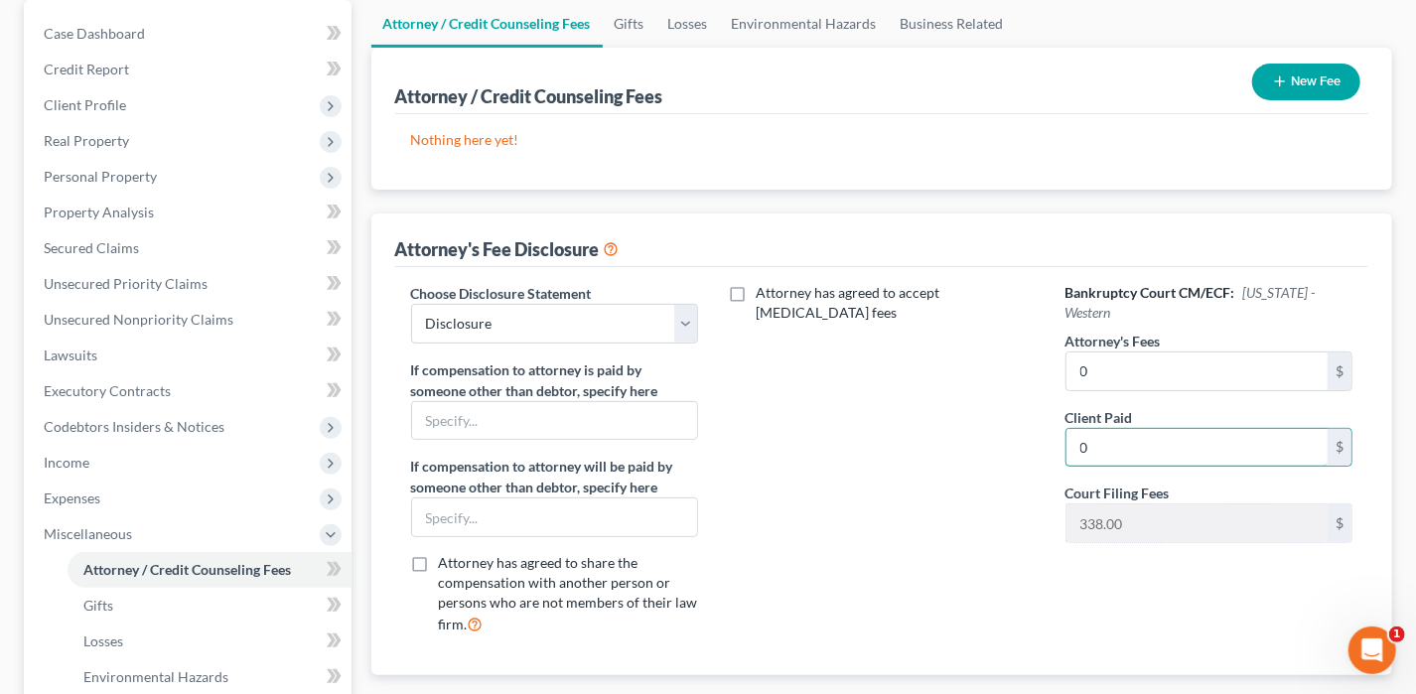
scroll to position [199, 0]
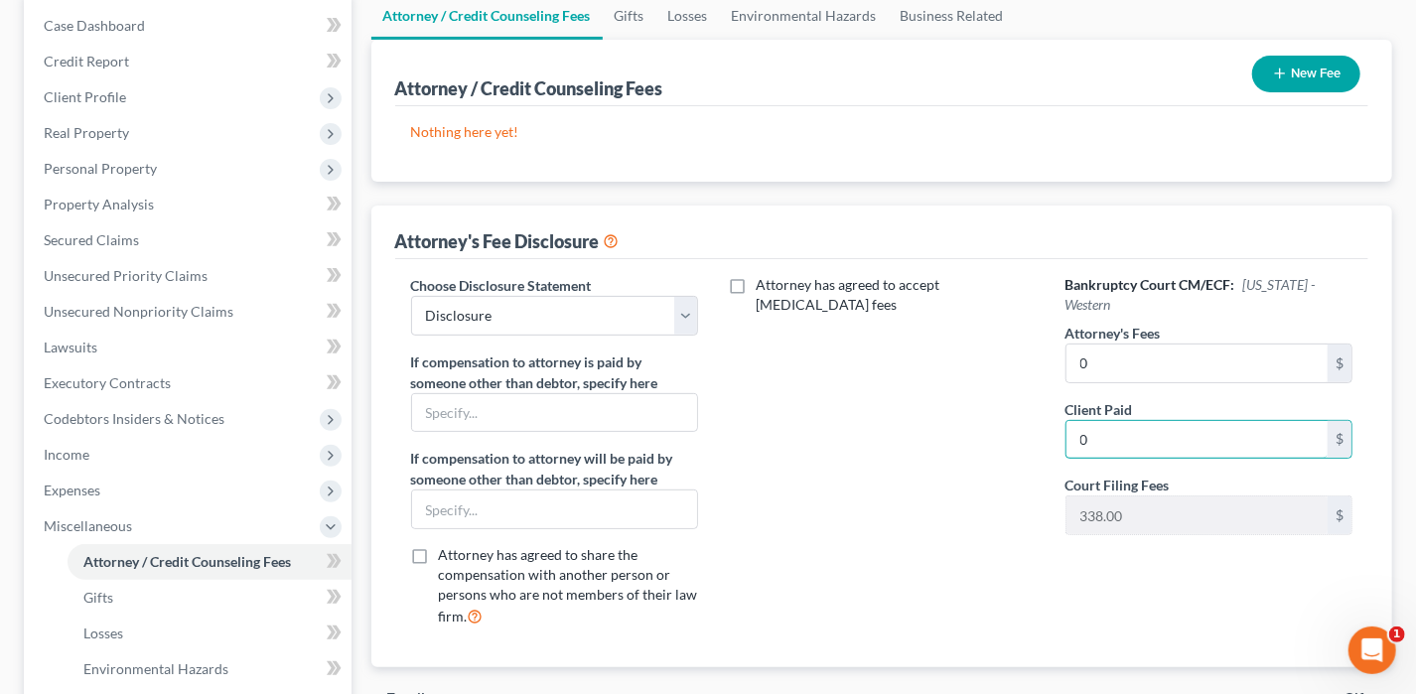
type input "0"
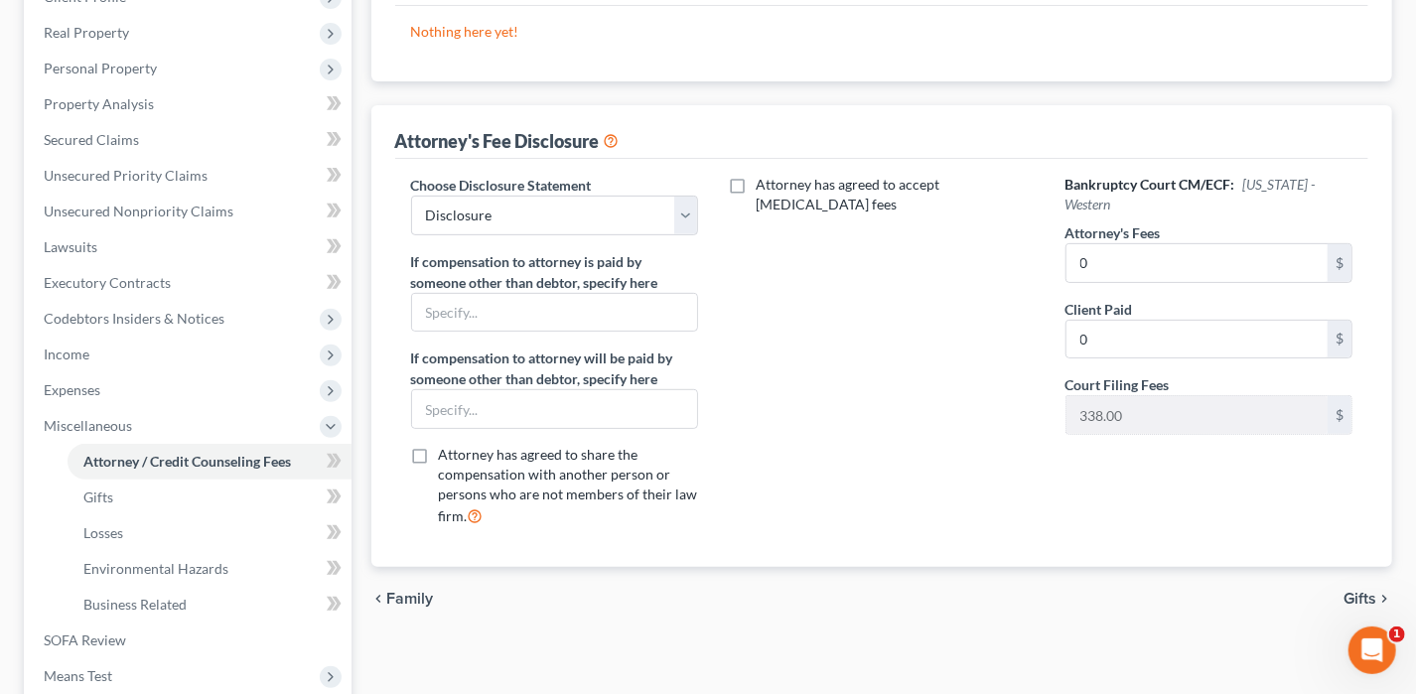
scroll to position [397, 0]
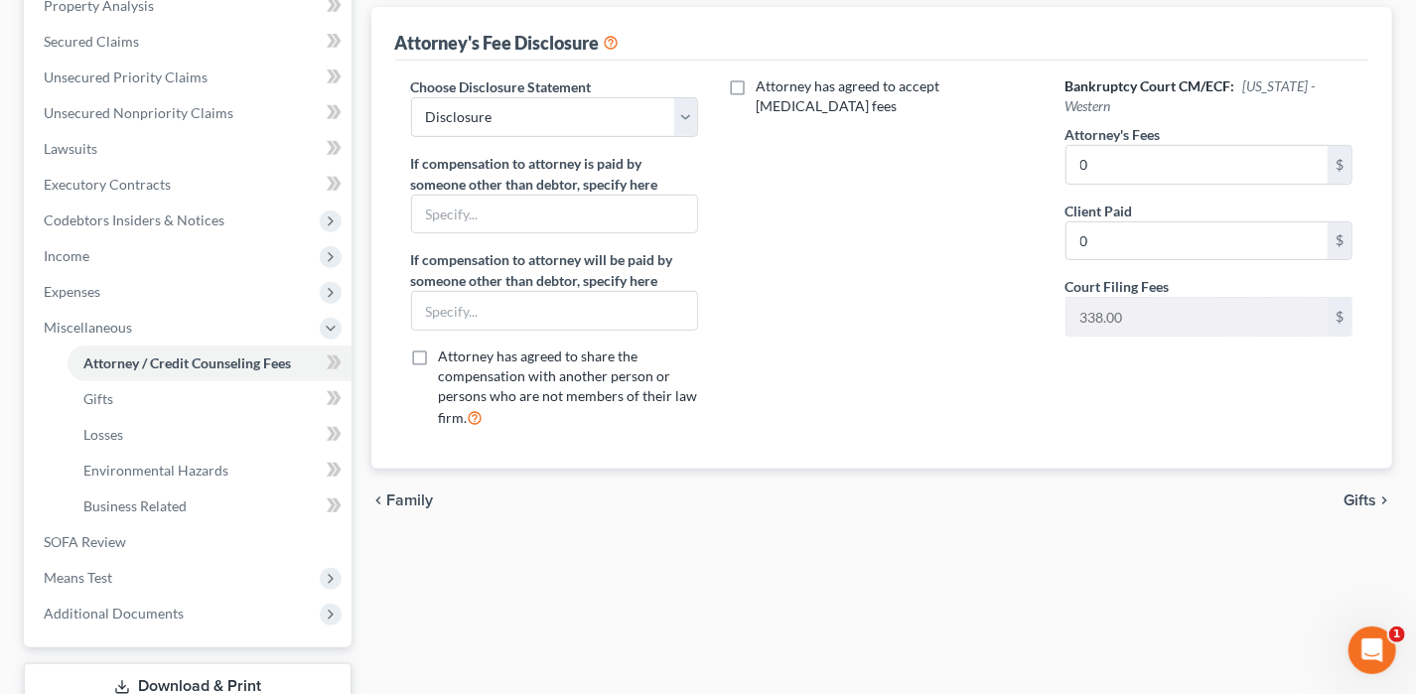
click at [1344, 492] on span "Gifts" at bounding box center [1359, 500] width 33 height 16
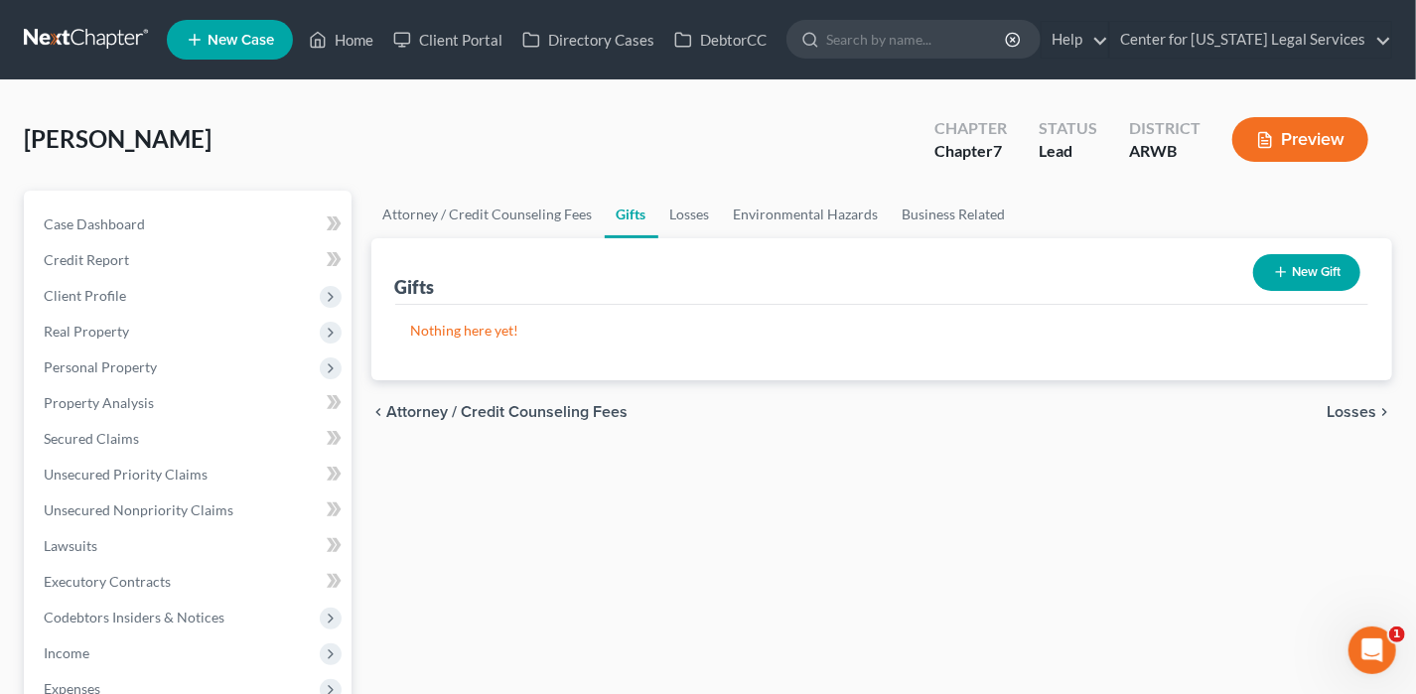
scroll to position [537, 0]
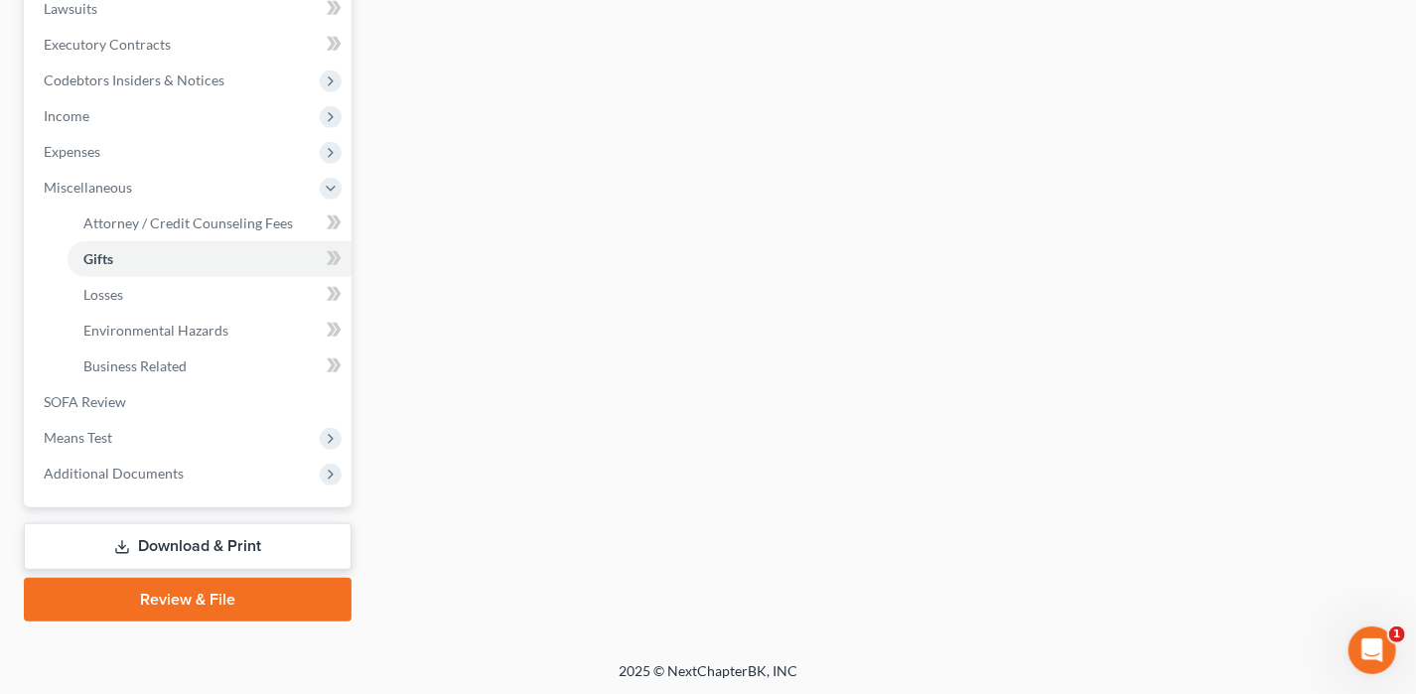
click at [202, 547] on link "Download & Print" at bounding box center [188, 546] width 328 height 47
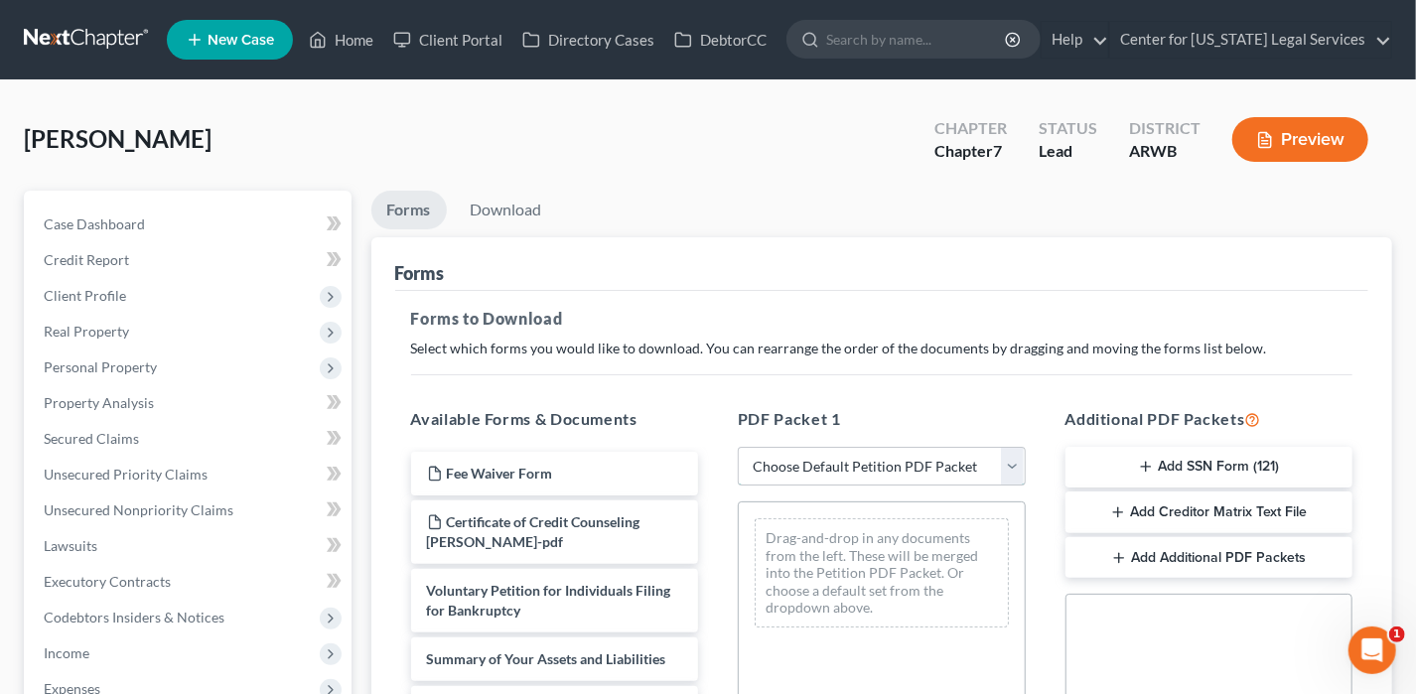
click at [848, 455] on select "Choose Default Petition PDF Packet Complete Bankruptcy Petition (all forms and …" at bounding box center [882, 467] width 288 height 40
select select "0"
click at [738, 447] on select "Choose Default Petition PDF Packet Complete Bankruptcy Petition (all forms and …" at bounding box center [882, 467] width 288 height 40
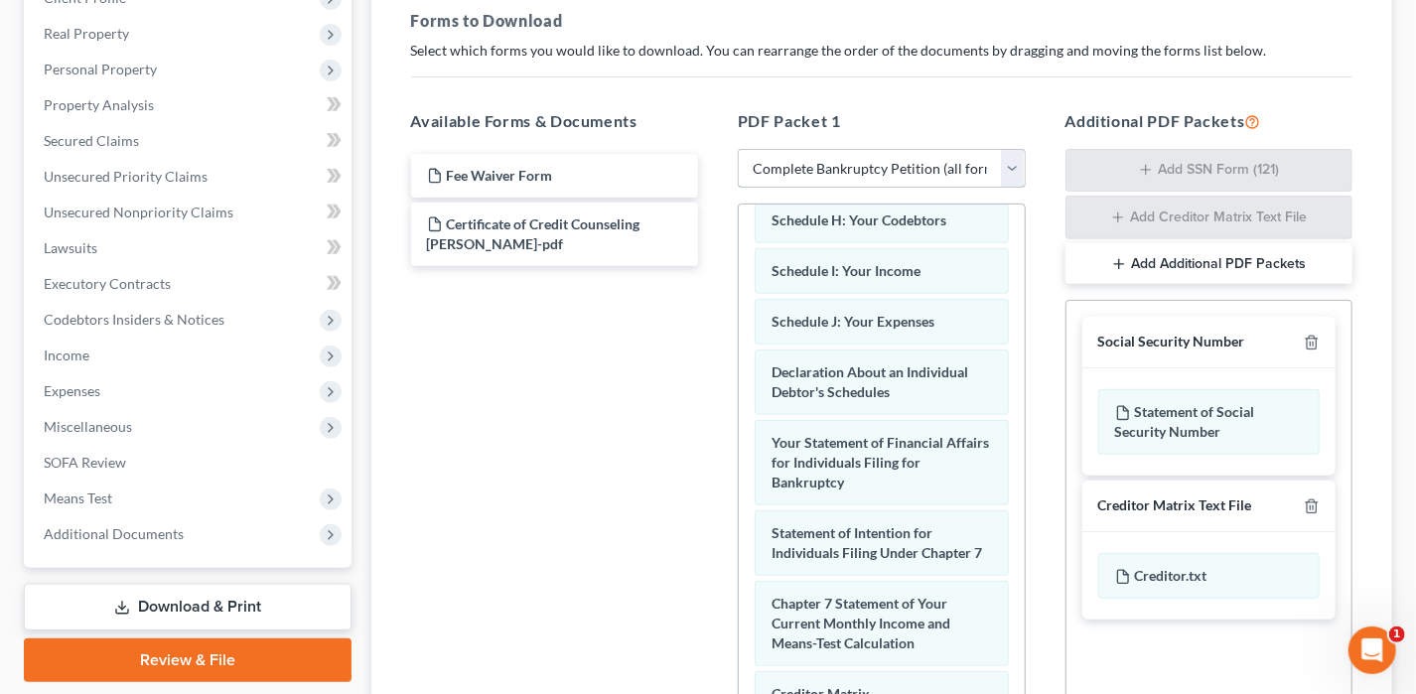
scroll to position [815, 0]
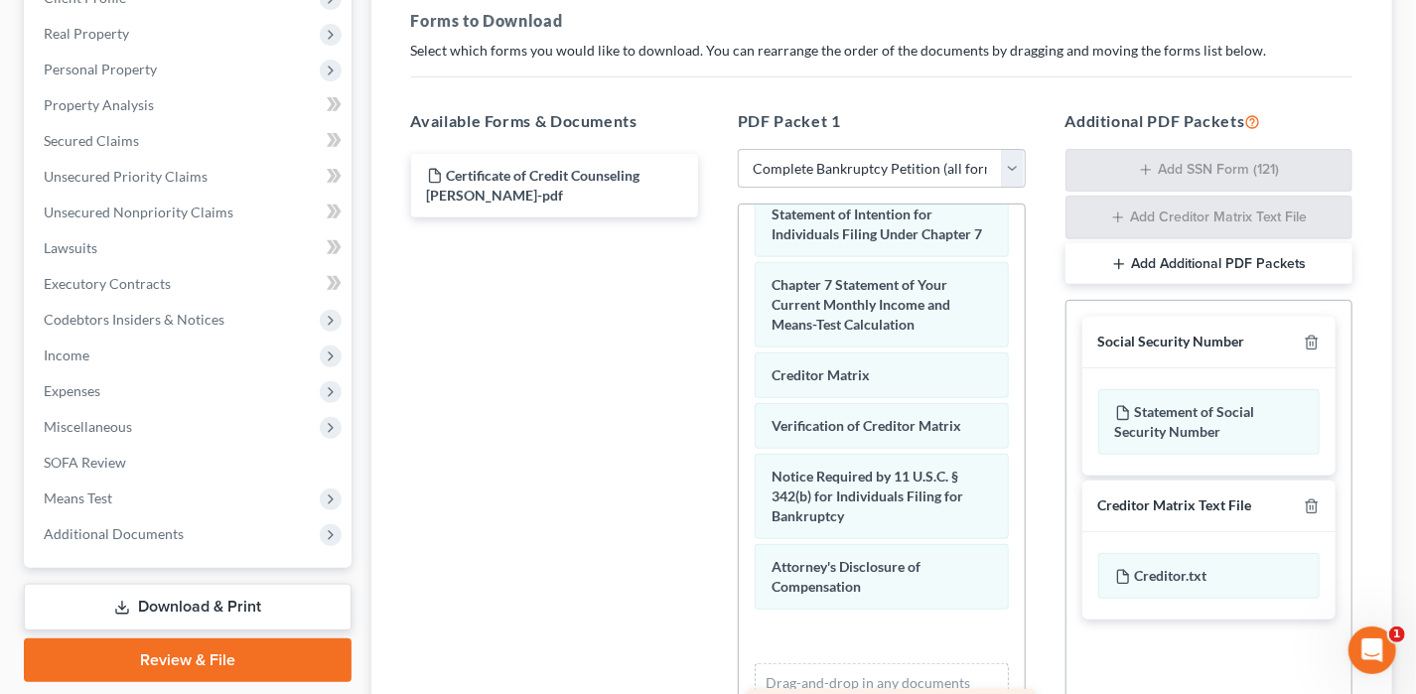
drag, startPoint x: 545, startPoint y: 184, endPoint x: 870, endPoint y: 675, distance: 589.0
click at [872, 693] on html "Home New Case Client Portal Directory Cases DebtorCC Center for [US_STATE] Lega…" at bounding box center [708, 316] width 1416 height 1228
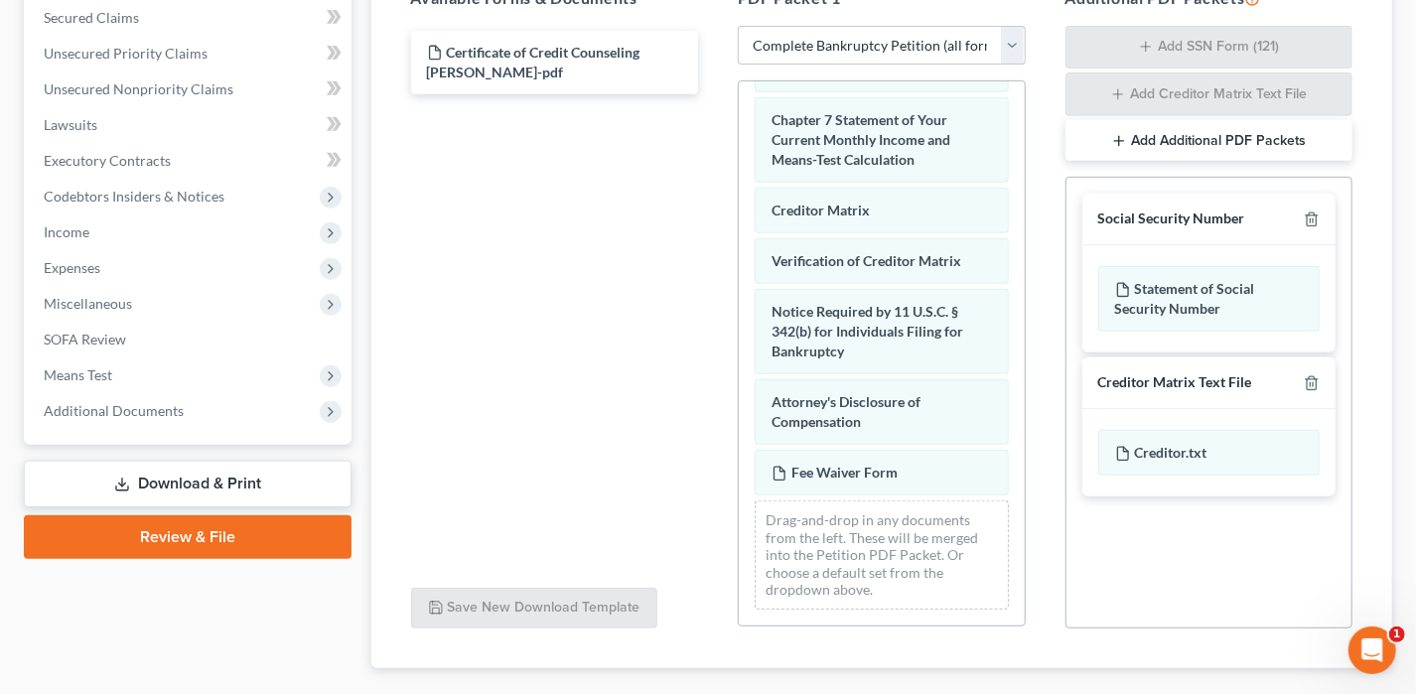
scroll to position [530, 0]
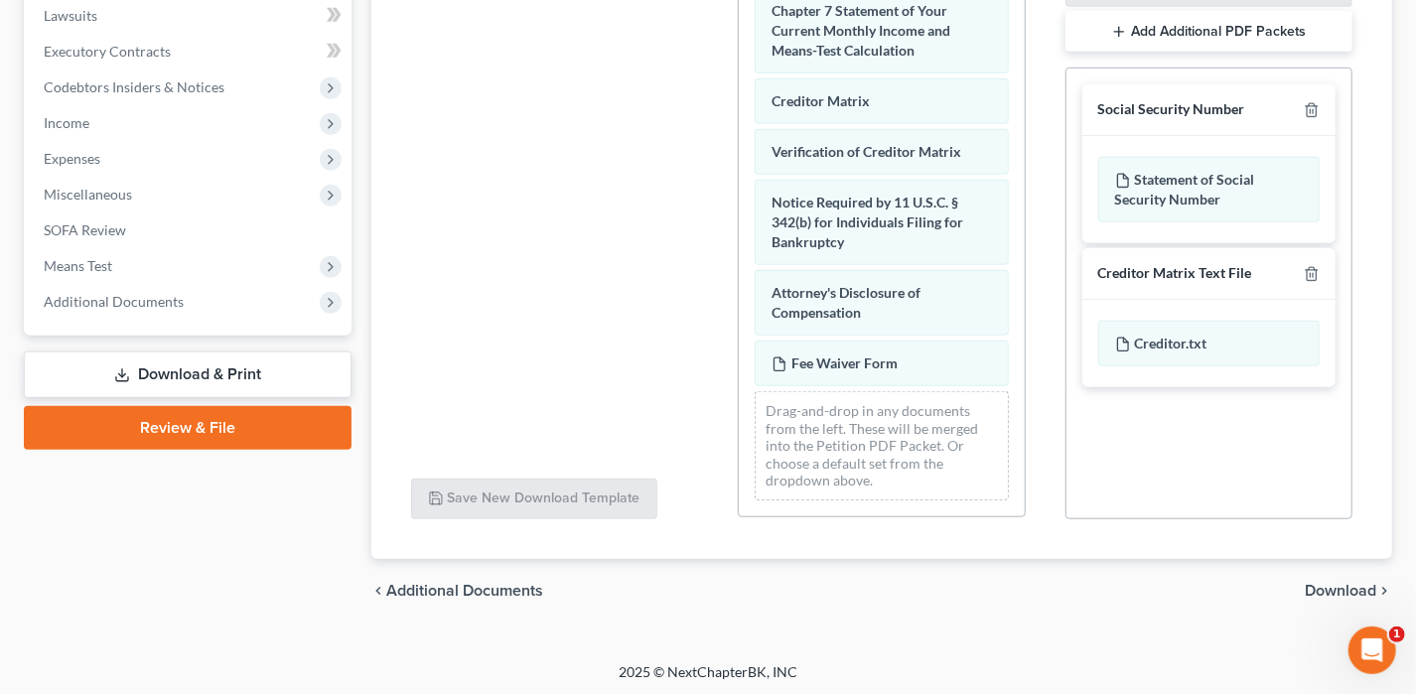
click at [1336, 583] on span "Download" at bounding box center [1340, 591] width 71 height 16
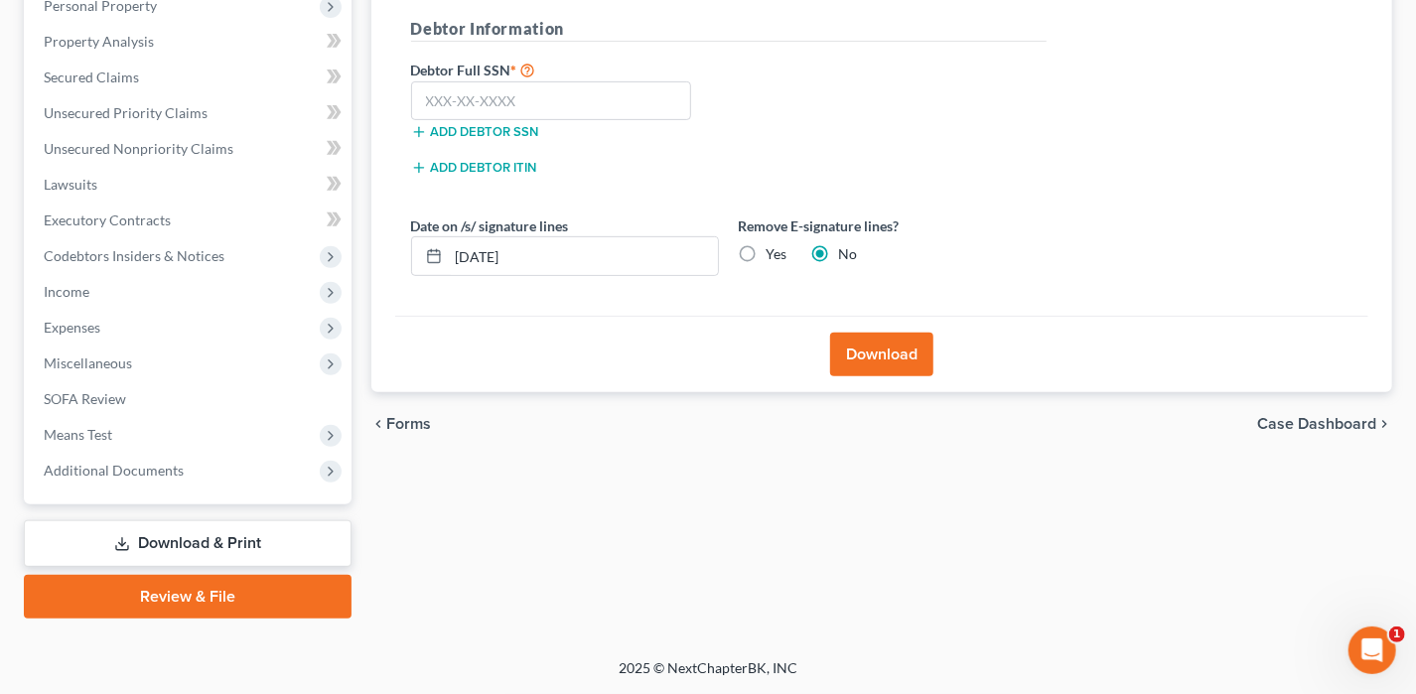
scroll to position [357, 0]
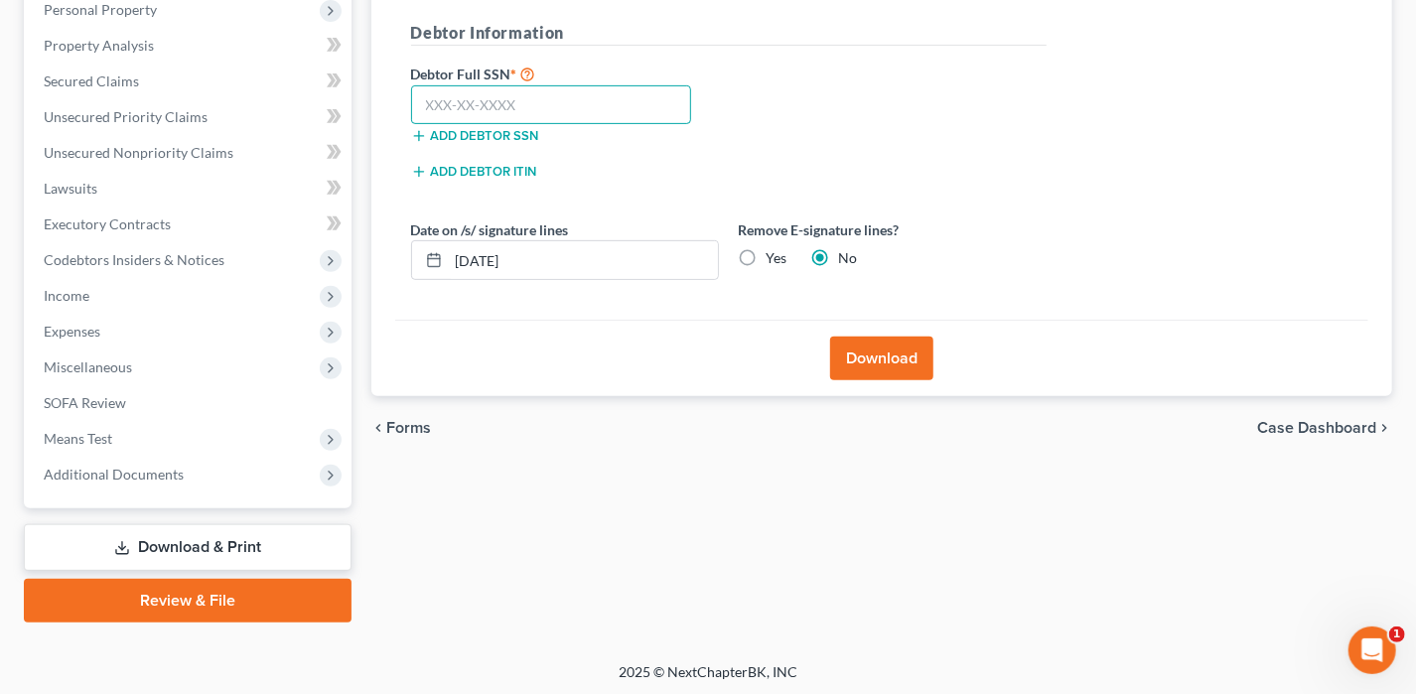
click at [486, 105] on input "text" at bounding box center [551, 105] width 281 height 40
type input "431-61-7340"
click at [887, 363] on button "Download" at bounding box center [881, 359] width 103 height 44
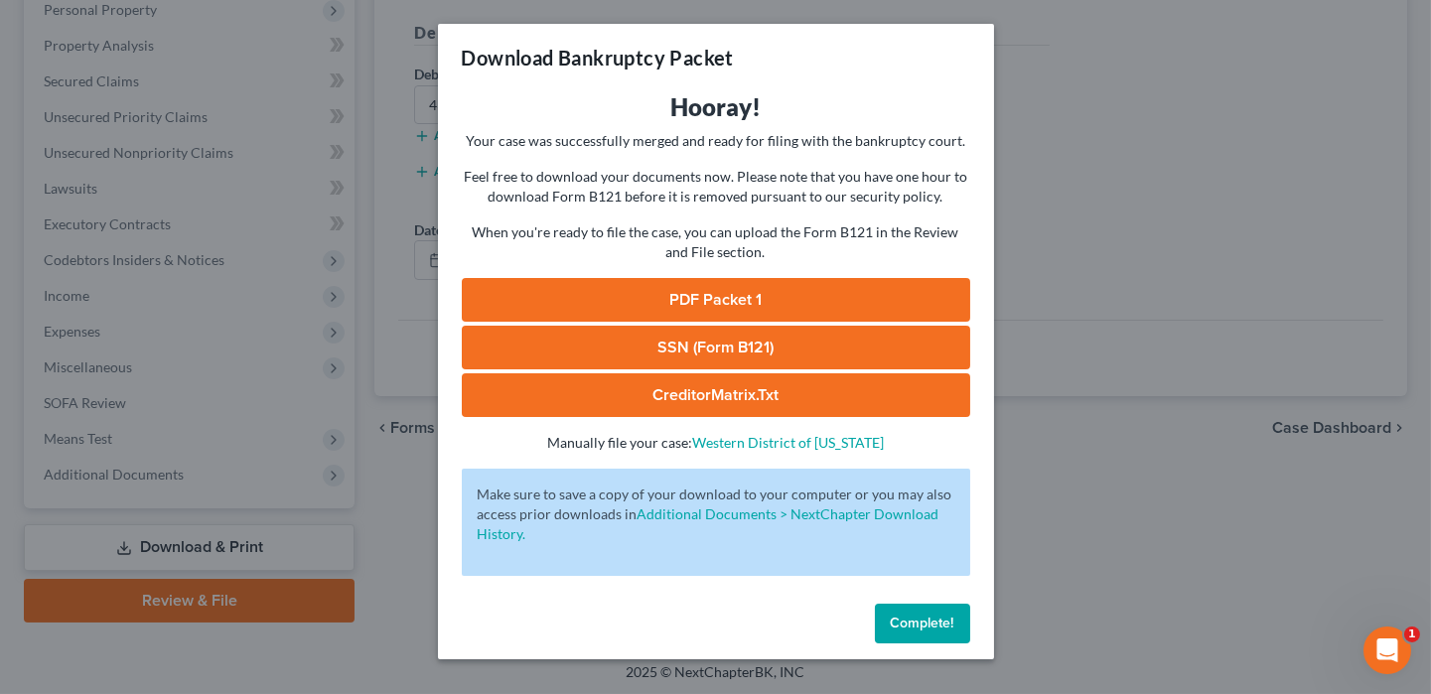
click at [758, 291] on link "PDF Packet 1" at bounding box center [716, 300] width 508 height 44
click at [918, 627] on span "Complete!" at bounding box center [923, 623] width 64 height 17
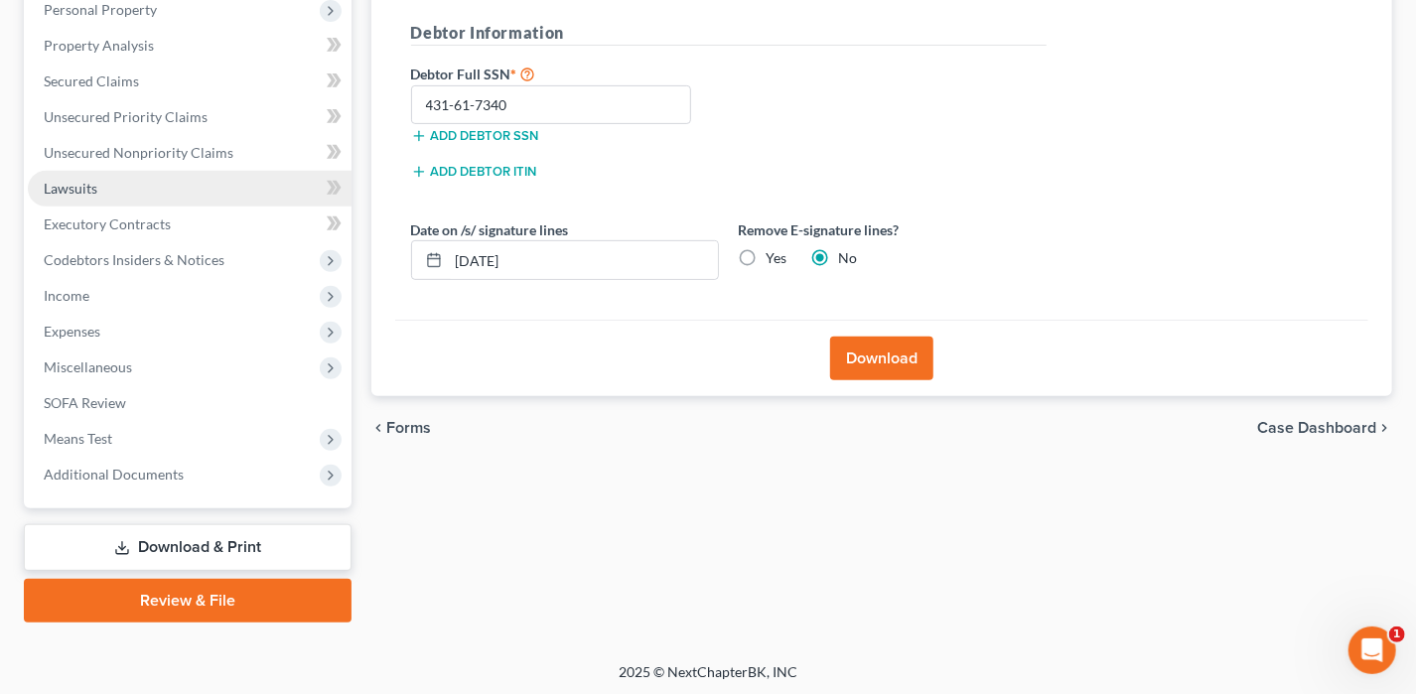
click at [85, 180] on span "Lawsuits" at bounding box center [71, 188] width 54 height 17
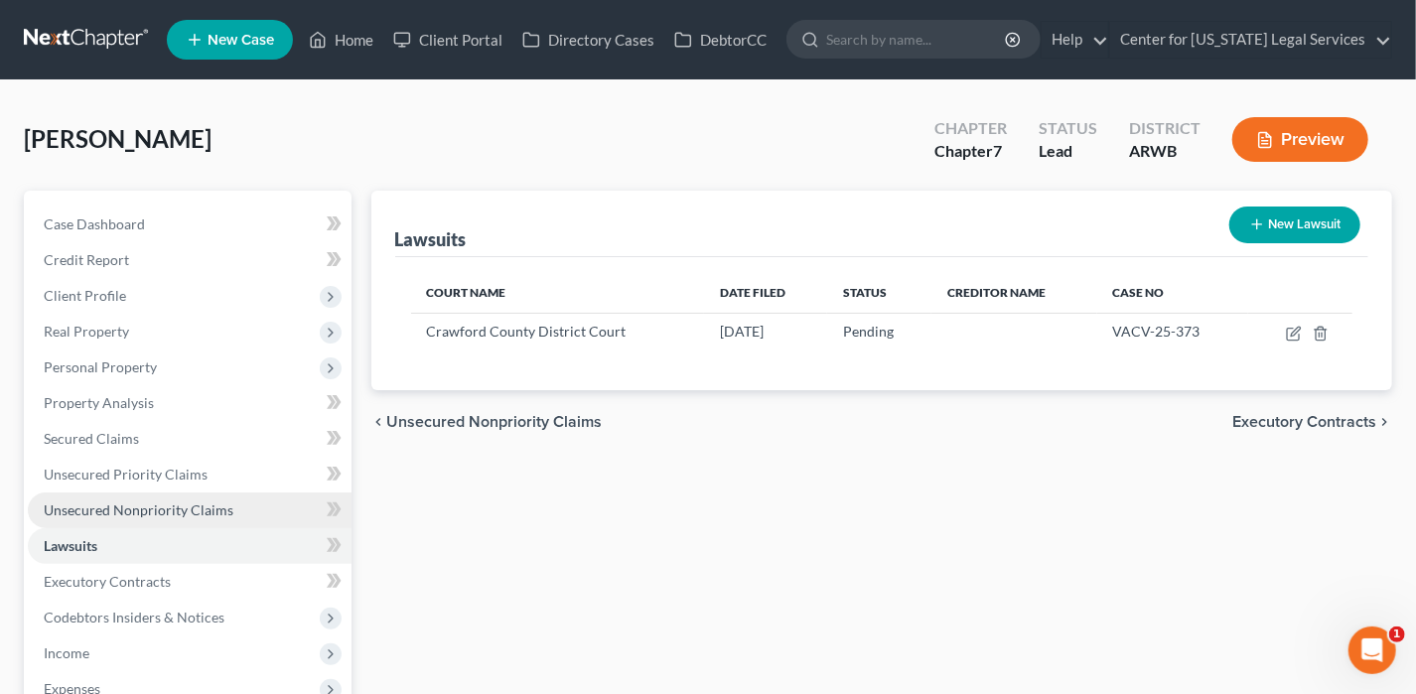
click at [155, 501] on span "Unsecured Nonpriority Claims" at bounding box center [139, 509] width 190 height 17
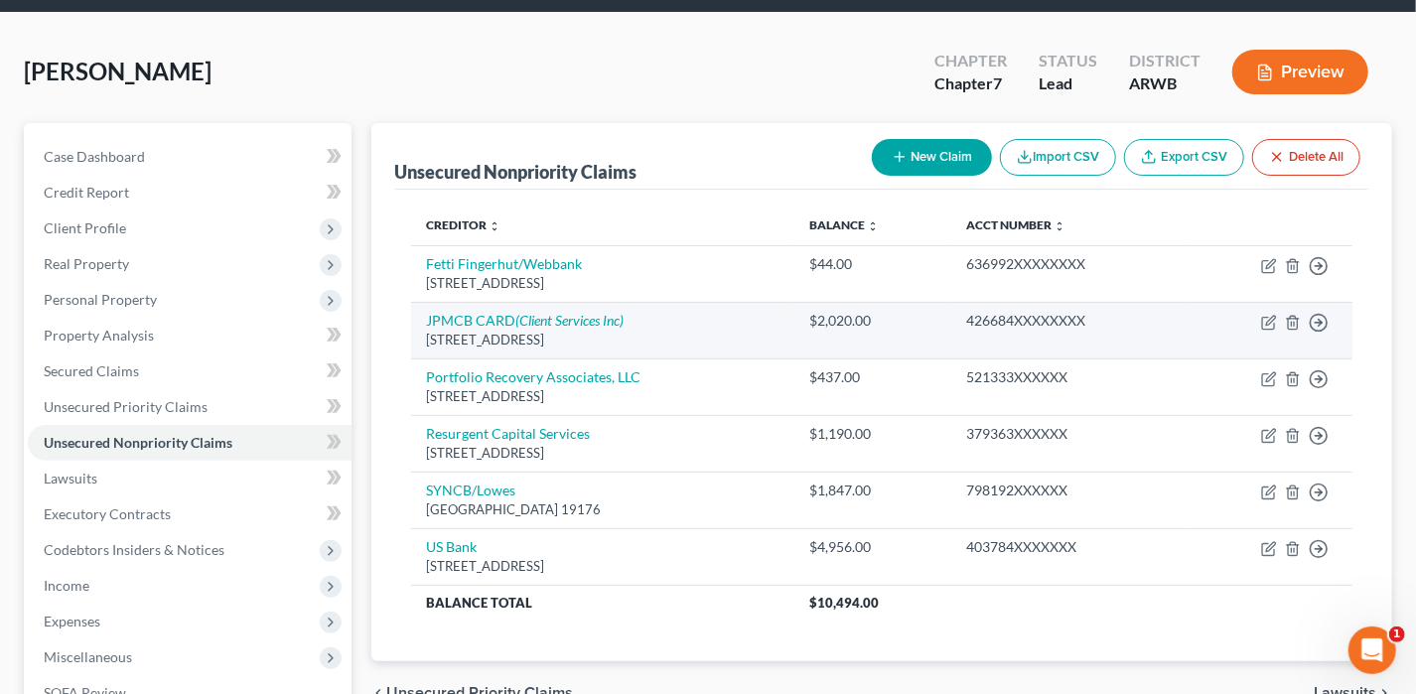
scroll to position [199, 0]
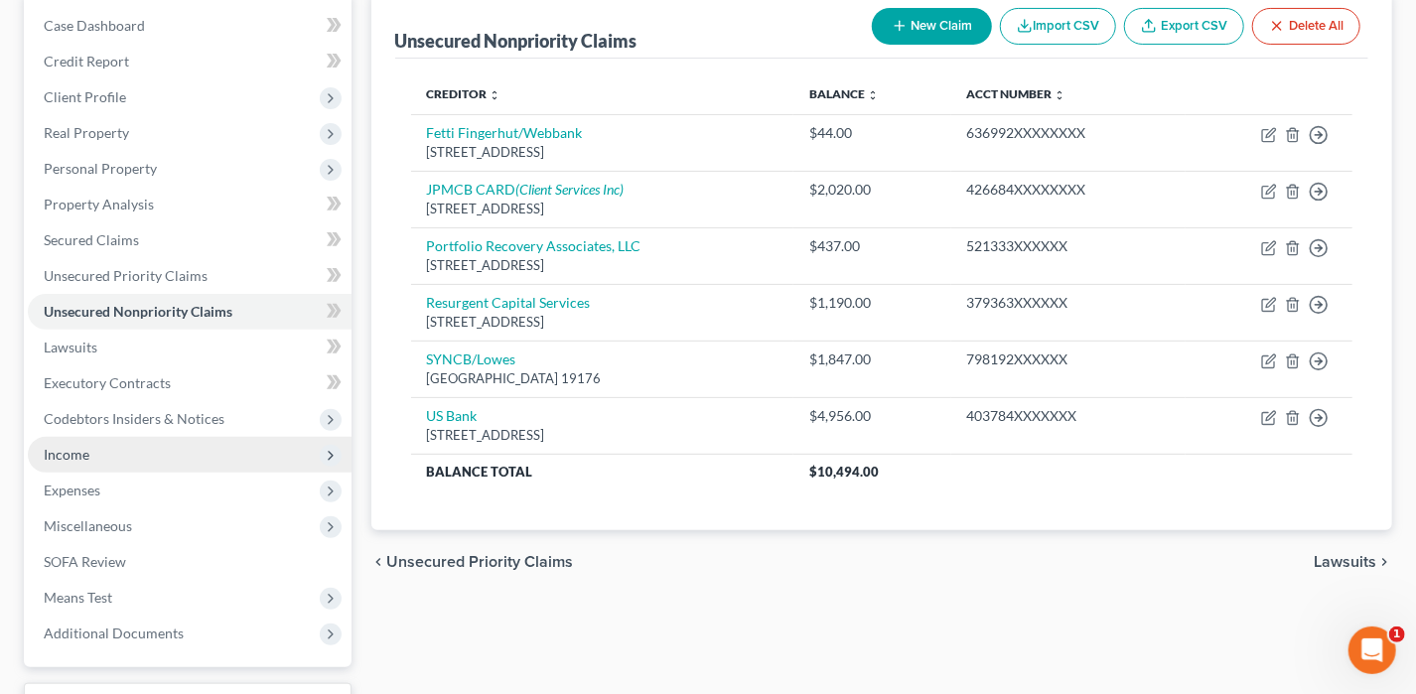
click at [98, 448] on span "Income" at bounding box center [190, 455] width 324 height 36
